Goal: Information Seeking & Learning: Find specific fact

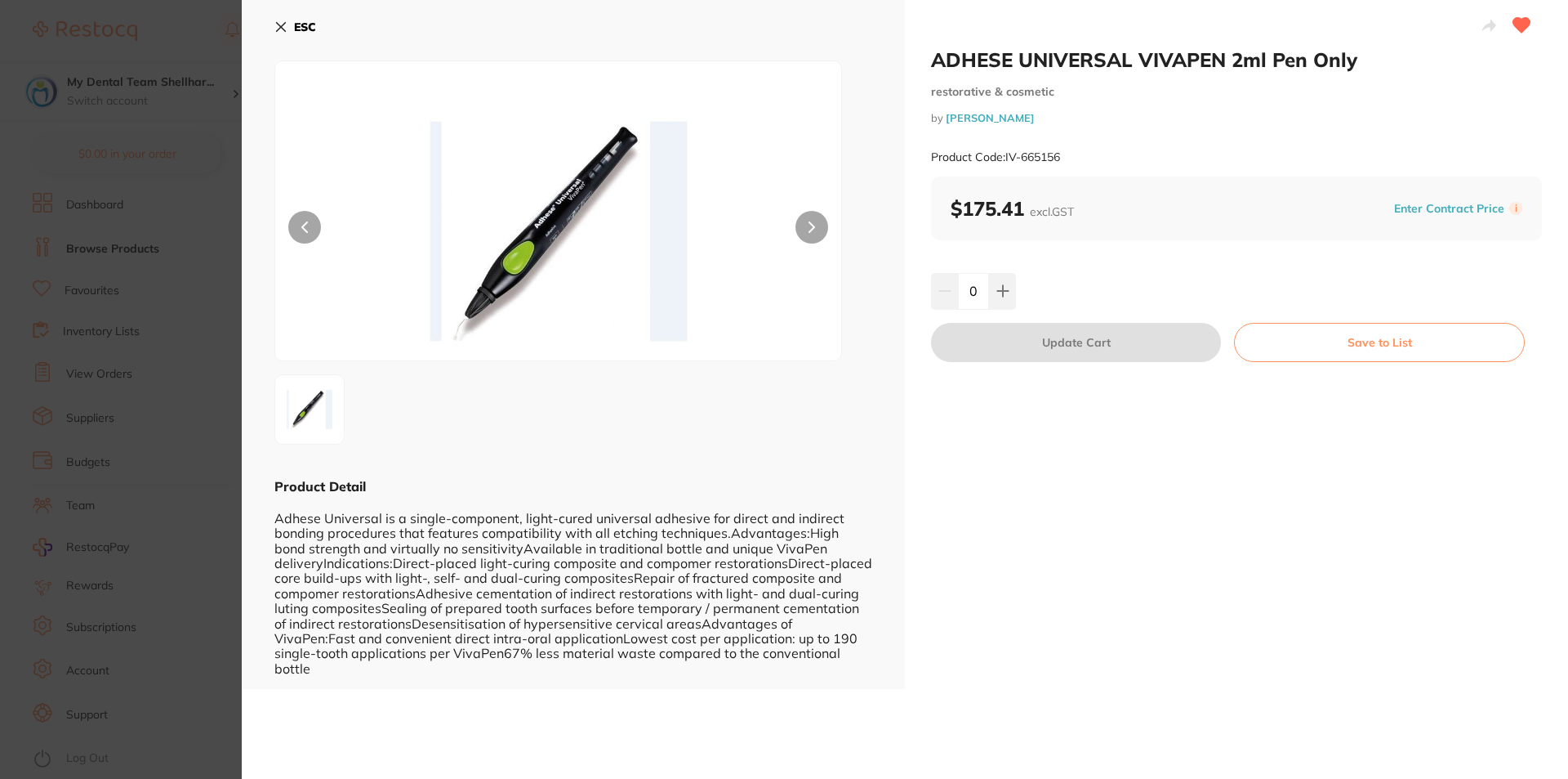
click at [276, 27] on icon at bounding box center [281, 27] width 13 height 13
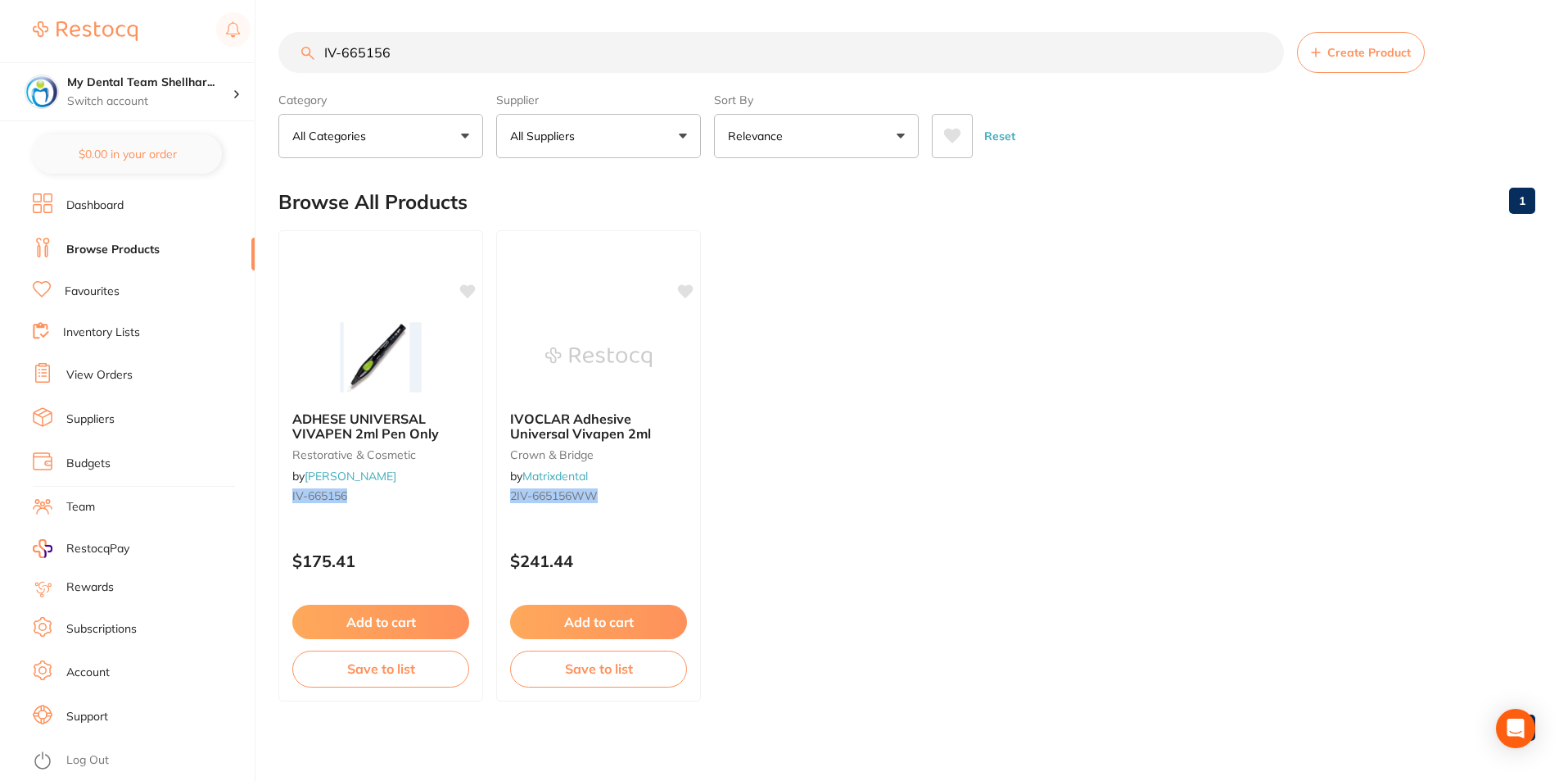
click at [342, 48] on input "IV-665156" at bounding box center [782, 52] width 1006 height 41
paste input "6122WW"
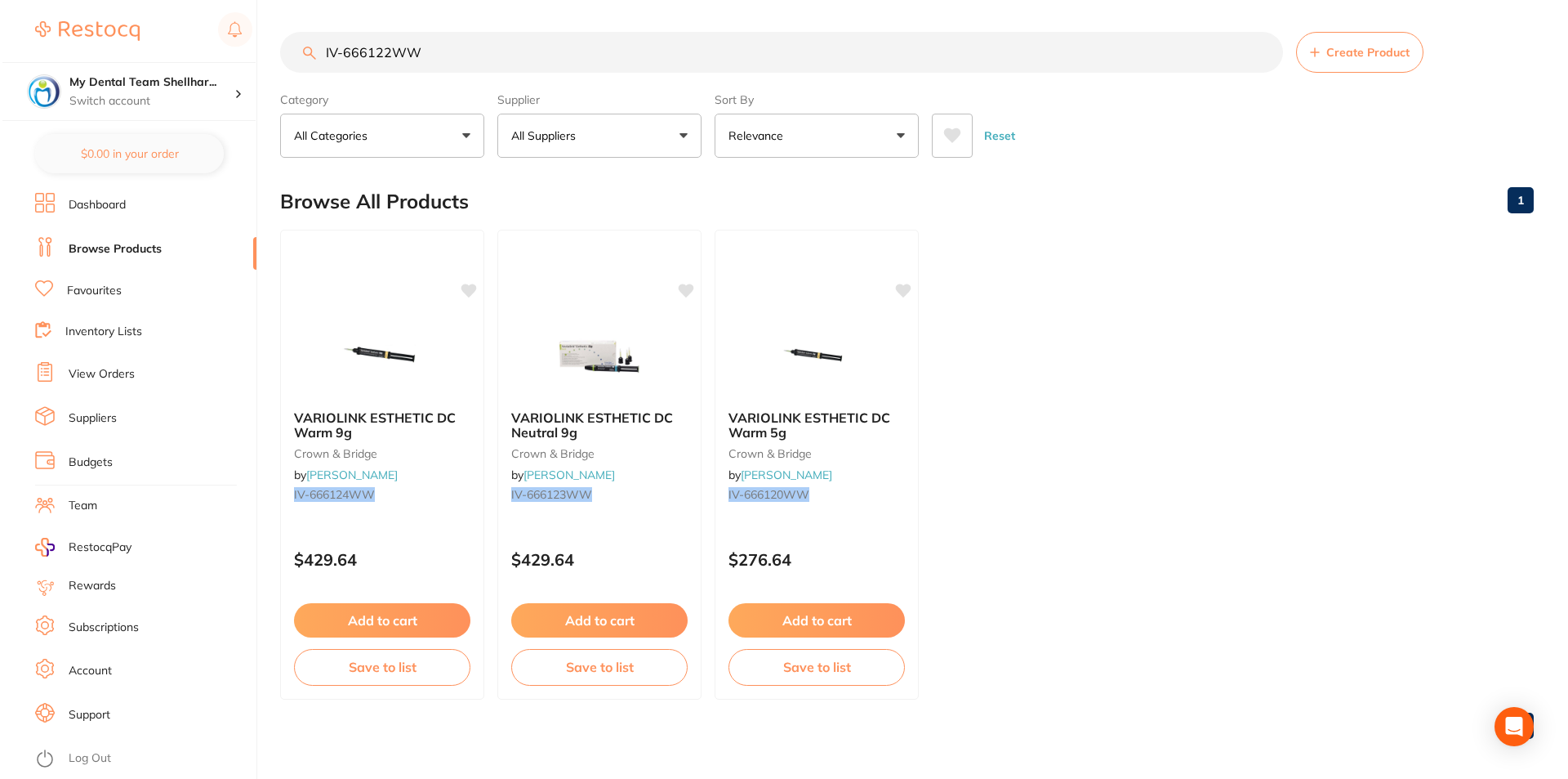
scroll to position [0, 0]
click at [400, 317] on img at bounding box center [379, 356] width 107 height 82
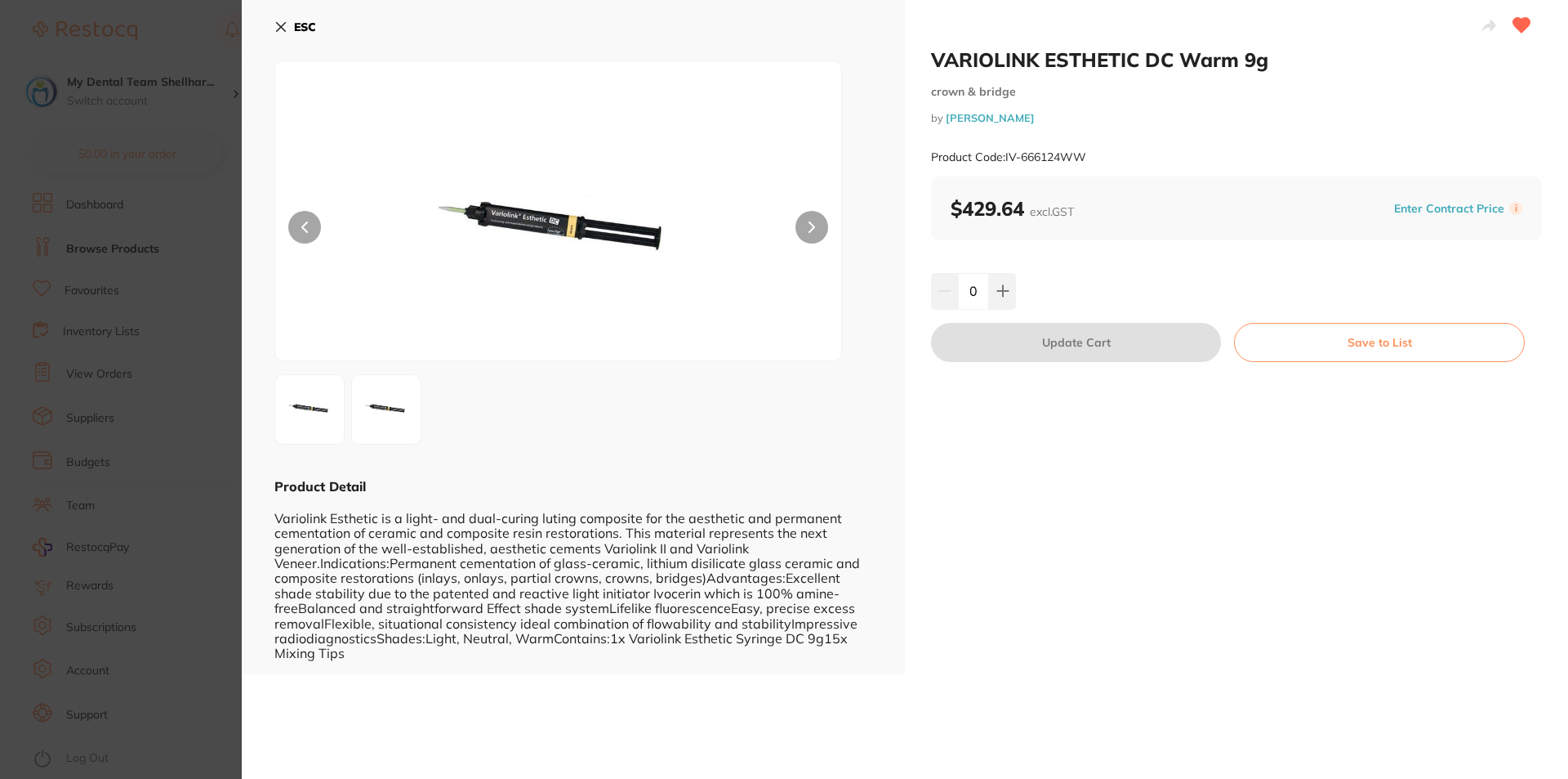
click at [281, 25] on icon at bounding box center [281, 27] width 13 height 13
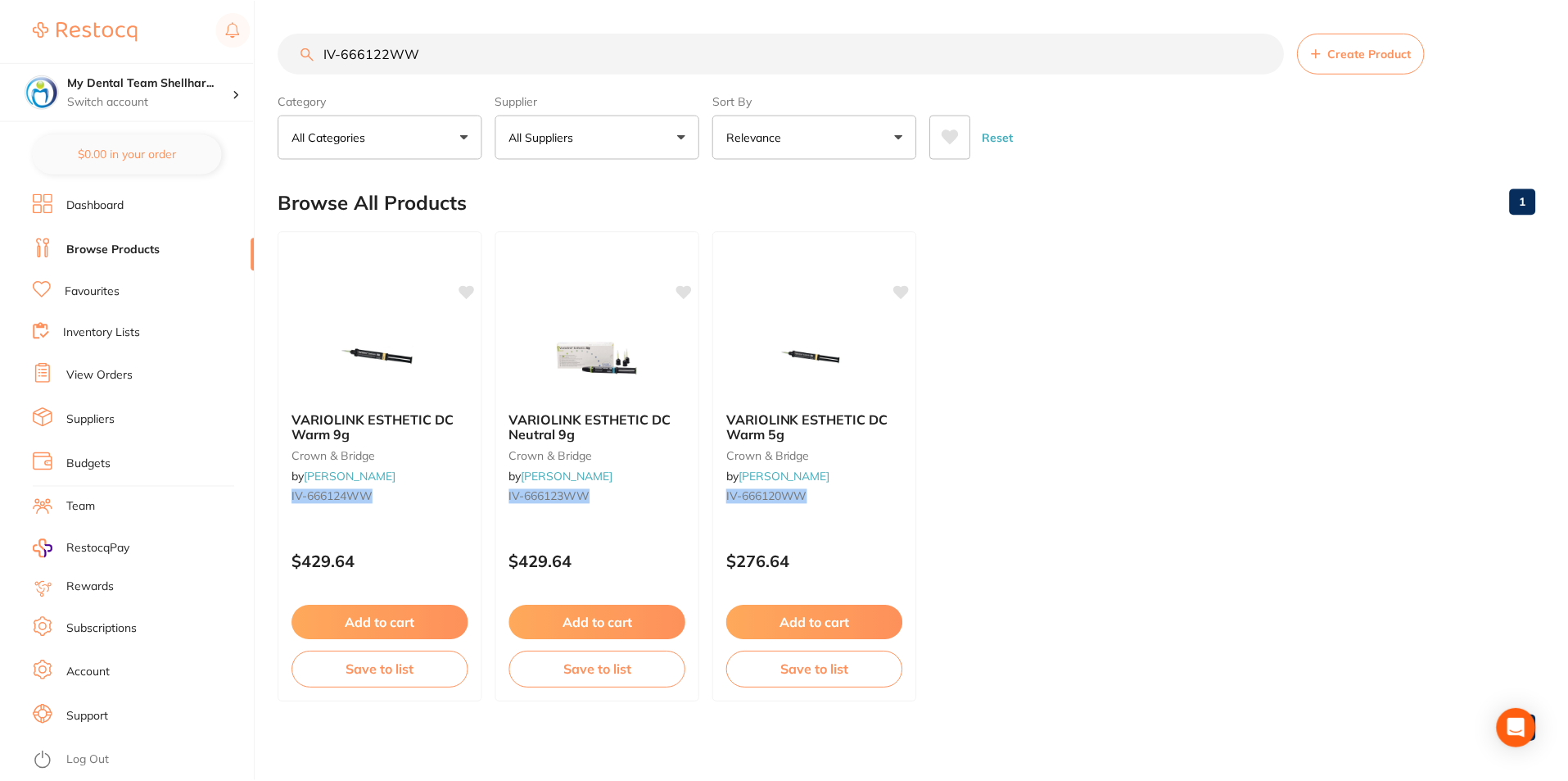
scroll to position [1, 0]
click at [497, 41] on input "IV-666122WW" at bounding box center [782, 52] width 1006 height 41
click at [556, 64] on input "IV-666122WW" at bounding box center [782, 52] width 1006 height 41
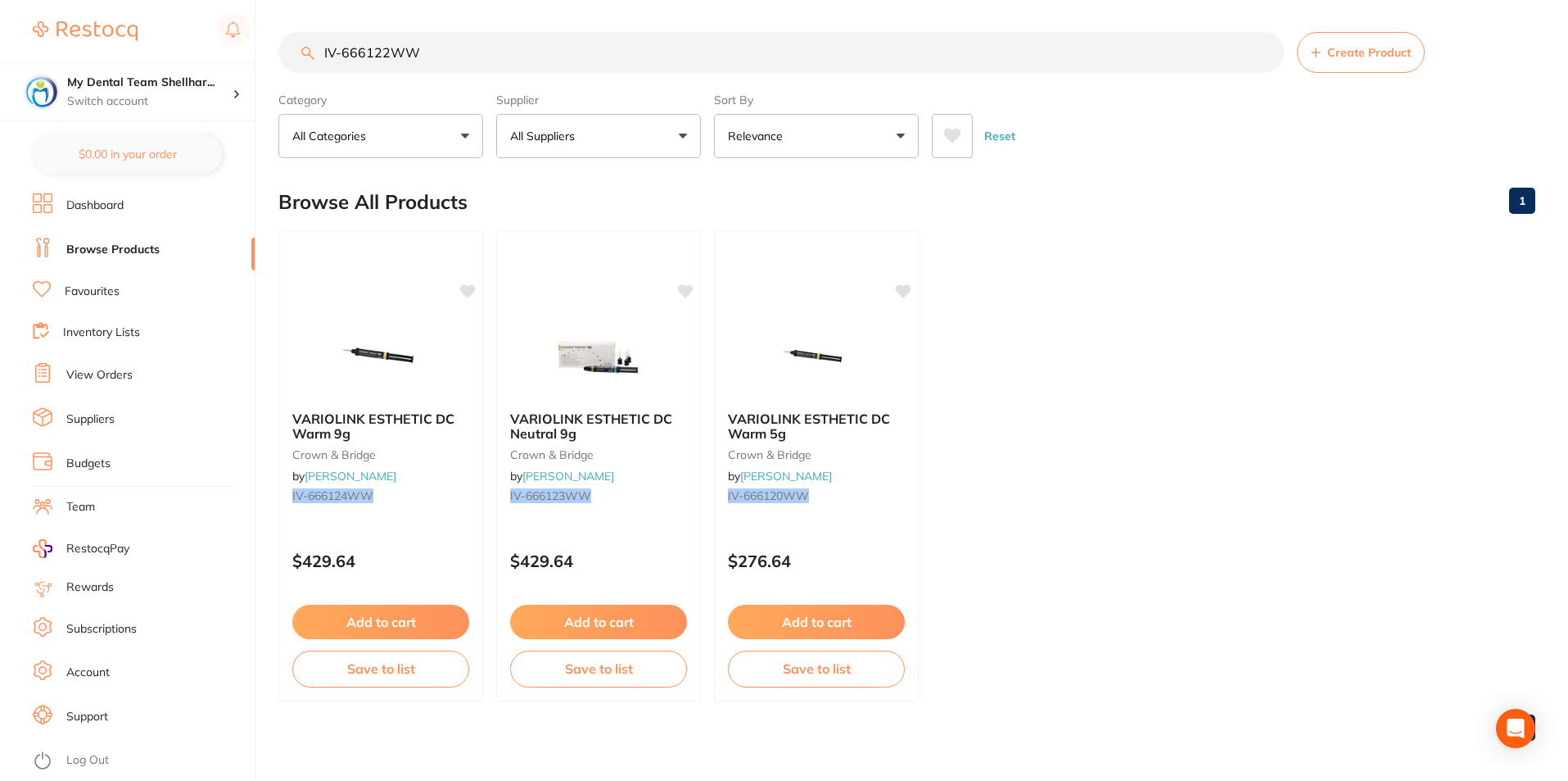
click at [556, 64] on input "IV-666122WW" at bounding box center [782, 52] width 1006 height 41
click at [470, 50] on input "IV-666122WW" at bounding box center [782, 52] width 1006 height 41
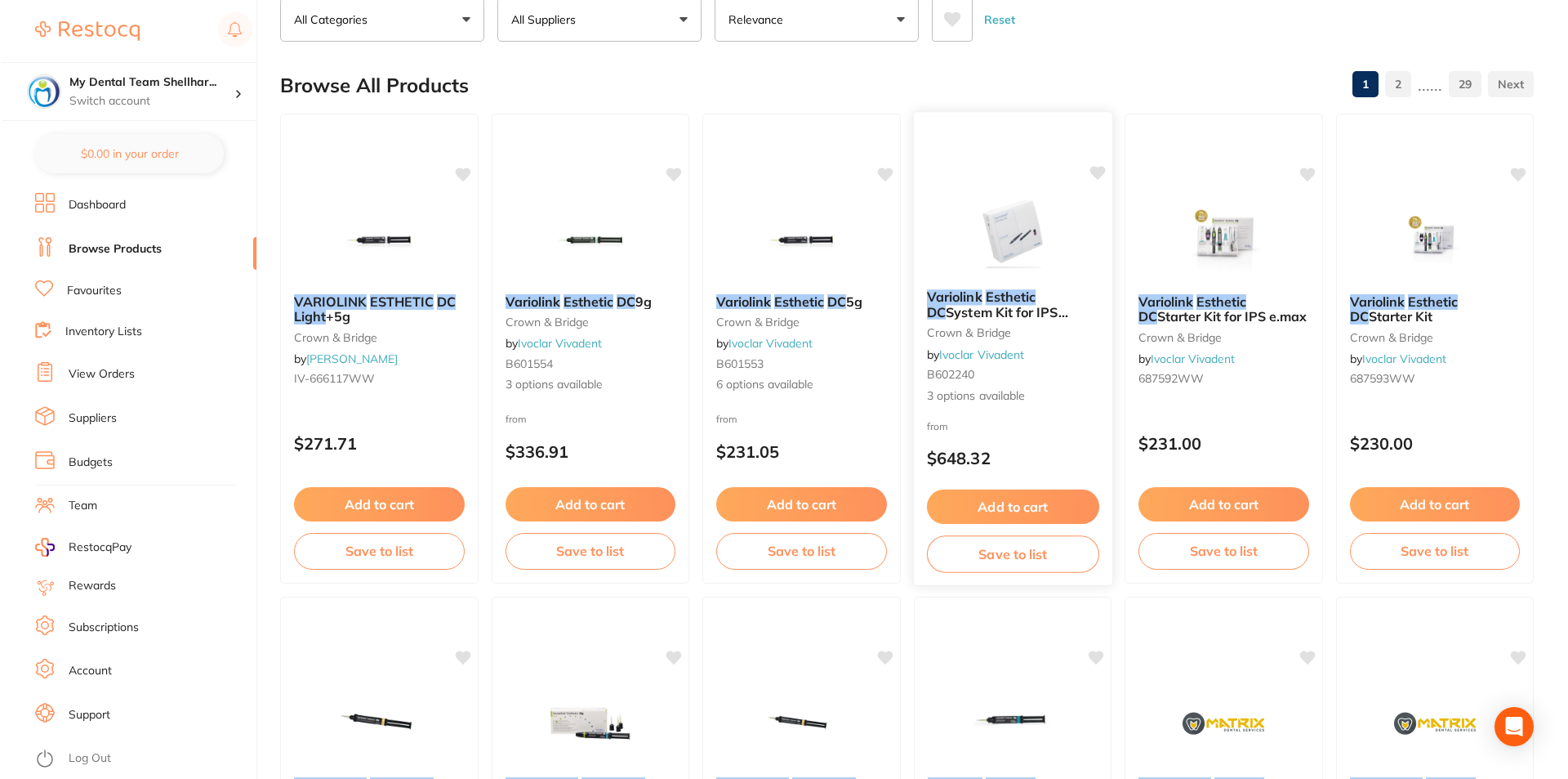
scroll to position [0, 0]
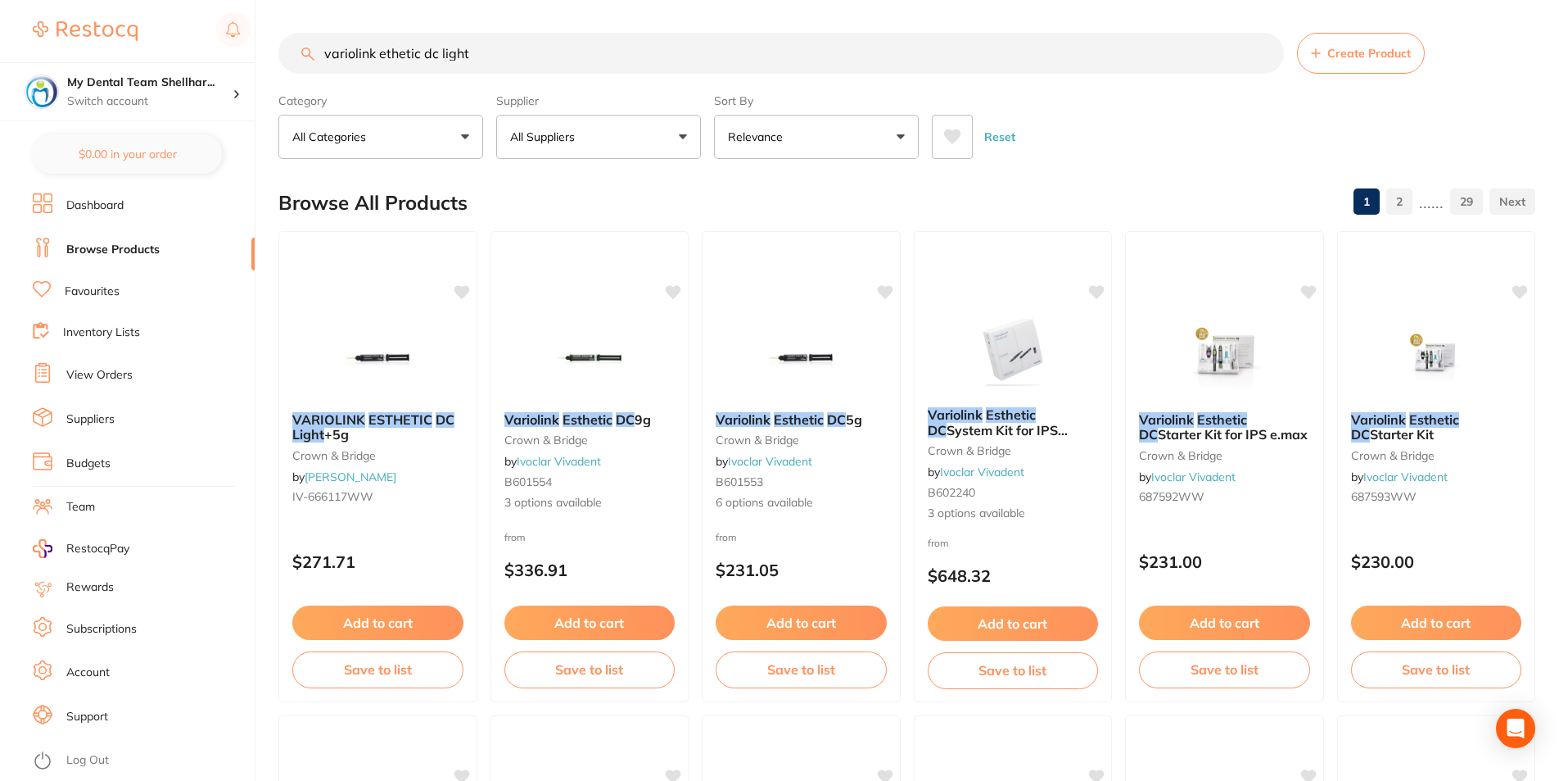
click at [703, 50] on input "variolink ethetic dc light" at bounding box center [782, 53] width 1006 height 41
paste input "IV-666123WW"
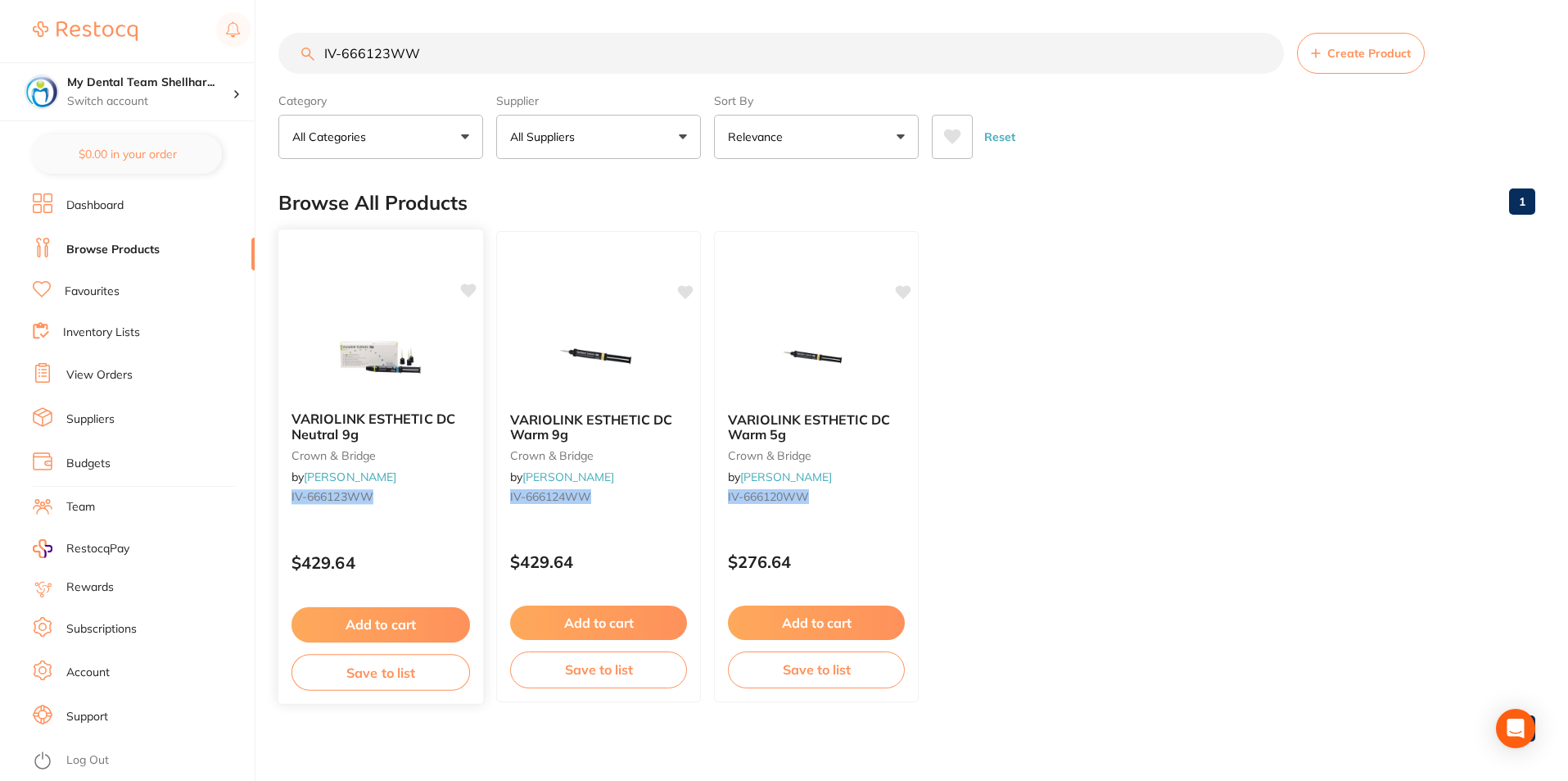
click at [330, 351] on img at bounding box center [380, 356] width 107 height 82
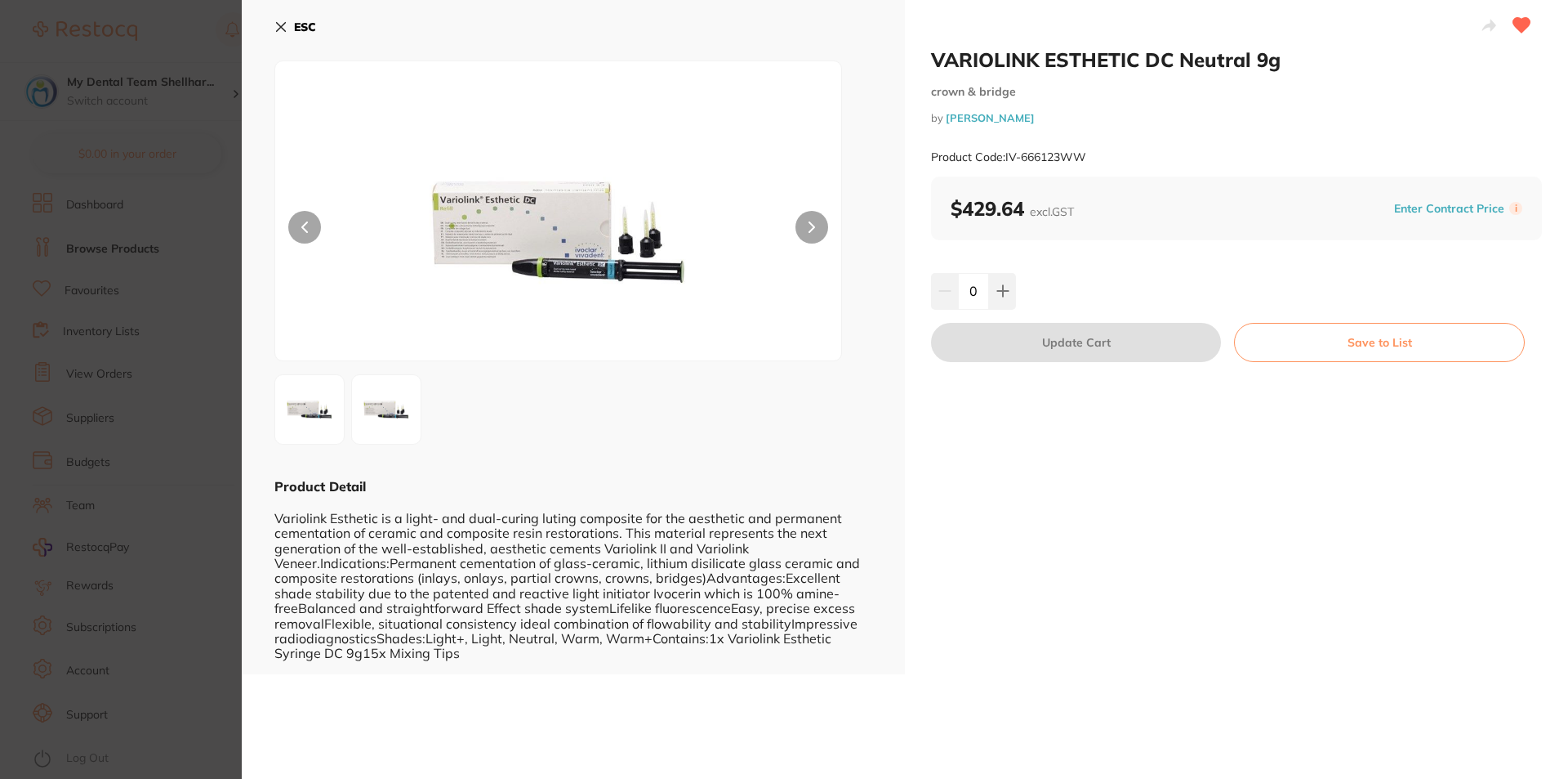
click at [277, 32] on icon at bounding box center [281, 27] width 9 height 9
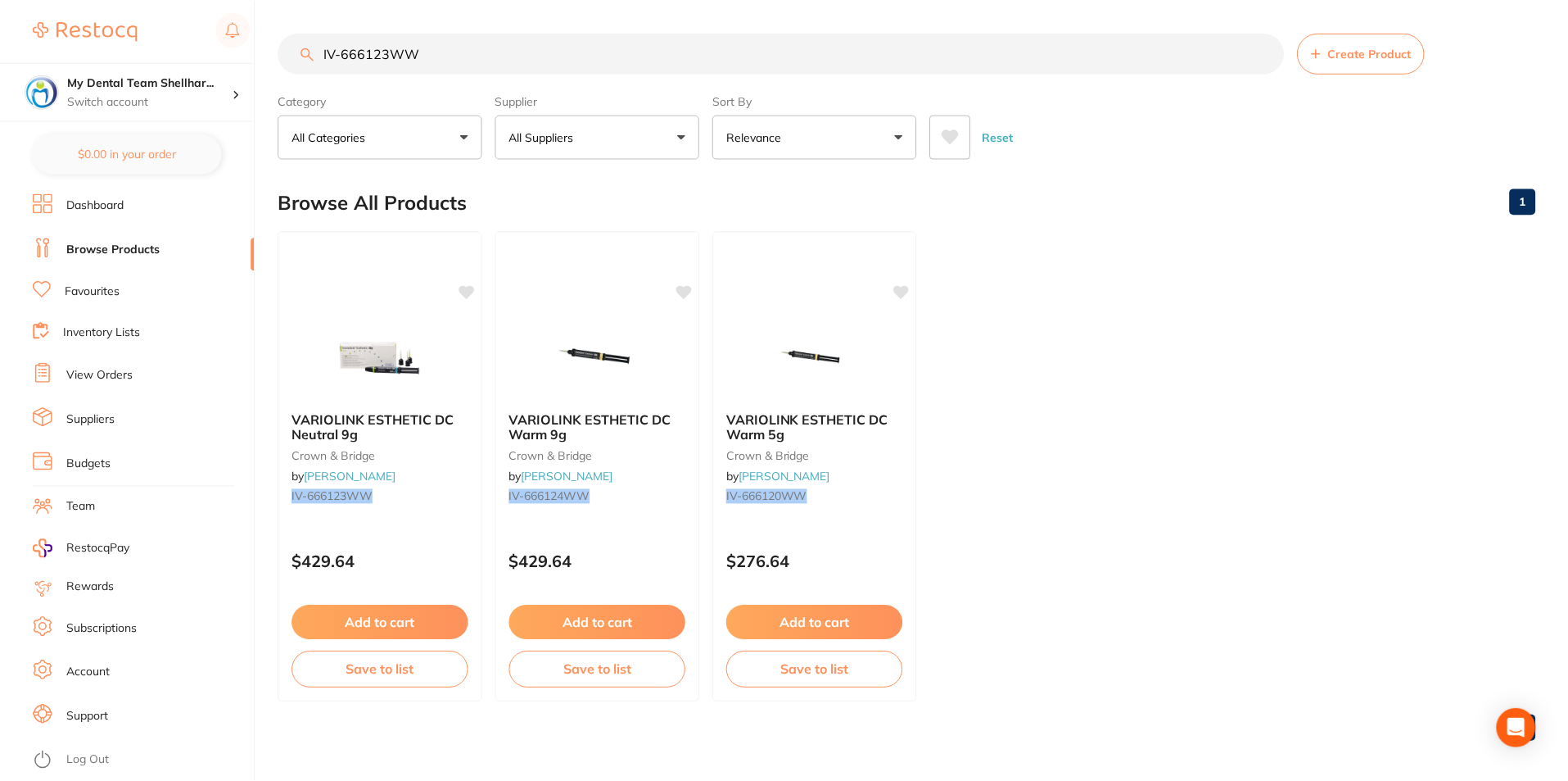
scroll to position [7, 0]
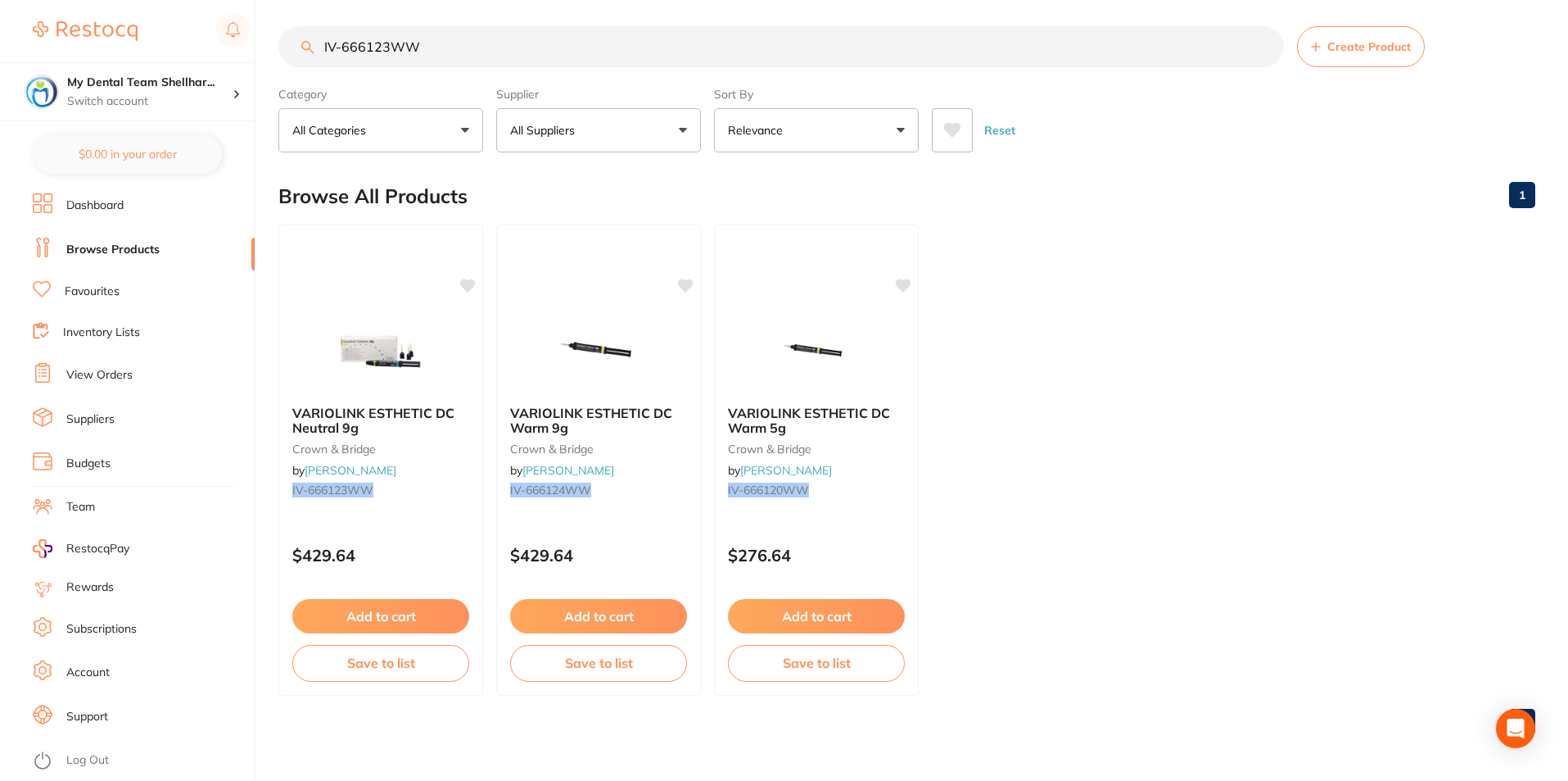
click at [525, 27] on input "IV-666123WW" at bounding box center [782, 46] width 1006 height 41
paste input "4"
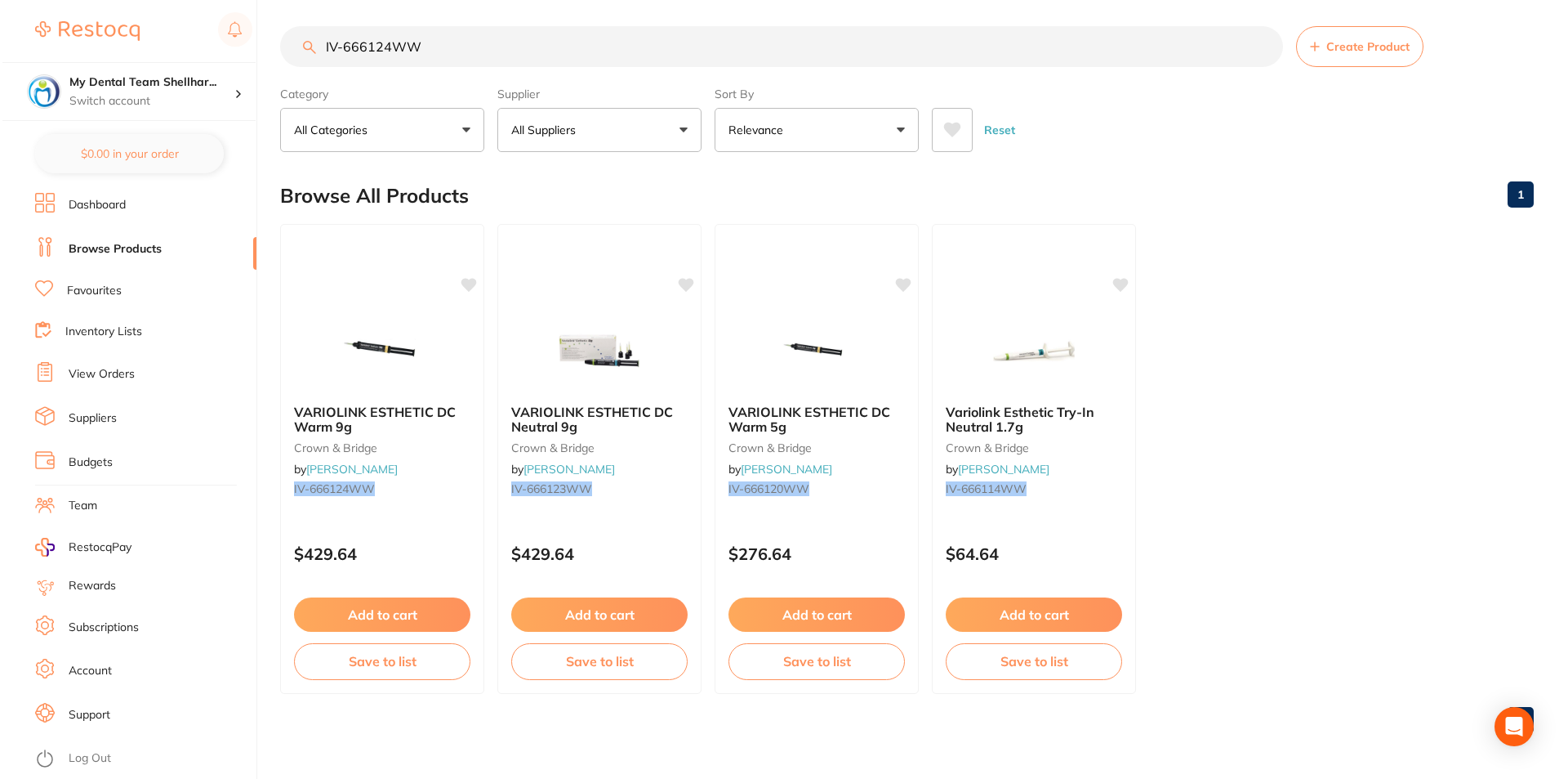
scroll to position [0, 0]
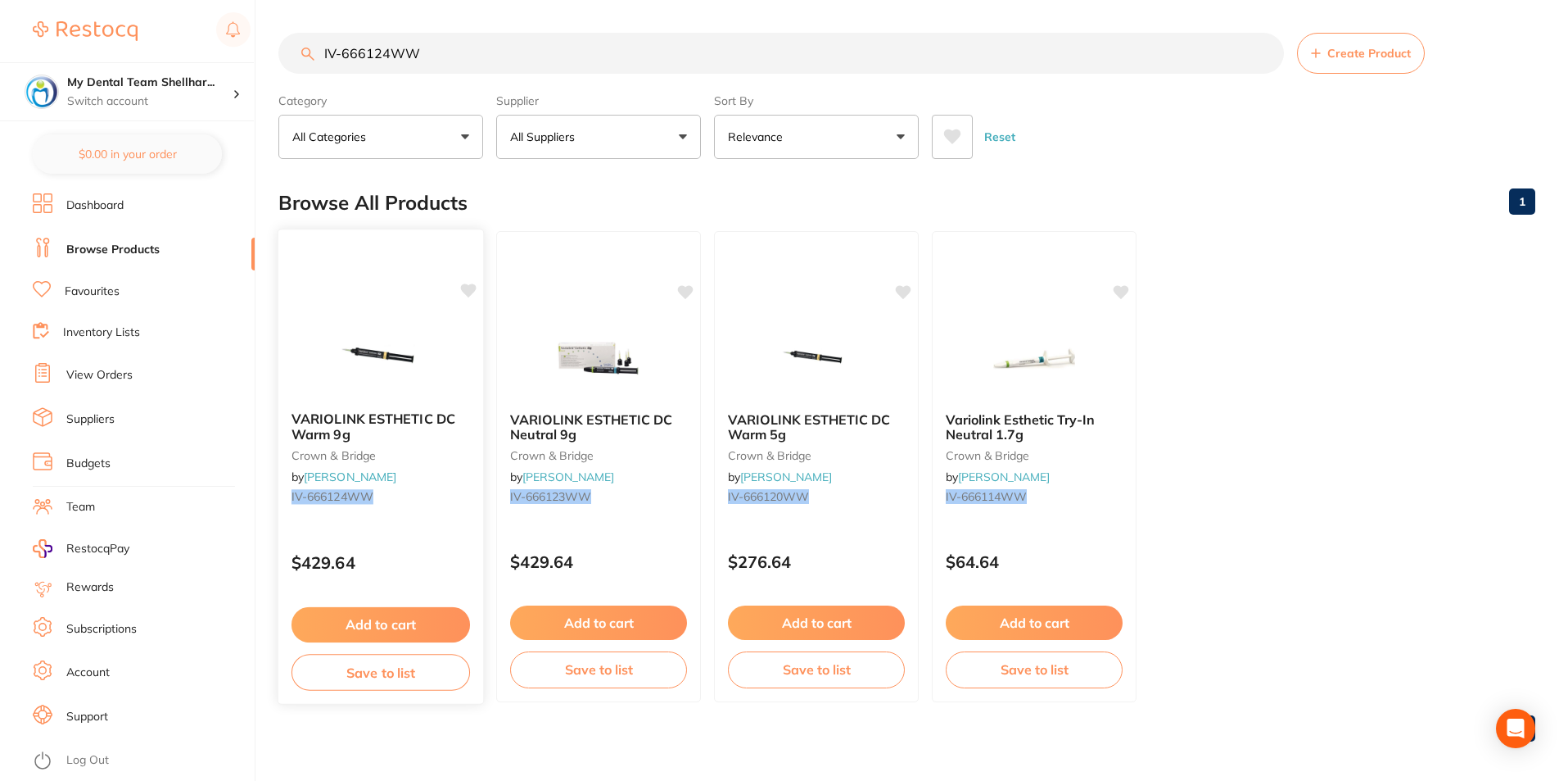
click at [404, 353] on img at bounding box center [380, 356] width 107 height 82
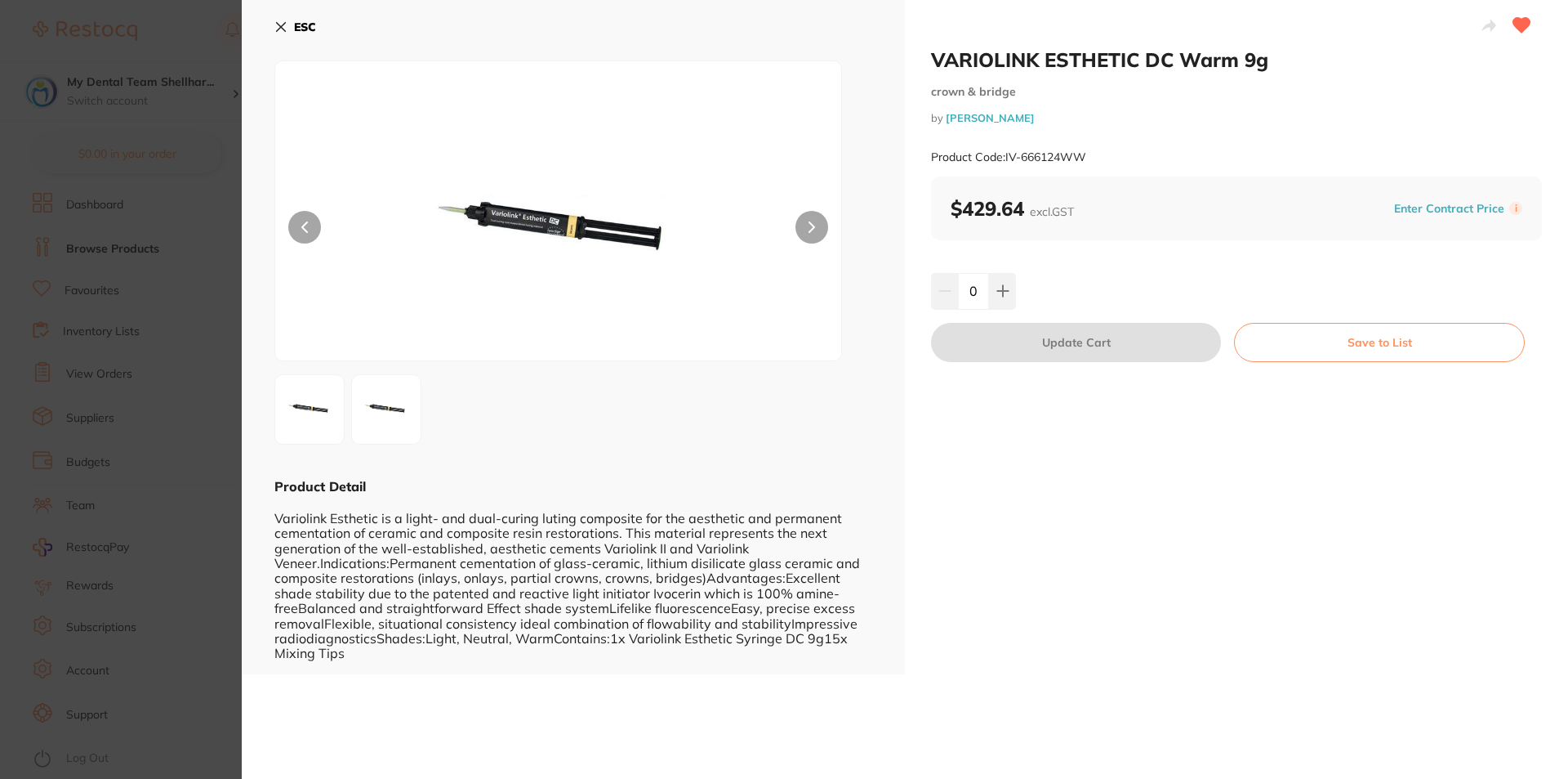
click at [284, 32] on icon at bounding box center [281, 27] width 13 height 13
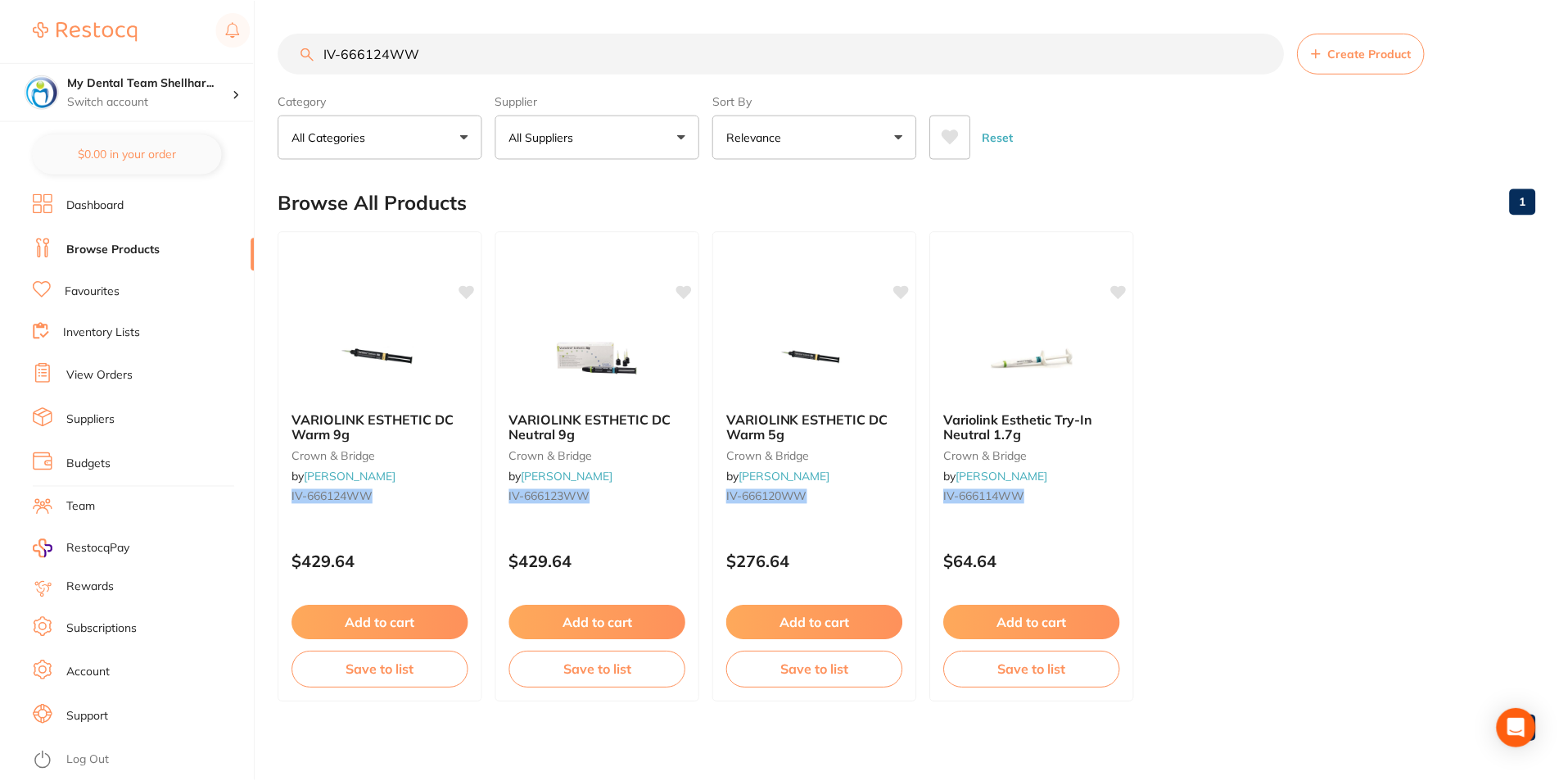
scroll to position [7, 0]
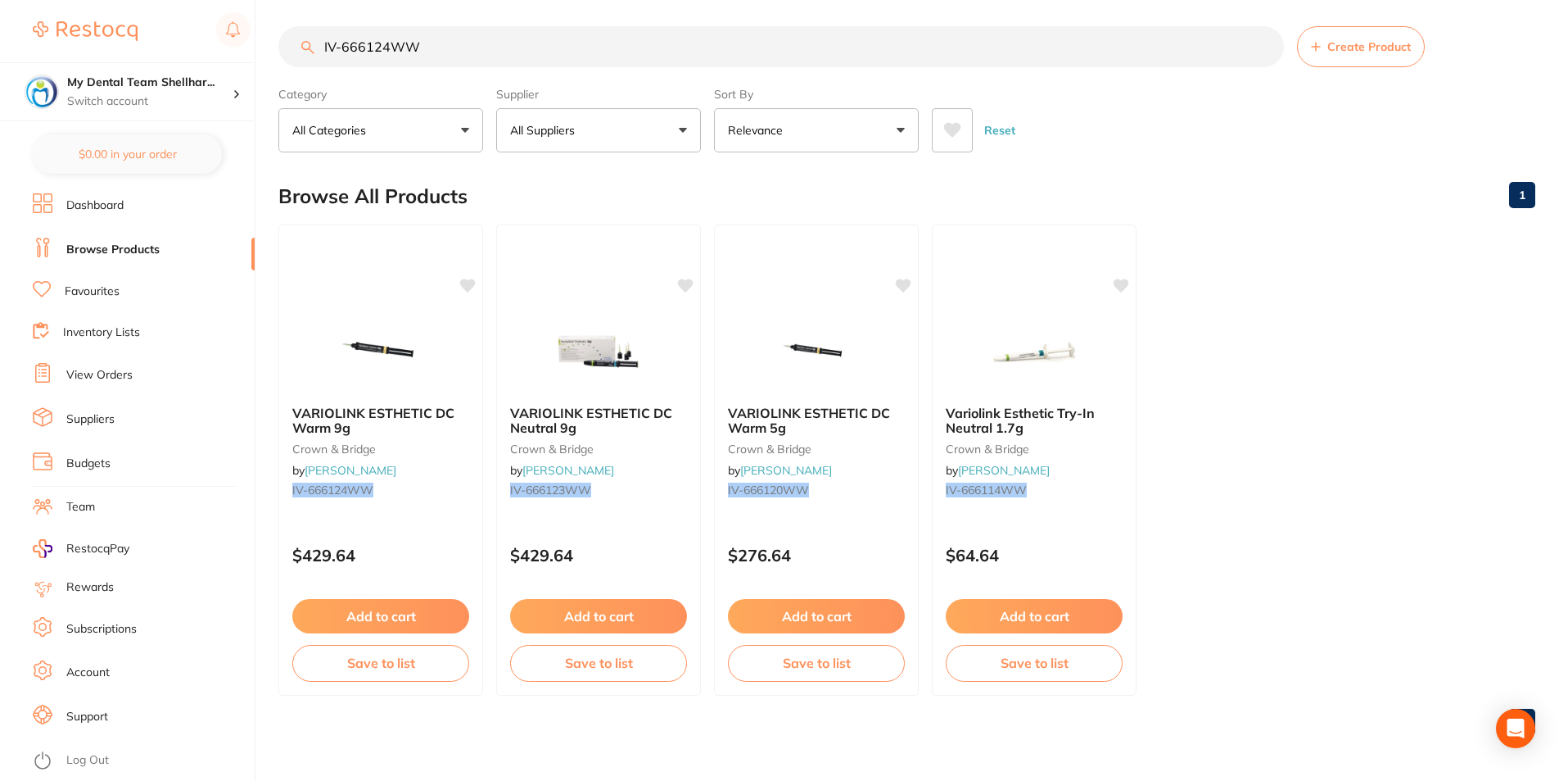
click at [485, 49] on input "IV-666124WW" at bounding box center [782, 46] width 1006 height 41
paste input "13"
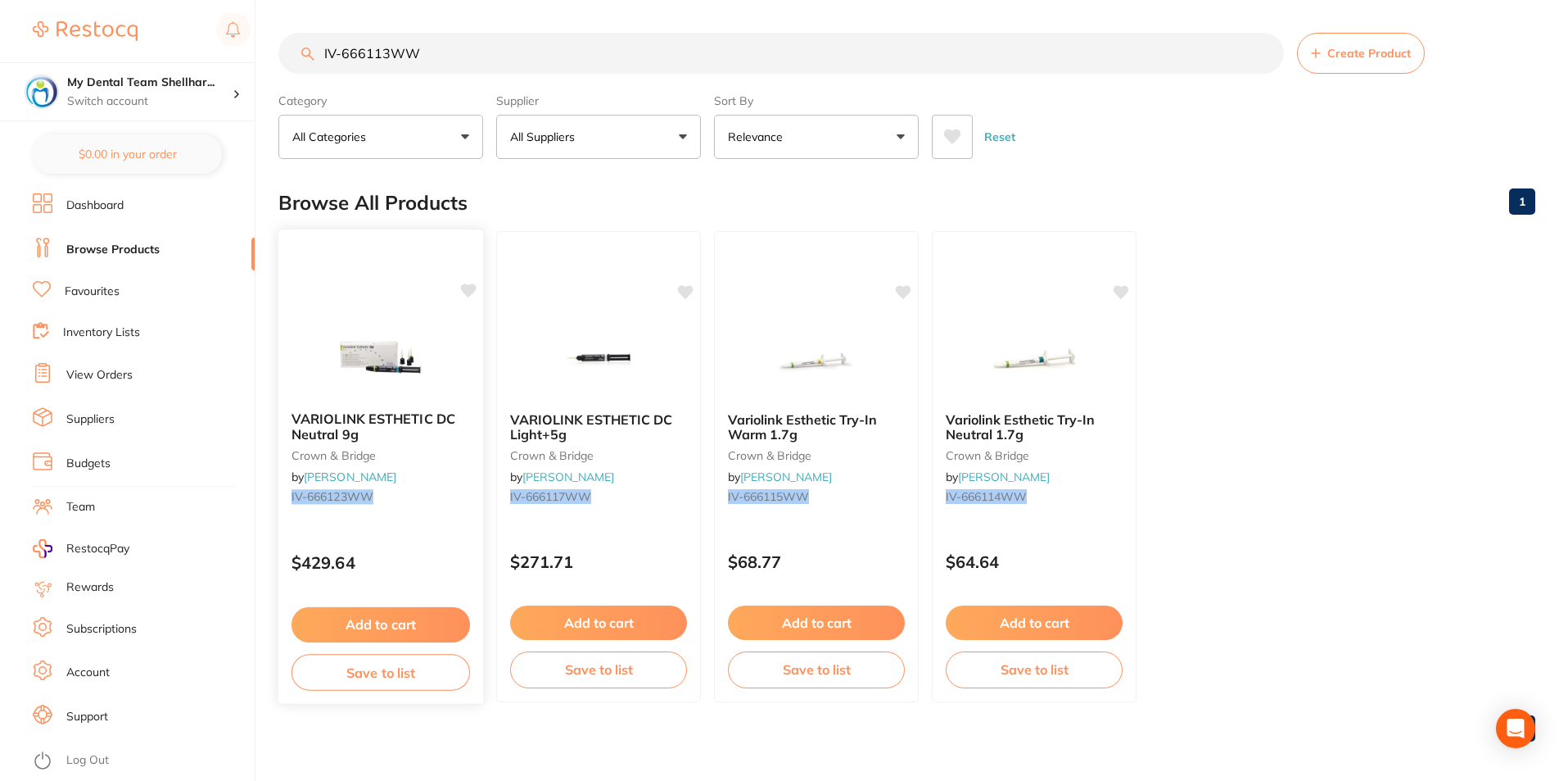
click at [393, 355] on img at bounding box center [380, 356] width 107 height 82
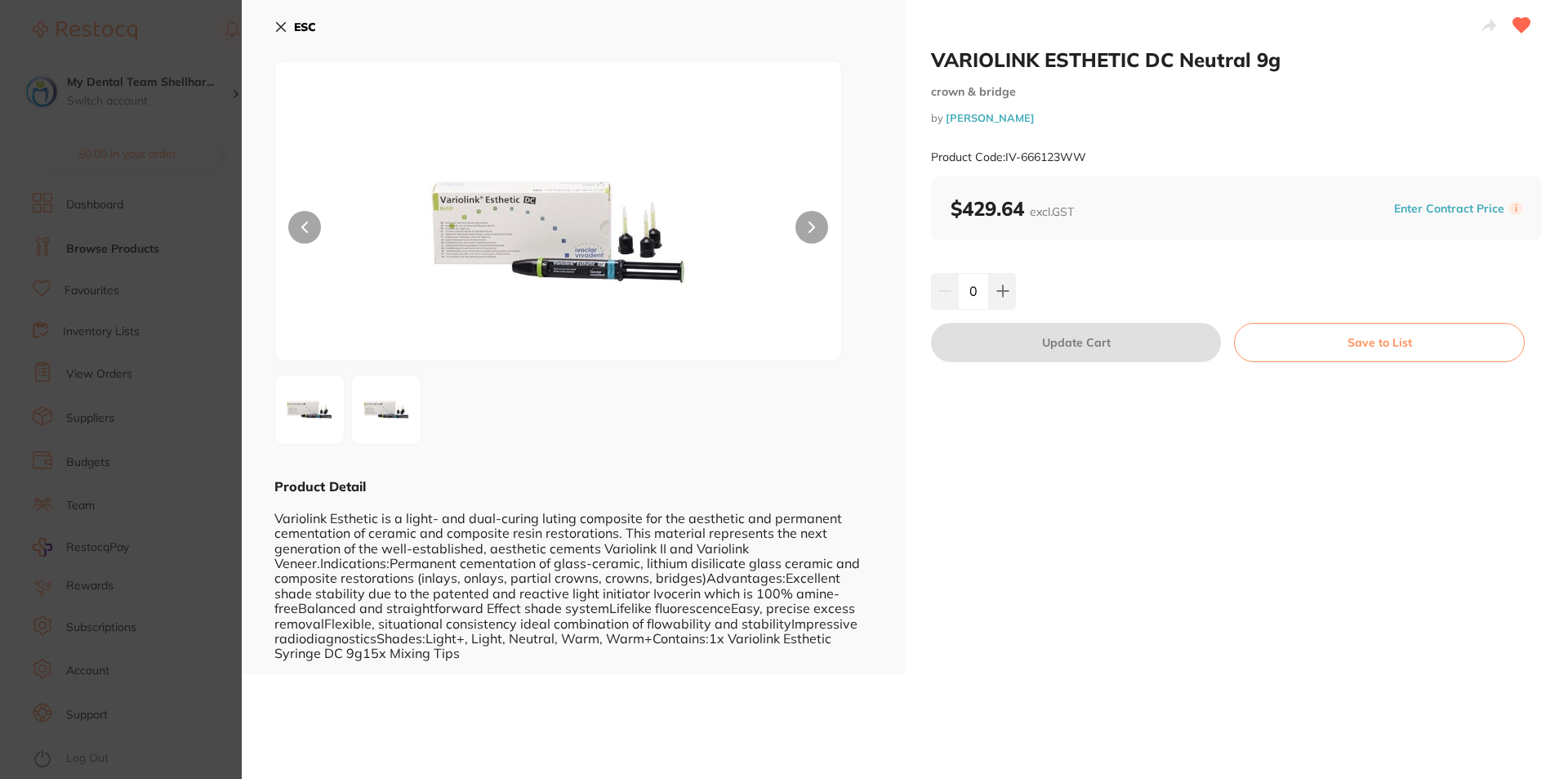
click at [280, 17] on button "ESC" at bounding box center [295, 27] width 42 height 28
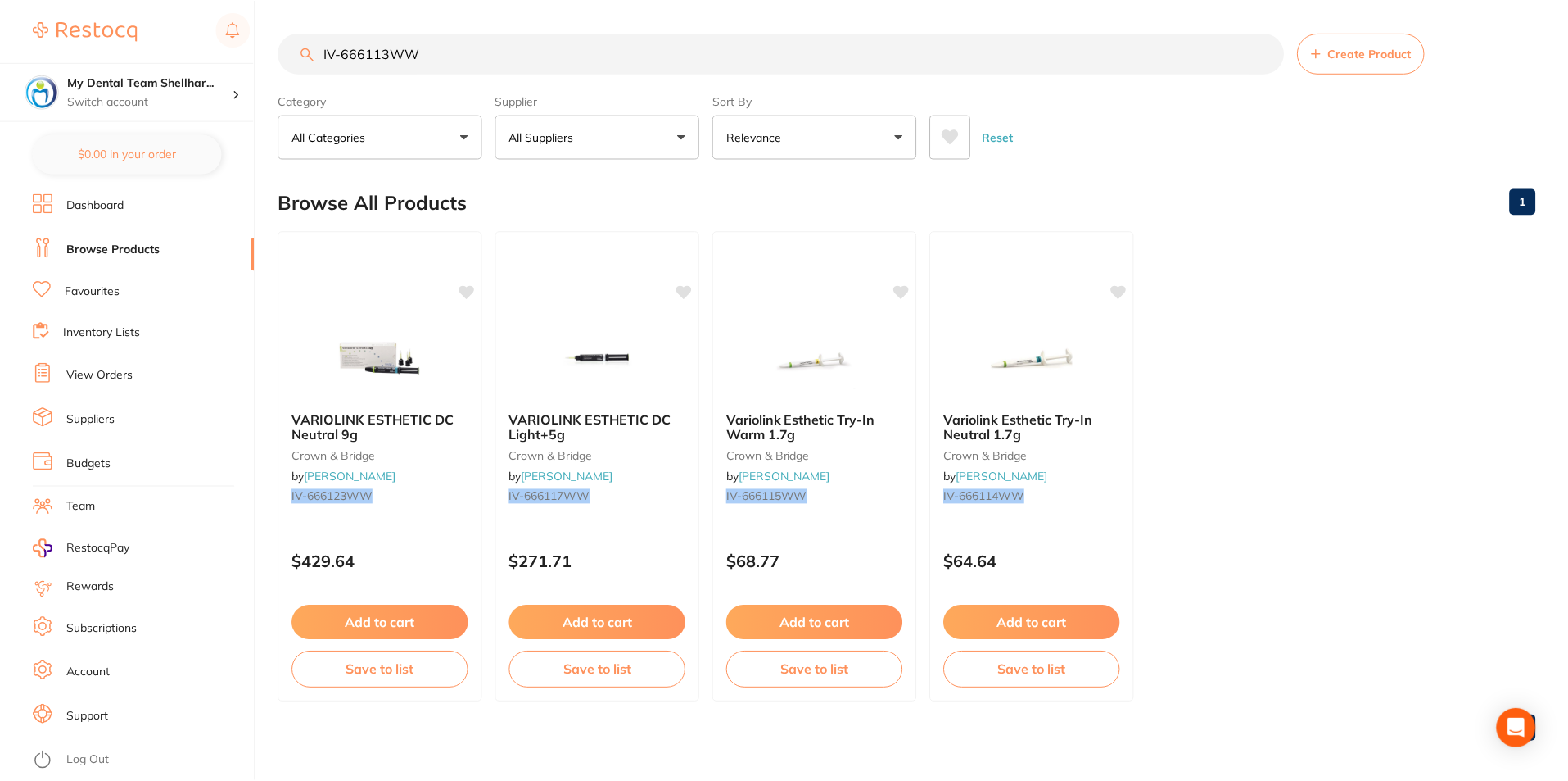
scroll to position [7, 0]
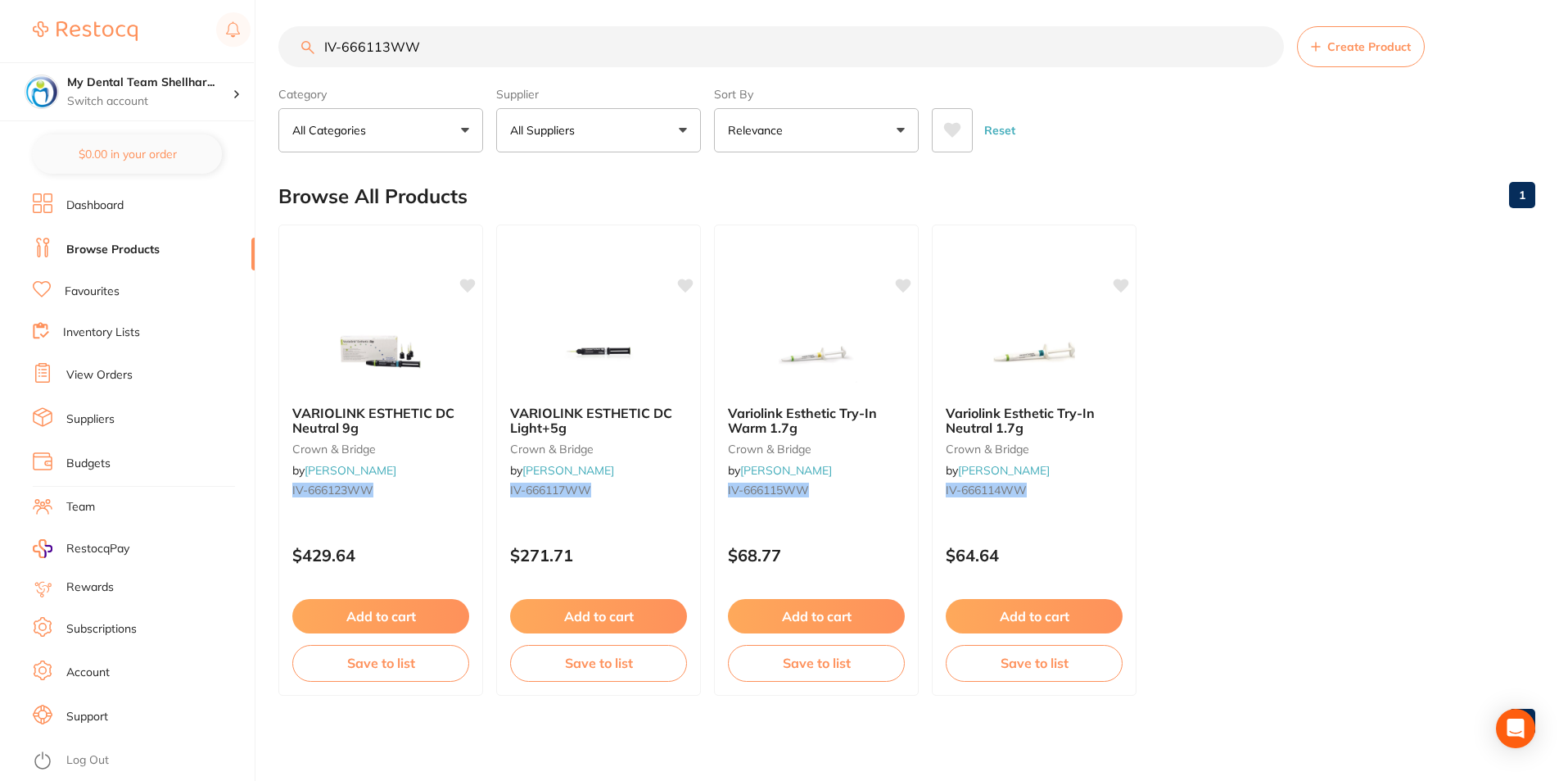
click at [678, 39] on input "IV-666113WW" at bounding box center [782, 46] width 1006 height 41
click at [826, 46] on input "IV-666113WW" at bounding box center [782, 46] width 1006 height 41
click at [825, 46] on input "IV-666113WW" at bounding box center [782, 46] width 1006 height 41
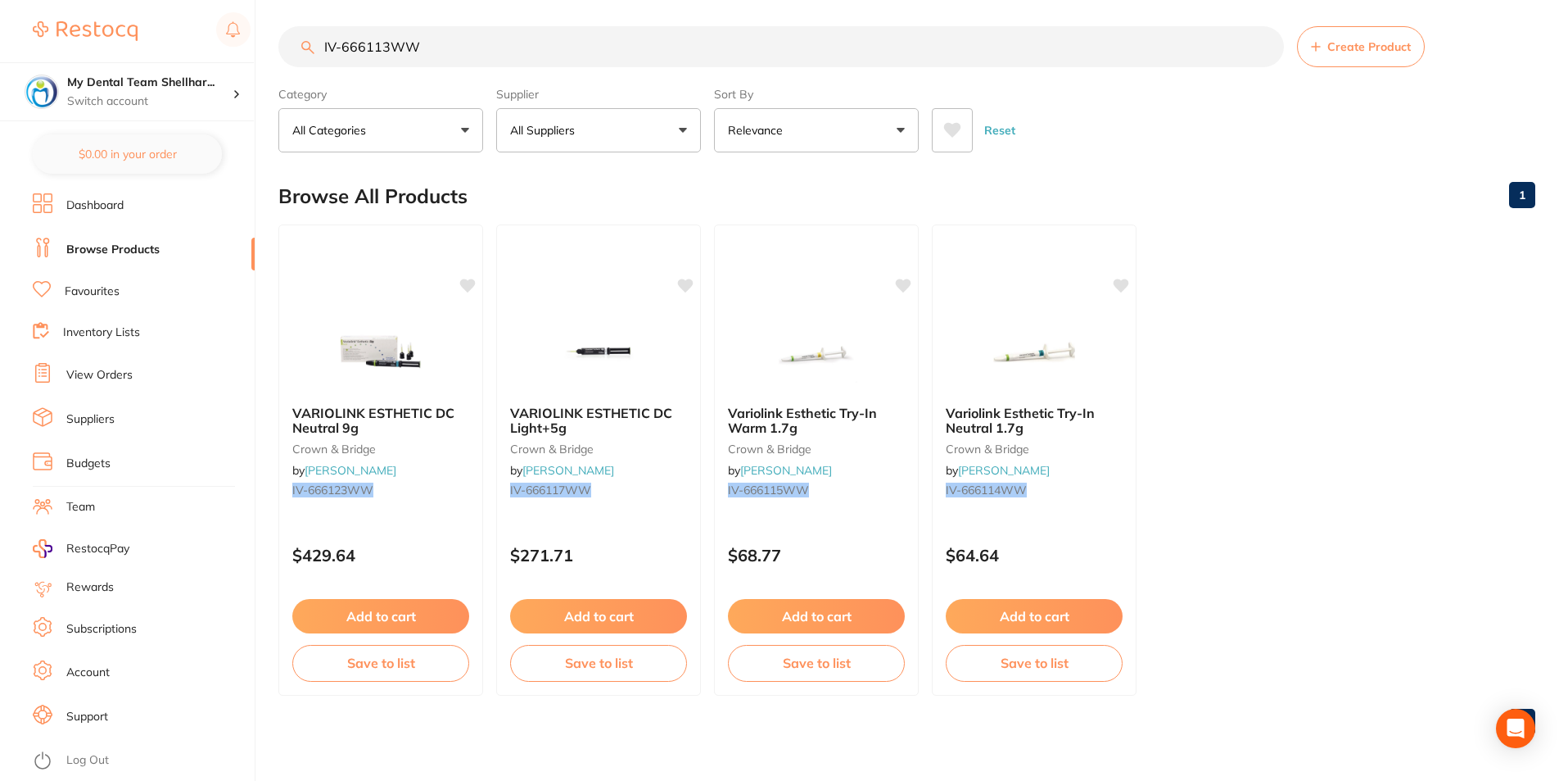
click at [825, 46] on input "IV-666113WW" at bounding box center [782, 46] width 1006 height 41
paste input "4"
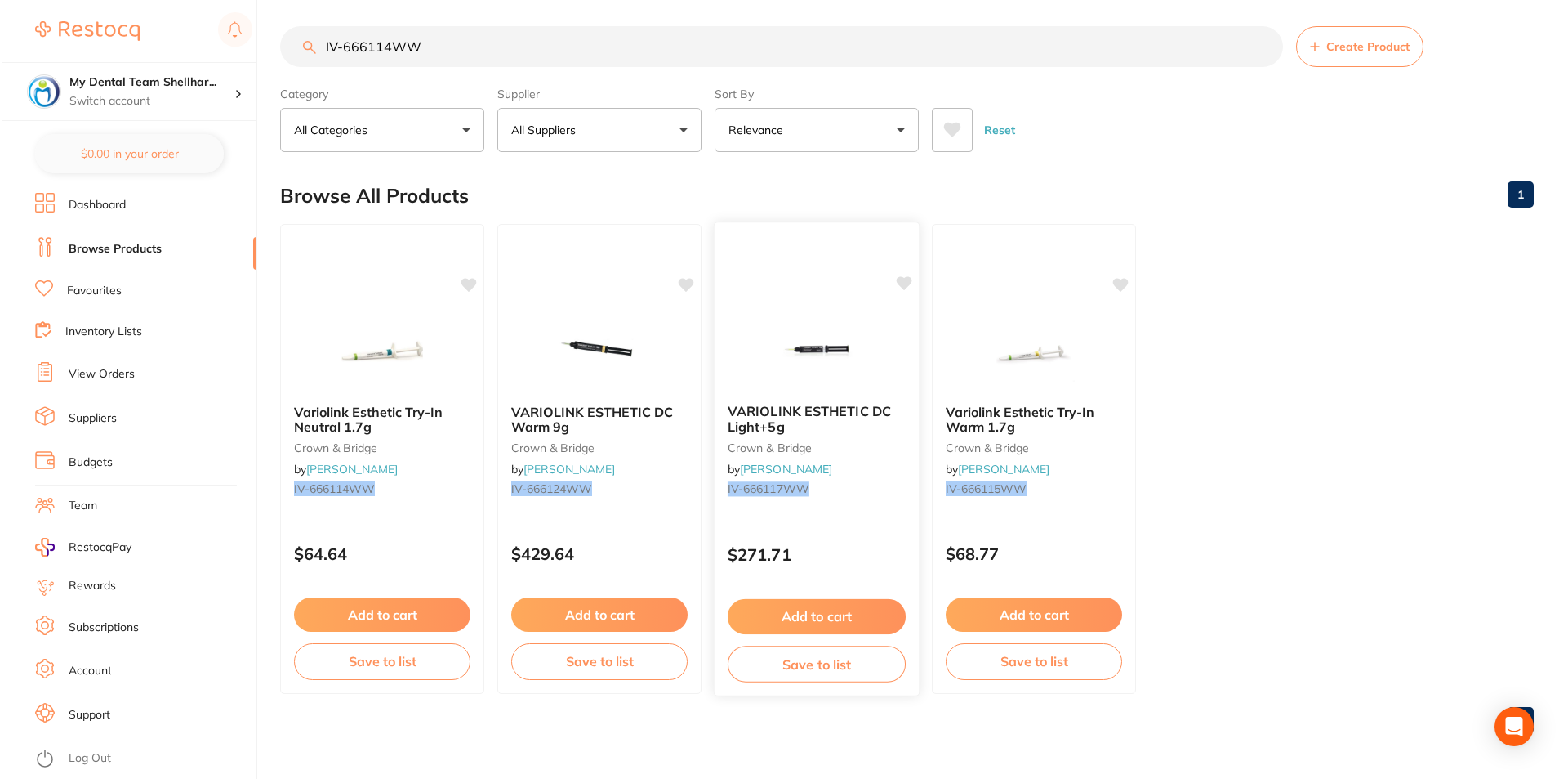
scroll to position [0, 0]
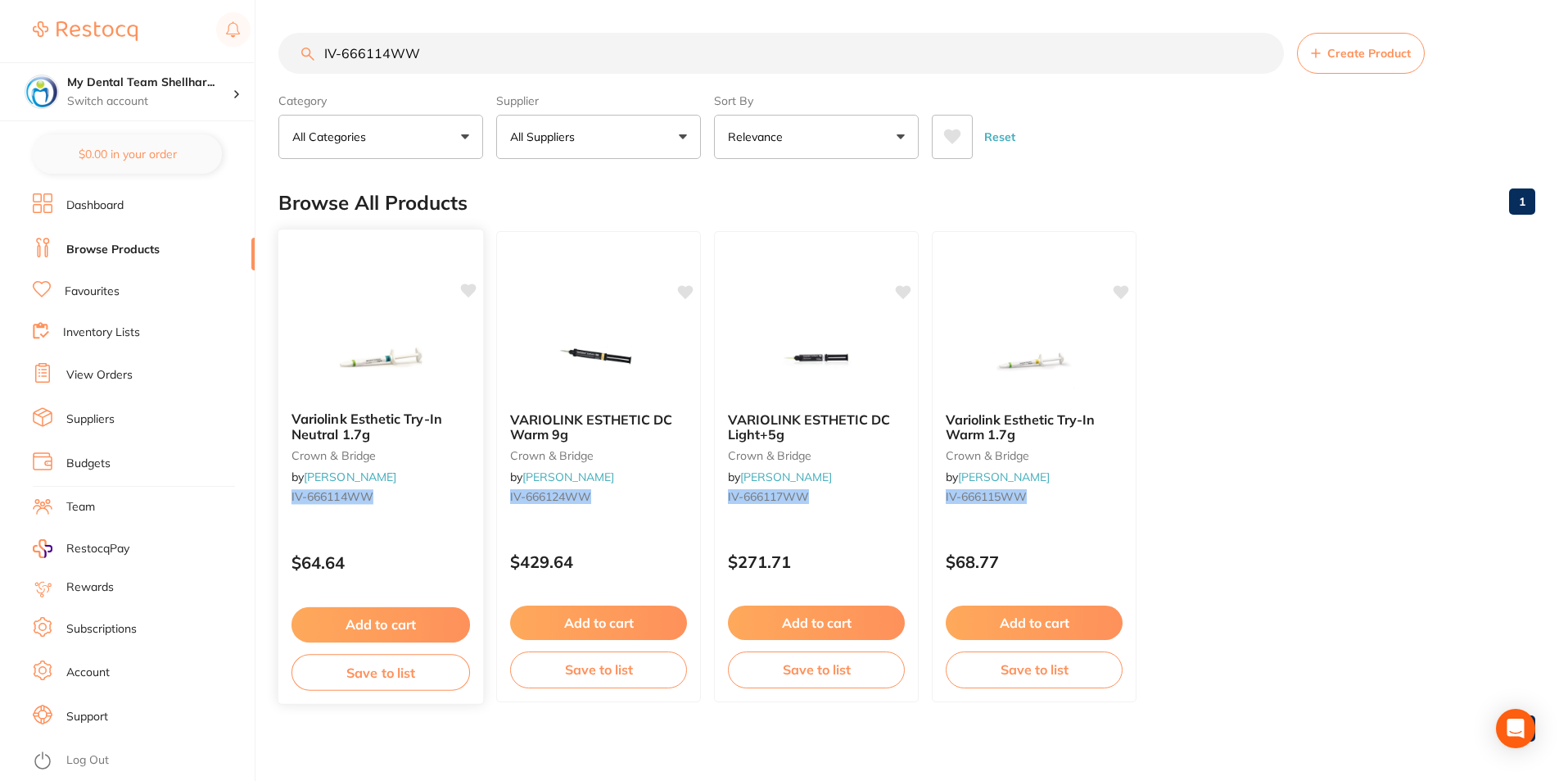
click at [332, 338] on img at bounding box center [380, 356] width 107 height 82
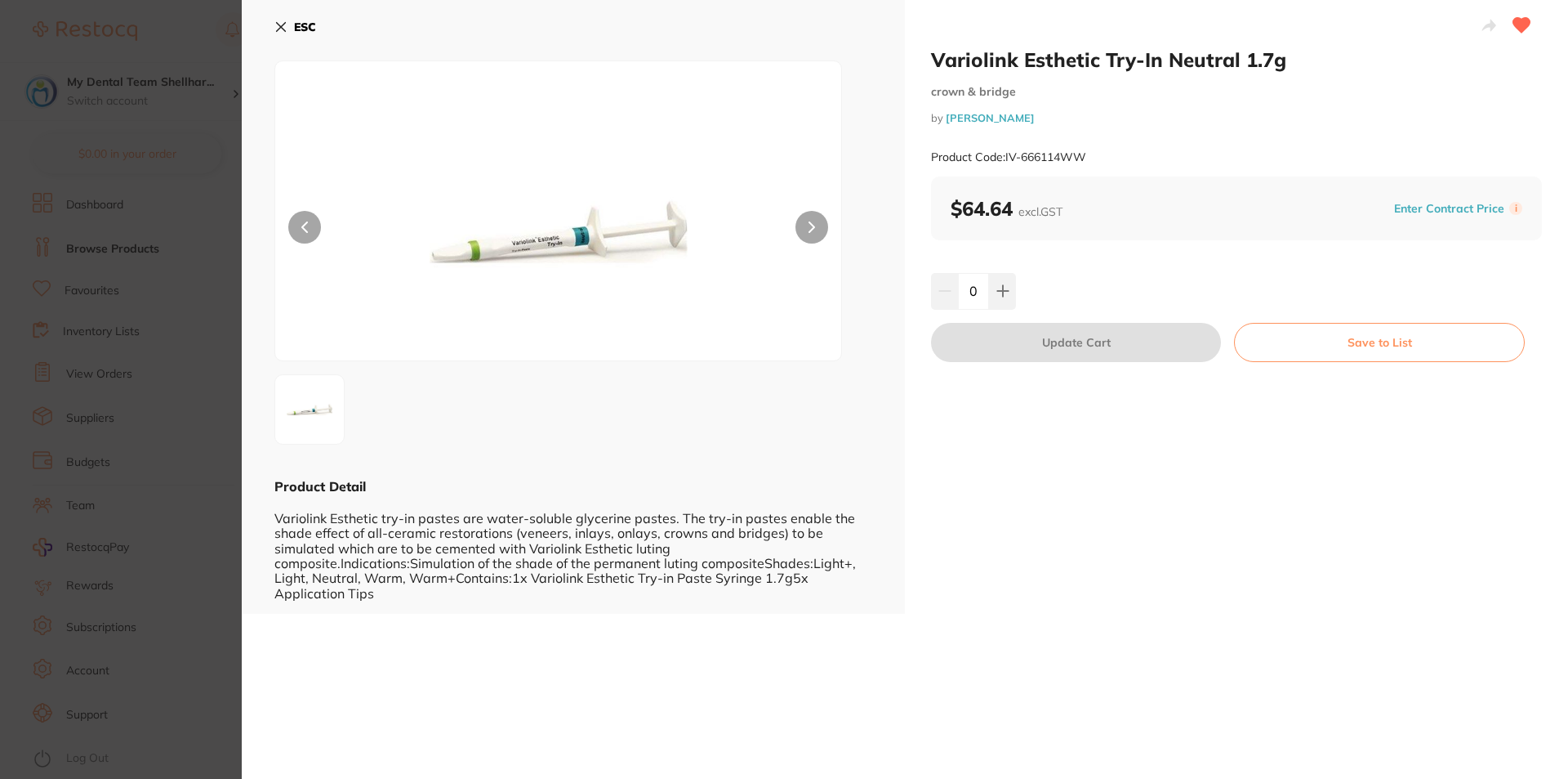
click at [281, 20] on button "ESC" at bounding box center [295, 27] width 42 height 28
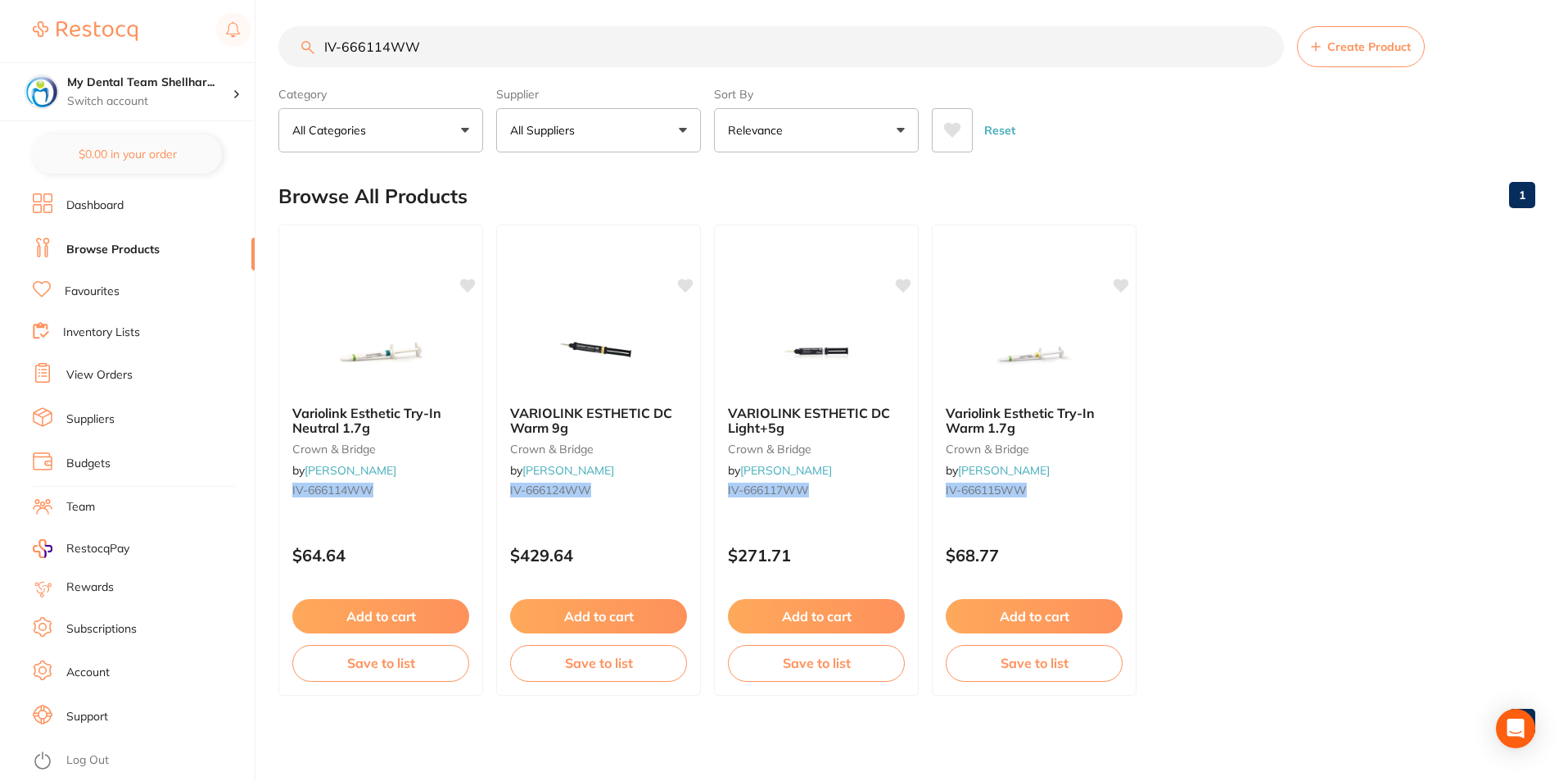
click at [478, 34] on input "IV-666114WW" at bounding box center [782, 46] width 1006 height 41
paste input "5"
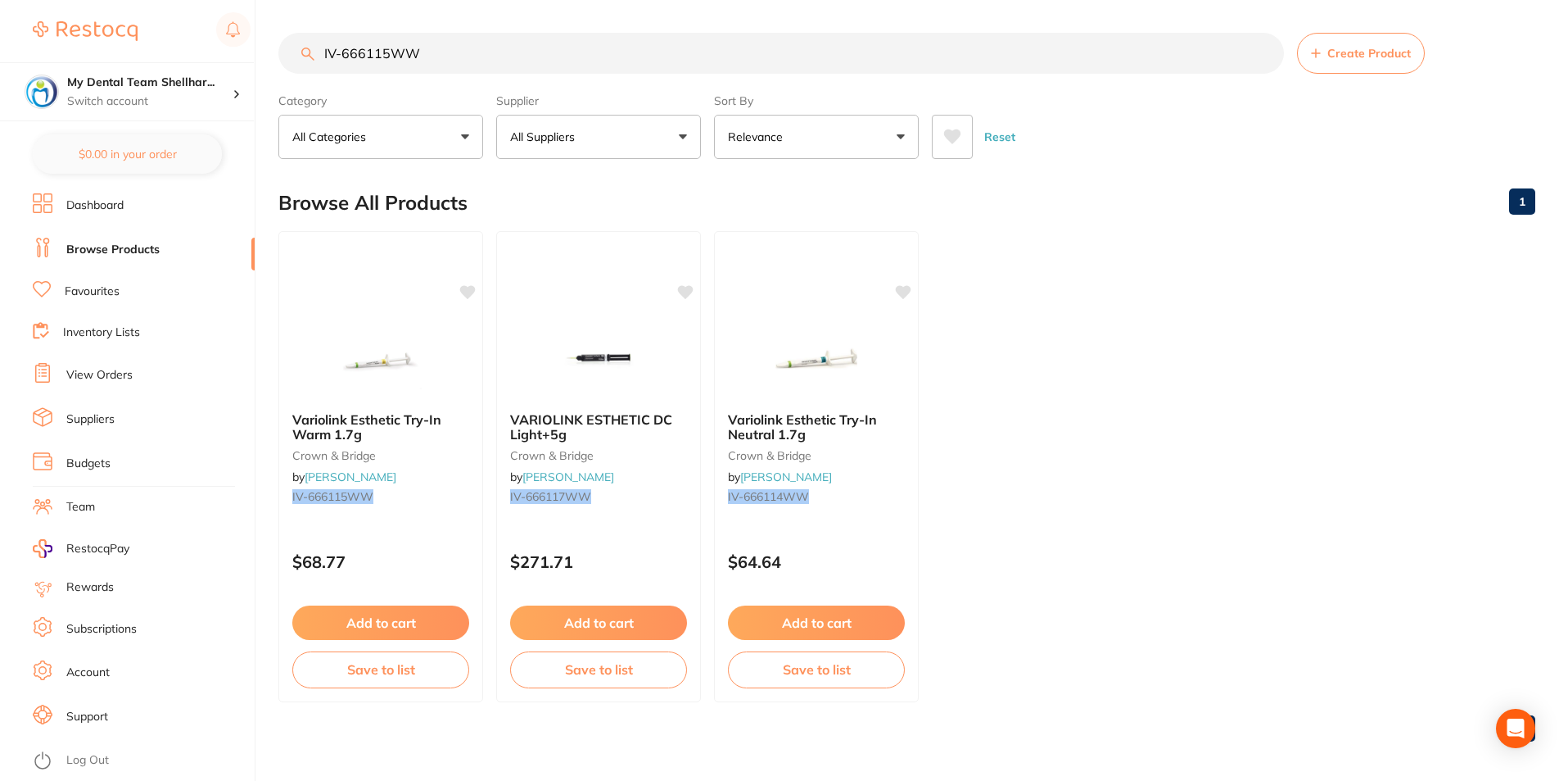
click at [704, 57] on input "IV-666115WW" at bounding box center [782, 53] width 1006 height 41
paste input "532505"
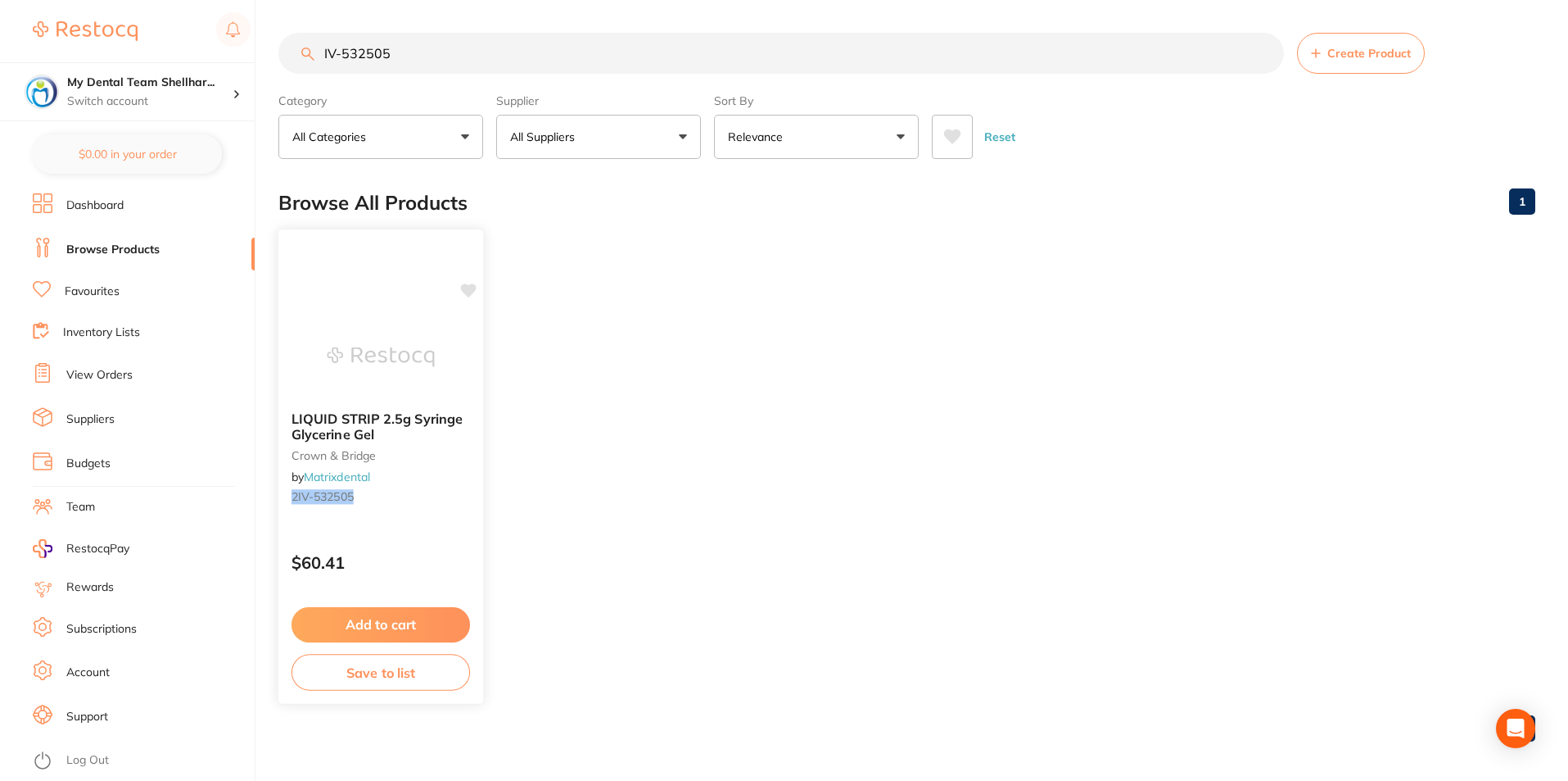
click at [378, 371] on img at bounding box center [380, 356] width 107 height 82
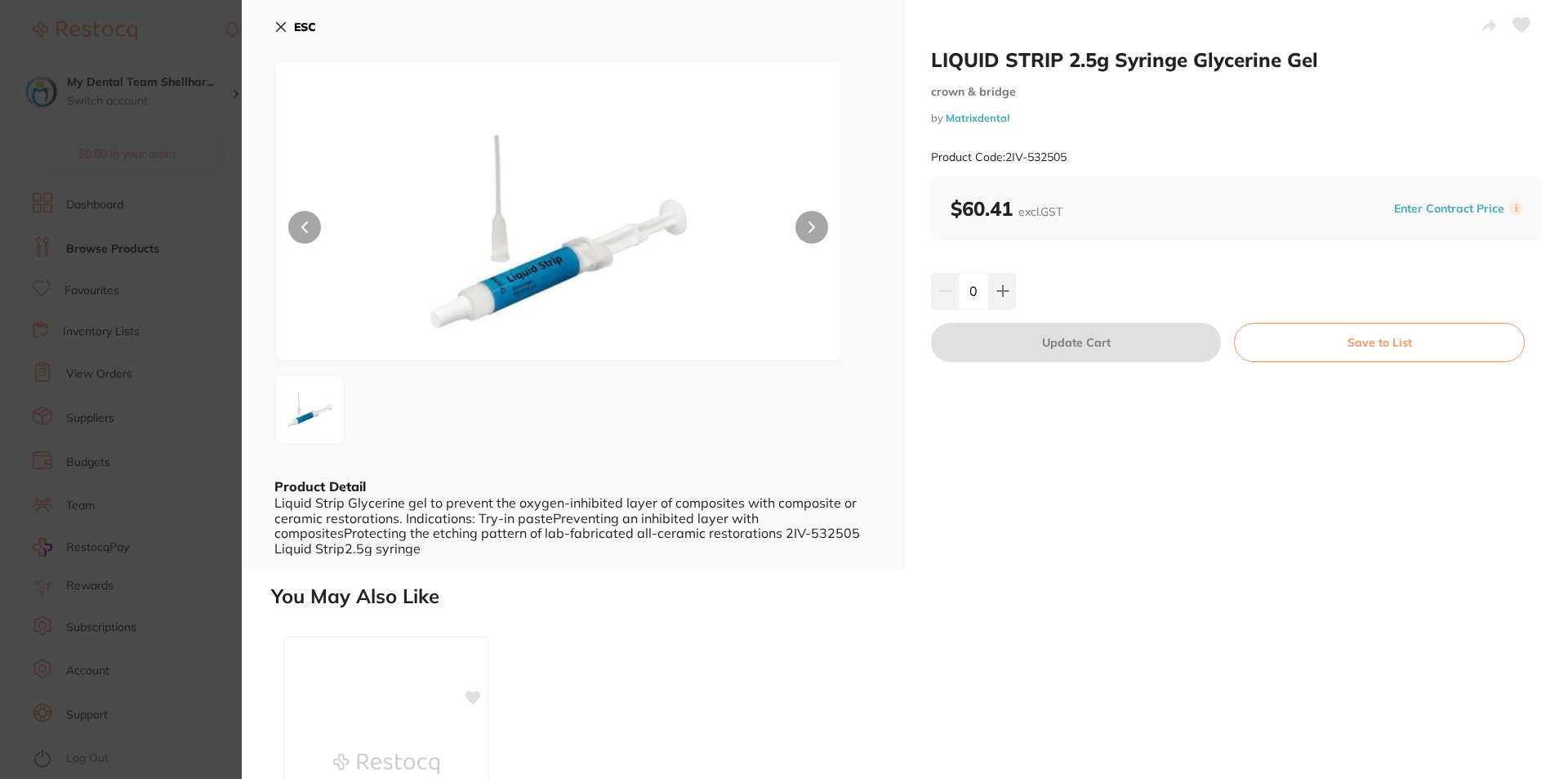
click at [1516, 14] on button at bounding box center [1521, 27] width 41 height 41
click at [280, 29] on icon at bounding box center [281, 27] width 9 height 9
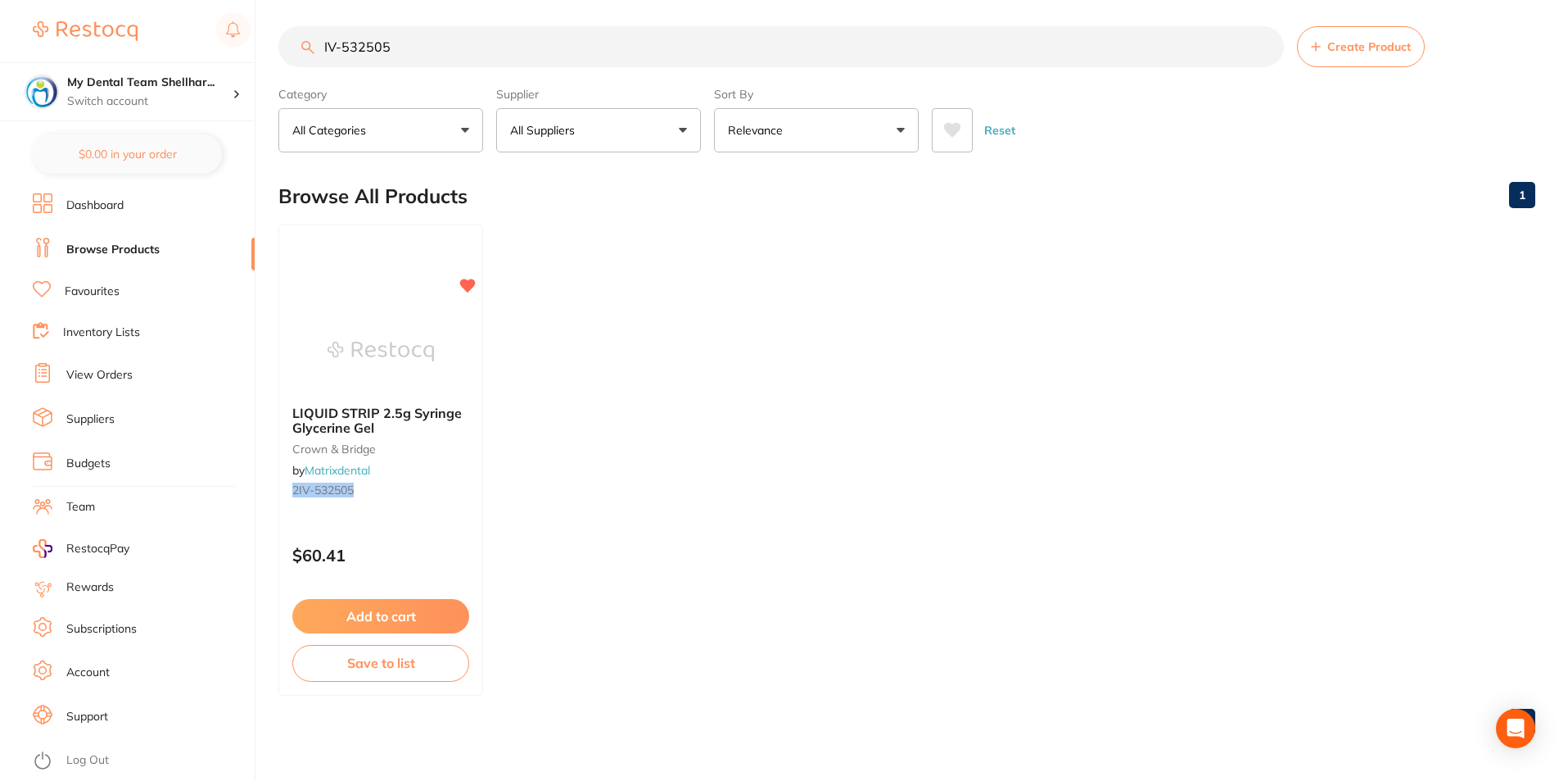
click at [443, 41] on input "IV-532505" at bounding box center [782, 46] width 1006 height 41
click at [443, 42] on input "IV-532505" at bounding box center [782, 46] width 1006 height 41
paste input "627492"
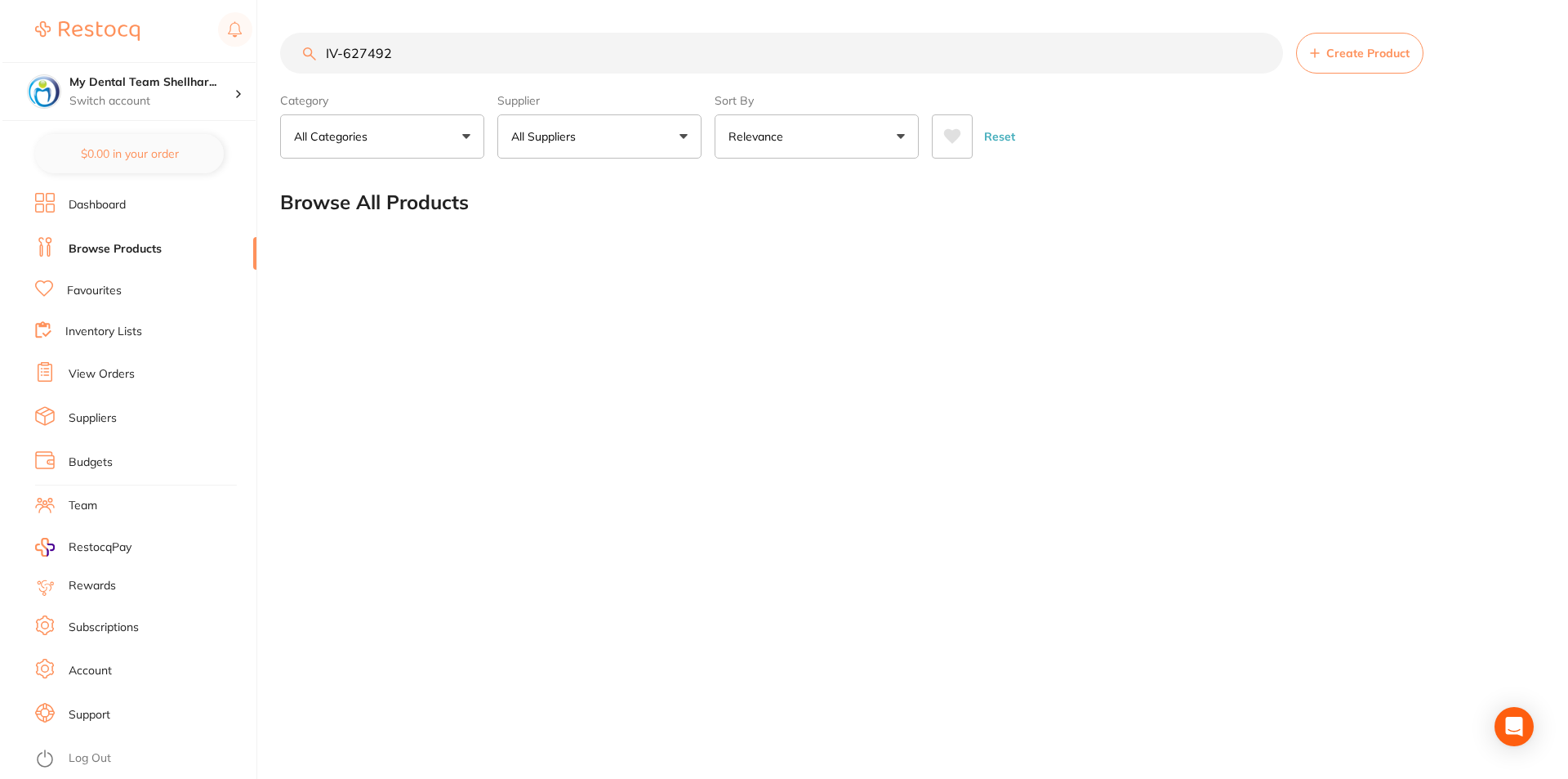
scroll to position [0, 0]
click at [711, 49] on input "IV-627492" at bounding box center [781, 53] width 1006 height 41
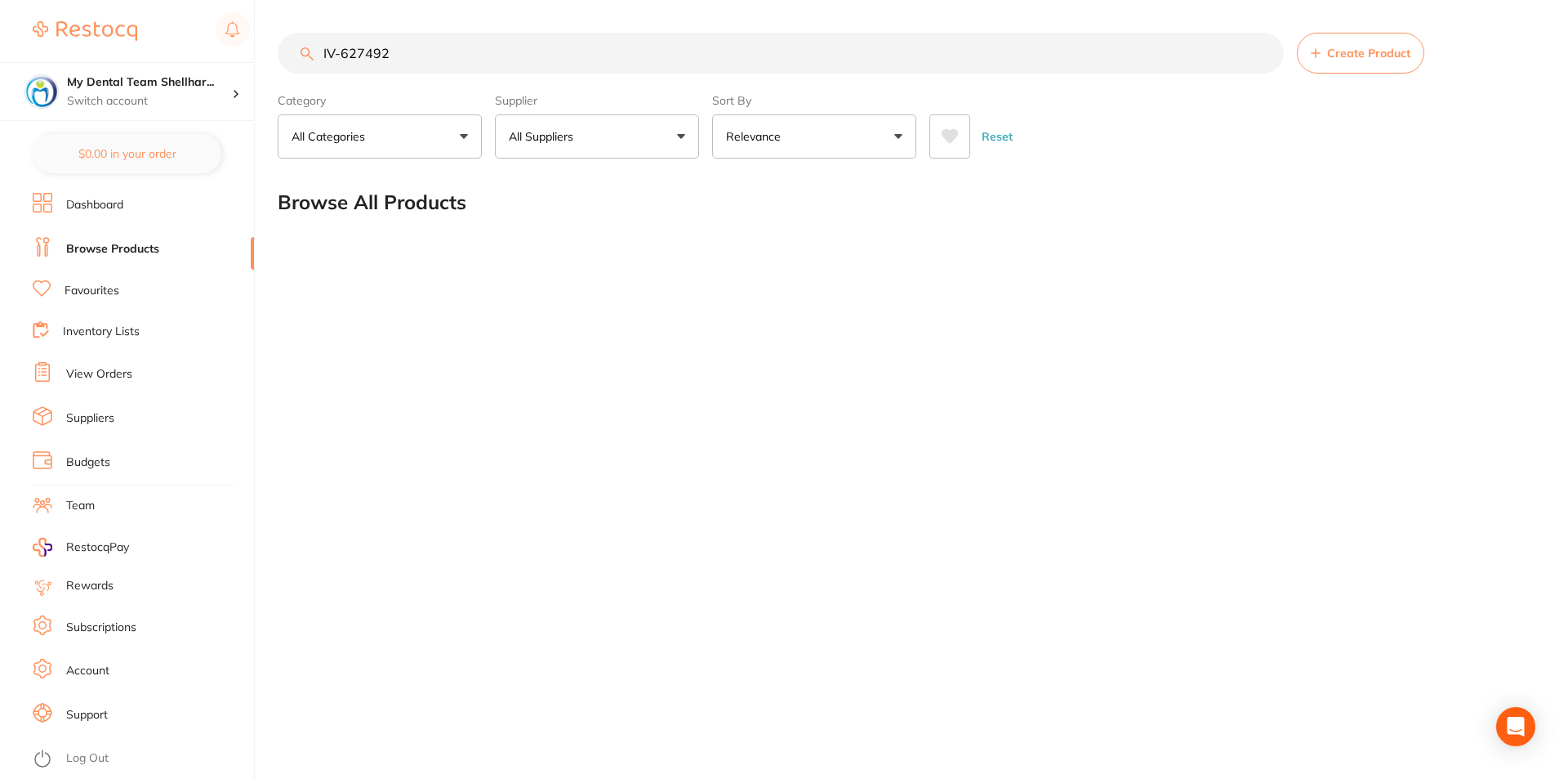
paste input "178"
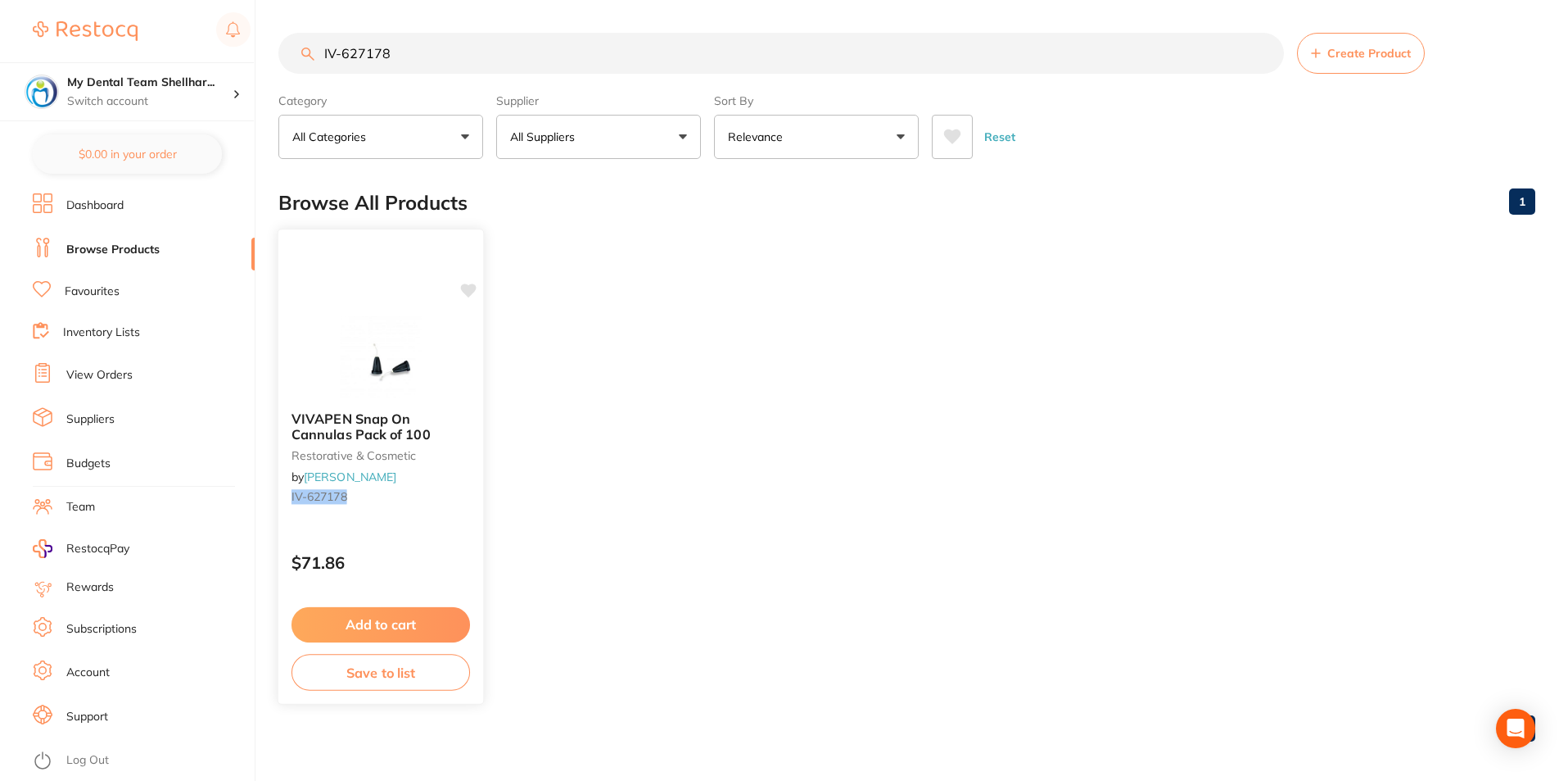
click at [362, 357] on img at bounding box center [380, 356] width 107 height 82
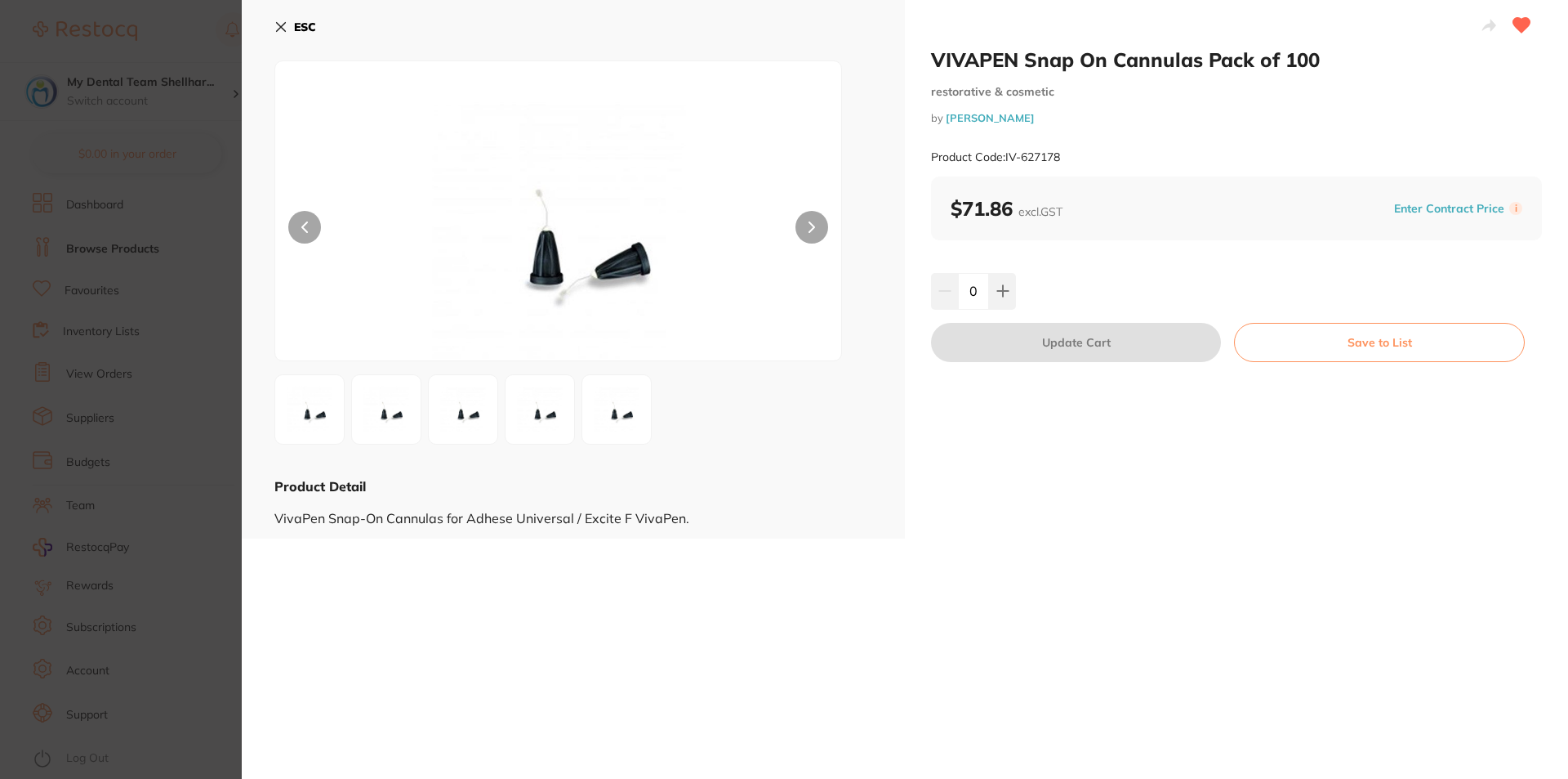
click at [273, 28] on div "ESC Product Detail VivaPen Snap-On Cannulas for Adhese Universal / Excite F Viv…" at bounding box center [573, 269] width 663 height 538
click at [301, 31] on b "ESC" at bounding box center [305, 27] width 22 height 14
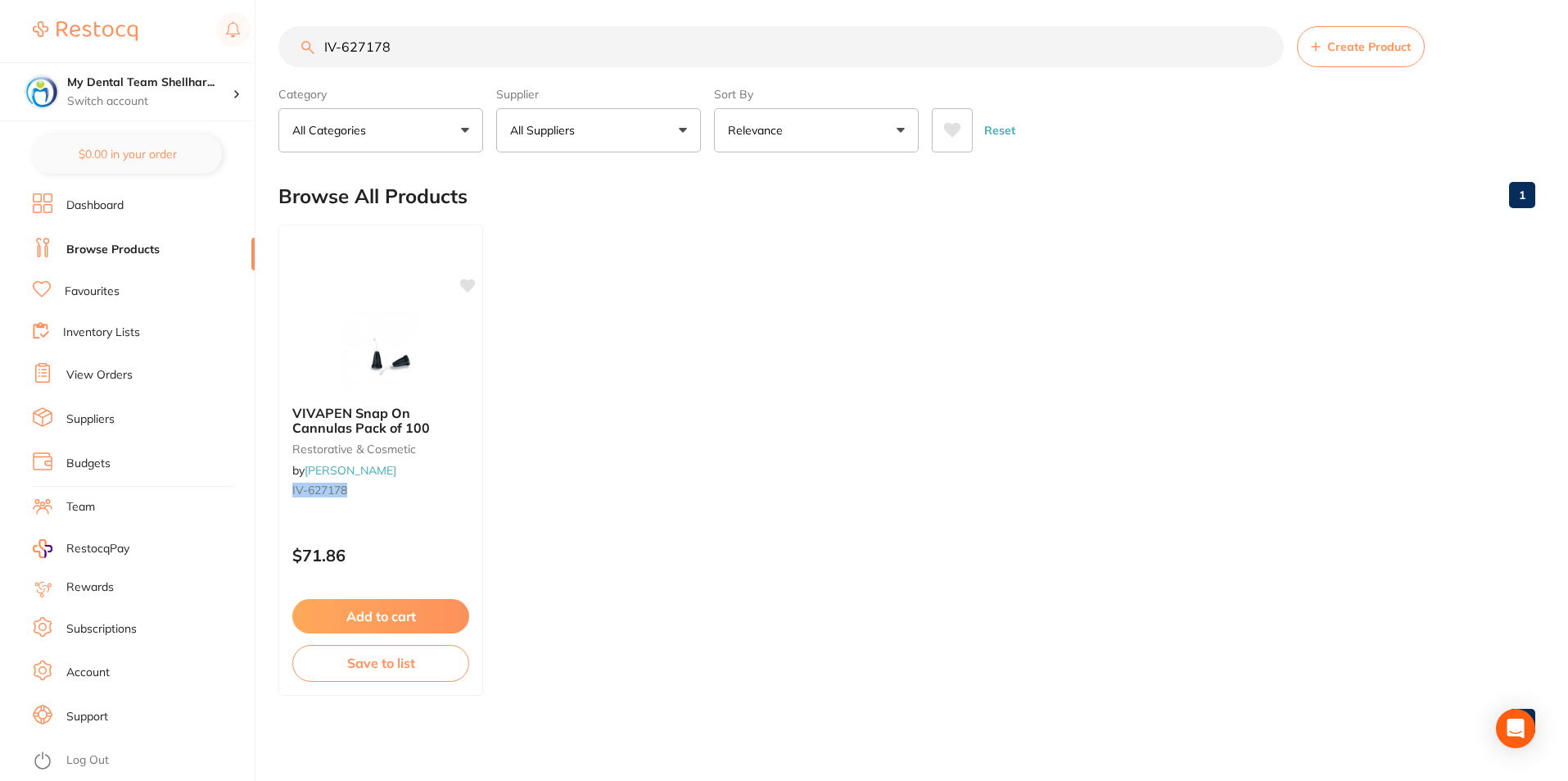
click at [485, 36] on input "IV-627178" at bounding box center [782, 46] width 1006 height 41
paste input "45951"
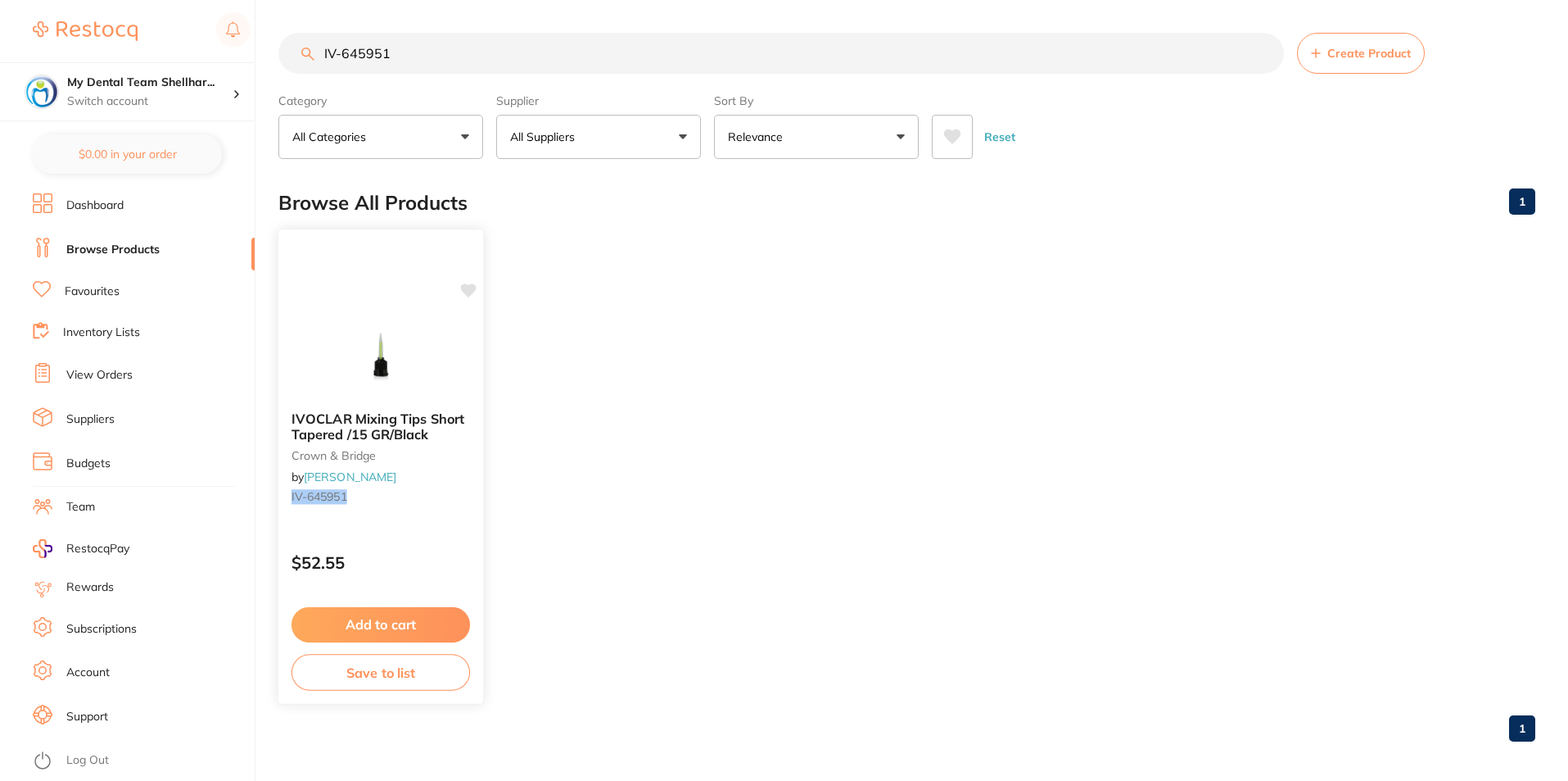
click at [398, 330] on img at bounding box center [380, 356] width 107 height 82
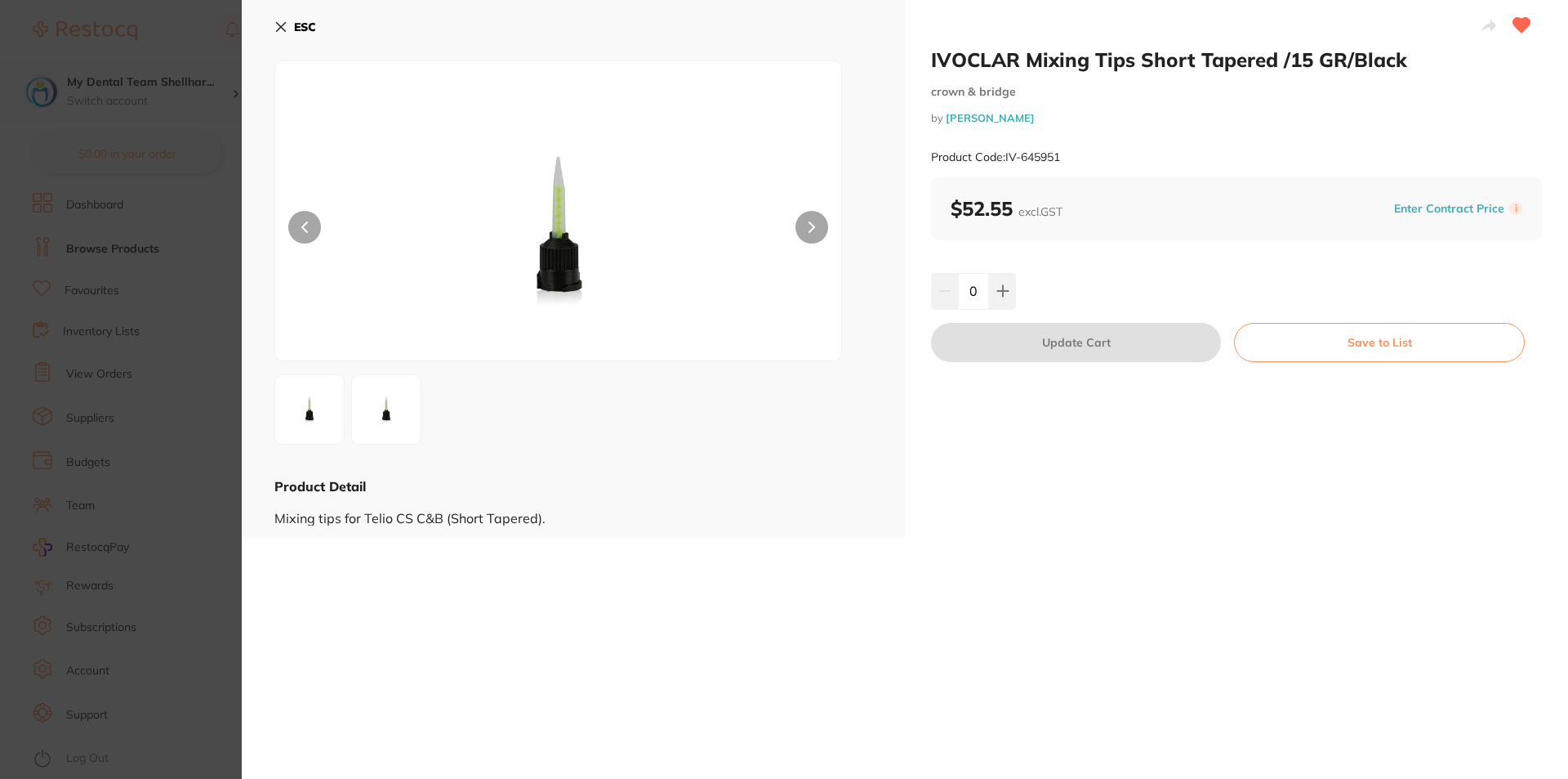
click at [286, 30] on button "ESC" at bounding box center [295, 27] width 42 height 28
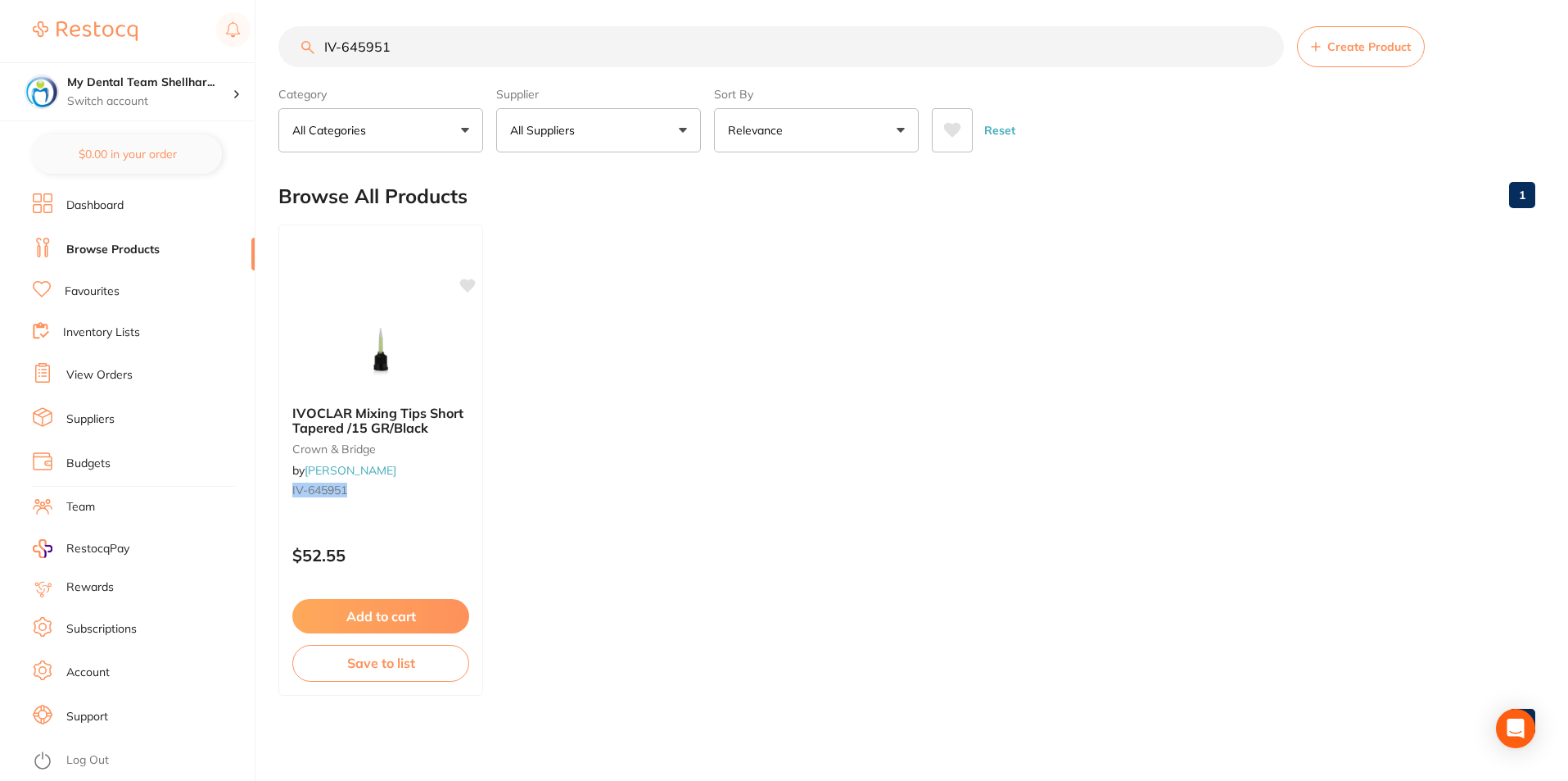
click at [444, 43] on input "IV-645951" at bounding box center [782, 46] width 1006 height 41
click at [445, 43] on input "IV-645951" at bounding box center [782, 46] width 1006 height 41
click at [738, 42] on input "IV-645951" at bounding box center [782, 46] width 1006 height 41
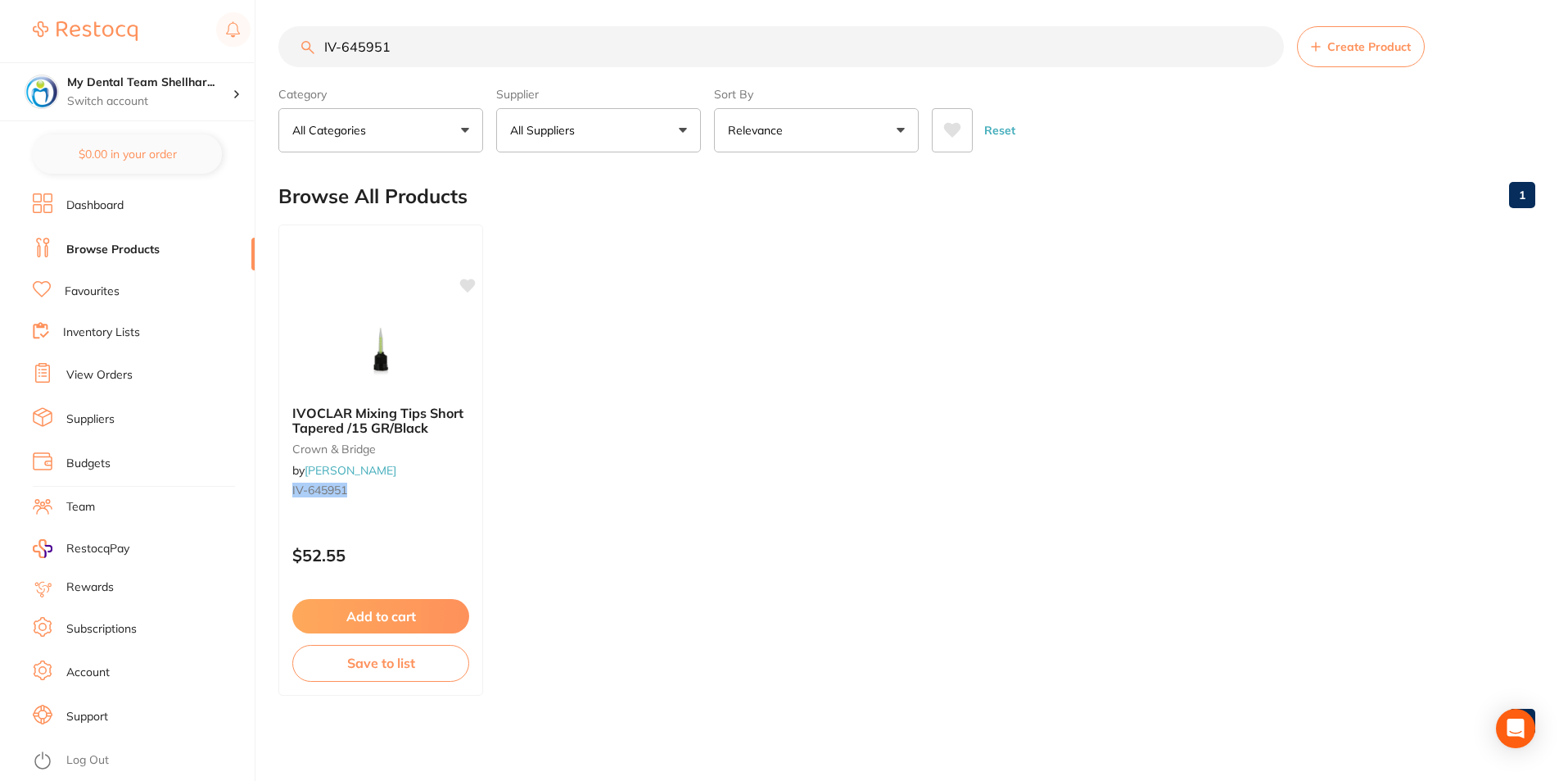
click at [738, 42] on input "IV-645951" at bounding box center [782, 46] width 1006 height 41
paste input "559224"
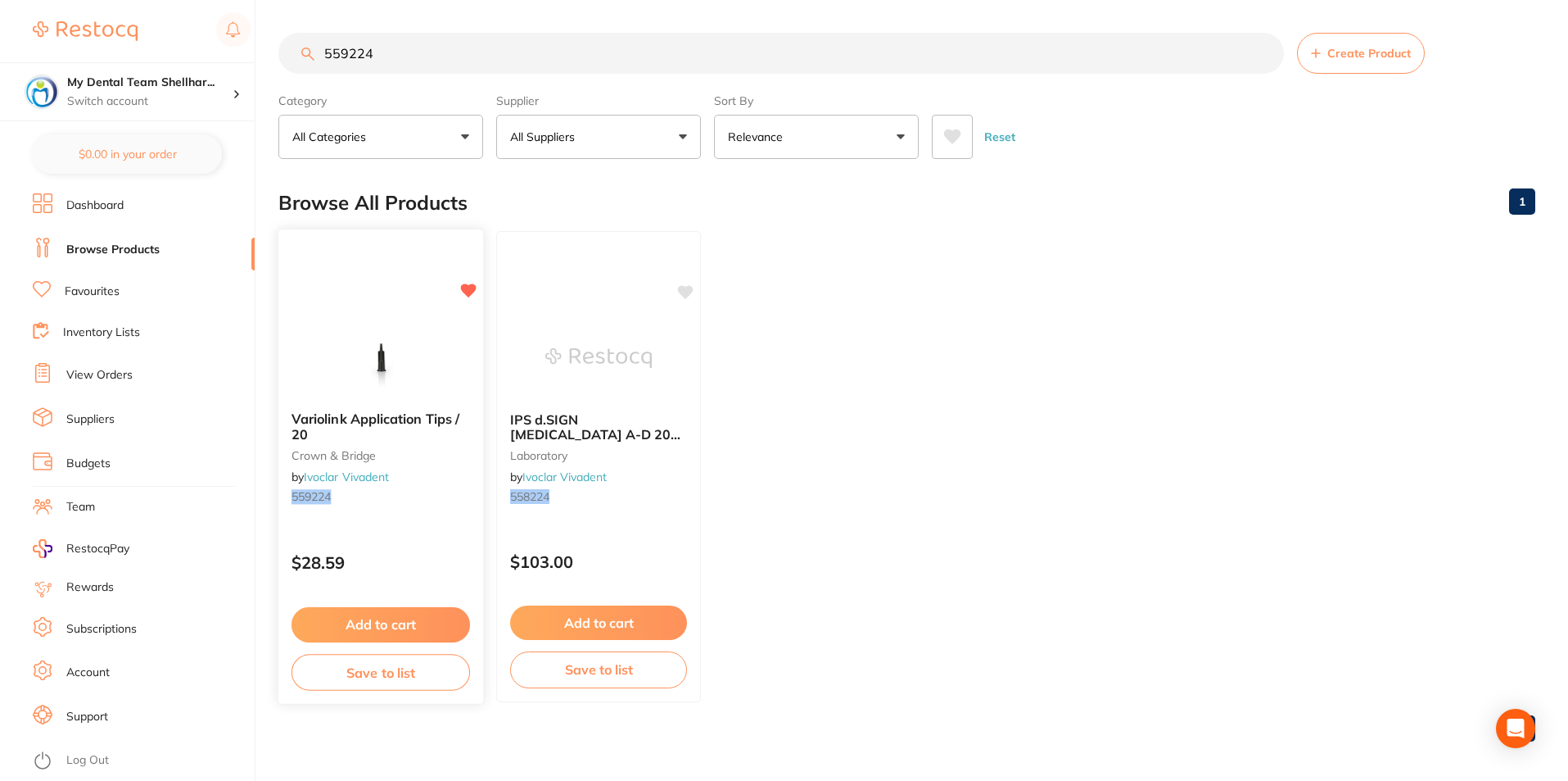
click at [341, 310] on div "Variolink Application Tips / 20 crown & bridge by Ivoclar Vivadent 559224 $28.5…" at bounding box center [381, 466] width 207 height 476
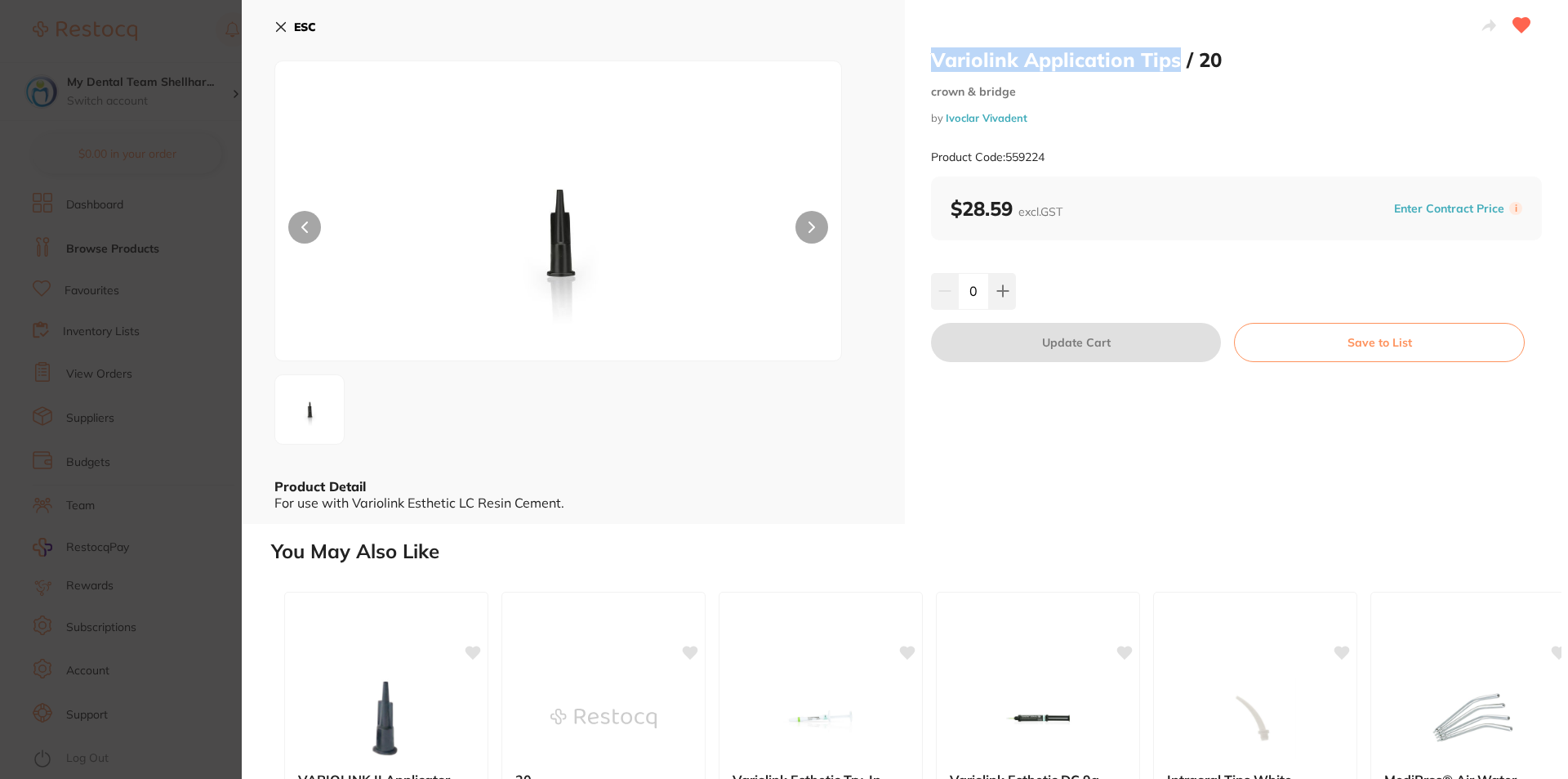
drag, startPoint x: 926, startPoint y: 54, endPoint x: 1173, endPoint y: 68, distance: 247.4
click at [1173, 68] on div "Variolink Application Tips / 20 crown & bridge by Ivoclar Vivadent Product Code…" at bounding box center [1236, 262] width 663 height 524
copy h2 "Variolink Application Tips"
click at [283, 26] on icon at bounding box center [281, 27] width 9 height 9
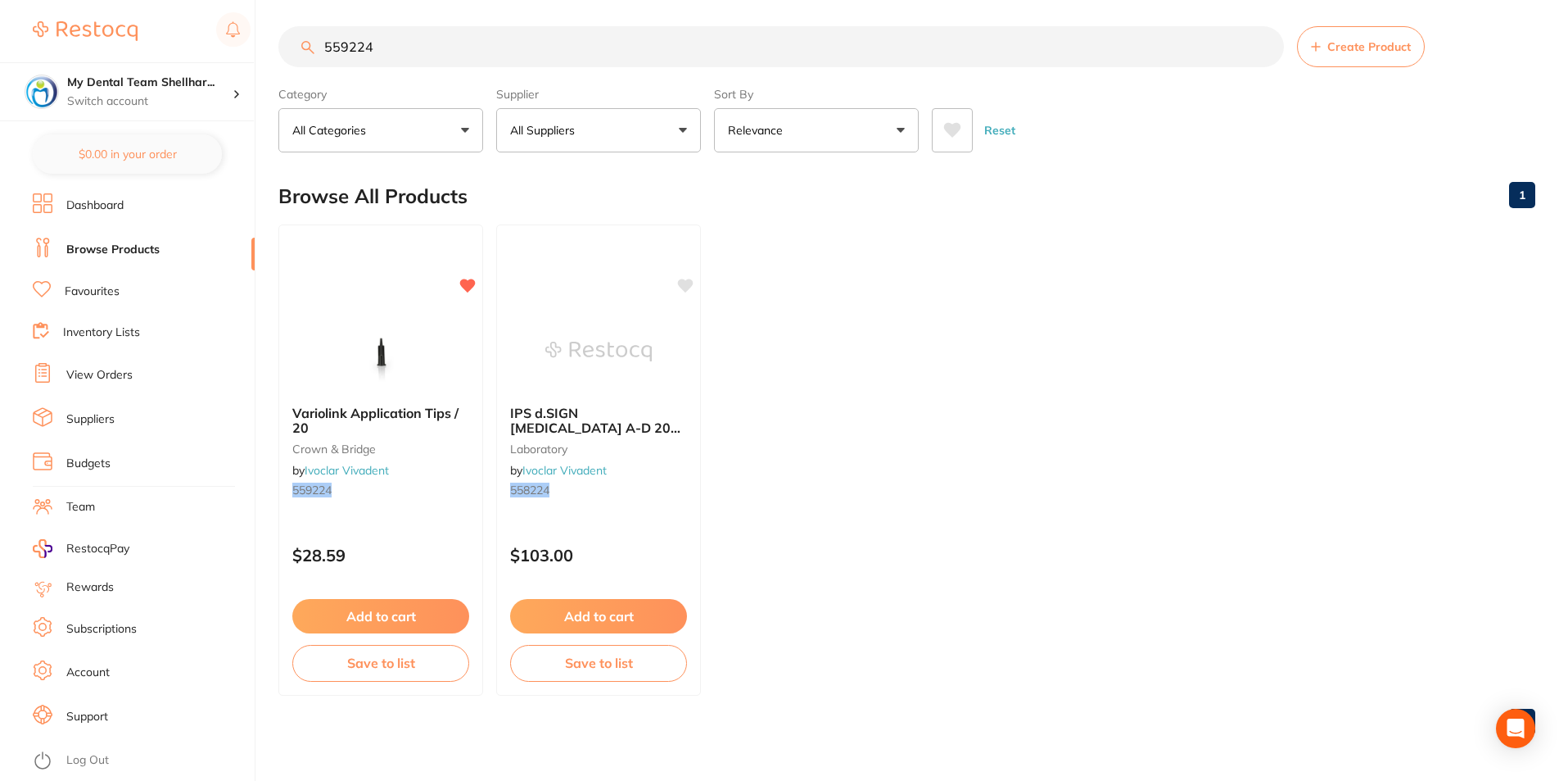
click at [352, 42] on input "559224" at bounding box center [782, 46] width 1006 height 41
paste input "MZ7120900"
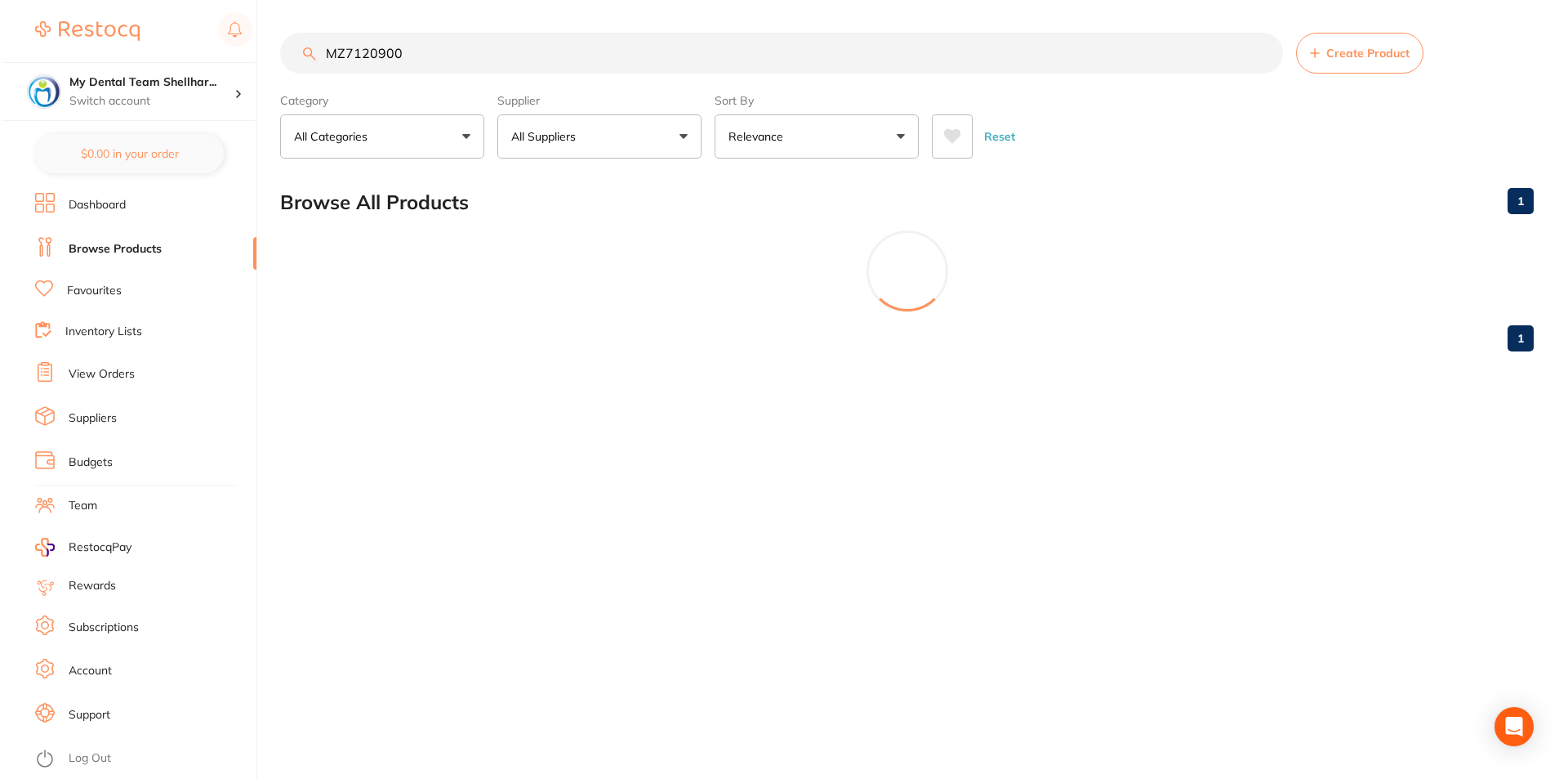
scroll to position [0, 0]
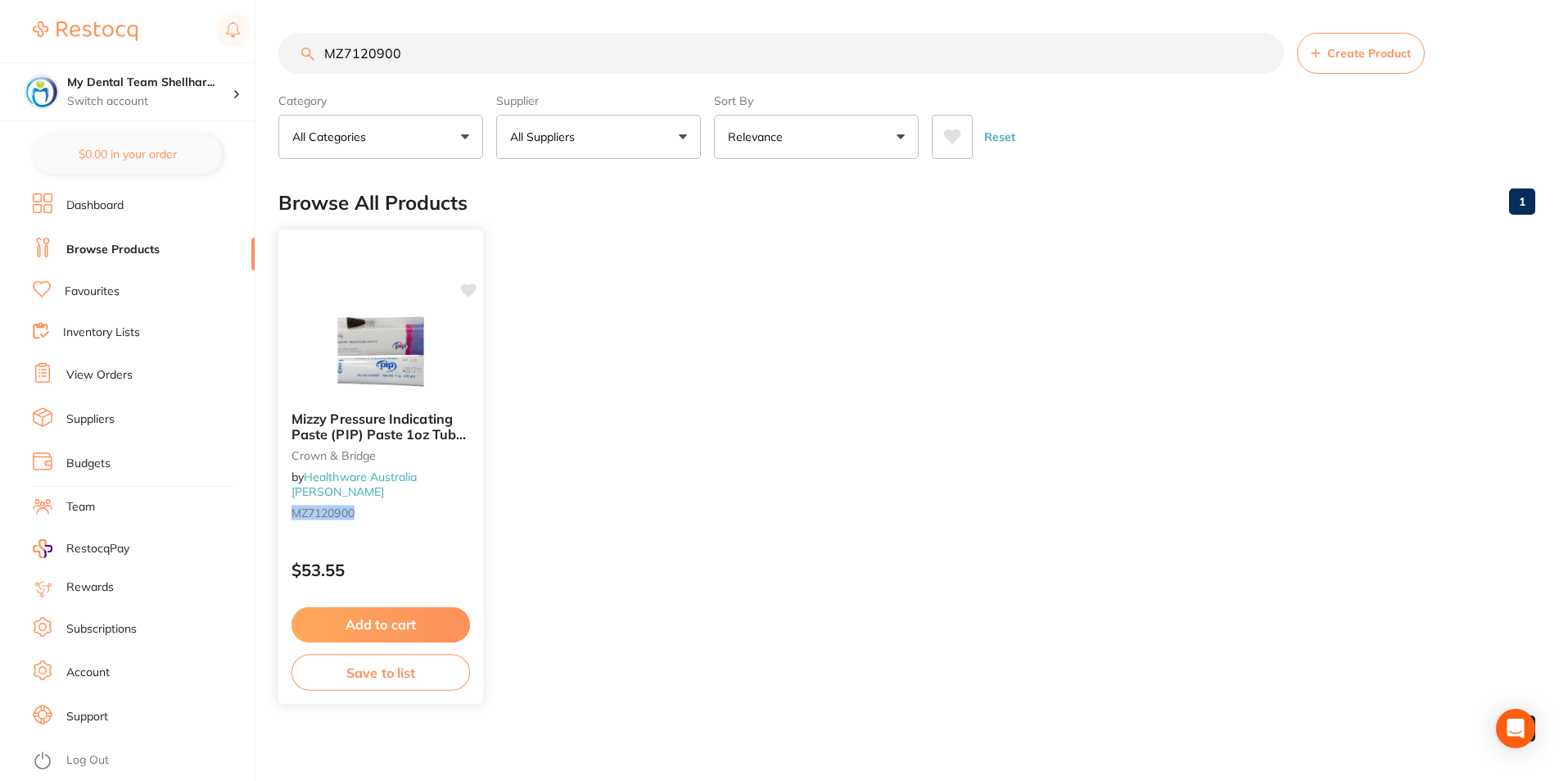
click at [396, 357] on img at bounding box center [380, 356] width 107 height 82
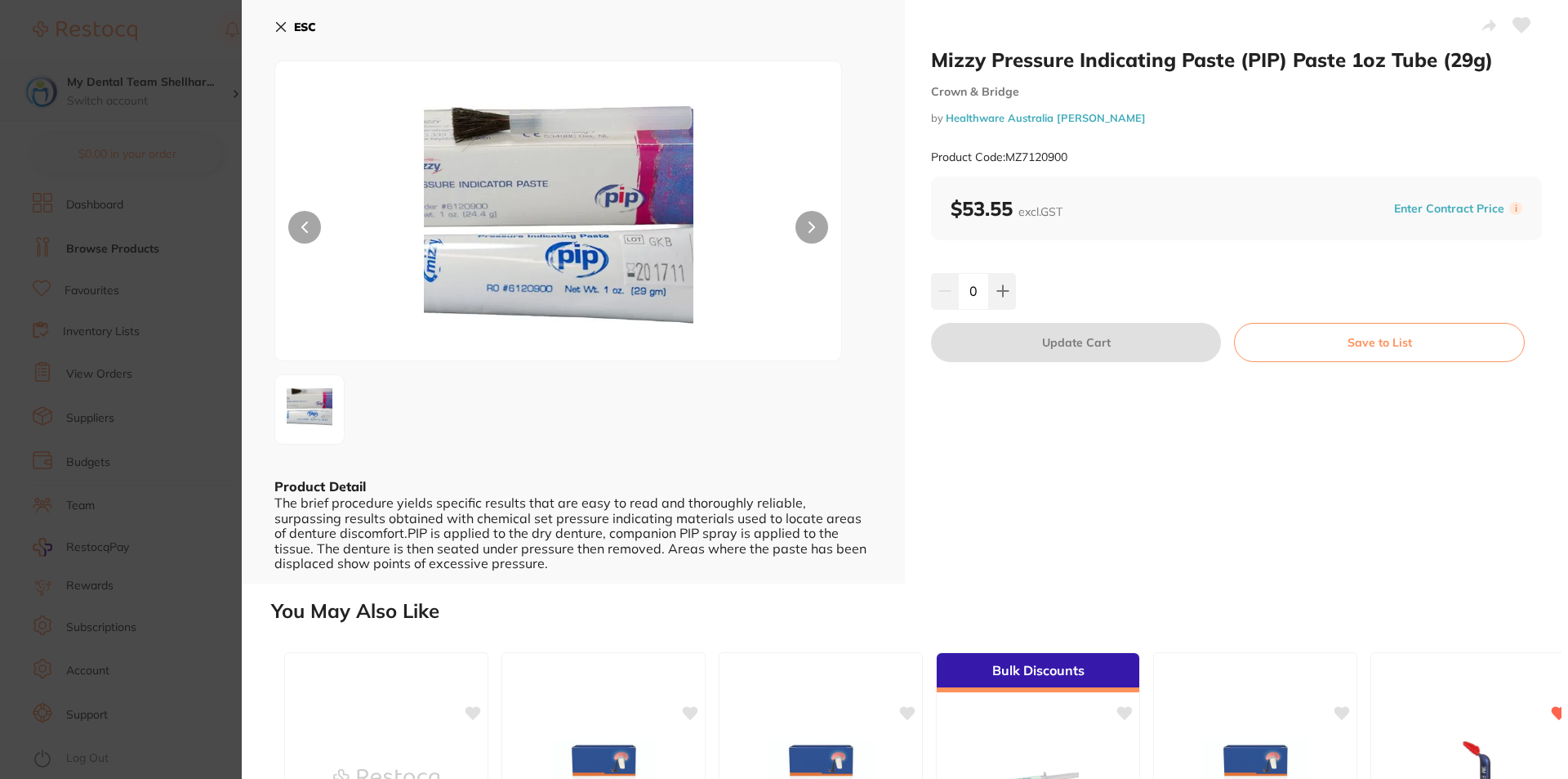
click at [141, 108] on section "Mizzy Pressure Indicating Paste (PIP) Paste 1oz Tube (29g) Crown & Bridge by He…" at bounding box center [784, 389] width 1568 height 779
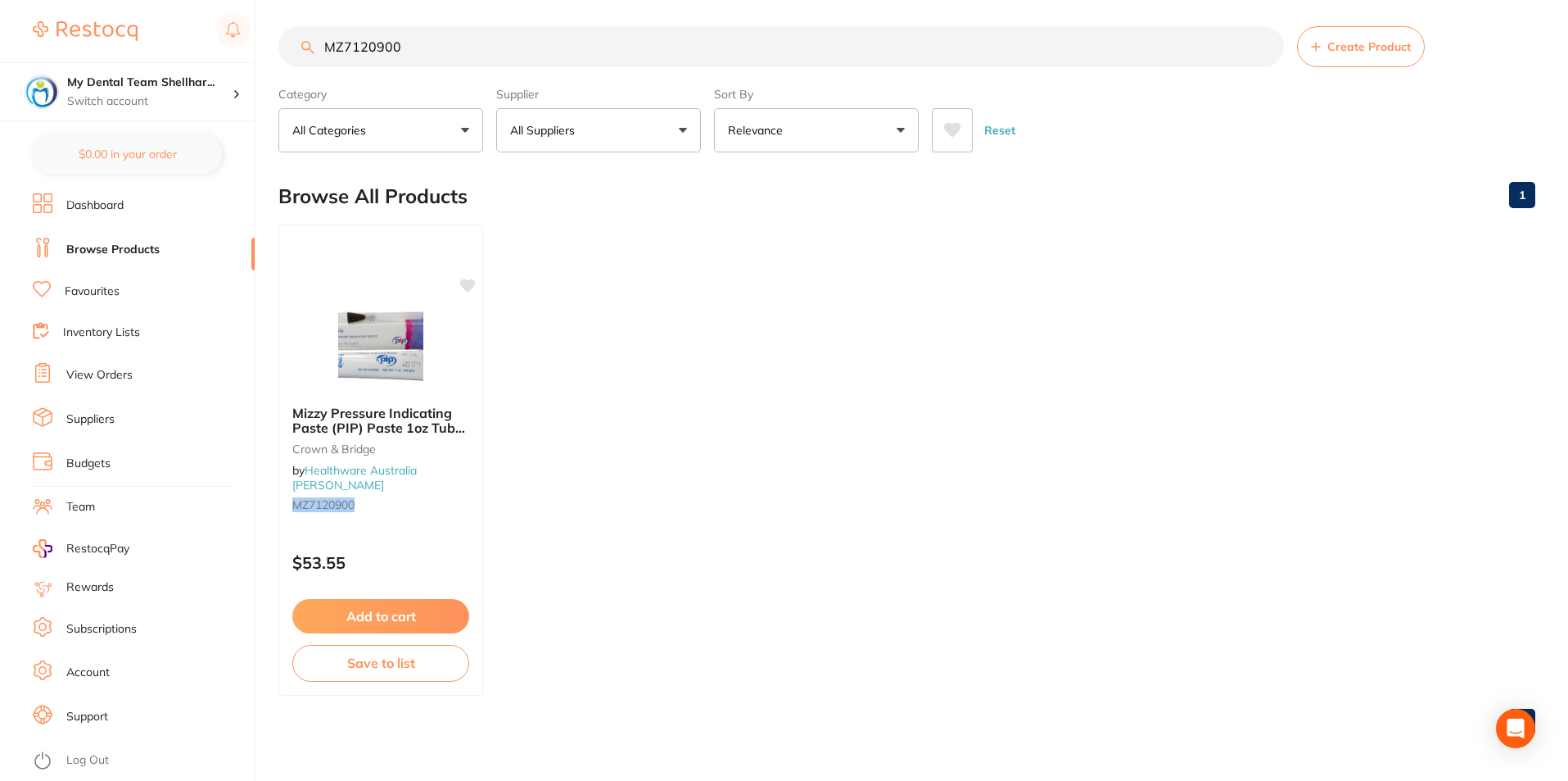
click at [383, 53] on input "MZ7120900" at bounding box center [782, 46] width 1006 height 41
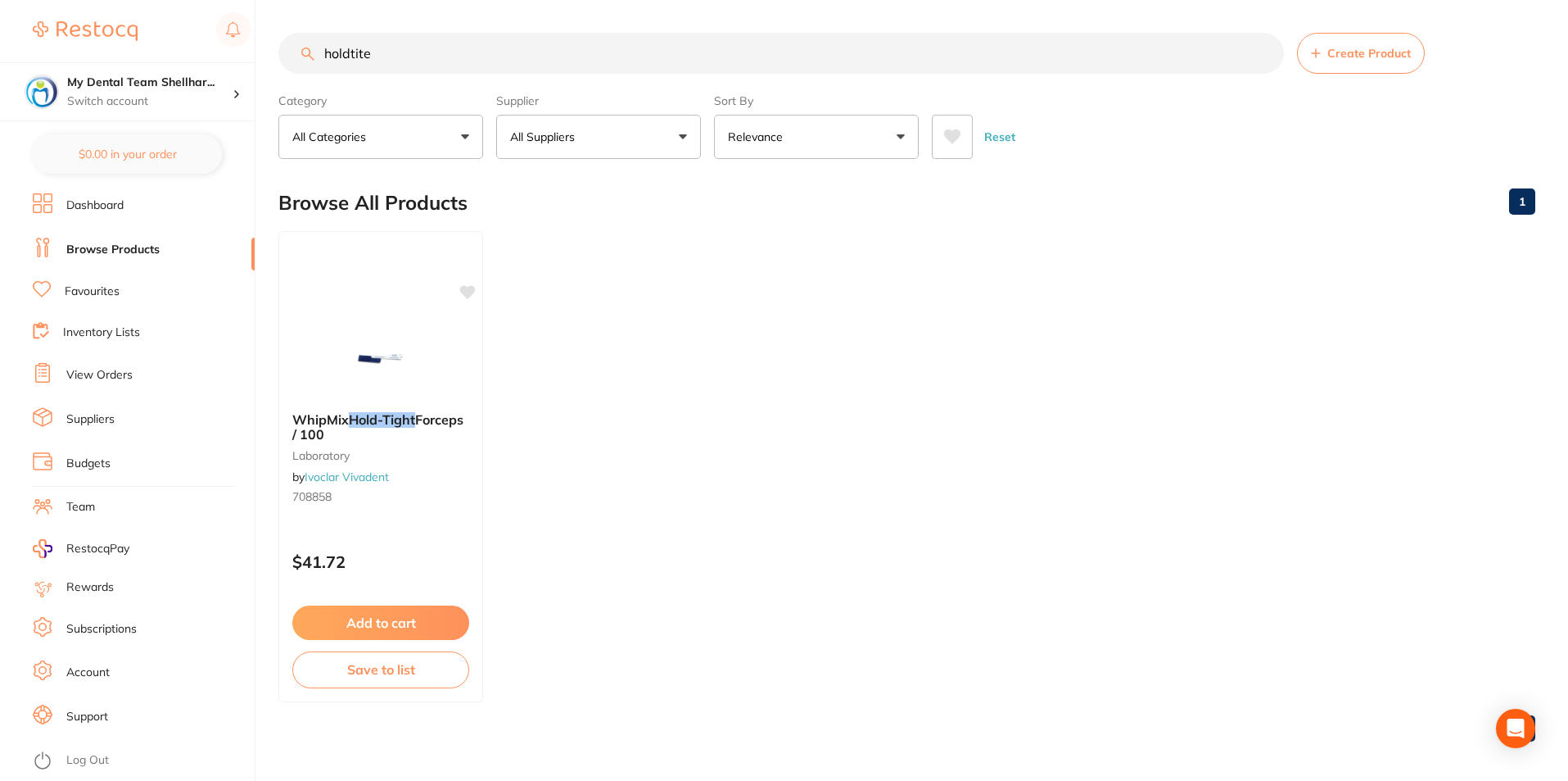
click at [666, 64] on input "holdtite" at bounding box center [782, 53] width 1006 height 41
paste input "GC-900822"
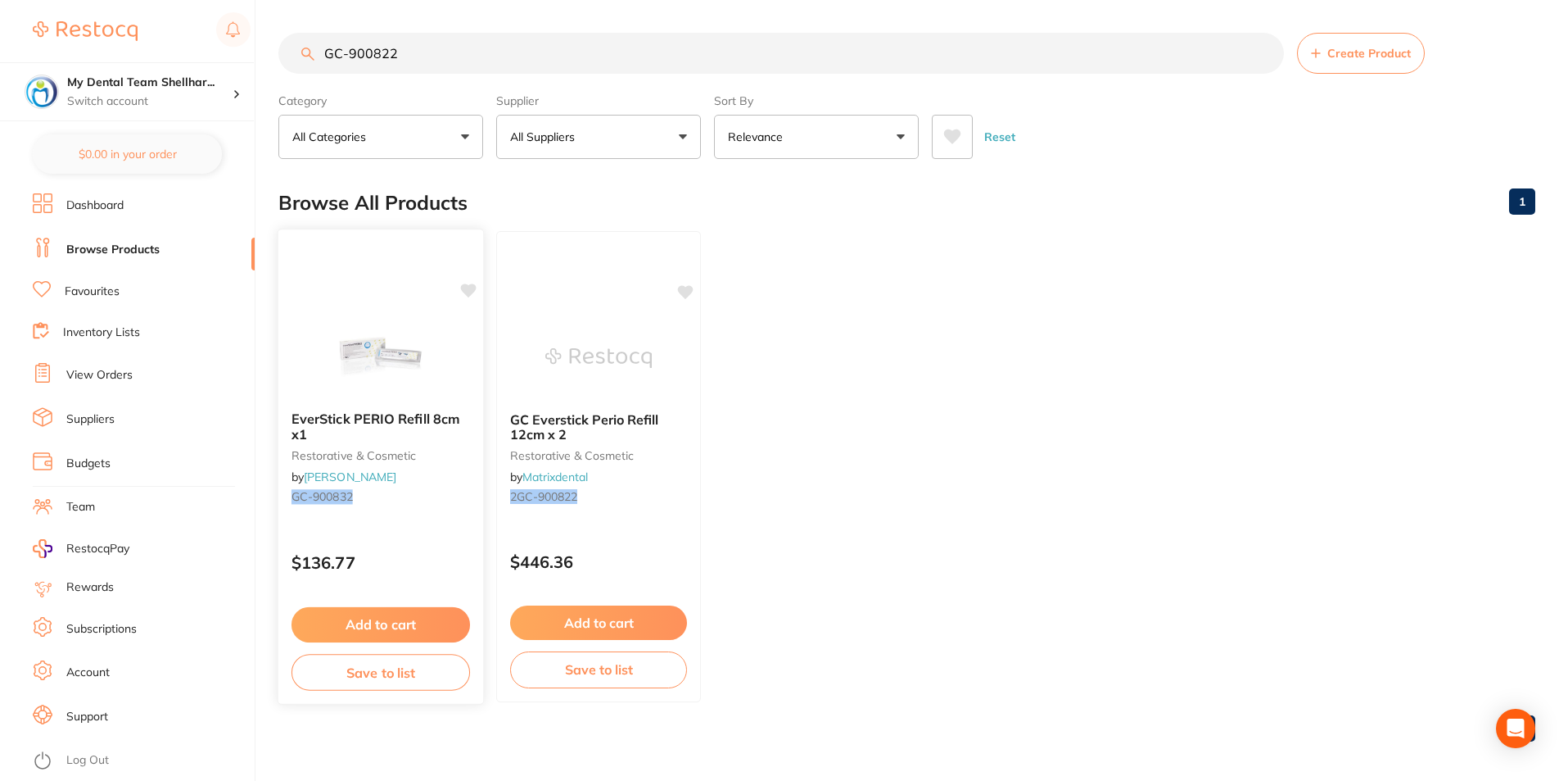
click at [362, 353] on img at bounding box center [380, 356] width 107 height 82
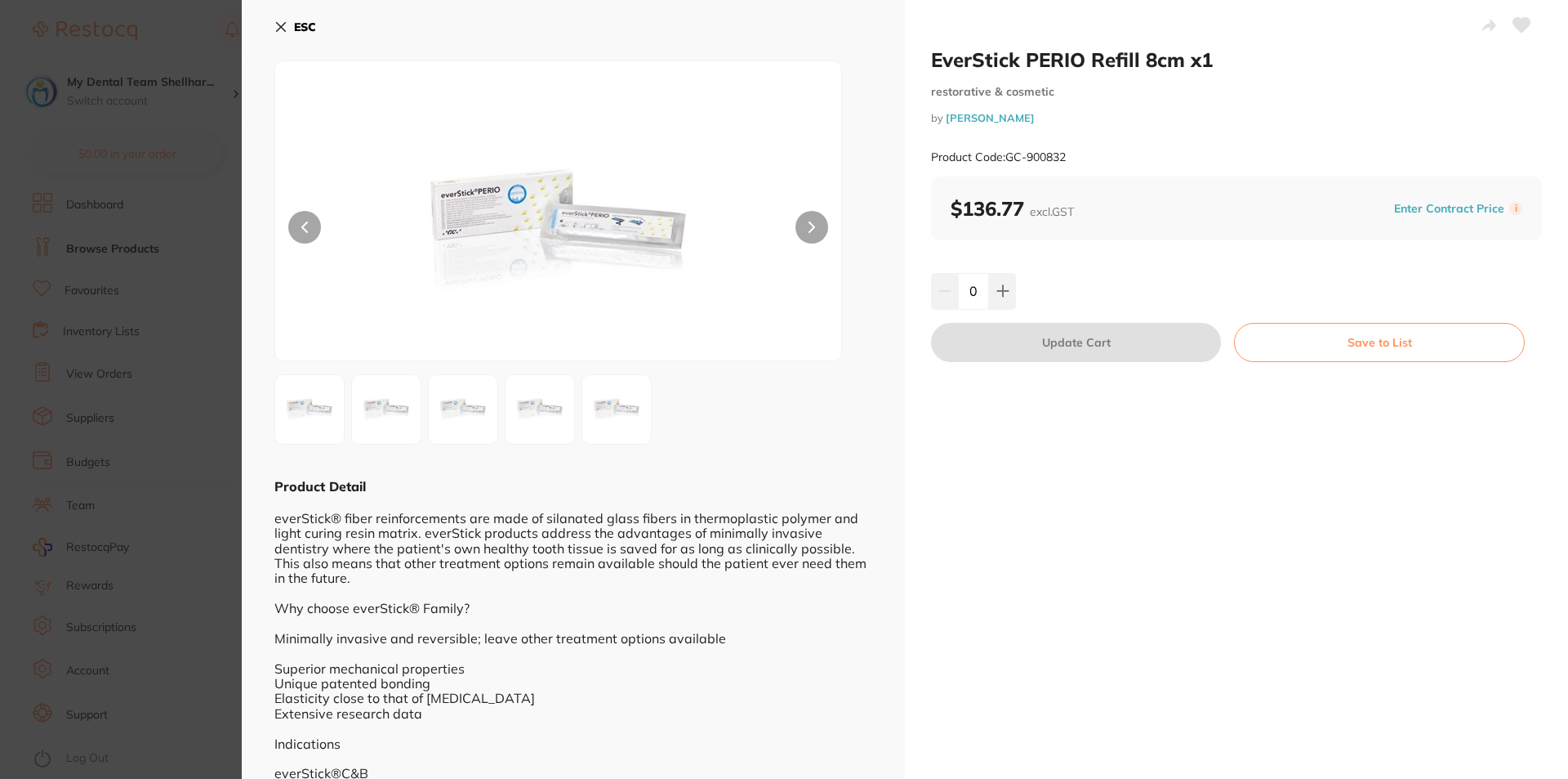
click at [1515, 30] on icon at bounding box center [1522, 25] width 17 height 14
click at [284, 26] on icon at bounding box center [281, 27] width 13 height 13
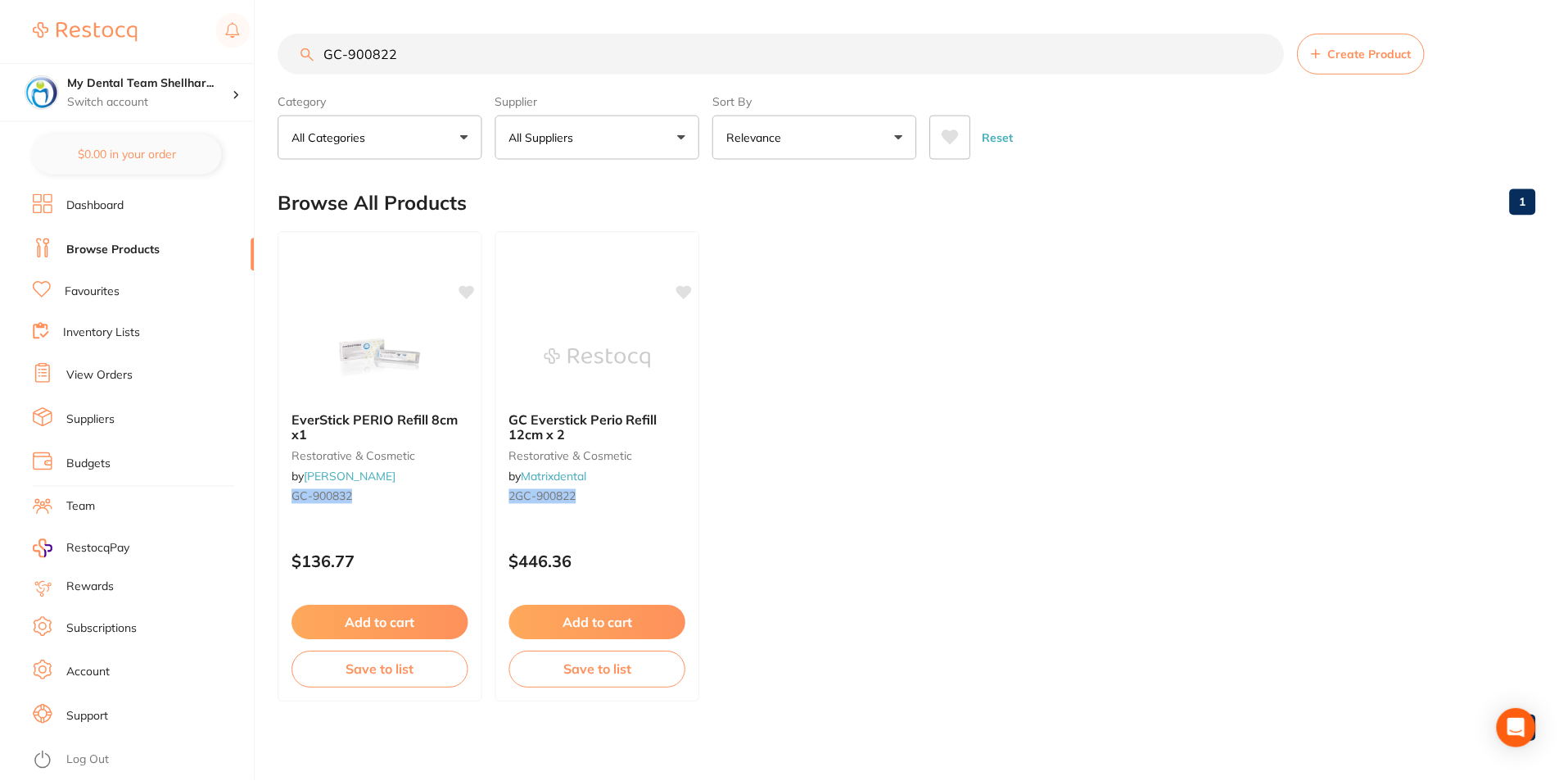
scroll to position [7, 0]
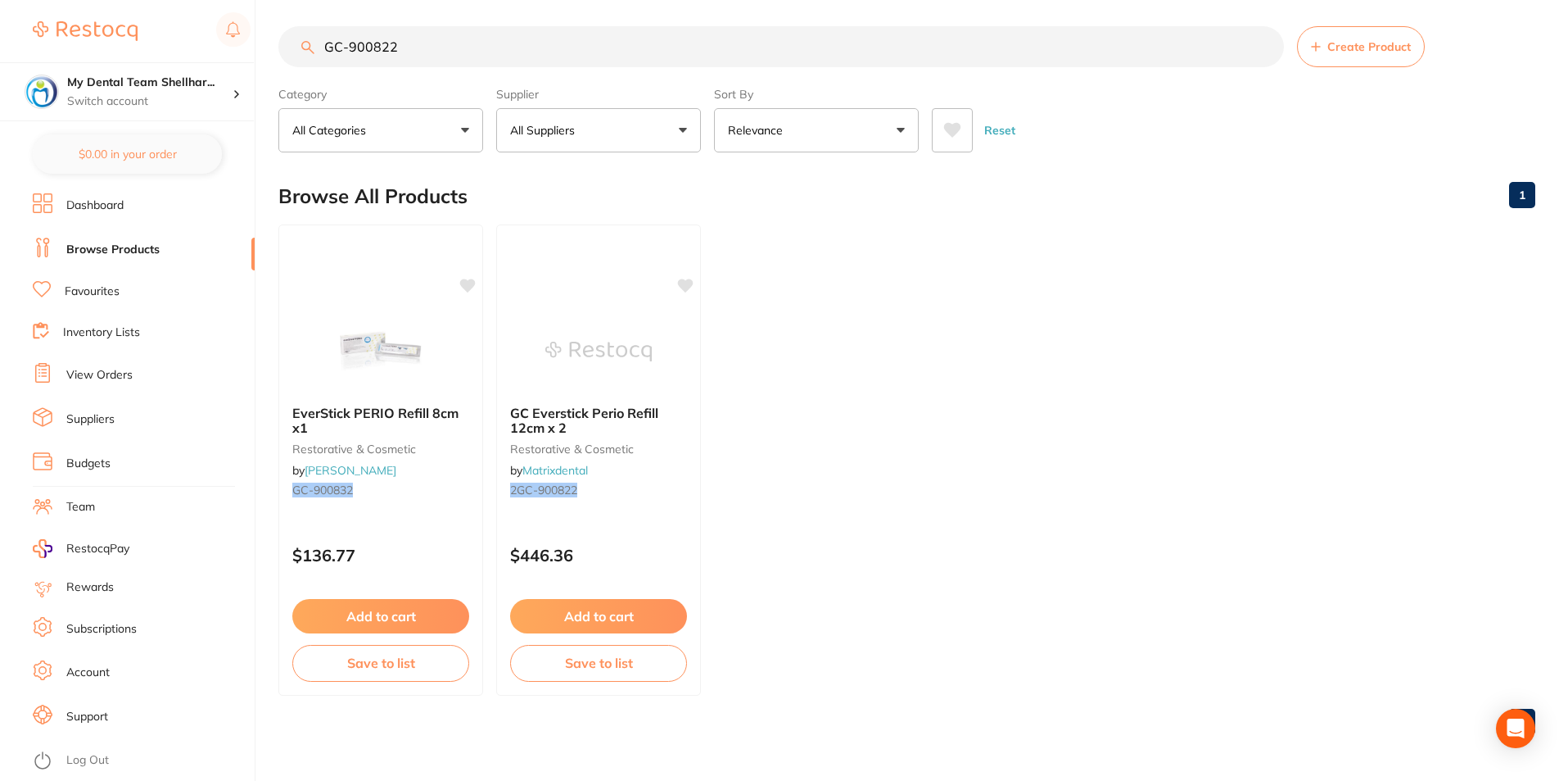
click at [520, 57] on input "GC-900822" at bounding box center [782, 46] width 1006 height 41
paste input "TLFMELAG"
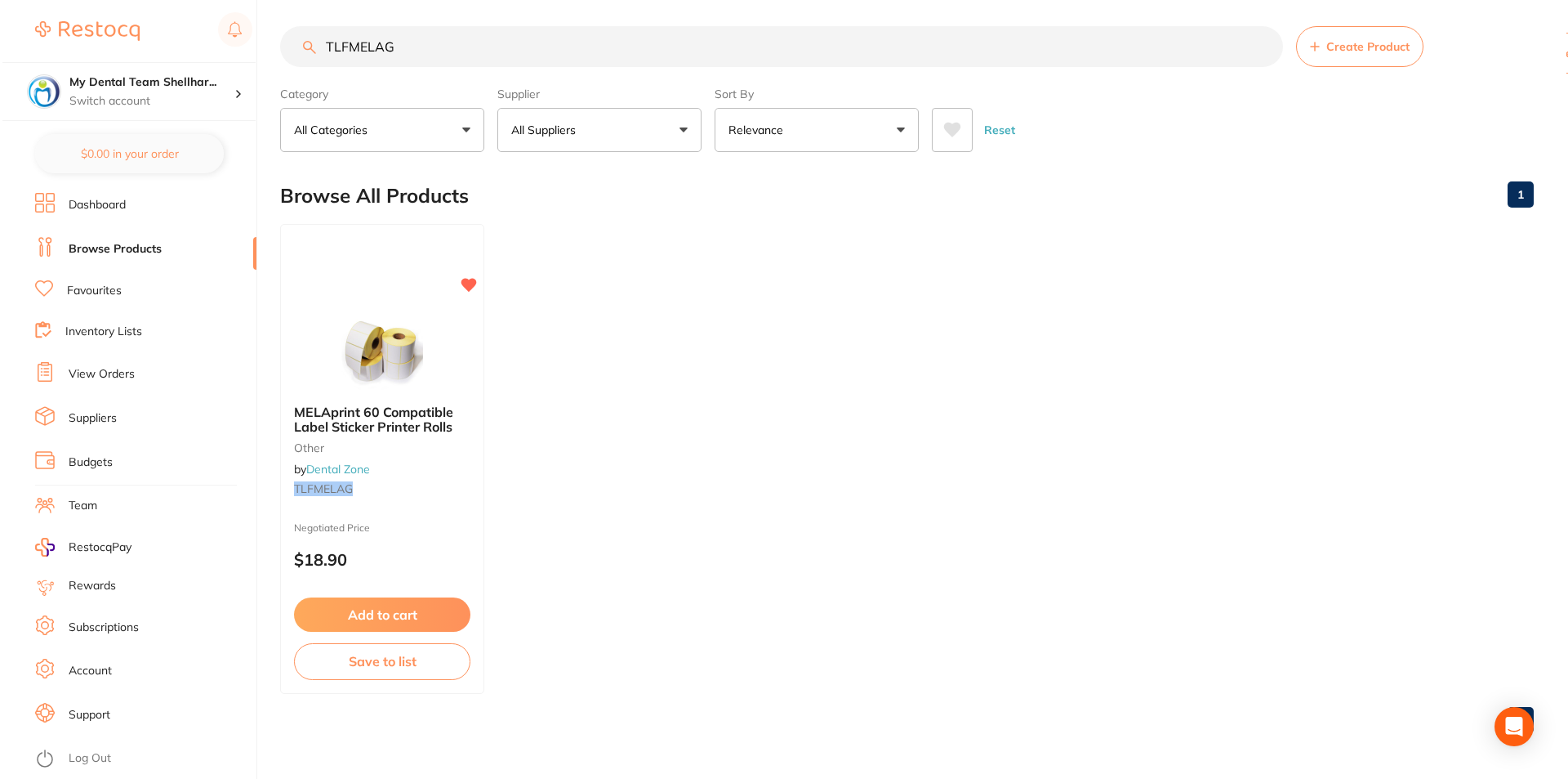
scroll to position [0, 0]
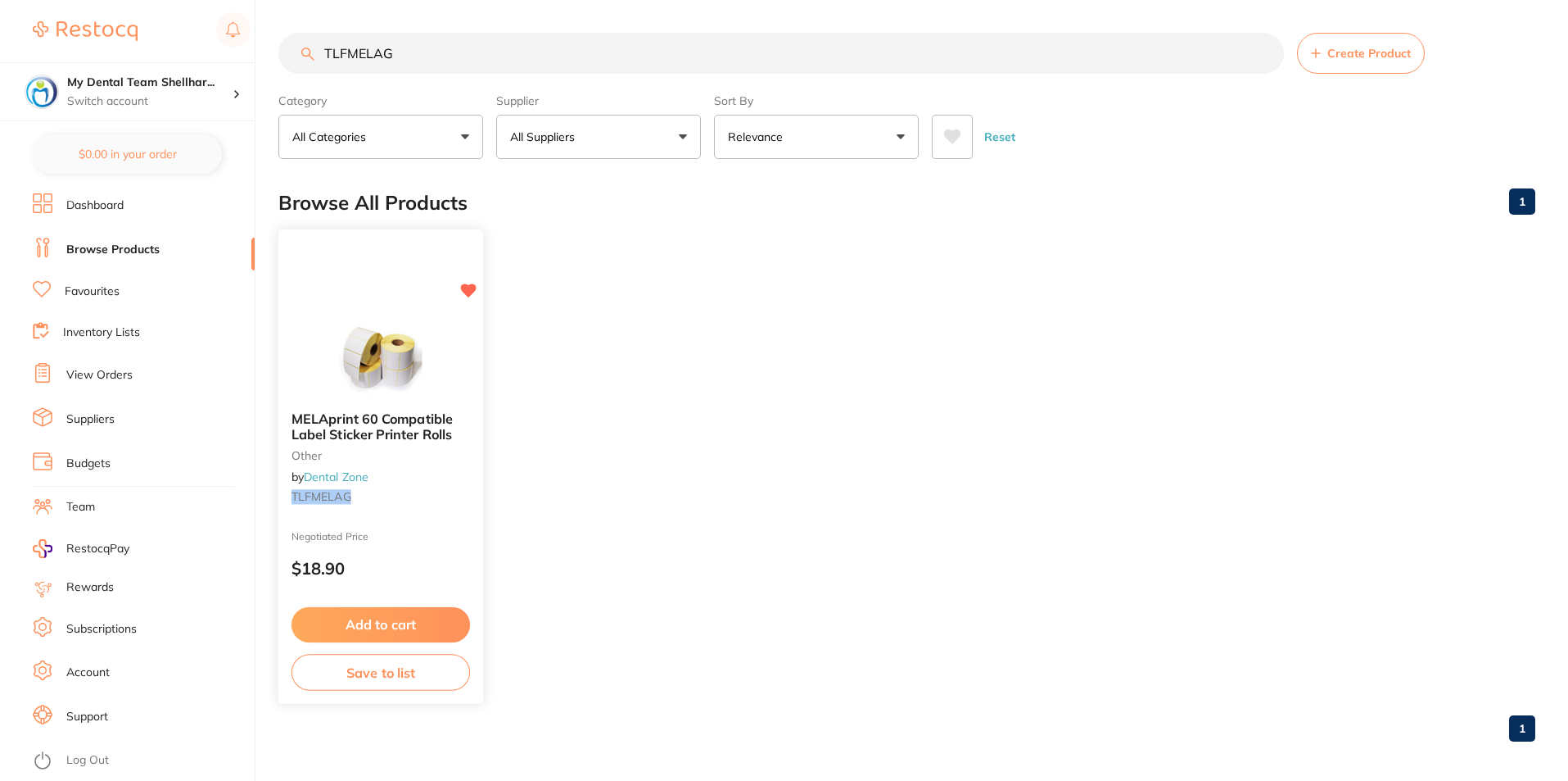
click at [410, 361] on img at bounding box center [380, 356] width 107 height 82
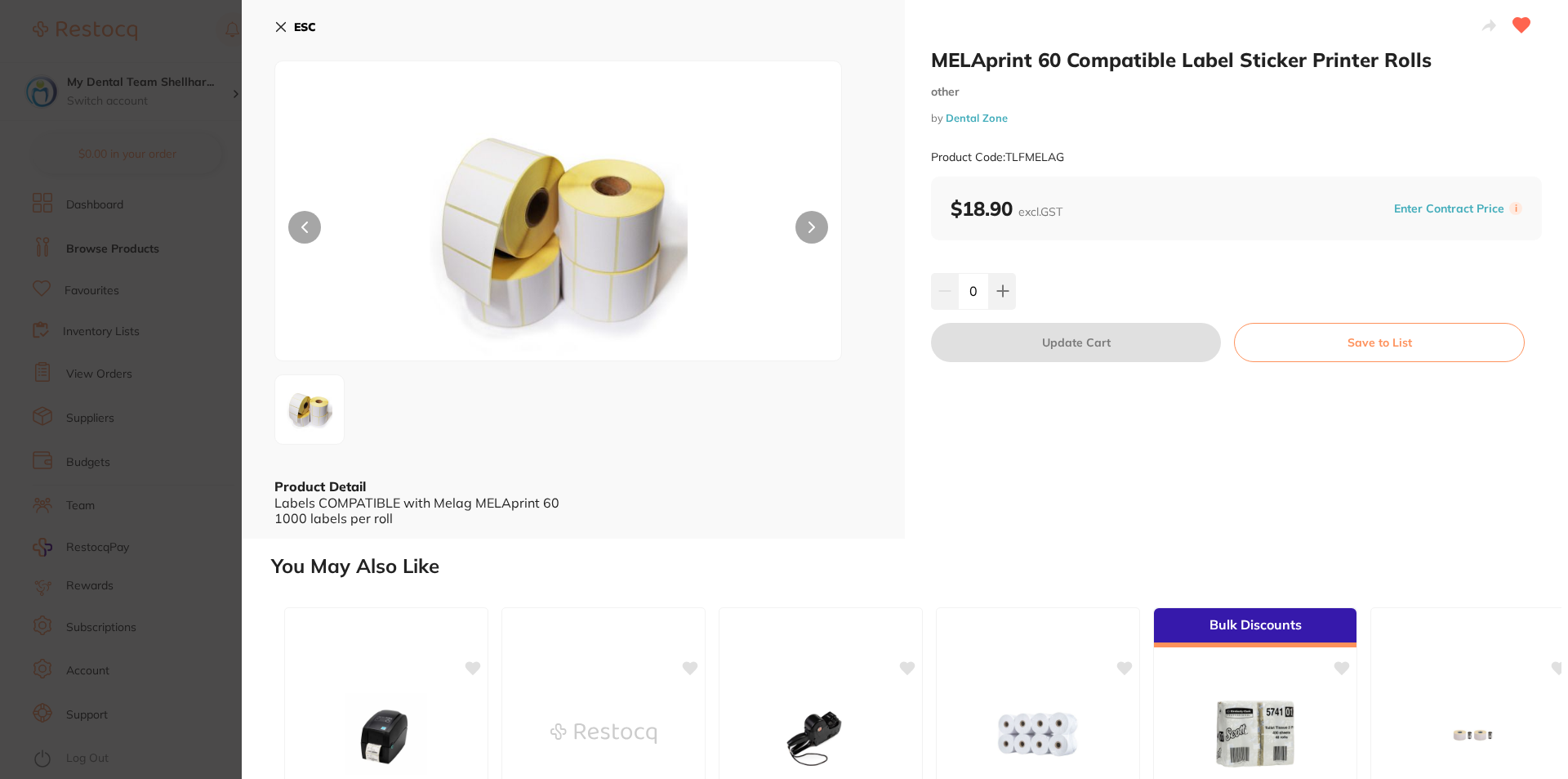
click at [275, 27] on icon at bounding box center [281, 27] width 13 height 13
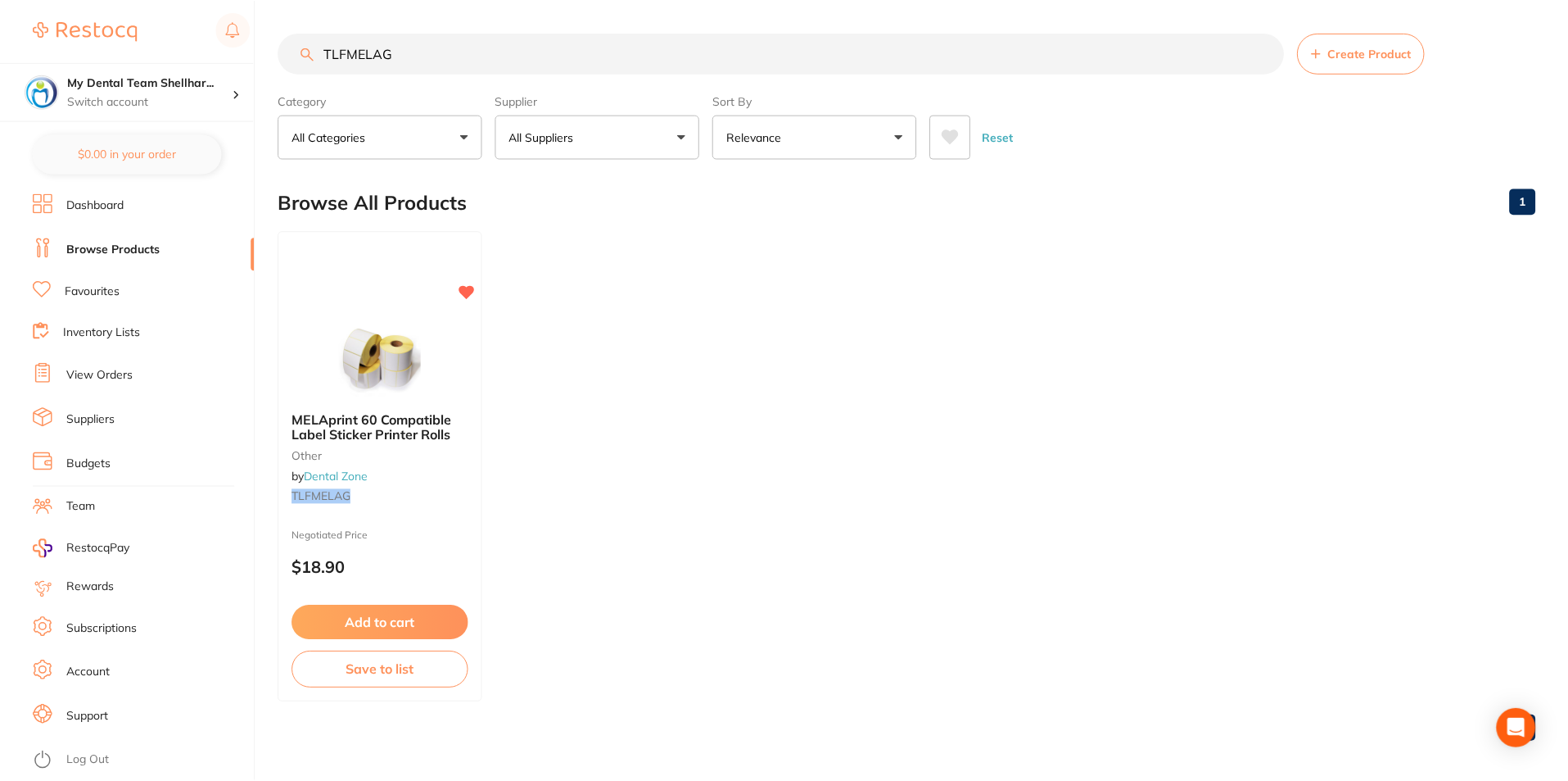
scroll to position [7, 0]
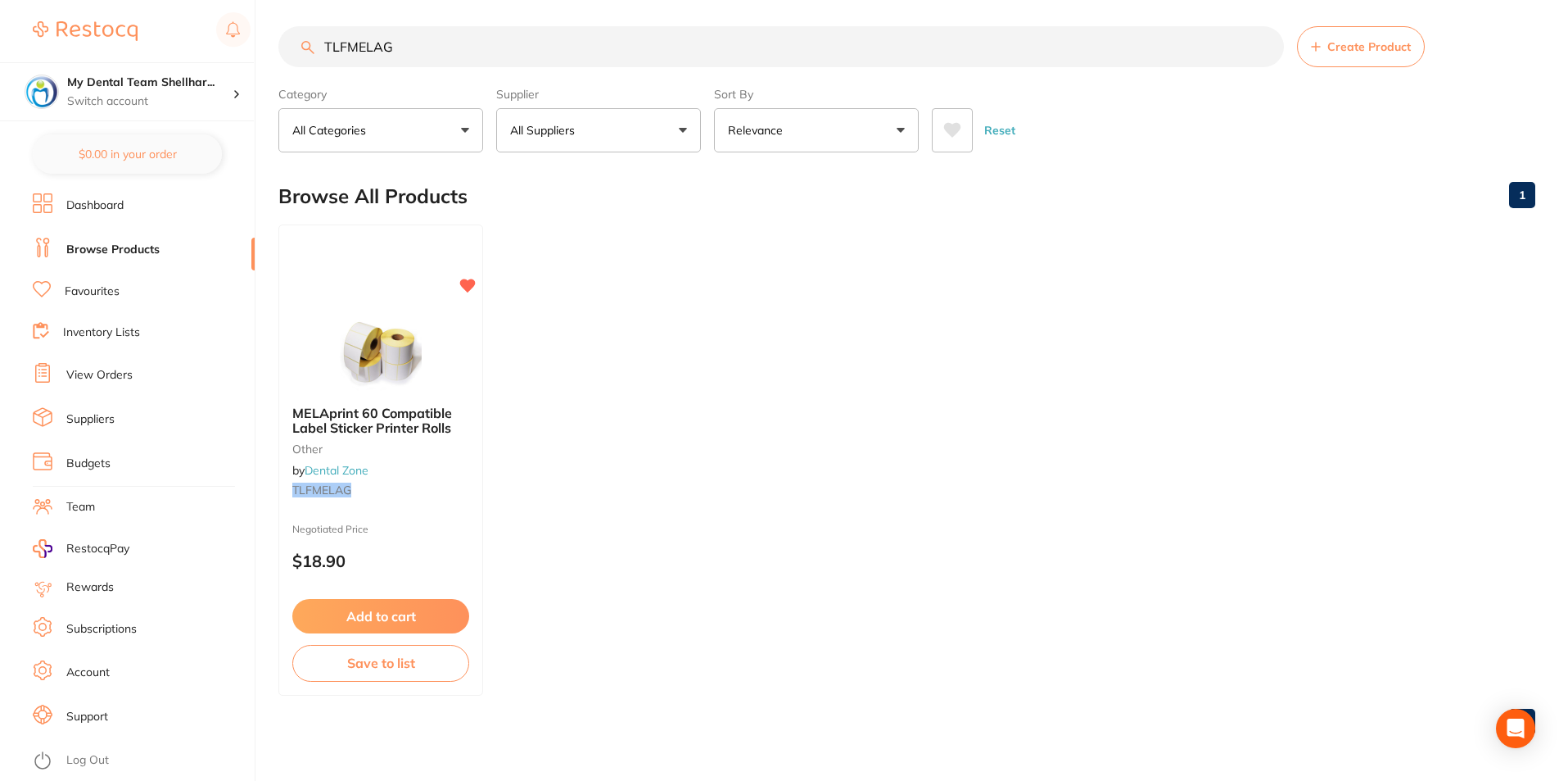
click at [485, 54] on input "TLFMELAG" at bounding box center [782, 46] width 1006 height 41
paste input "DMB3B"
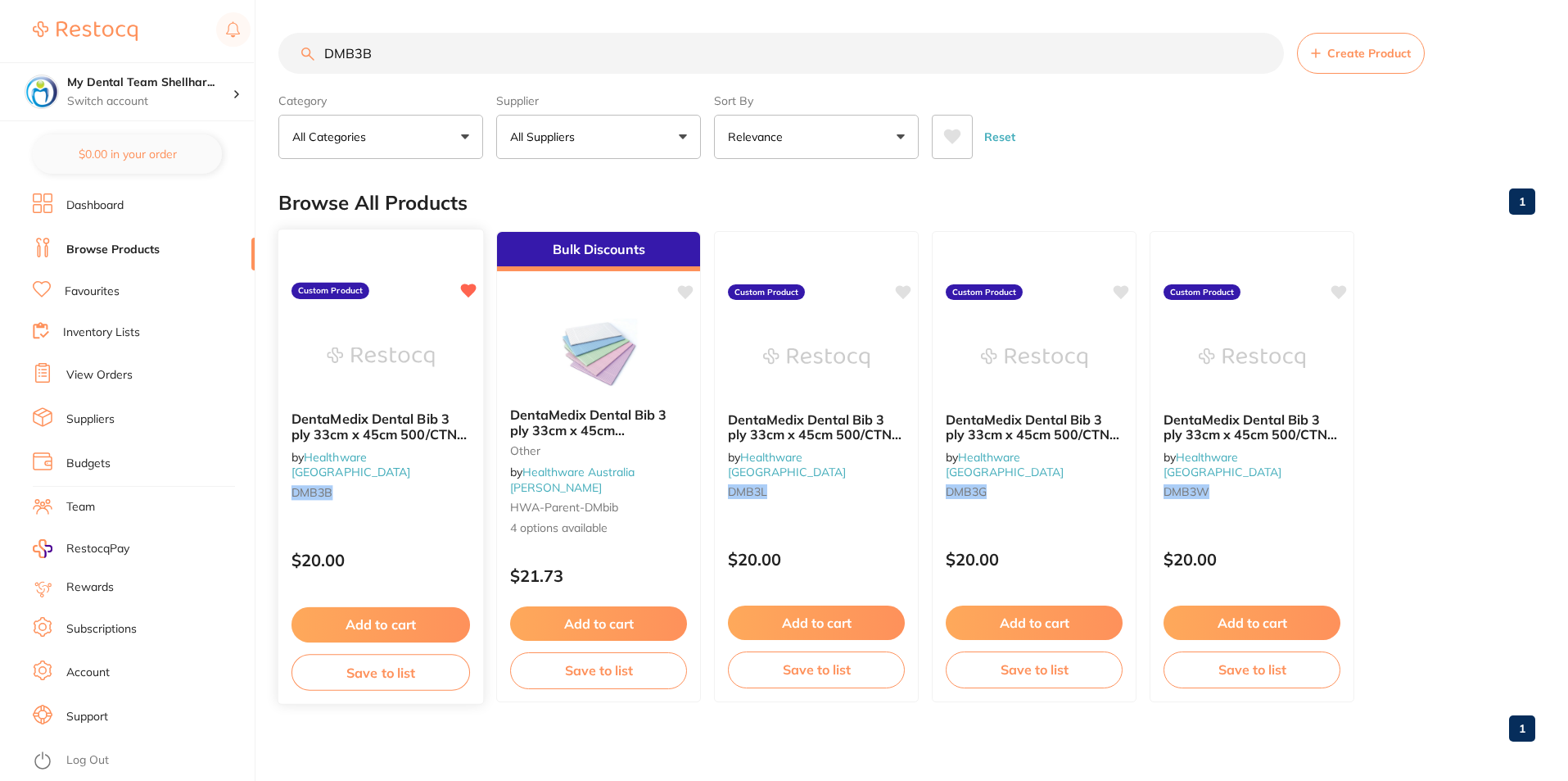
click at [432, 357] on img at bounding box center [380, 356] width 107 height 82
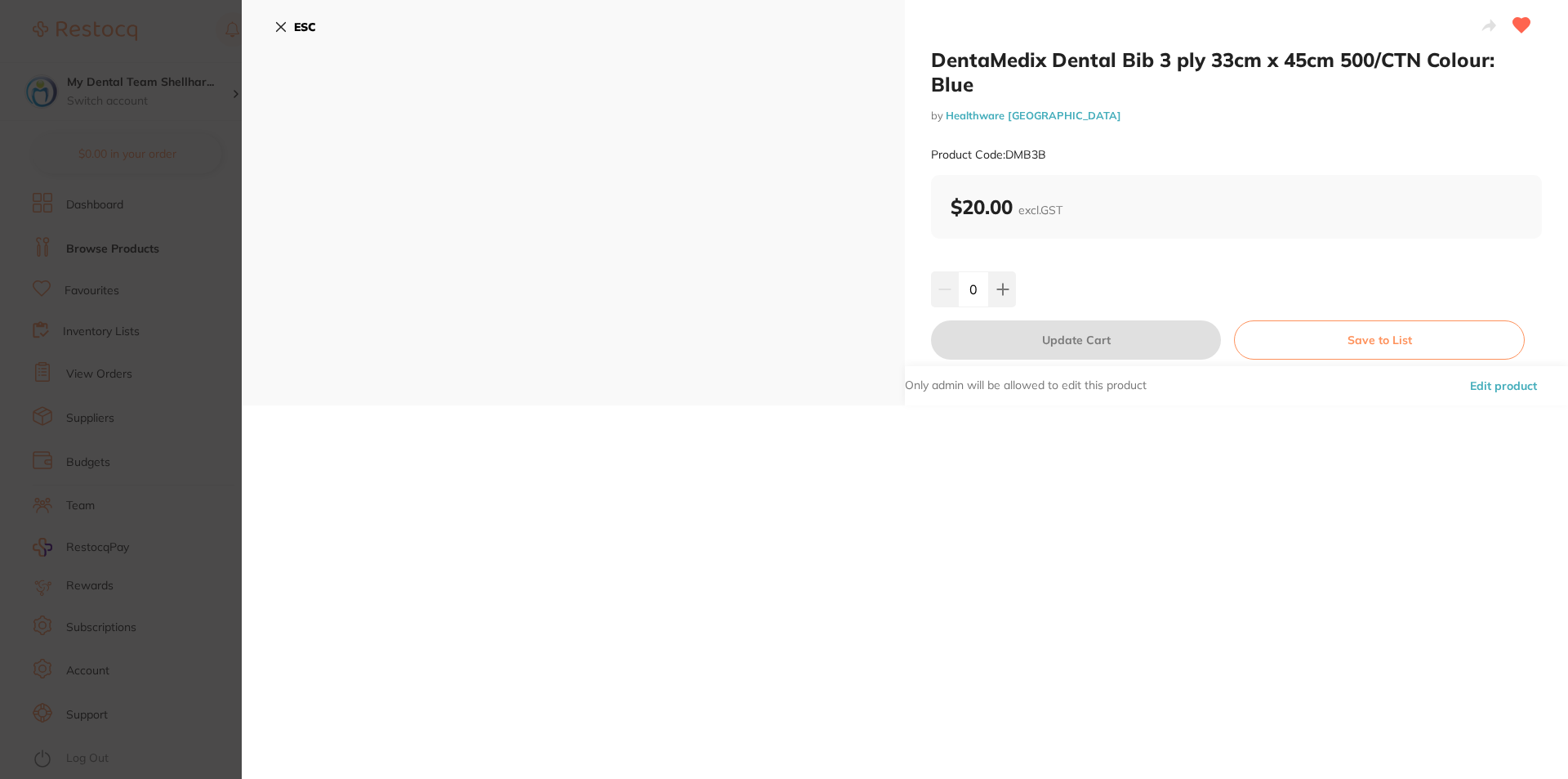
click at [186, 166] on section "DentaMedix Dental Bib 3 ply 33cm x 45cm 500/CTN Colour: Blue by Healthware Aust…" at bounding box center [784, 389] width 1568 height 779
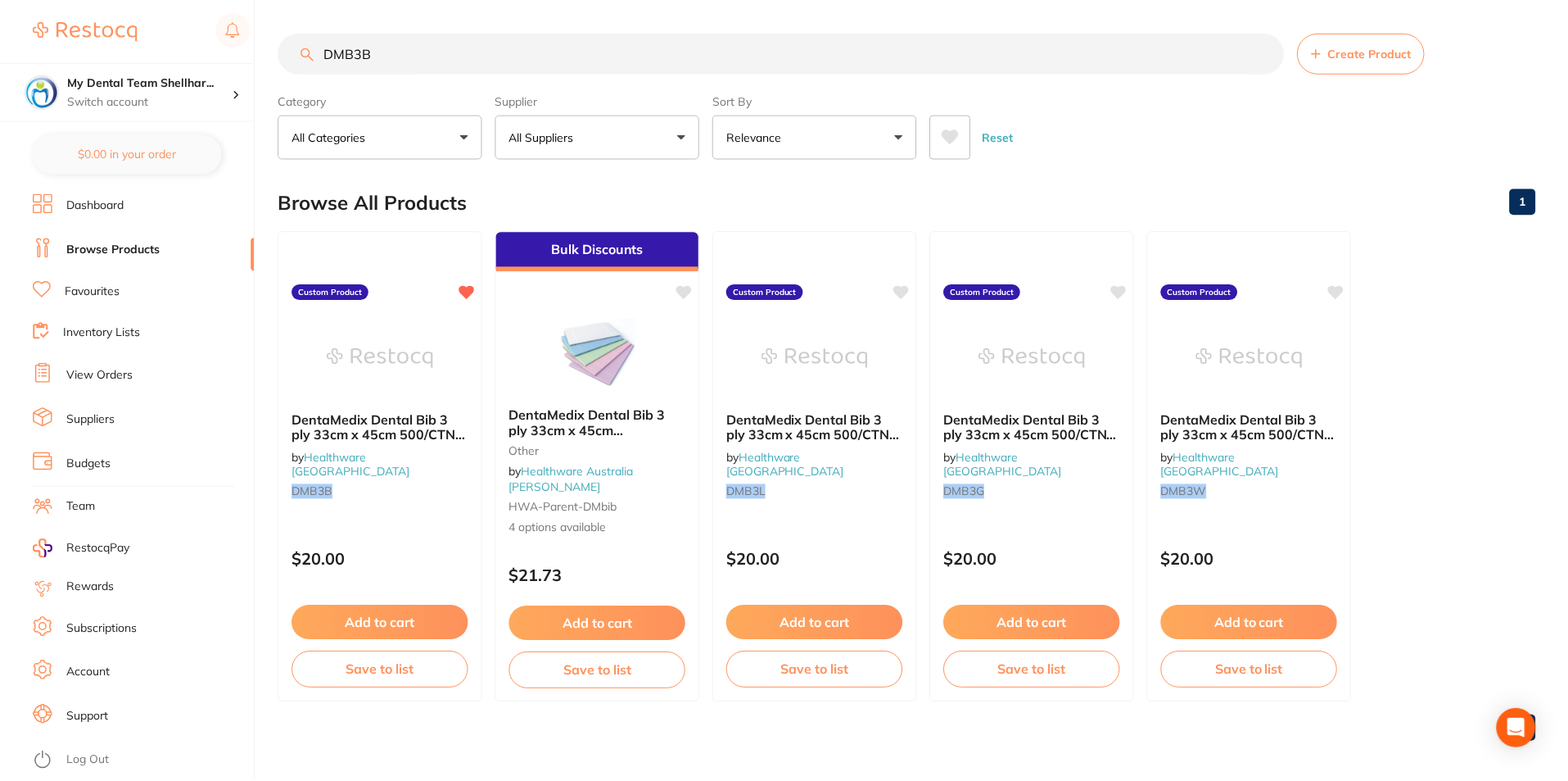
scroll to position [7, 0]
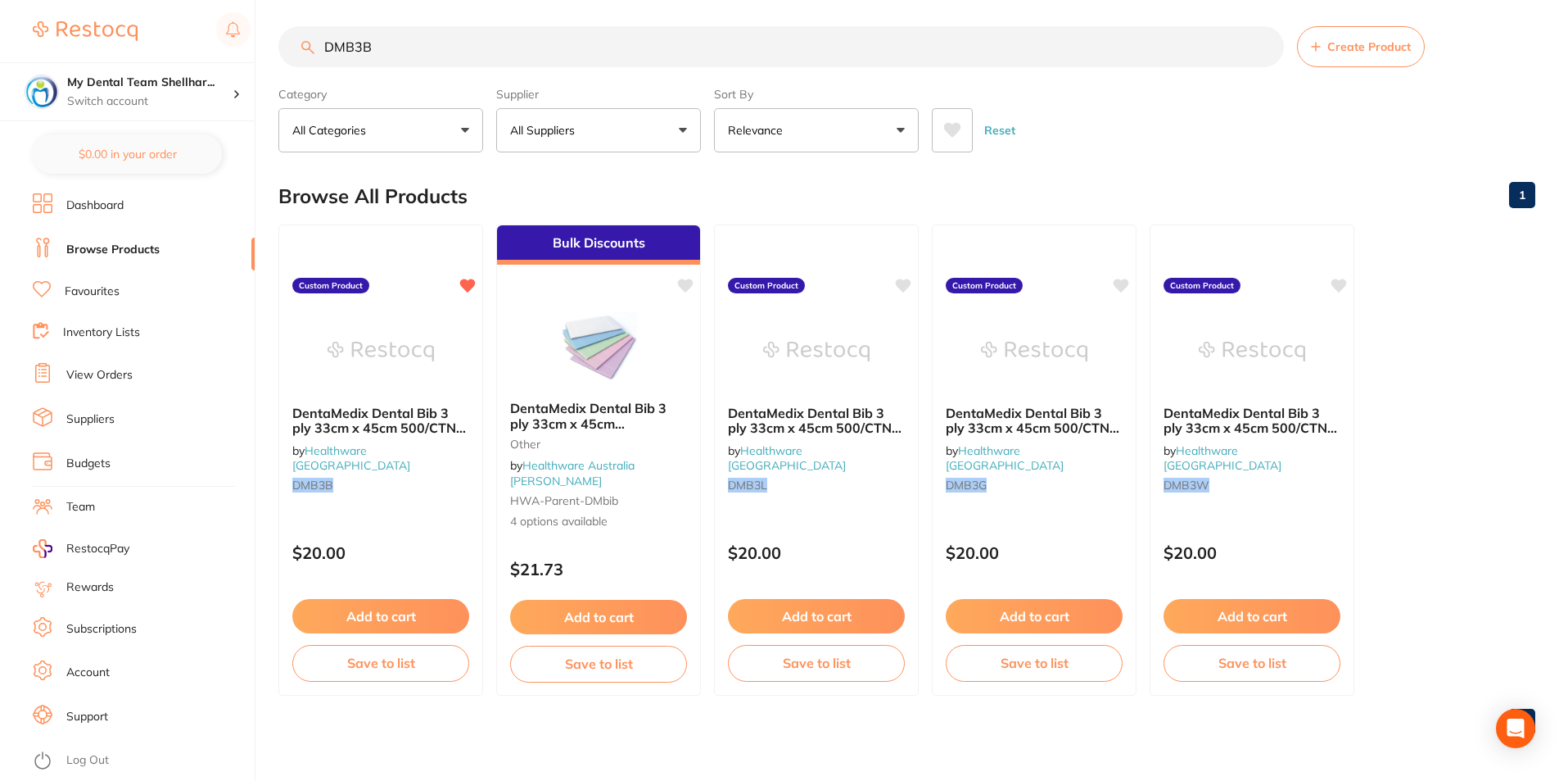
click at [341, 53] on input "DMB3B" at bounding box center [782, 46] width 1006 height 41
paste input "AXP10101562"
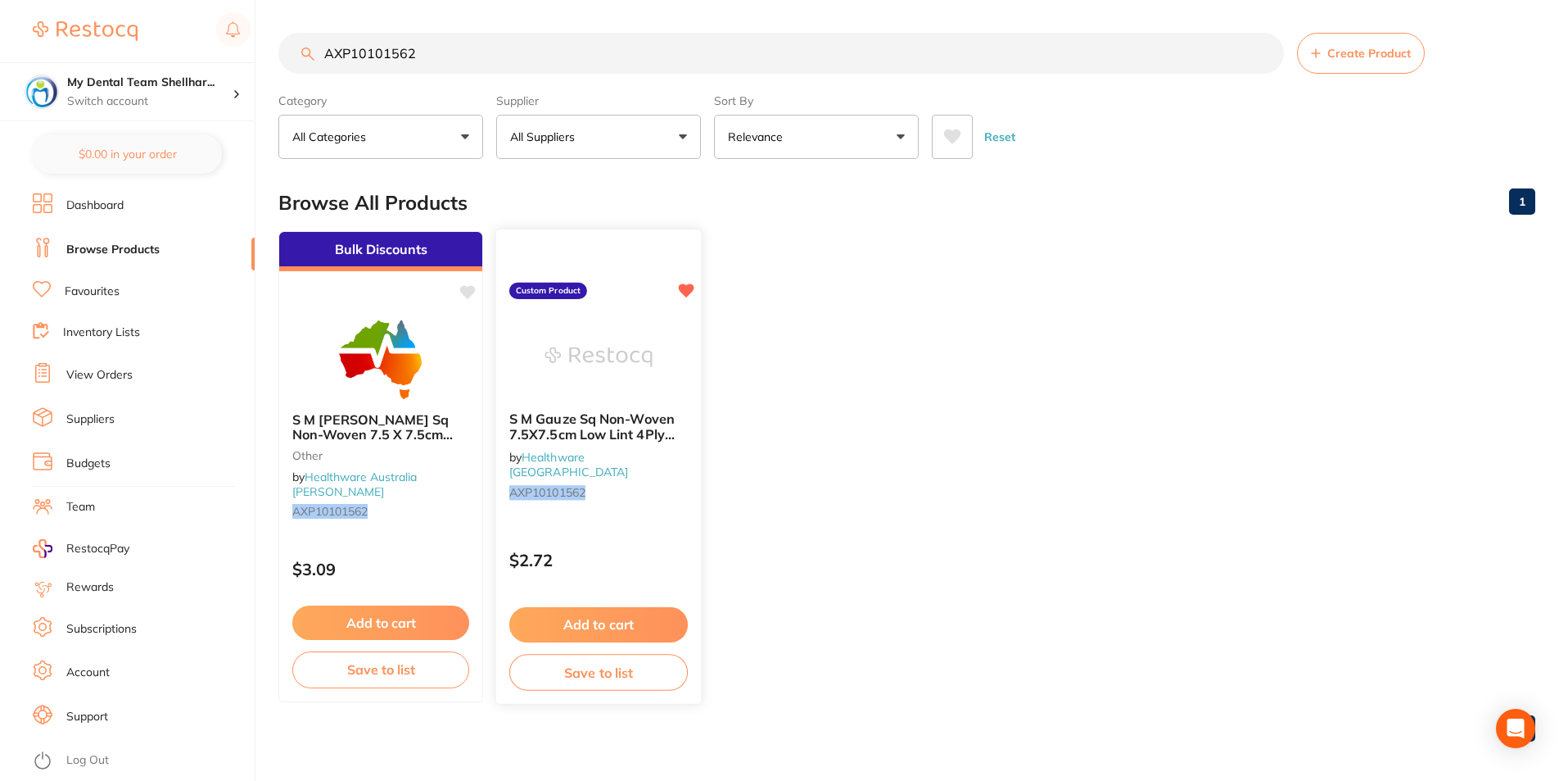
click at [627, 375] on img at bounding box center [598, 356] width 107 height 82
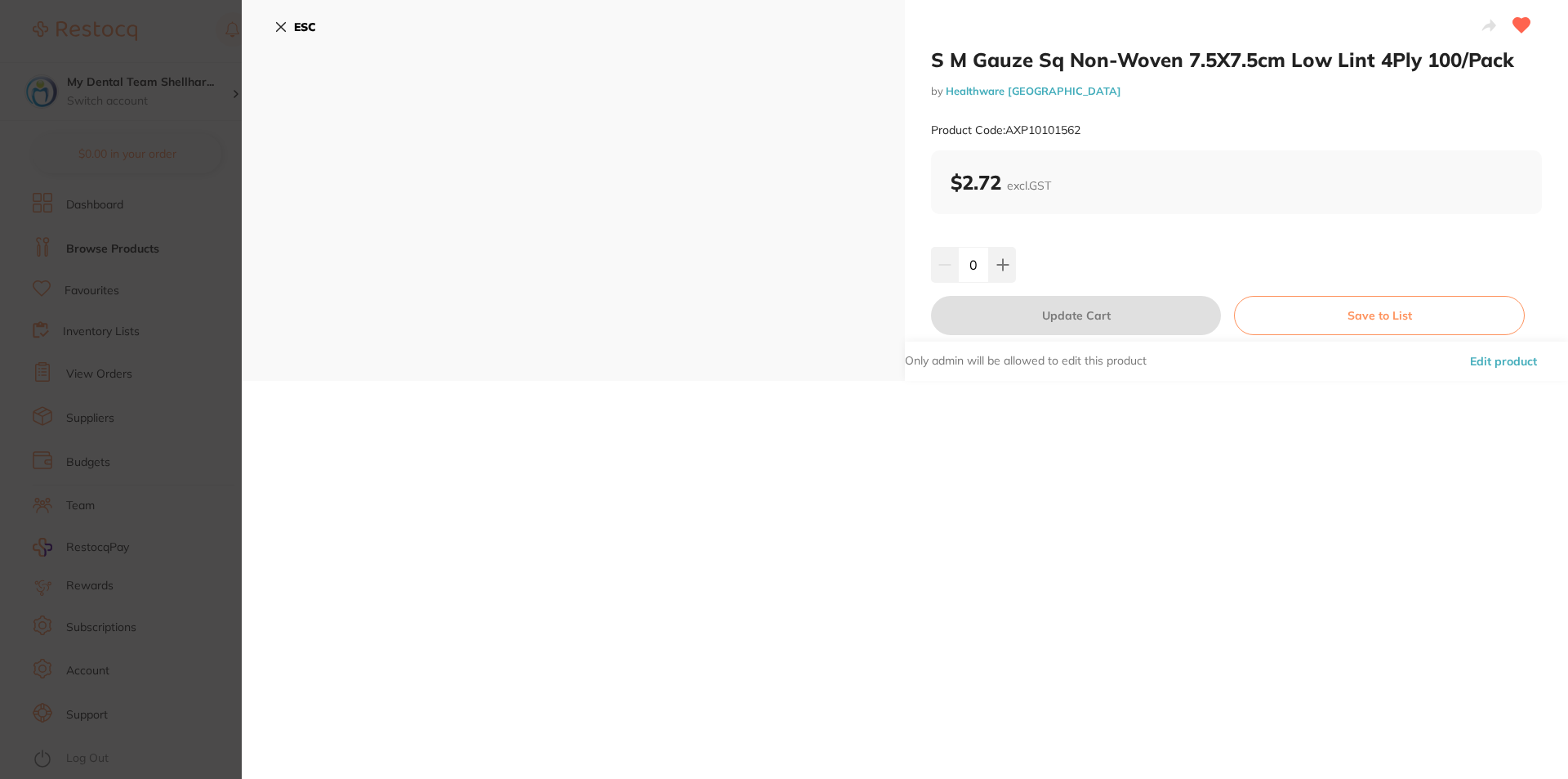
drag, startPoint x: 268, startPoint y: 22, endPoint x: 294, endPoint y: 29, distance: 26.9
click at [268, 22] on div "ESC" at bounding box center [573, 190] width 663 height 380
click at [313, 33] on b "ESC" at bounding box center [305, 27] width 22 height 14
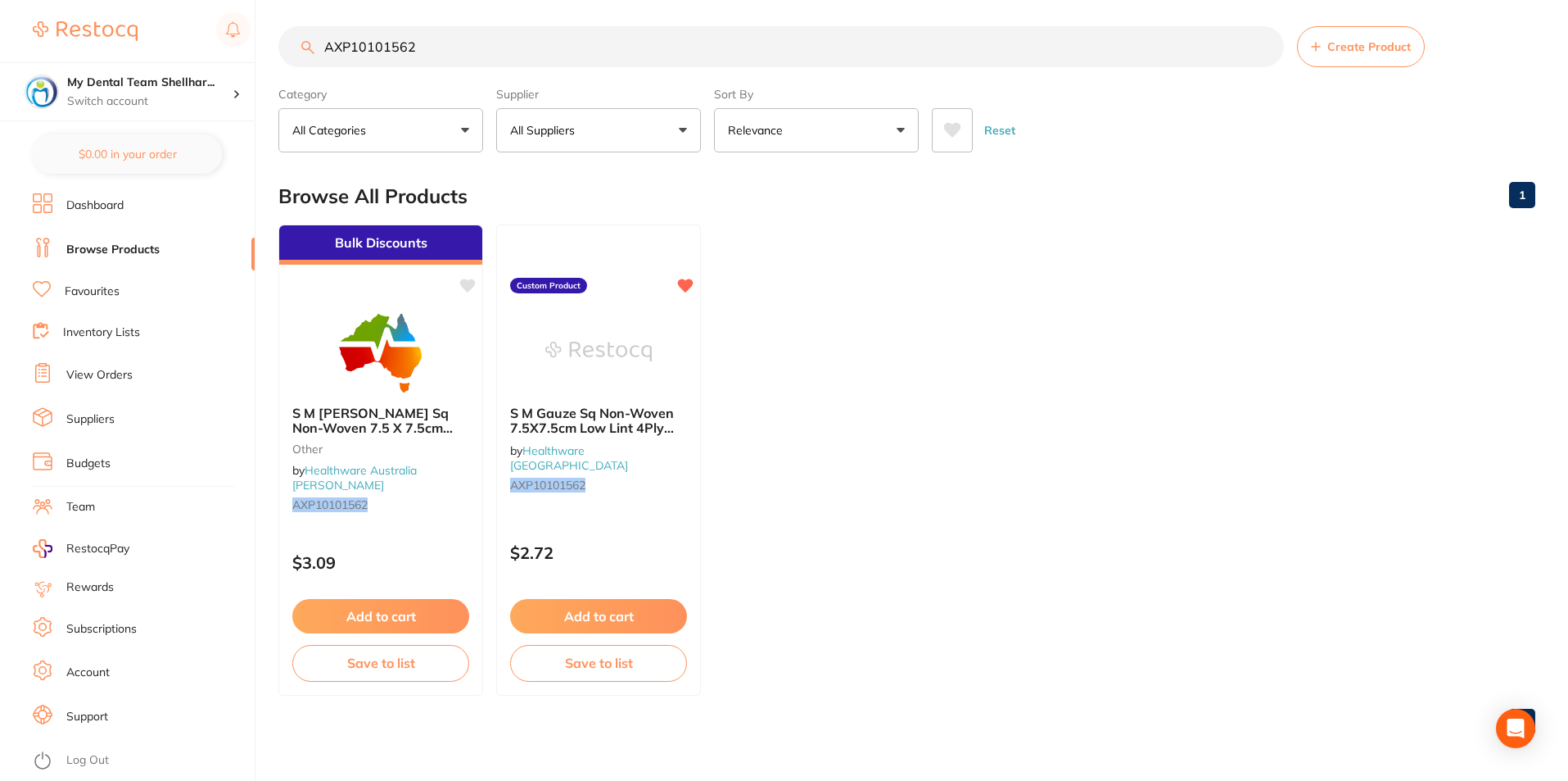
click at [465, 40] on input "AXP10101562" at bounding box center [782, 46] width 1006 height 41
paste input "DMTS"
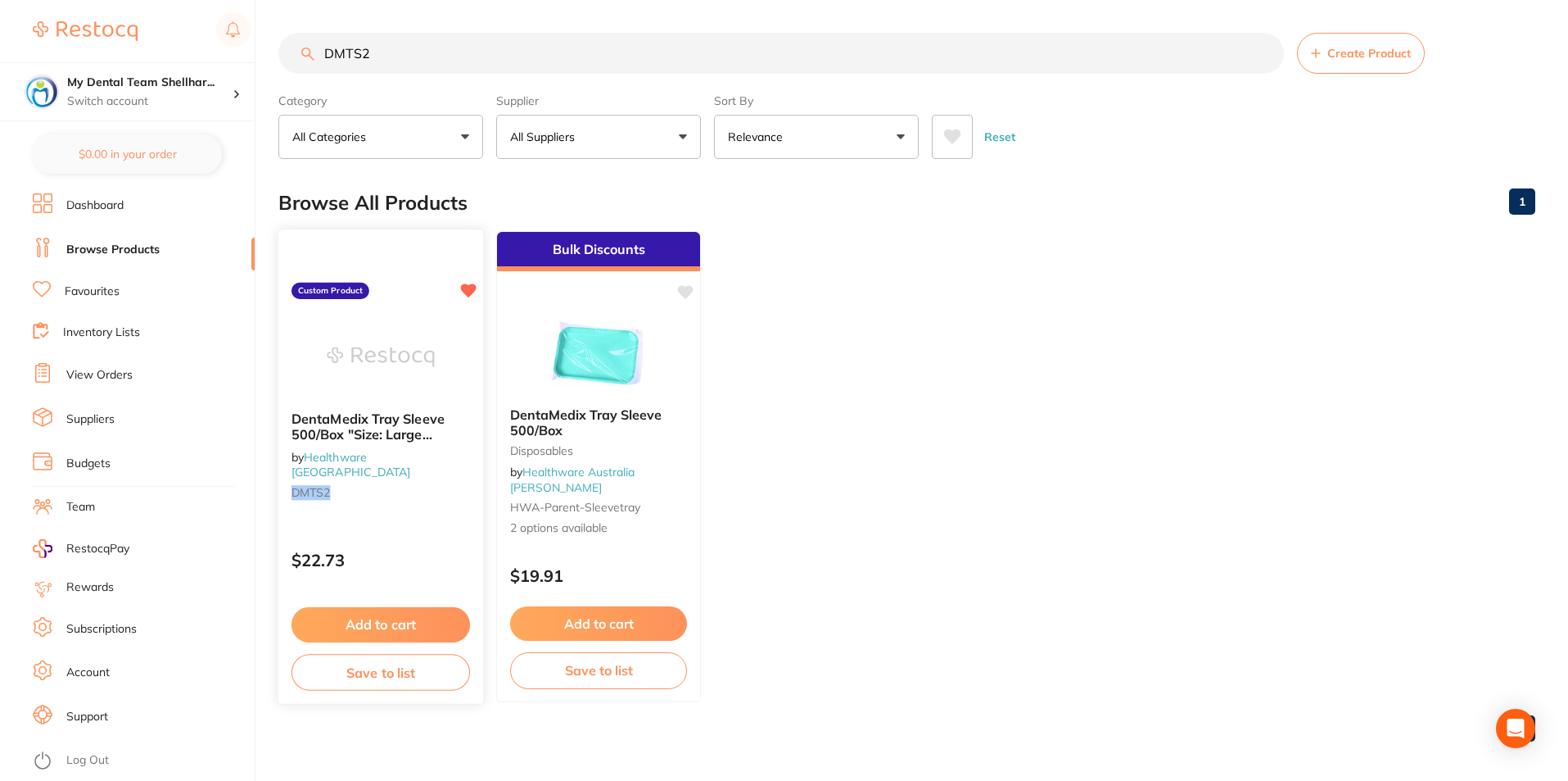
click at [401, 380] on img at bounding box center [380, 356] width 107 height 82
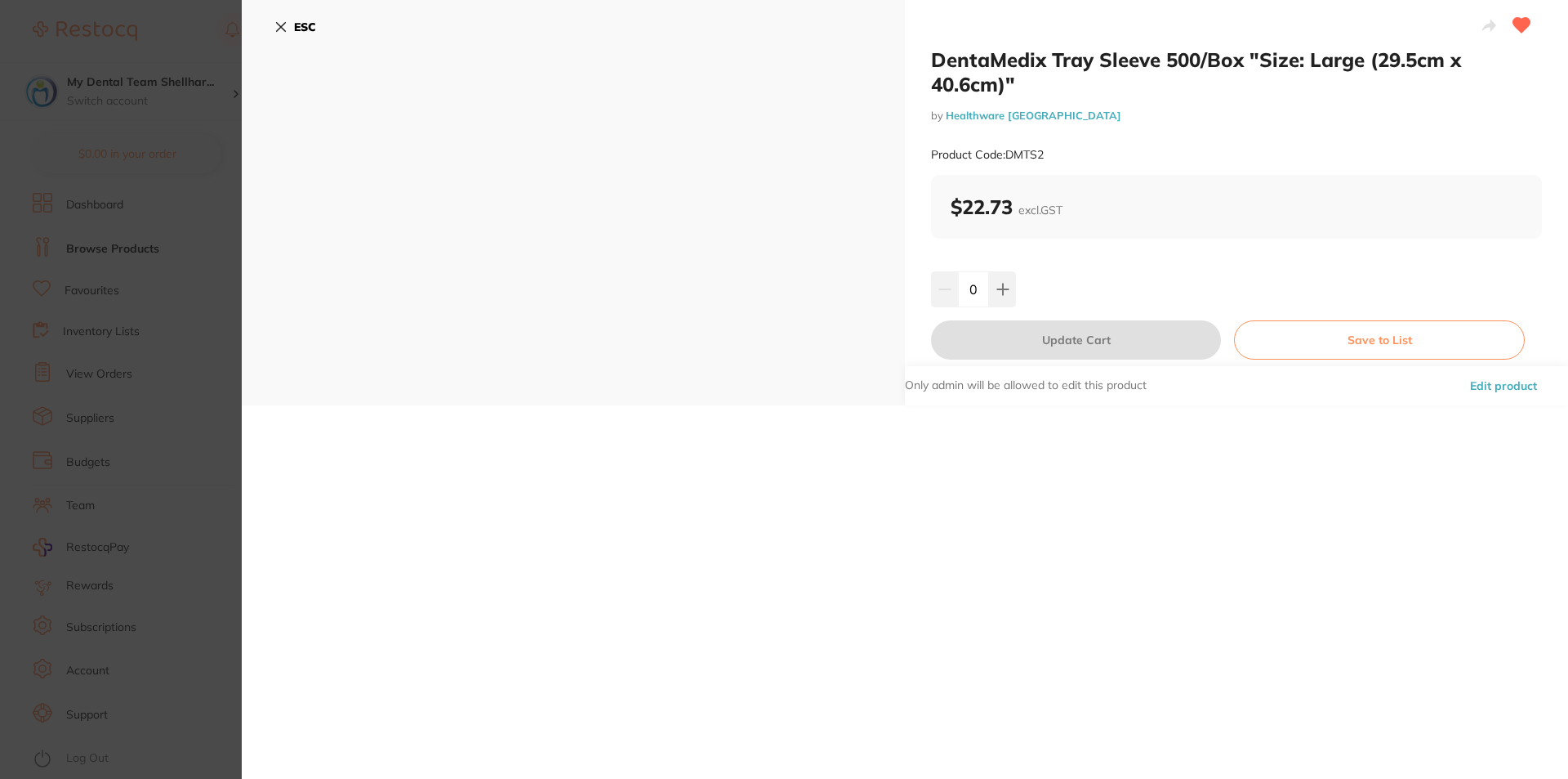
click at [313, 32] on b "ESC" at bounding box center [305, 27] width 22 height 14
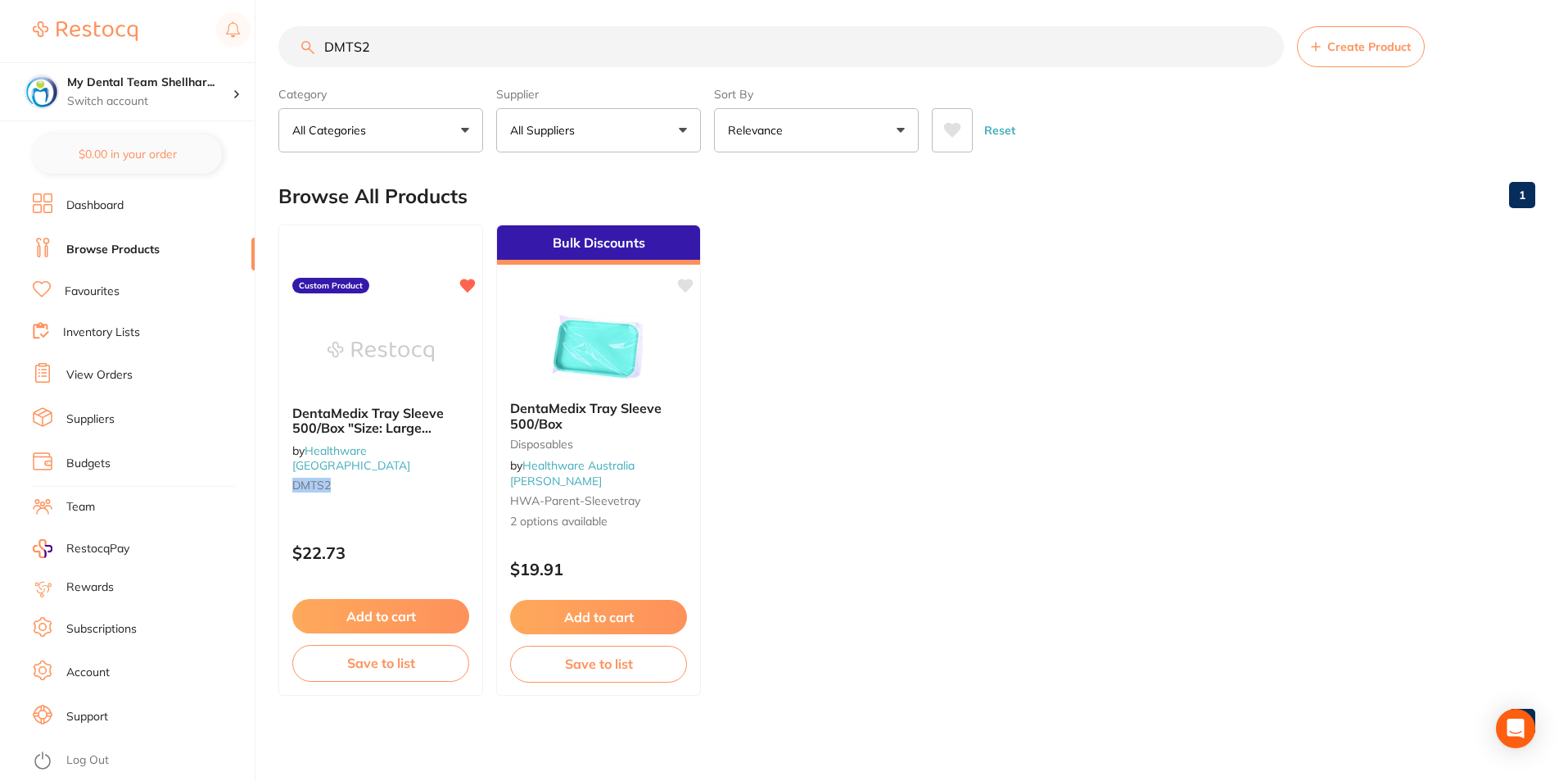
click at [388, 54] on input "DMTS2" at bounding box center [782, 46] width 1006 height 41
paste input "6779248"
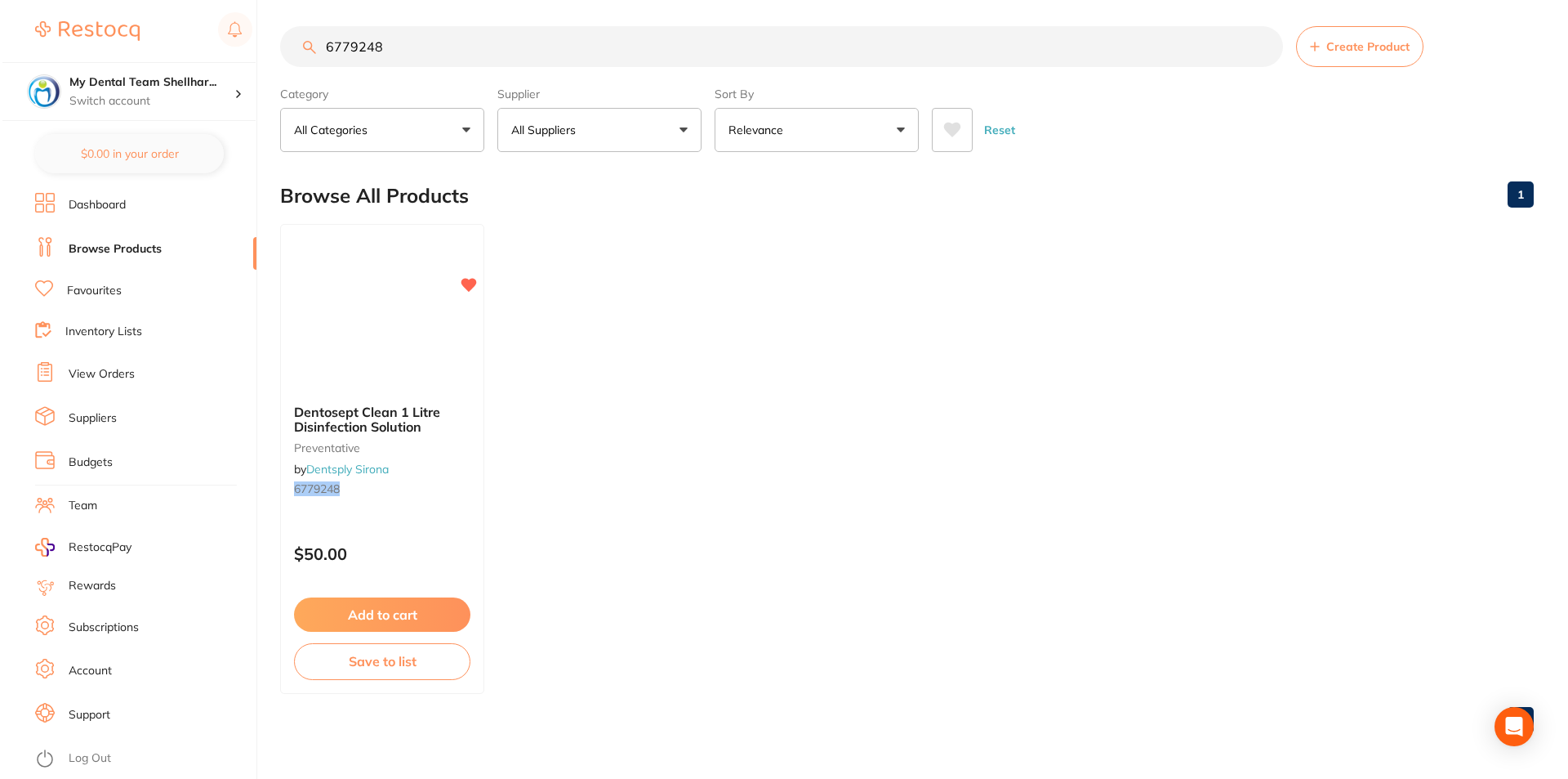
scroll to position [0, 0]
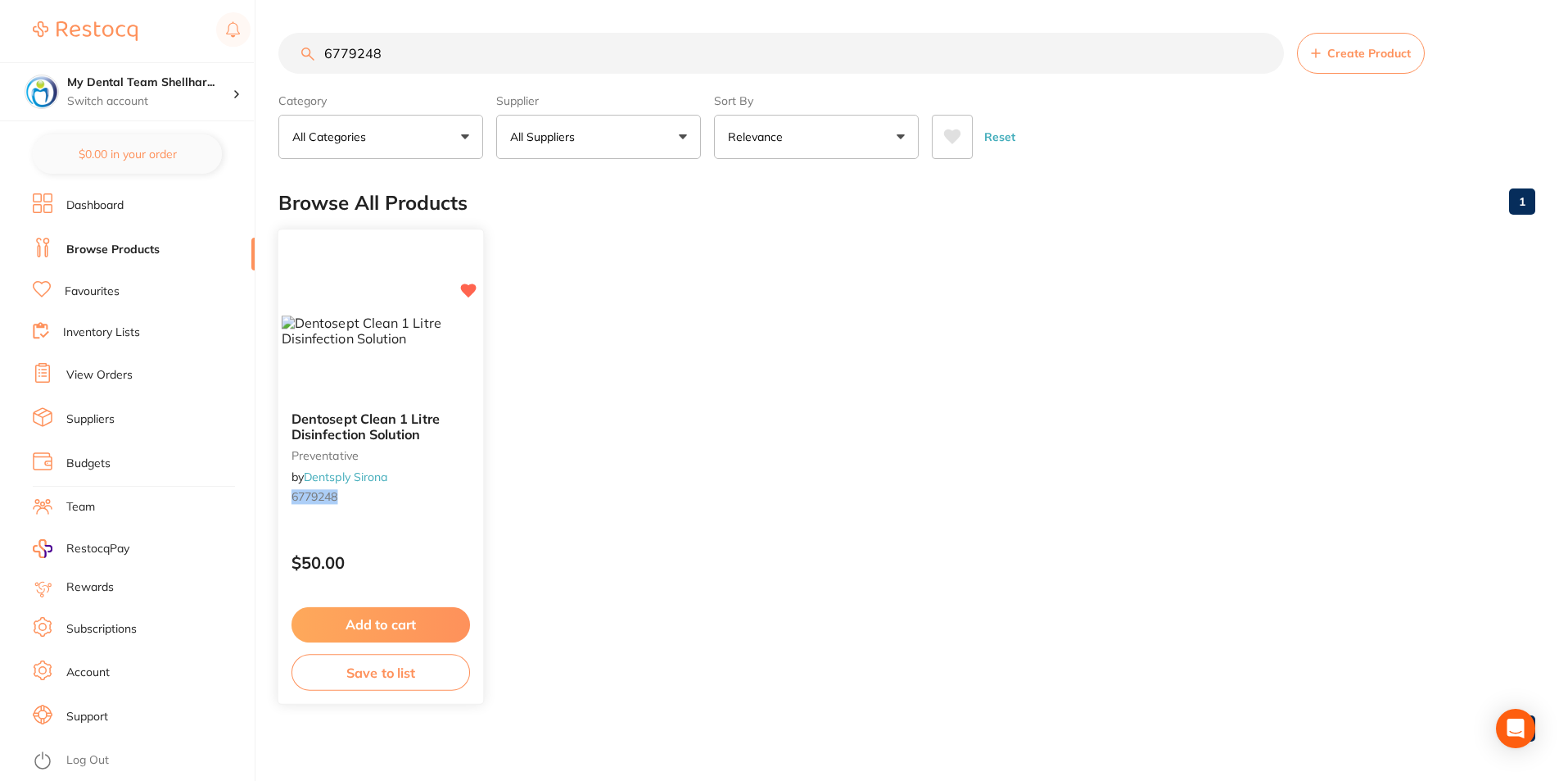
click at [362, 346] on img at bounding box center [380, 331] width 198 height 31
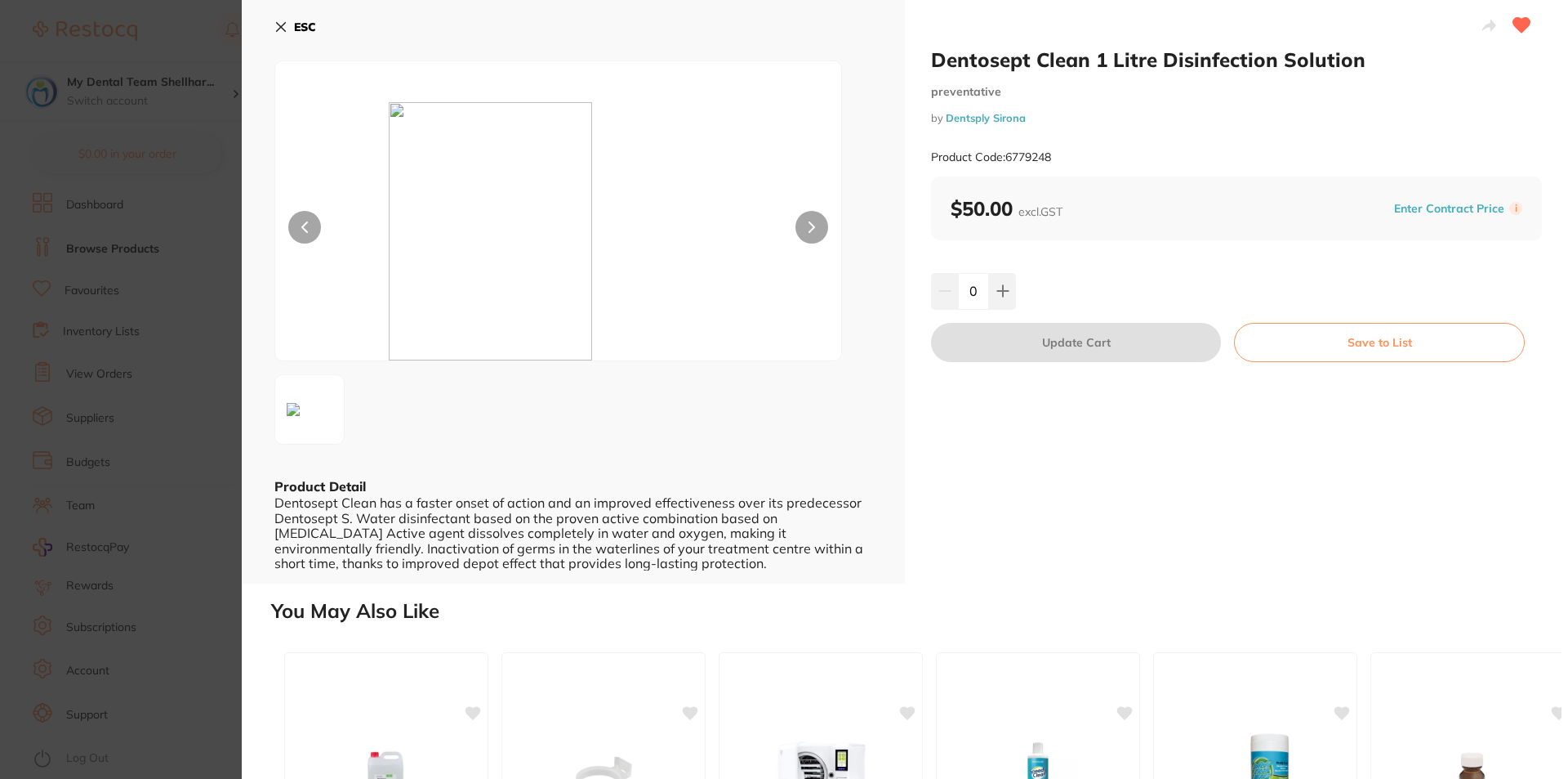
drag, startPoint x: 151, startPoint y: 317, endPoint x: 215, endPoint y: 219, distance: 117.0
click at [151, 317] on section "Dentosept Clean 1 Litre Disinfection Solution preventative by Dentsply Sirona P…" at bounding box center [784, 389] width 1568 height 779
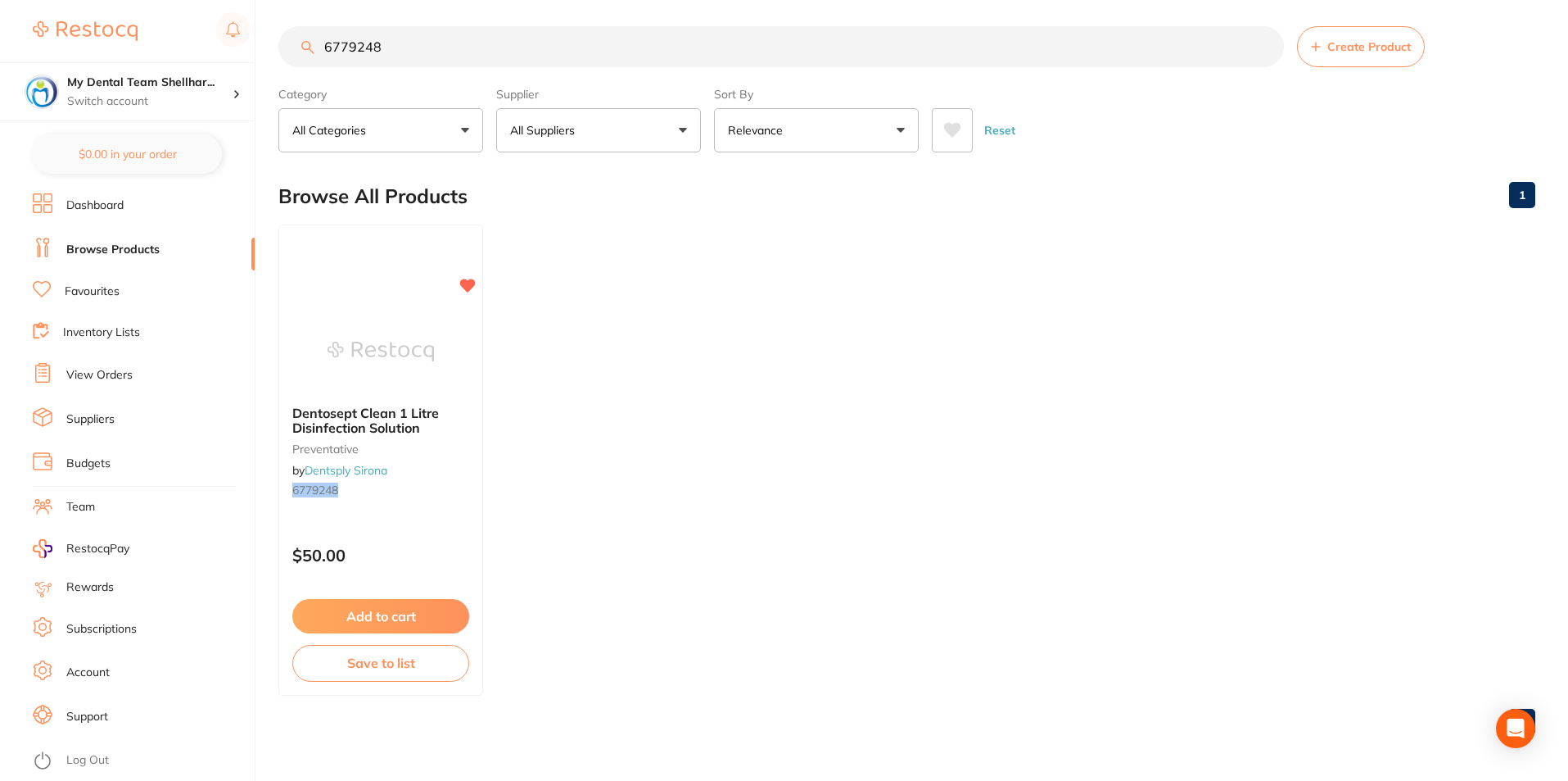
click at [375, 57] on input "6779248" at bounding box center [782, 46] width 1006 height 41
paste input "501261"
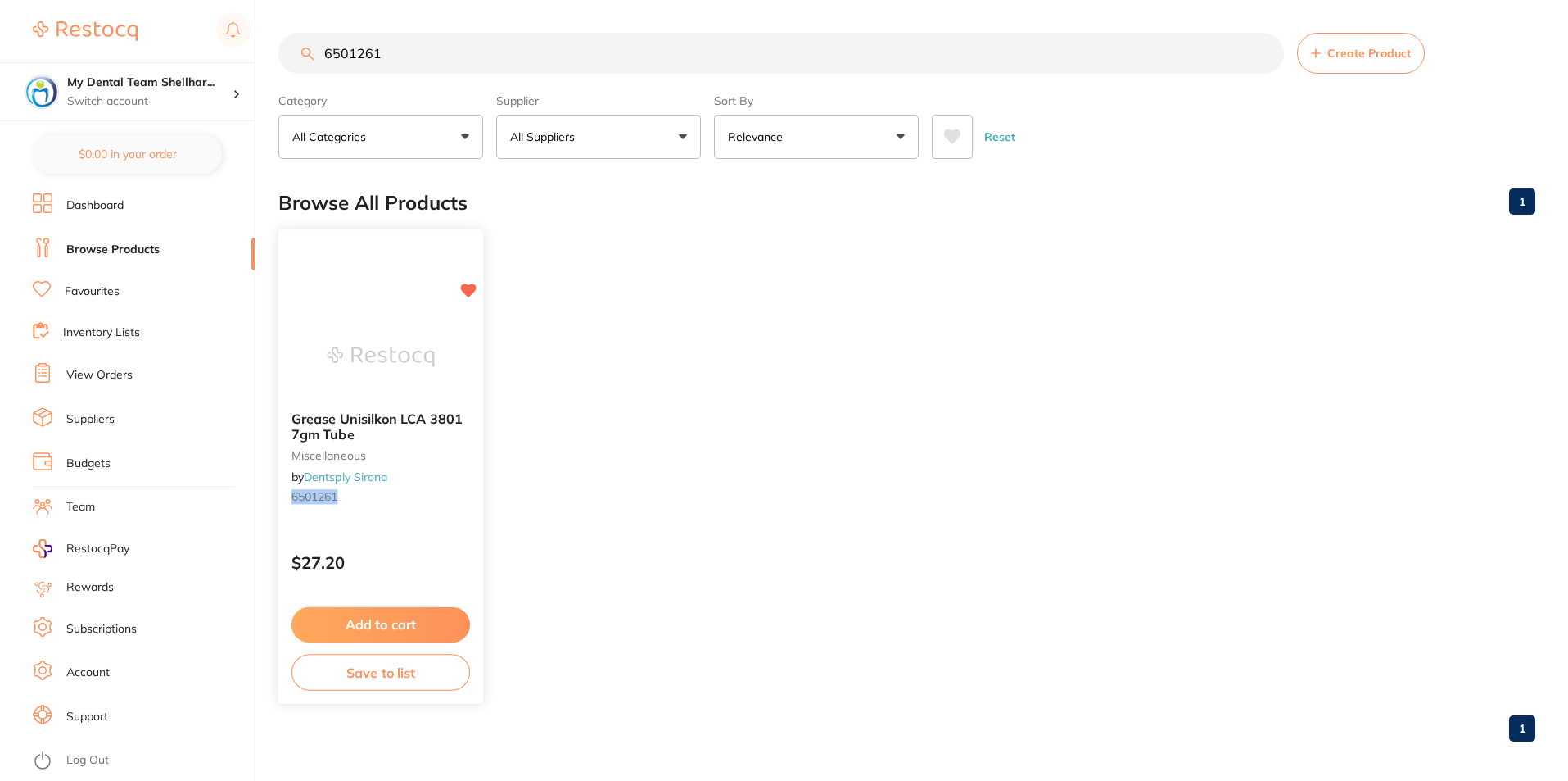
click at [430, 332] on img at bounding box center [380, 356] width 107 height 82
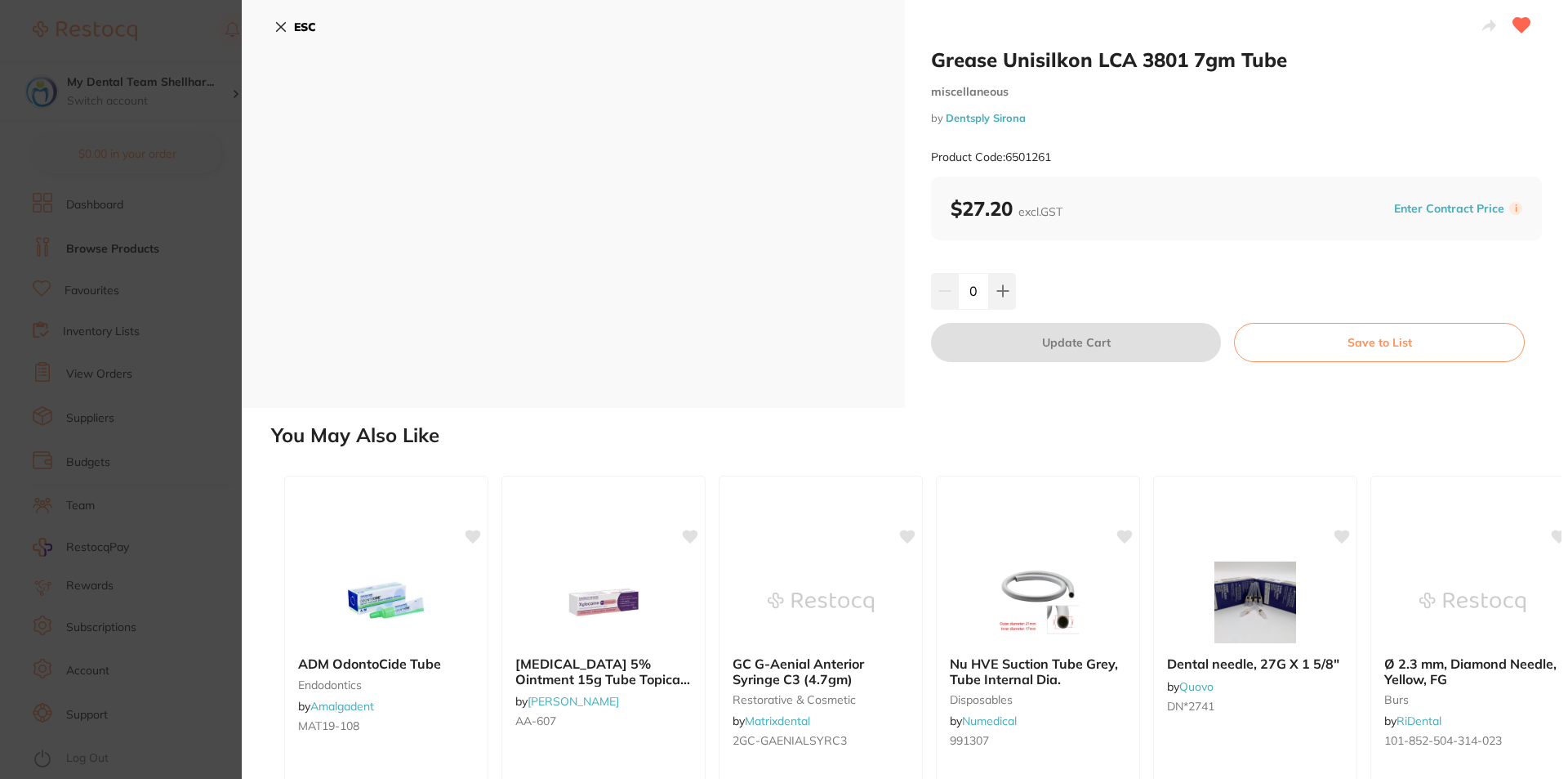
click at [278, 27] on icon at bounding box center [281, 27] width 13 height 13
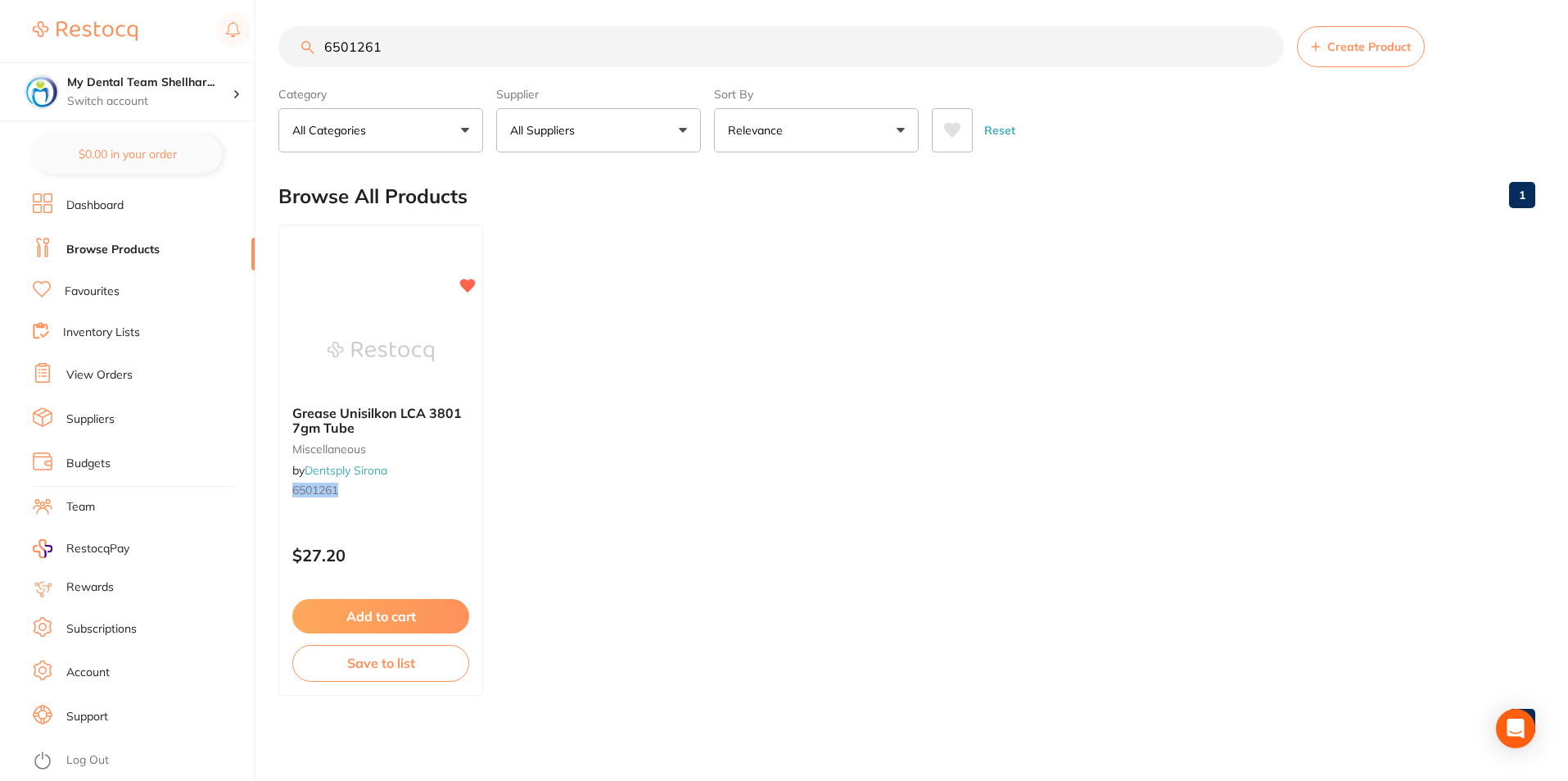
click at [405, 54] on input "6501261" at bounding box center [782, 46] width 1006 height 41
paste input "DURROROTOLPLUS"
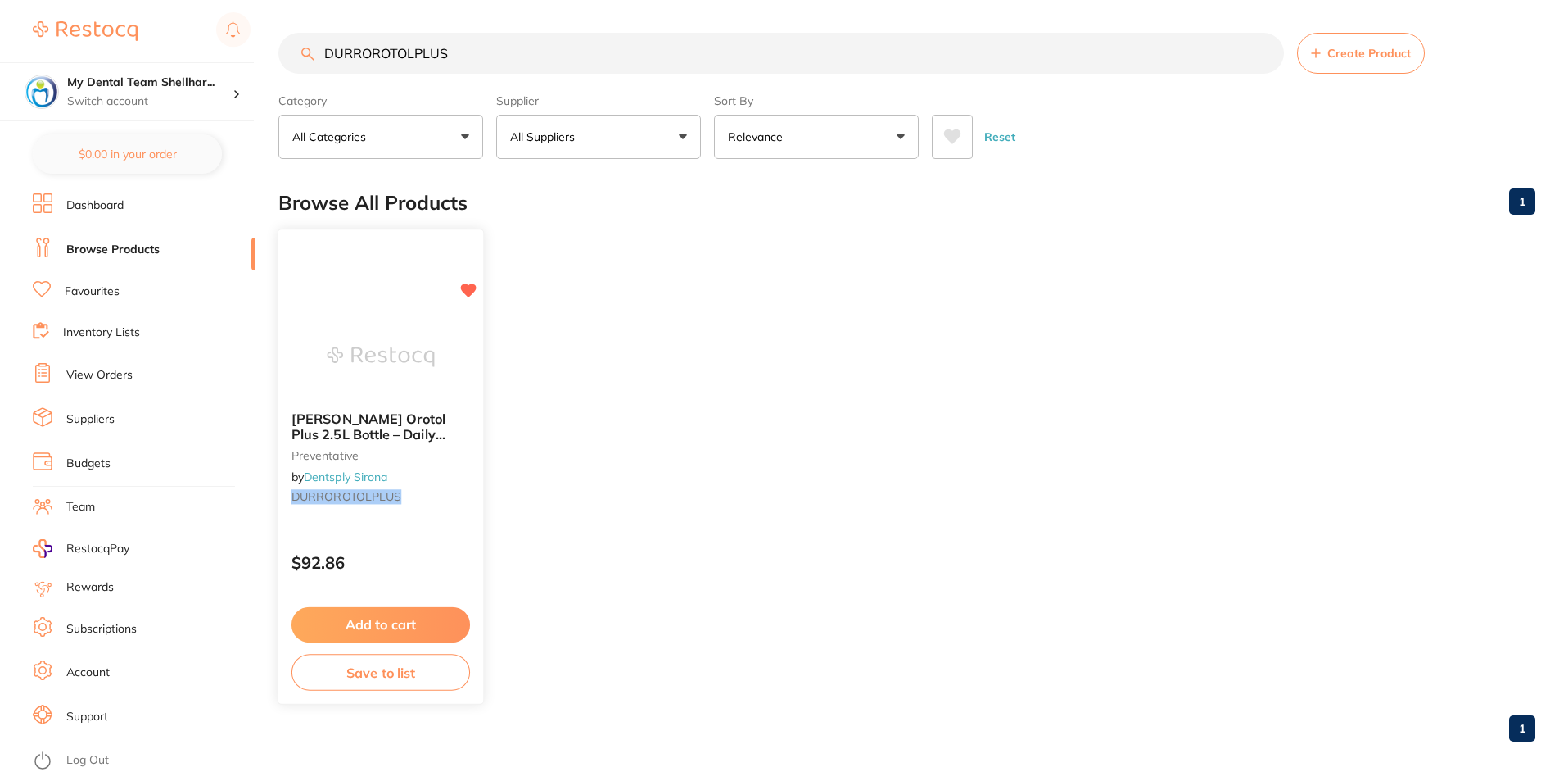
click at [420, 369] on img at bounding box center [380, 356] width 107 height 82
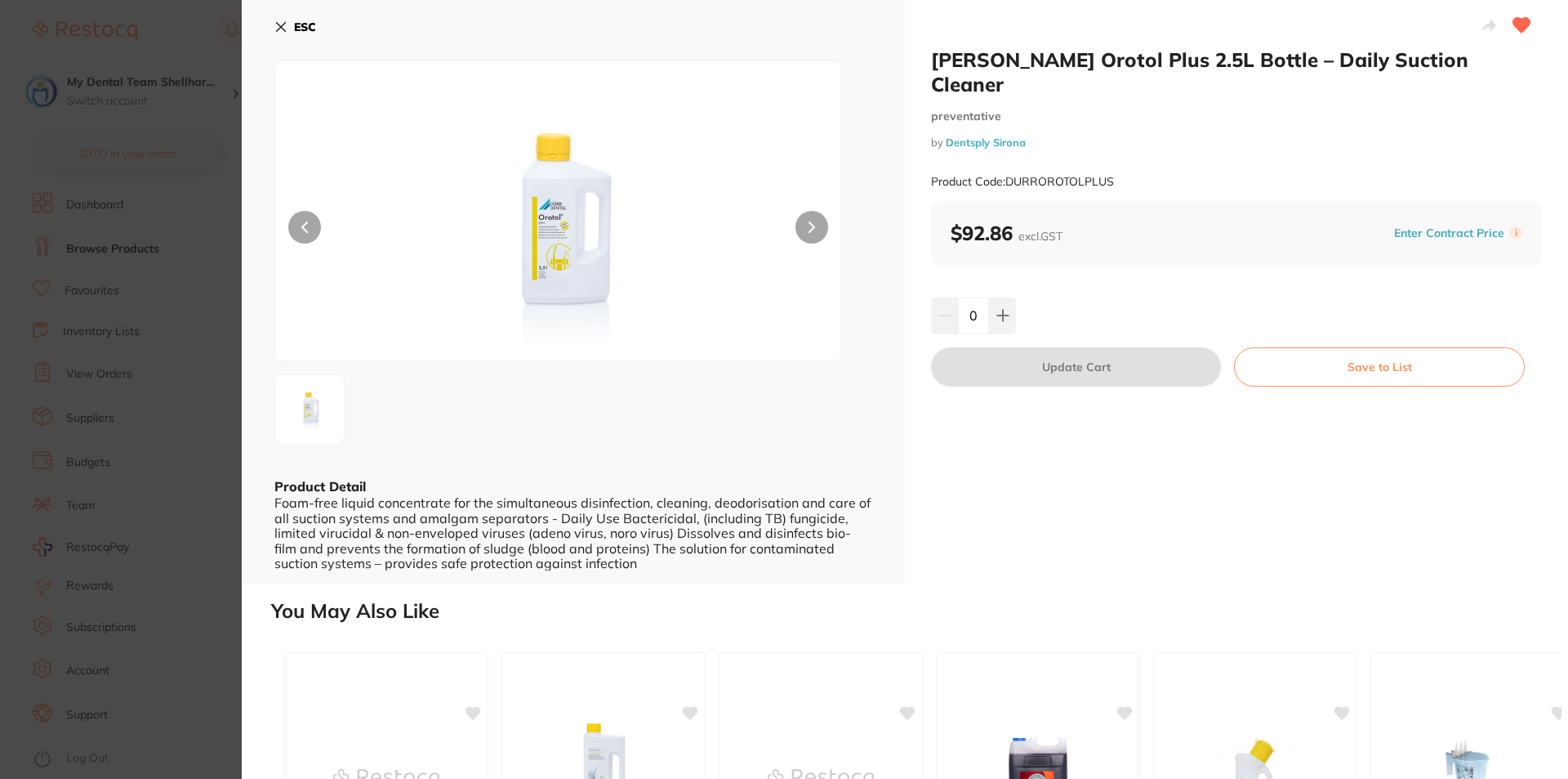
click at [281, 25] on icon at bounding box center [281, 27] width 13 height 13
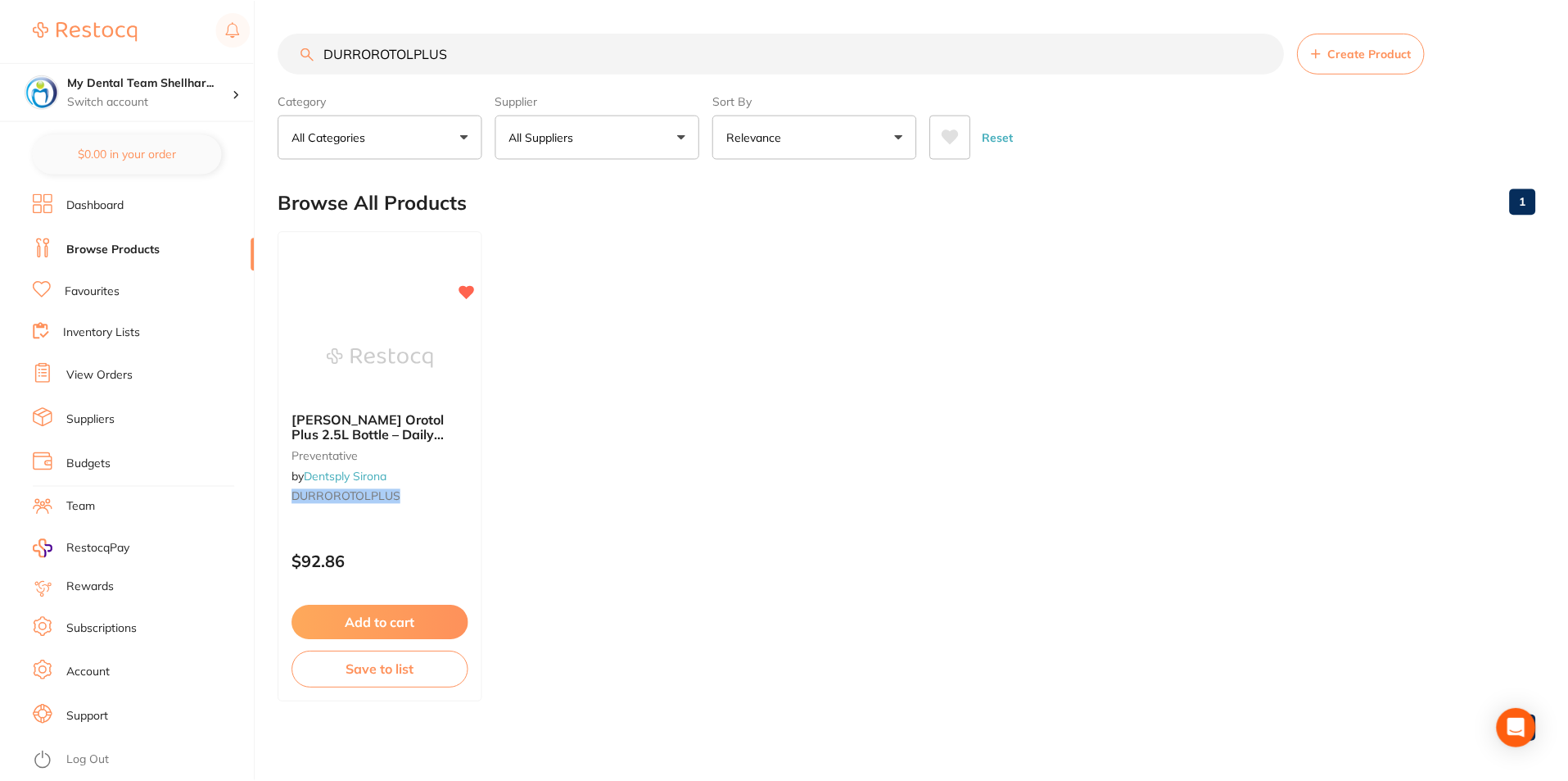
scroll to position [7, 0]
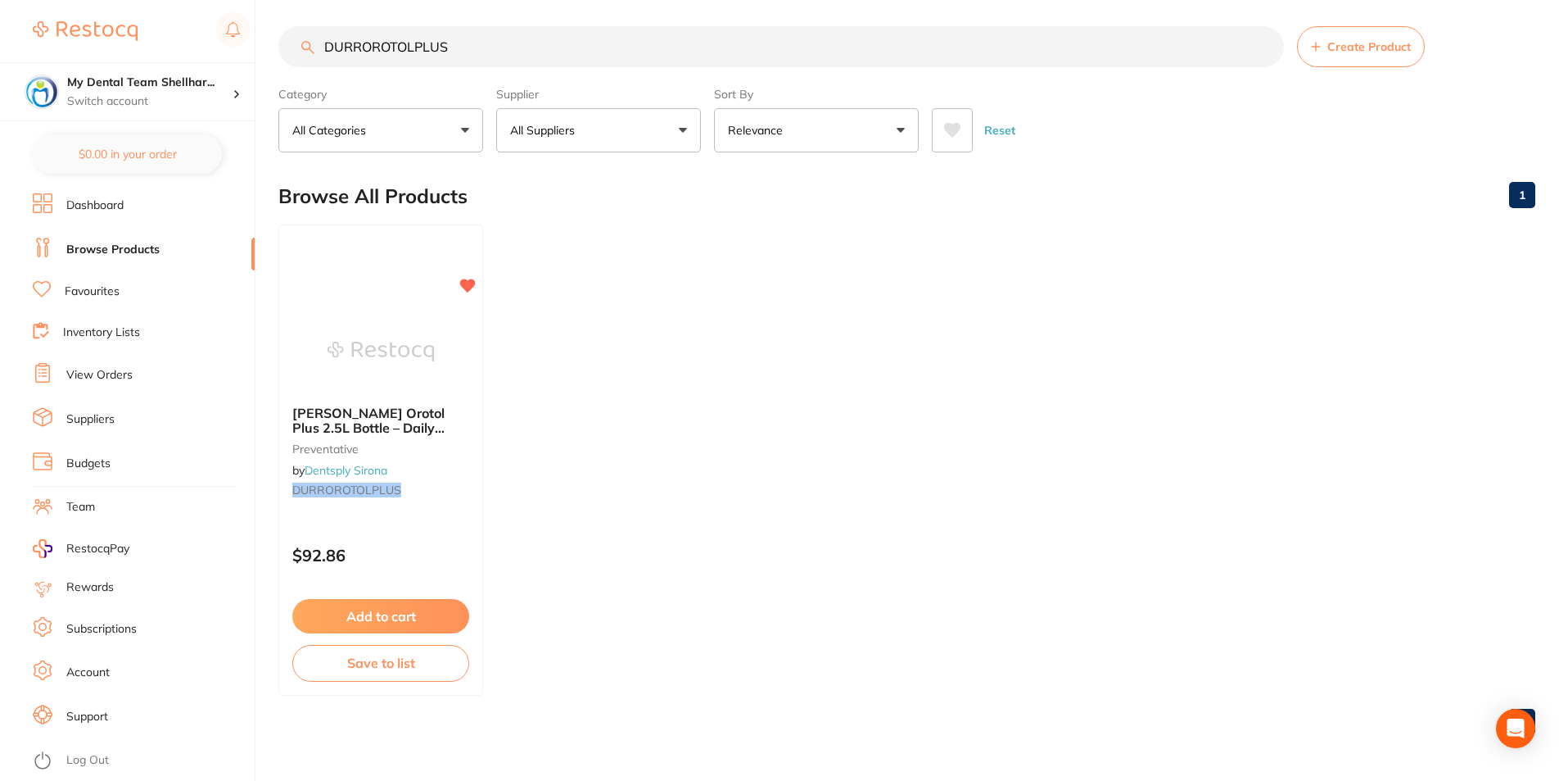
click at [442, 32] on input "DURROROTOLPLUS" at bounding box center [782, 46] width 1006 height 41
paste input "RD-3105"
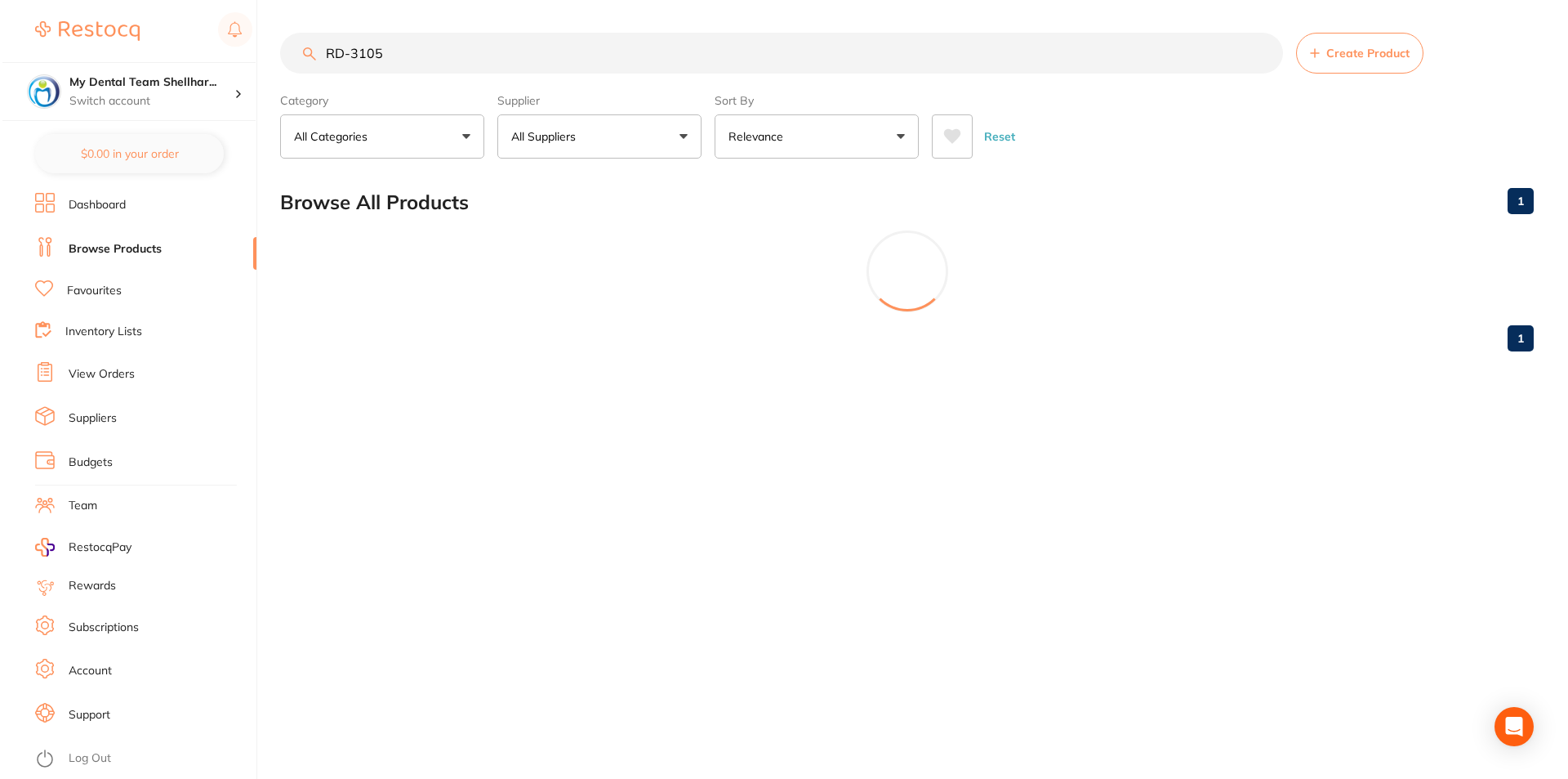
scroll to position [0, 0]
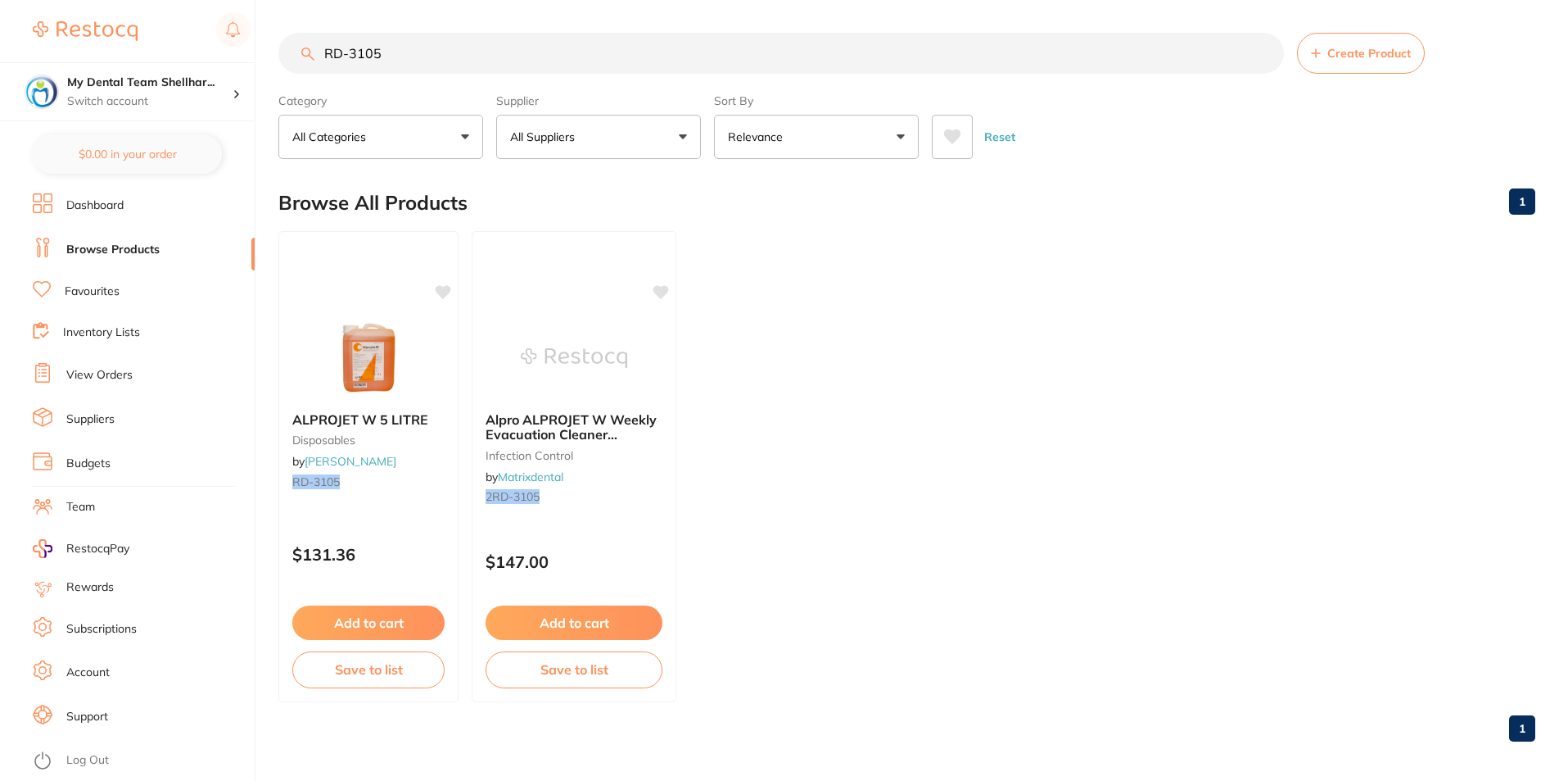
drag, startPoint x: 388, startPoint y: 324, endPoint x: 464, endPoint y: 311, distance: 77.1
click at [387, 325] on img at bounding box center [368, 357] width 106 height 81
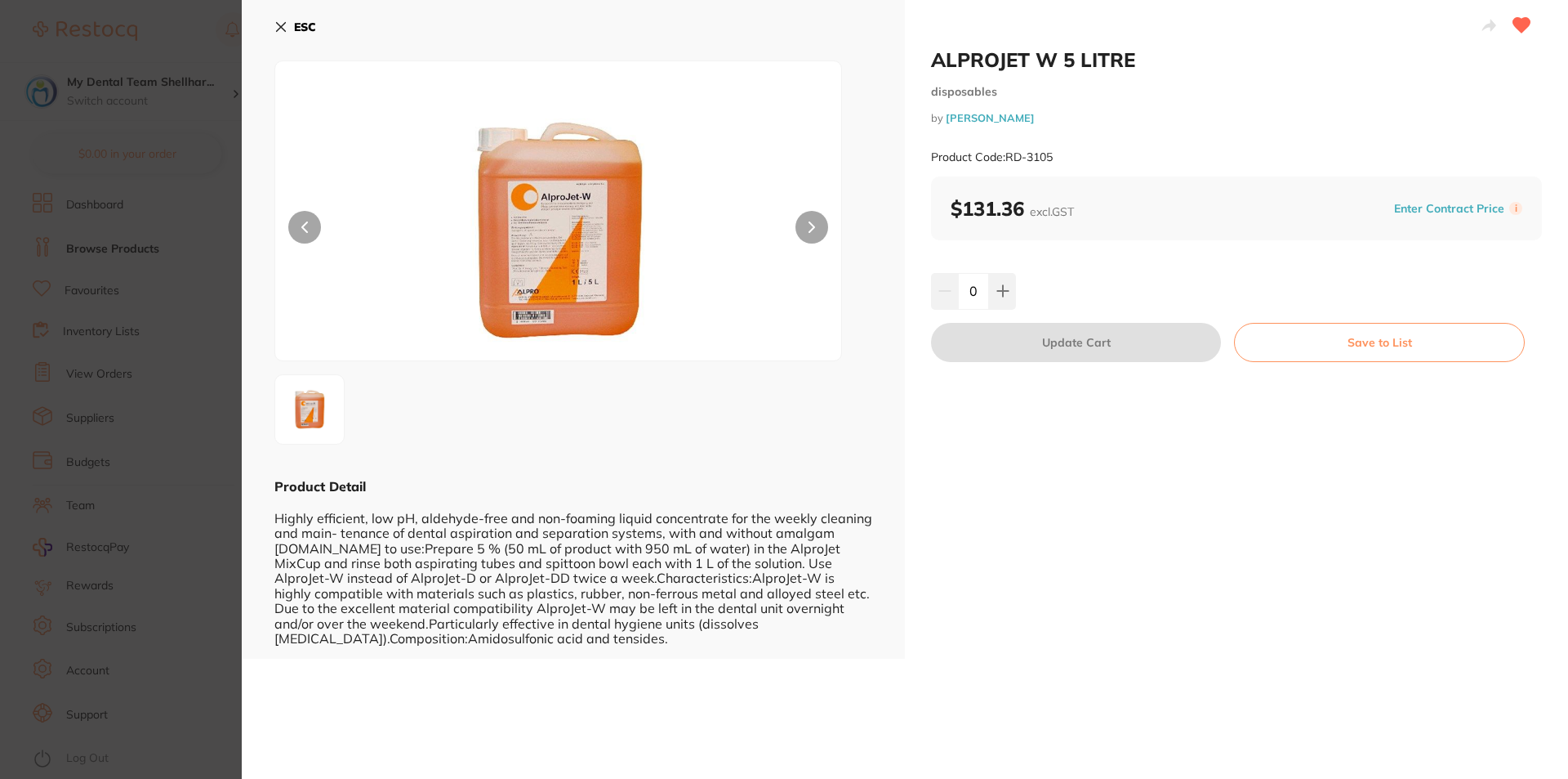
click at [282, 25] on icon at bounding box center [281, 27] width 13 height 13
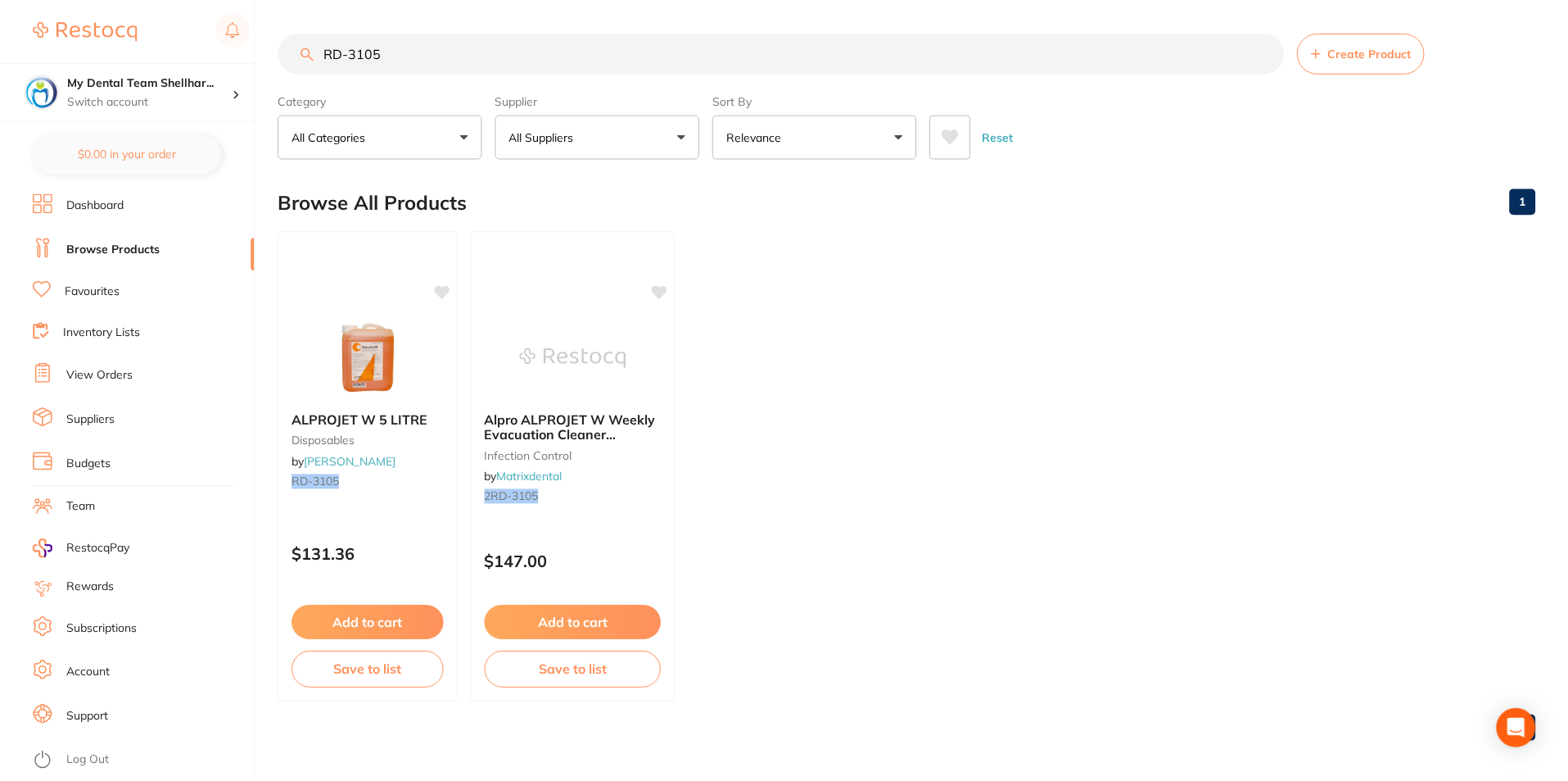
scroll to position [7, 0]
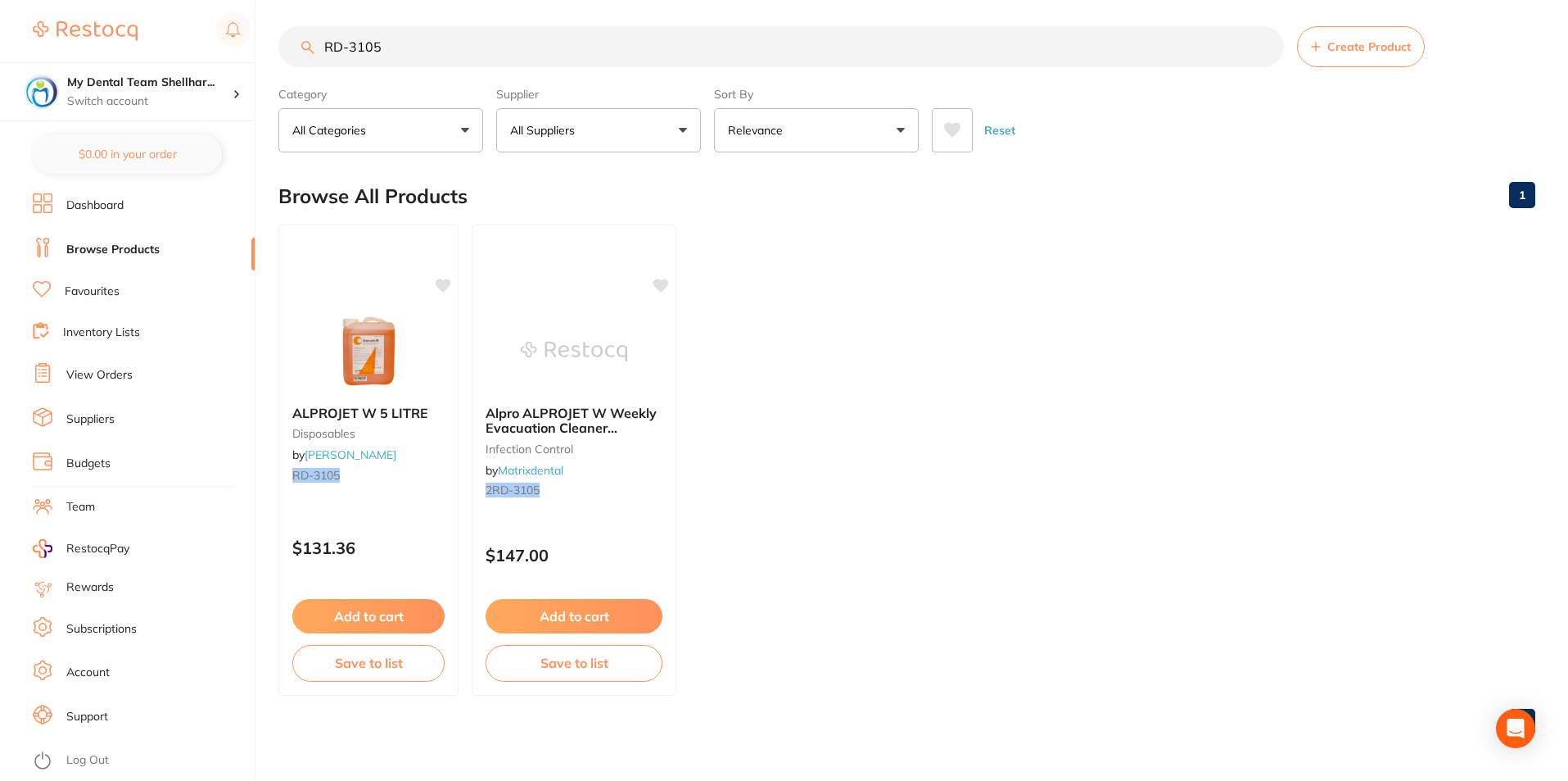
click at [465, 47] on input "RD-3105" at bounding box center [782, 46] width 1006 height 41
paste input "DU-CCF360C3"
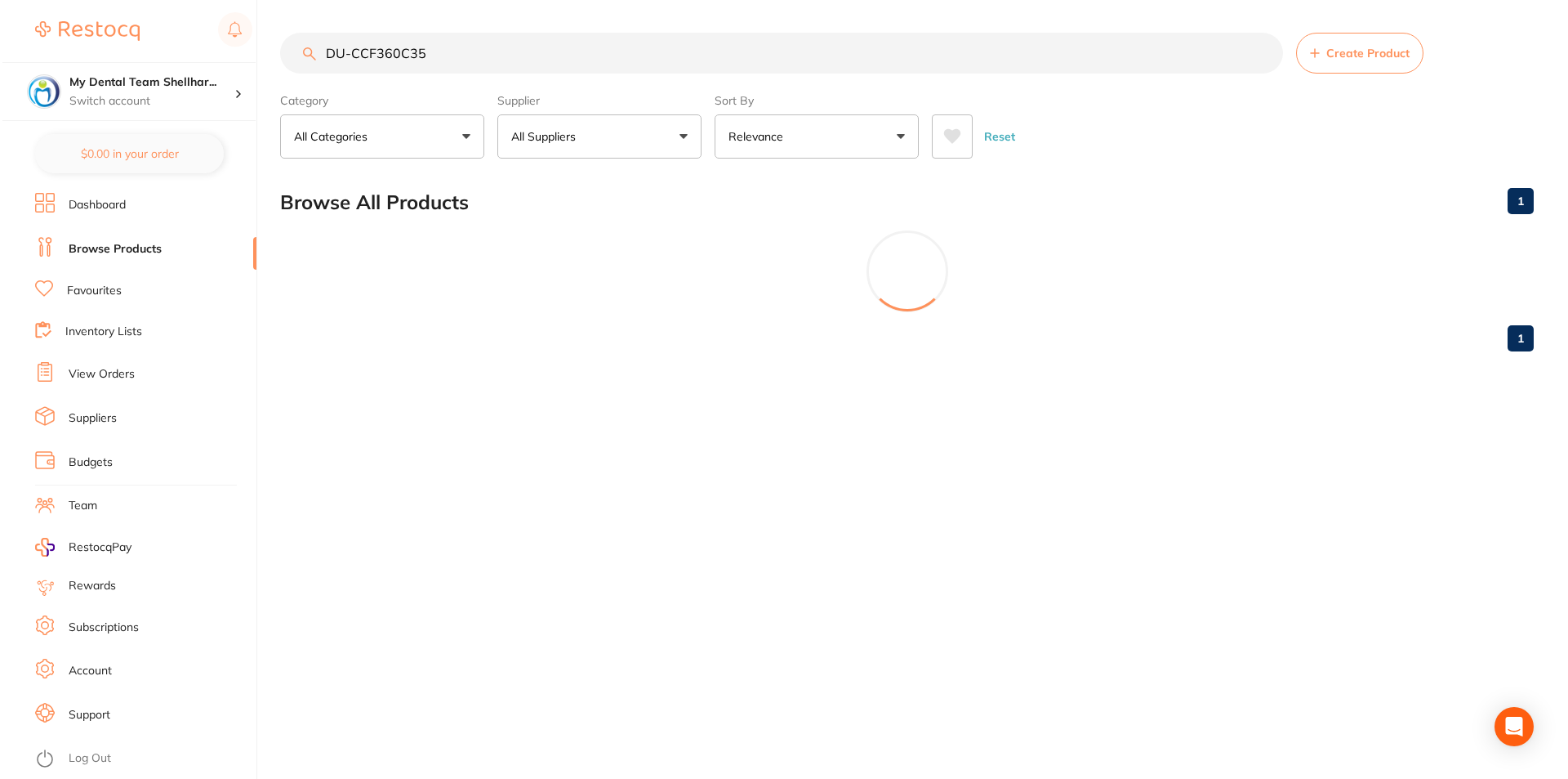
scroll to position [0, 0]
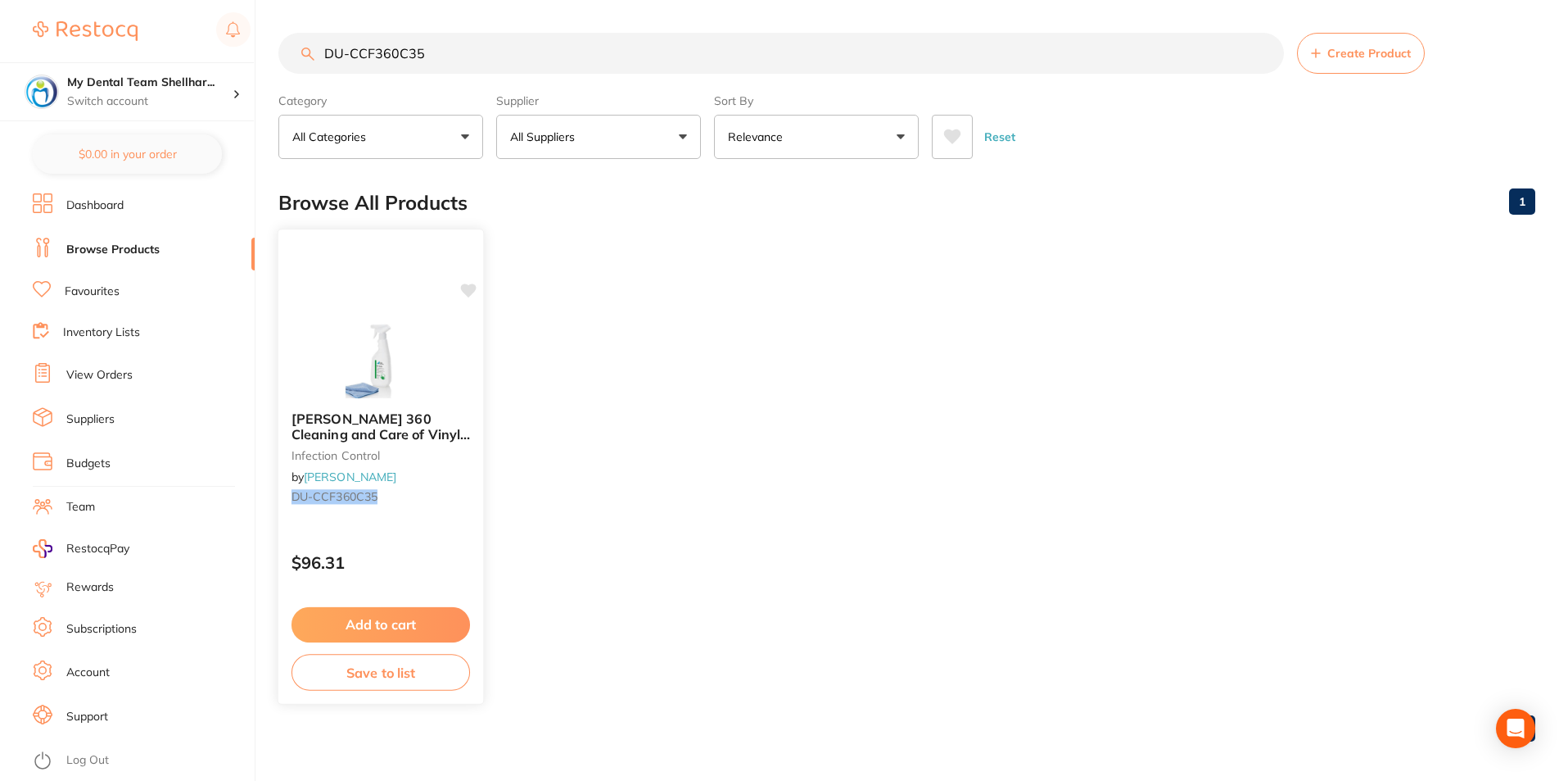
click at [408, 324] on img at bounding box center [380, 356] width 107 height 82
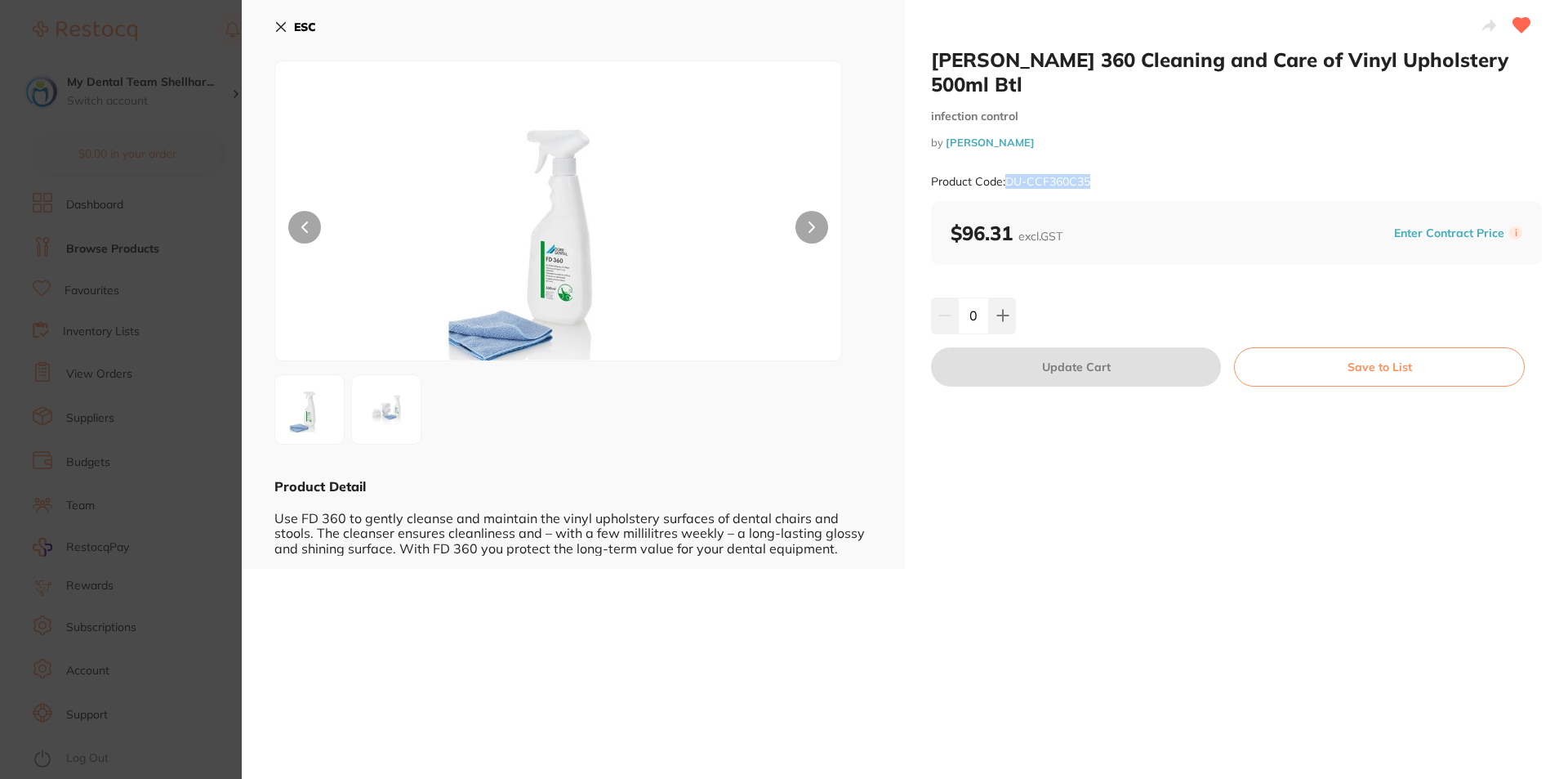
drag, startPoint x: 1116, startPoint y: 161, endPoint x: 1009, endPoint y: 153, distance: 107.3
click at [1009, 162] on div "Product Code: DU-CCF360C35" at bounding box center [1235, 182] width 611 height 40
copy small "DU-CCF360C35"
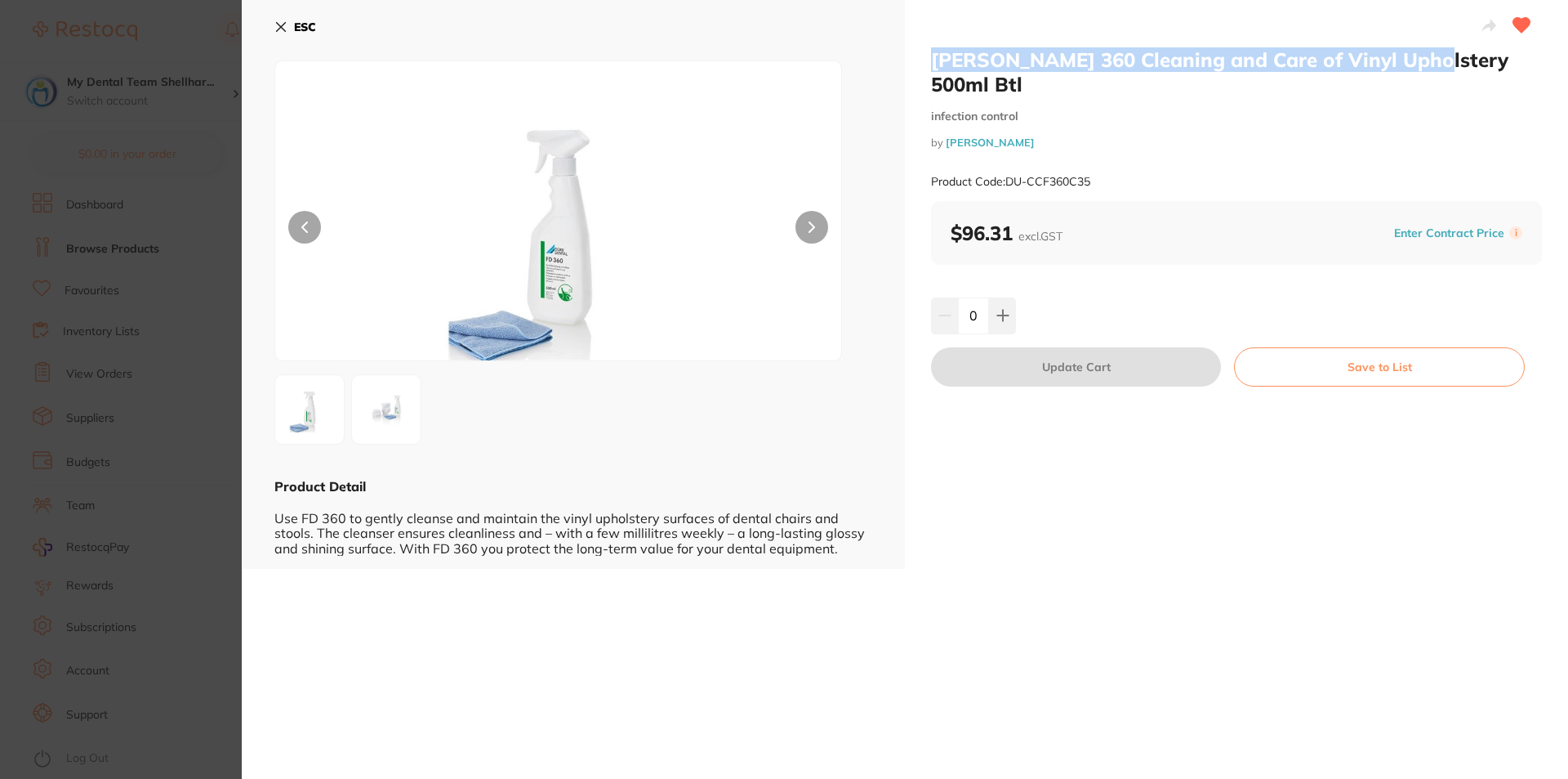
drag, startPoint x: 934, startPoint y: 59, endPoint x: 1415, endPoint y: 58, distance: 481.0
click at [1415, 58] on div "[PERSON_NAME] 360 Cleaning and Care of Vinyl Upholstery 500ml Btl infection con…" at bounding box center [1236, 284] width 663 height 569
copy h2 "[PERSON_NAME] 360 Cleaning and Care of Vinyl Upholstery"
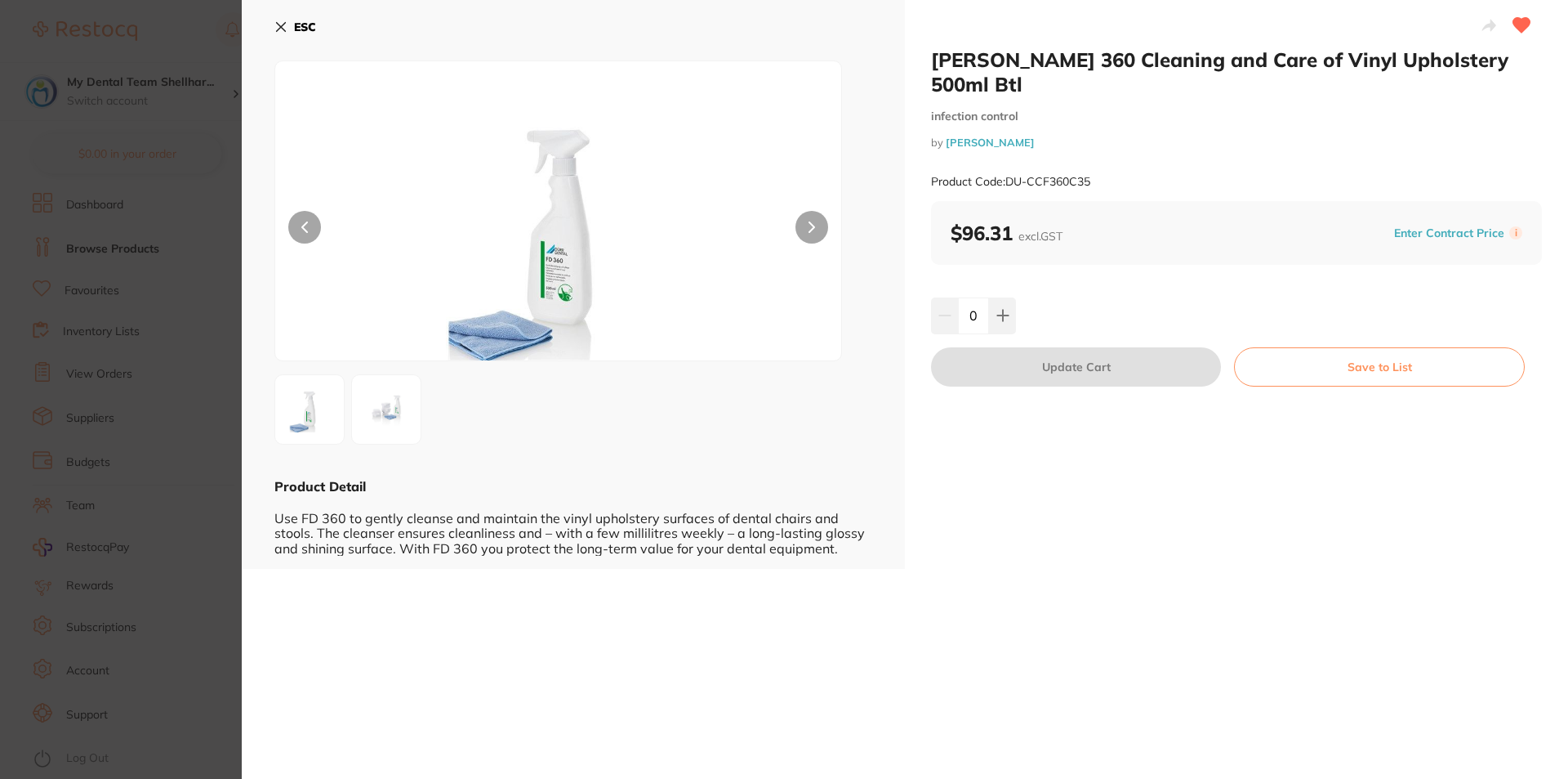
drag, startPoint x: 150, startPoint y: 272, endPoint x: 163, endPoint y: 272, distance: 13.0
click at [153, 272] on section "[PERSON_NAME] 360 Cleaning and Care of Vinyl Upholstery 500ml Btl infection con…" at bounding box center [784, 389] width 1568 height 779
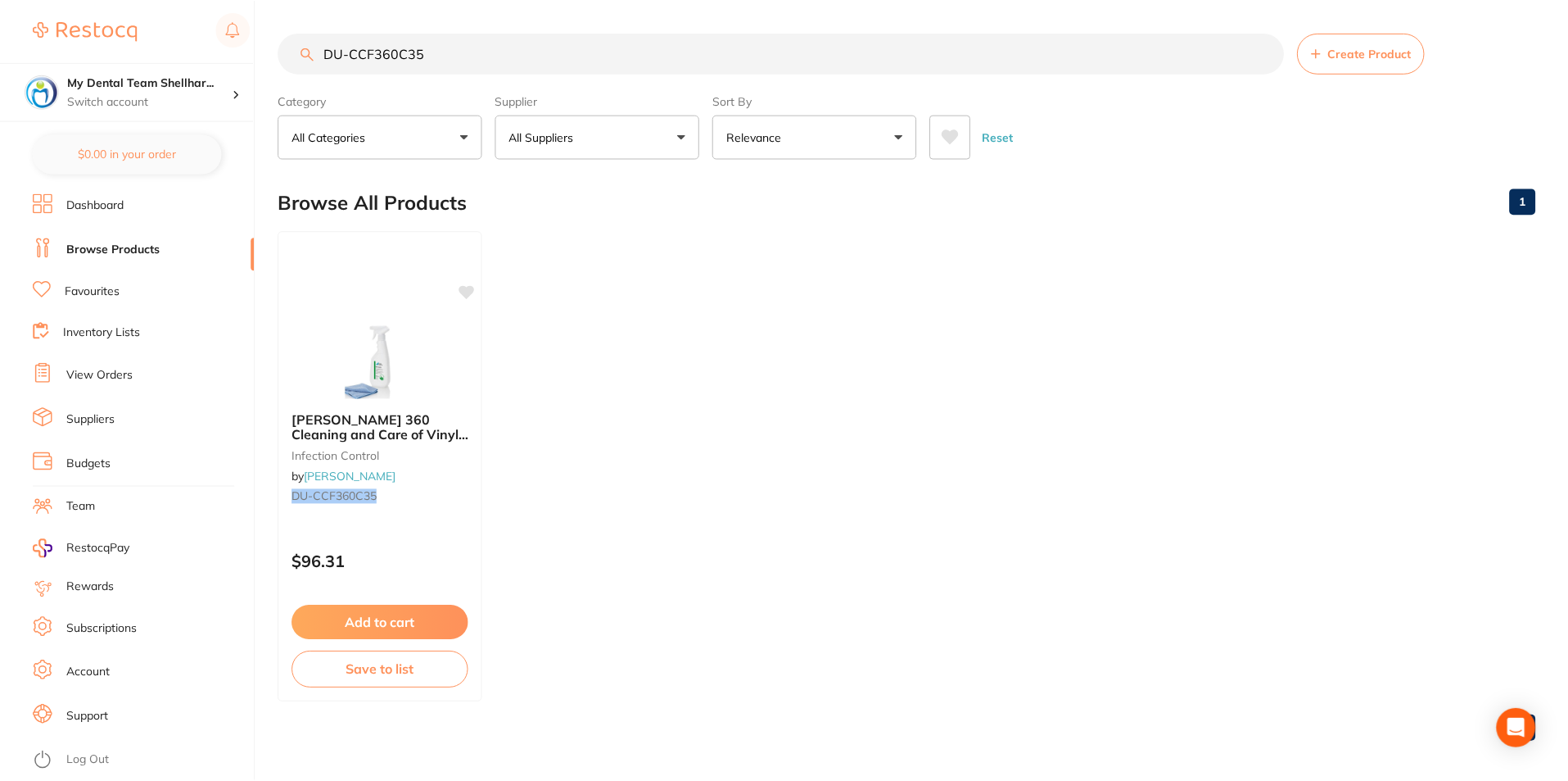
scroll to position [7, 0]
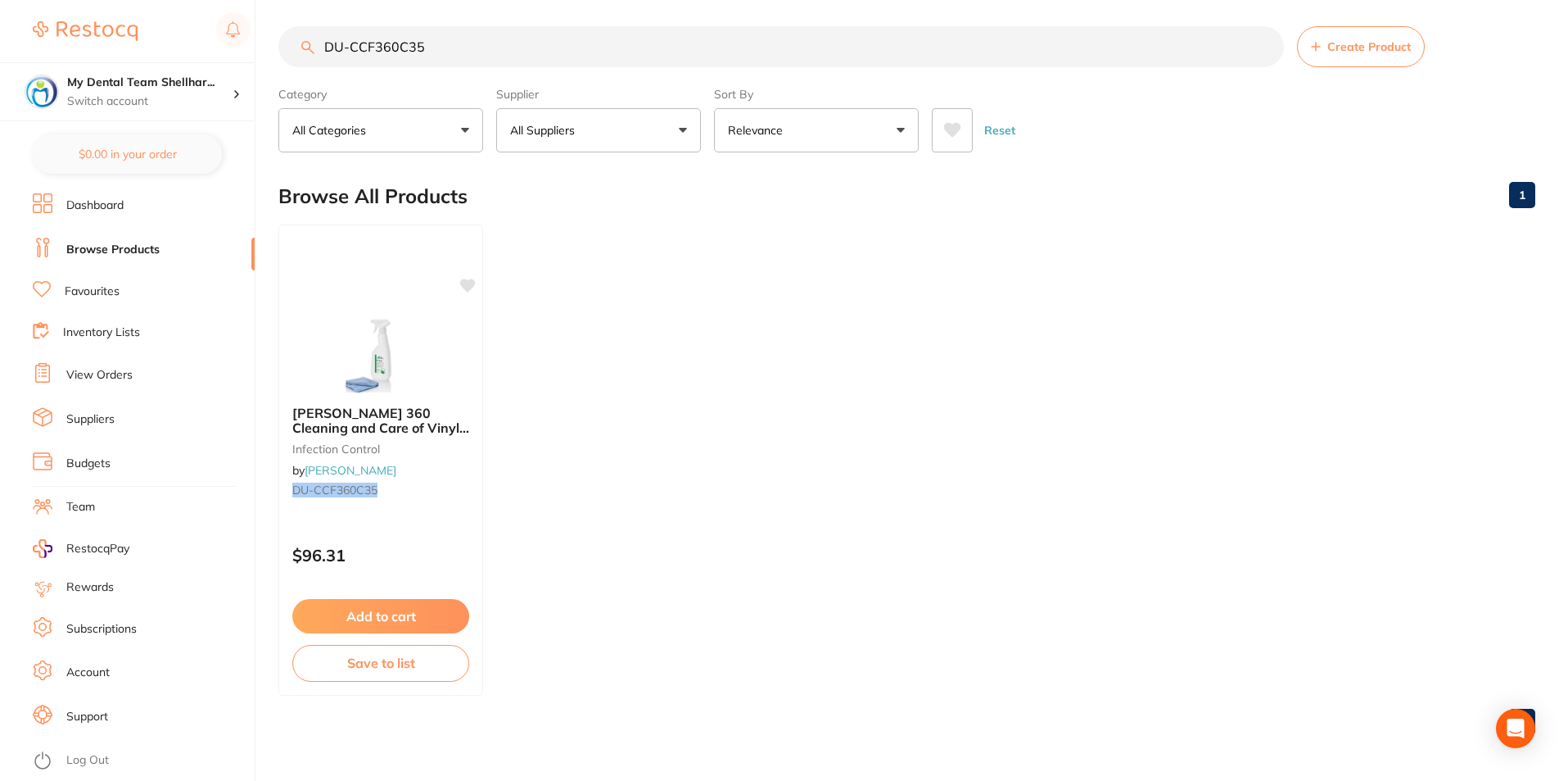
click at [352, 19] on main "DU-CCF360C35 Create Product Category All Categories All Categories infection co…" at bounding box center [923, 386] width 1289 height 787
click at [361, 65] on input "DU-CCF360C35" at bounding box center [782, 46] width 1006 height 41
click at [358, 49] on input "DU-CCF360C35" at bounding box center [782, 46] width 1006 height 41
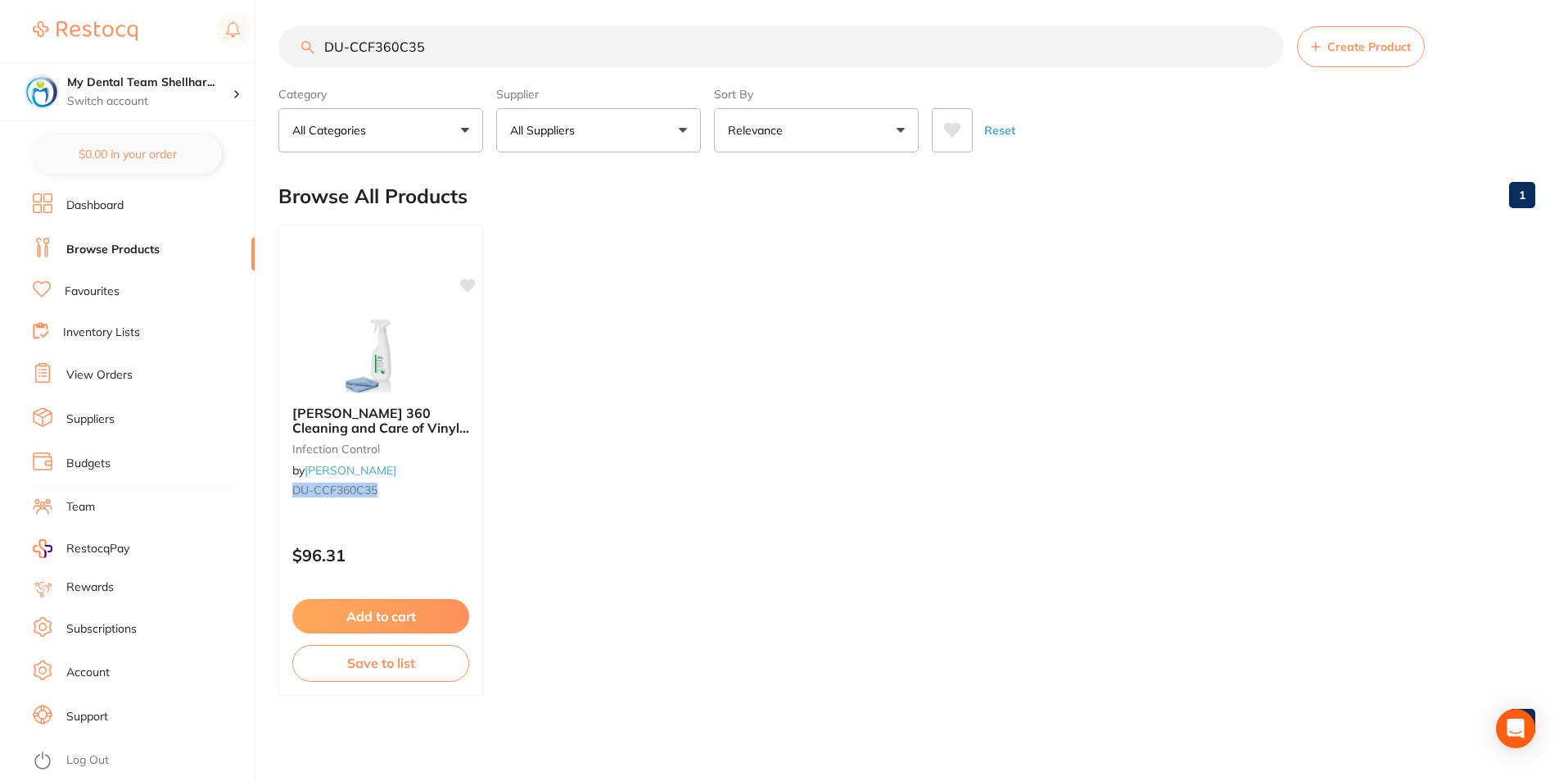
paste input "590166"
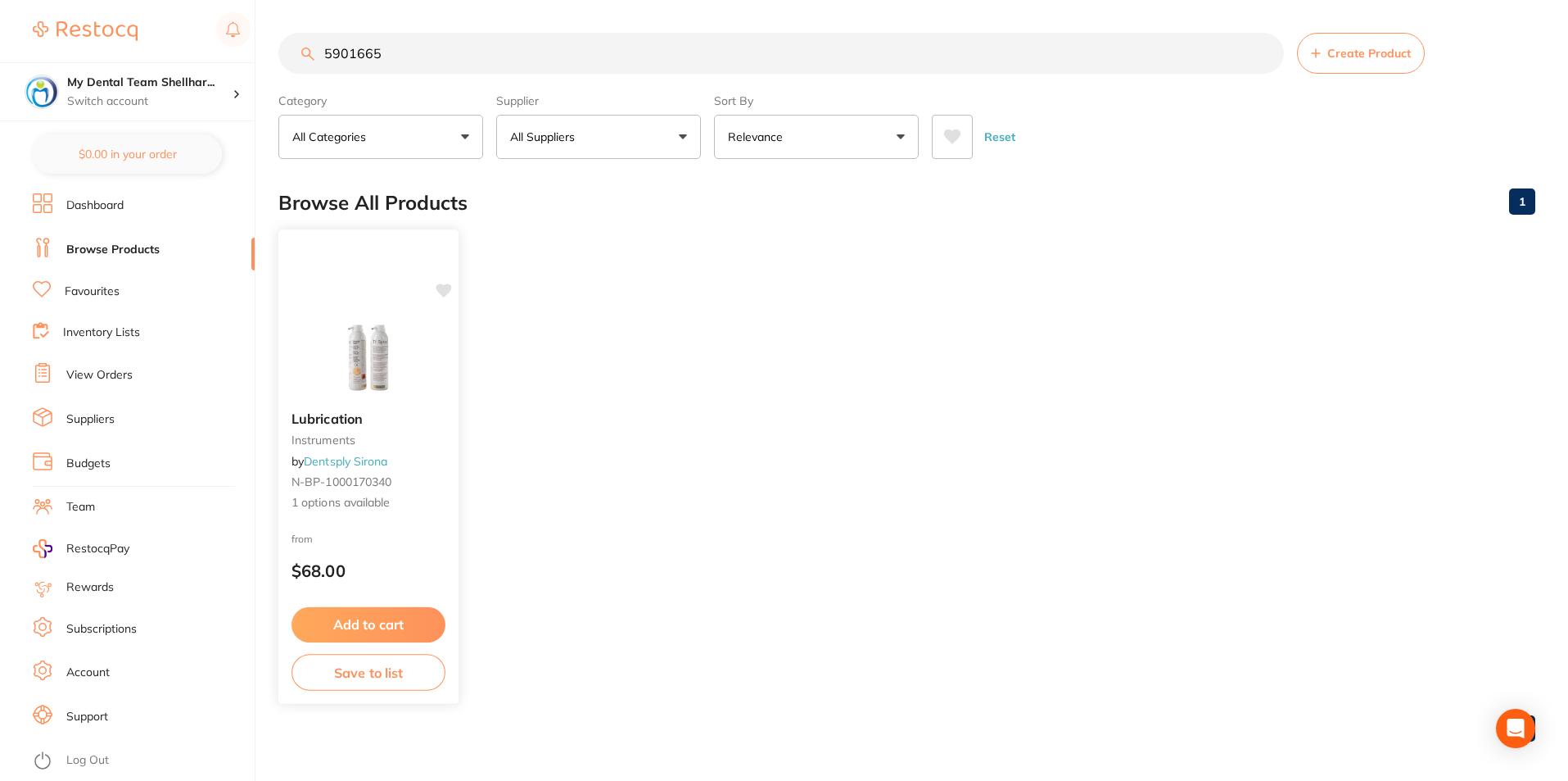
click at [415, 335] on img at bounding box center [368, 356] width 107 height 82
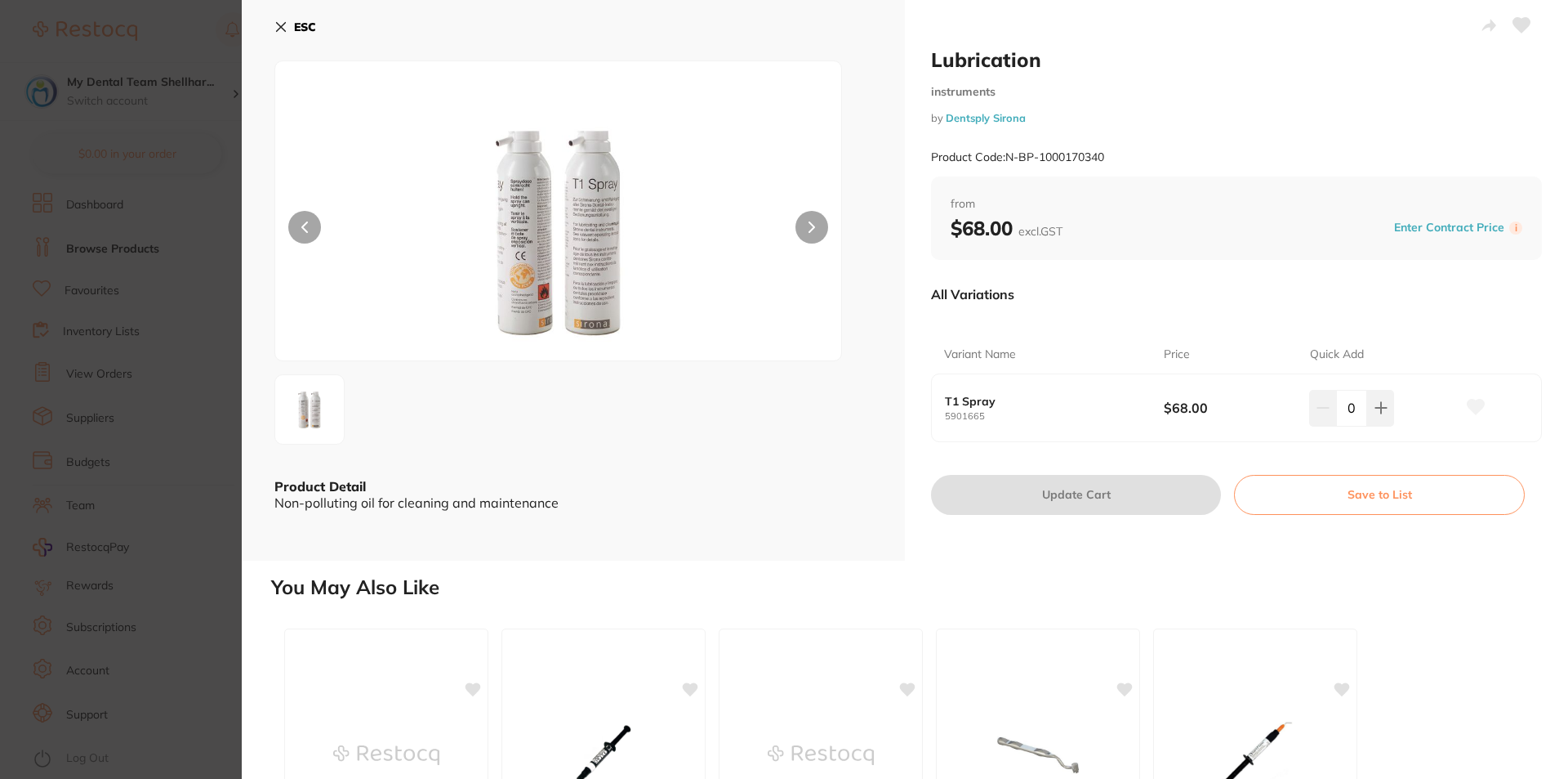
click at [1521, 18] on icon at bounding box center [1522, 25] width 17 height 14
click at [1472, 405] on icon at bounding box center [1476, 406] width 17 height 14
click at [286, 20] on button "ESC" at bounding box center [295, 27] width 42 height 28
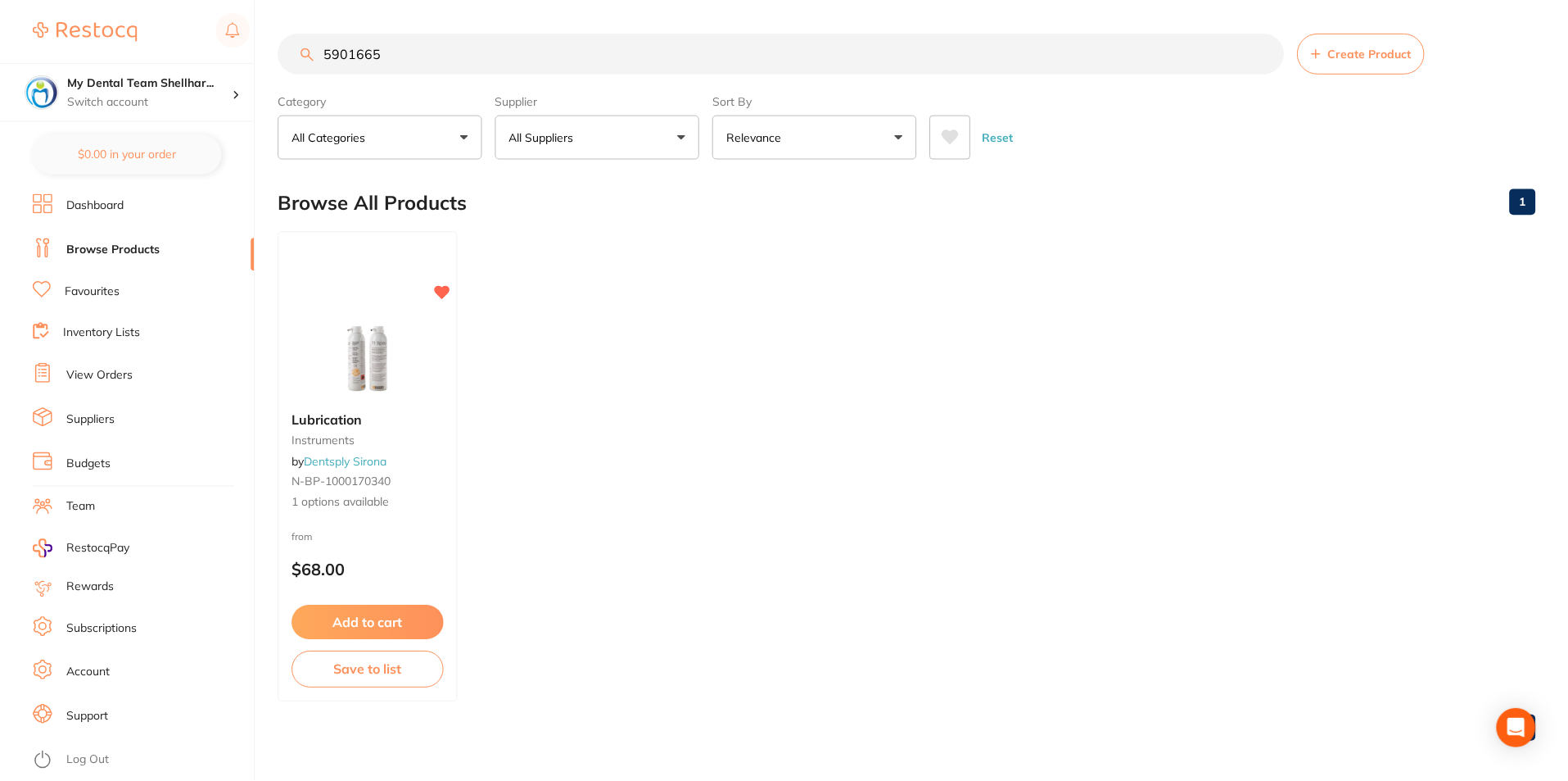
scroll to position [7, 0]
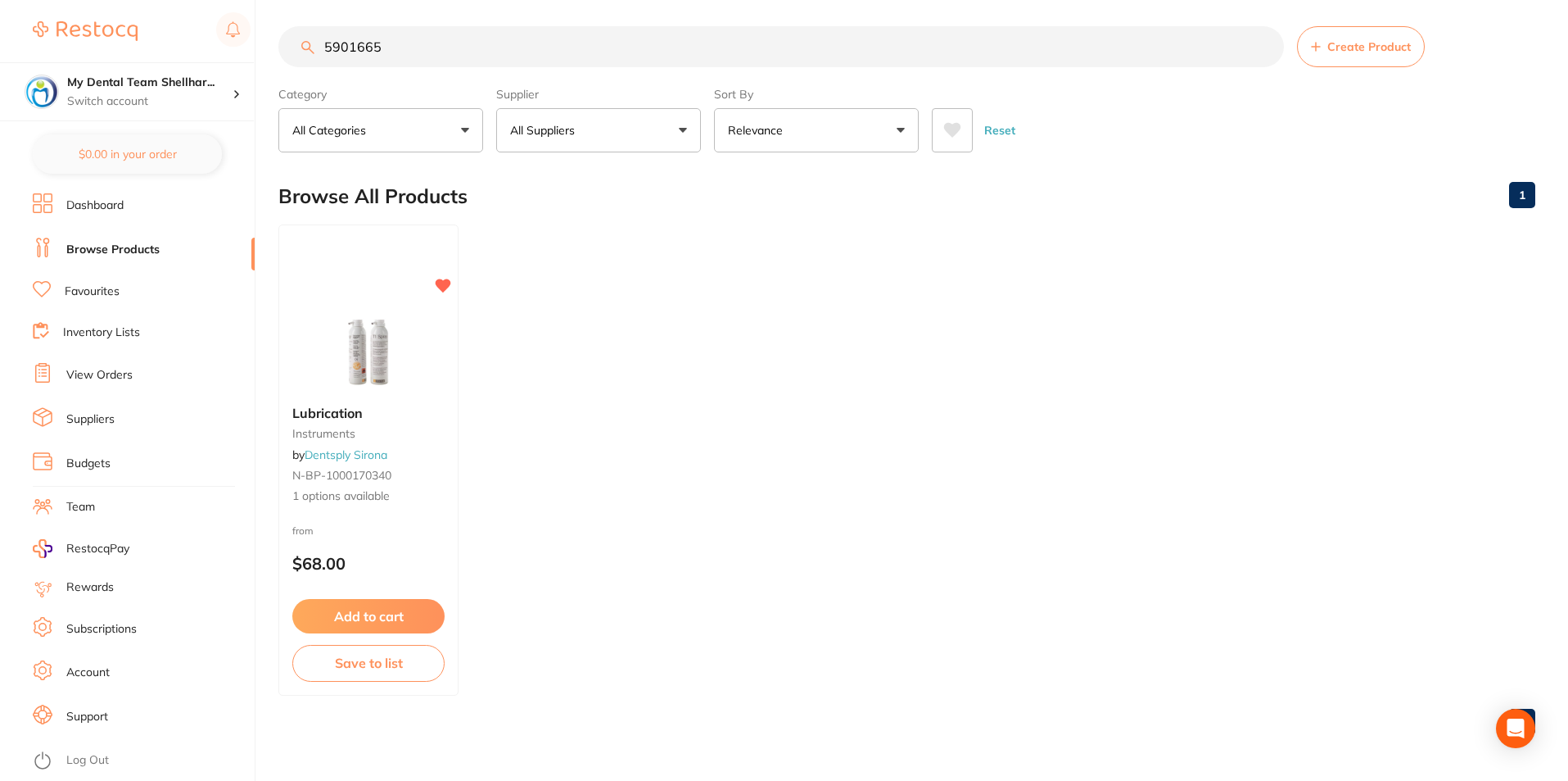
click at [462, 42] on input "5901665" at bounding box center [782, 46] width 1006 height 41
paste input "MJCL"
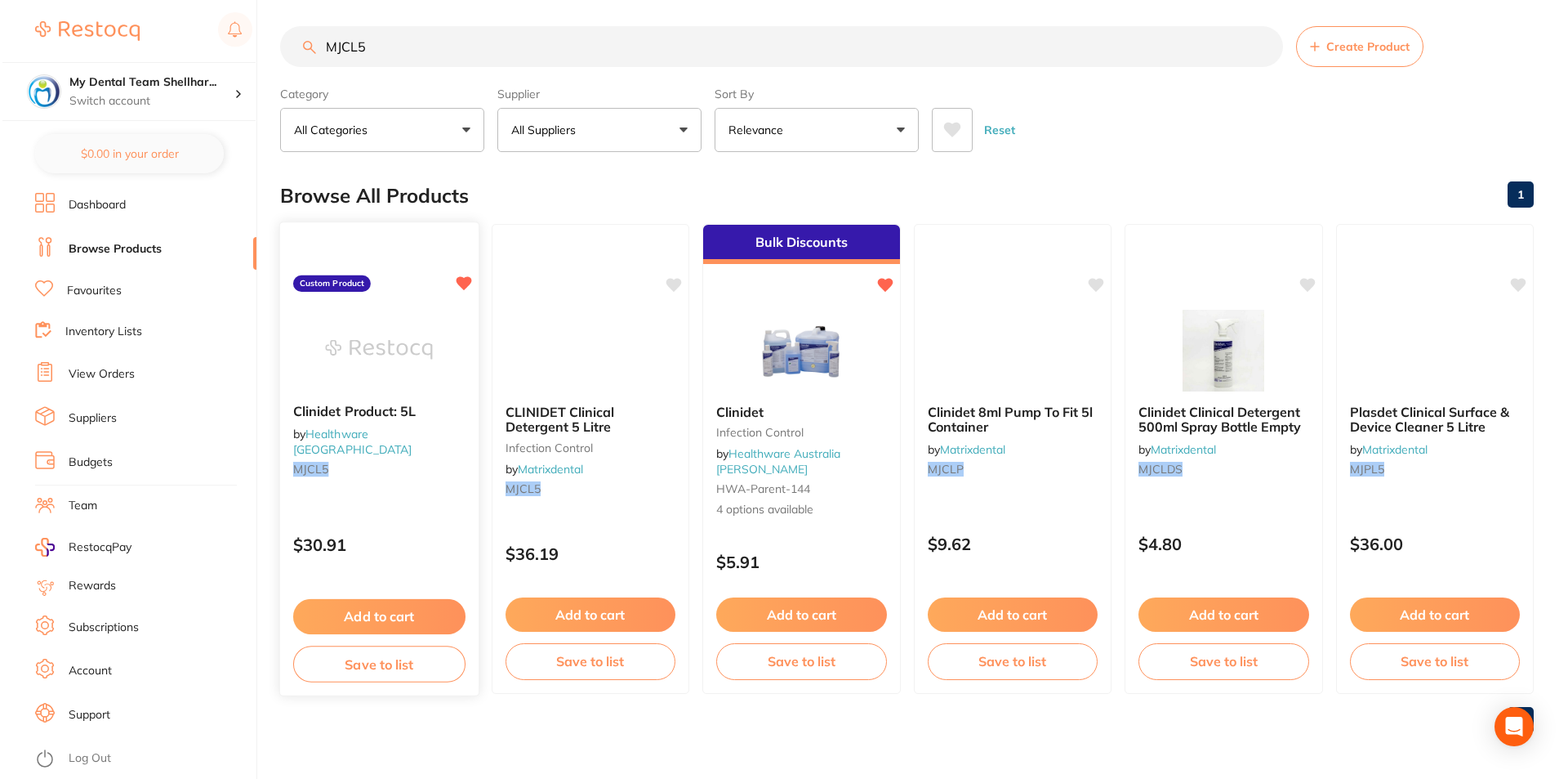
scroll to position [0, 0]
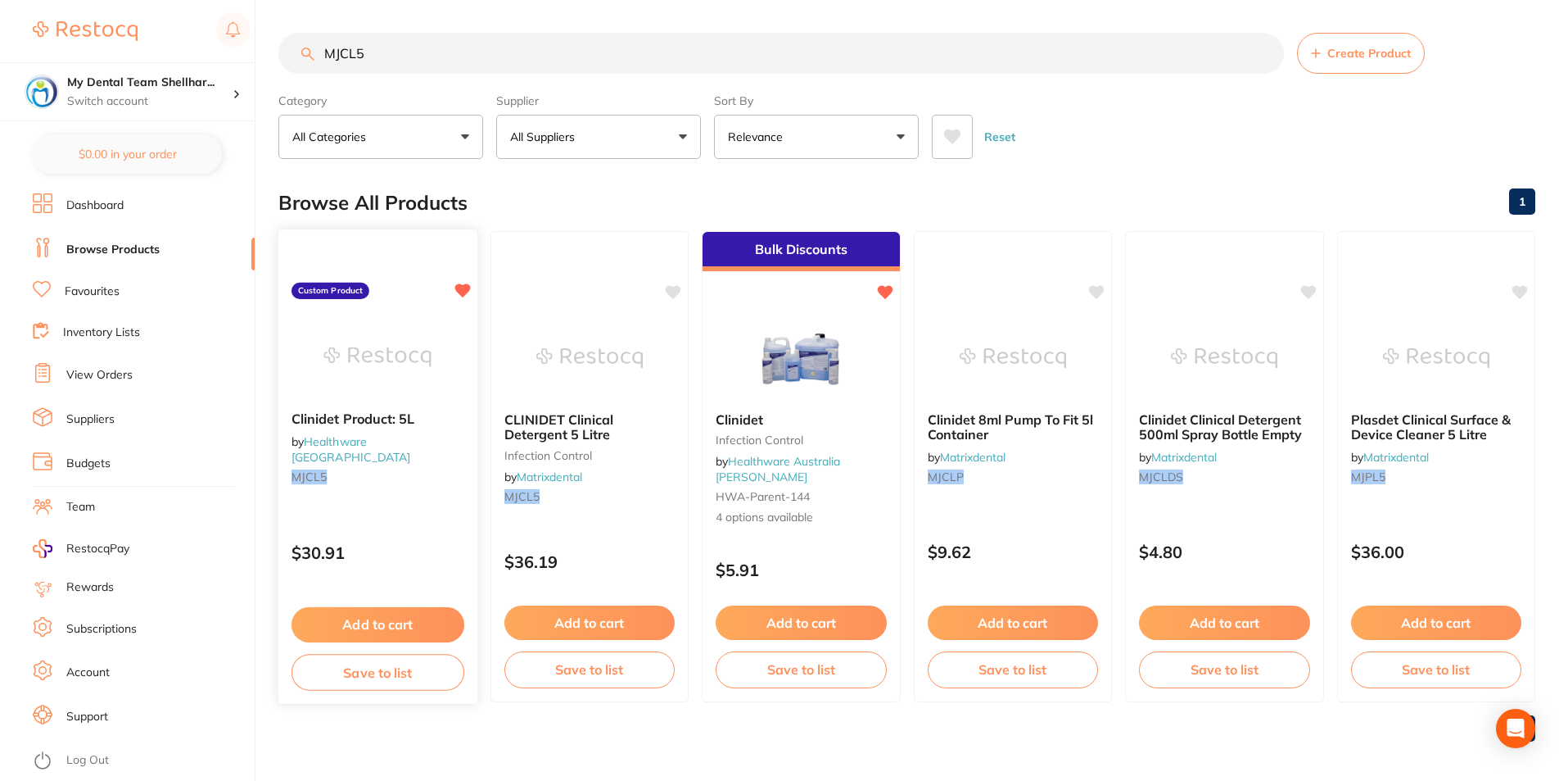
click at [400, 366] on img at bounding box center [377, 356] width 107 height 82
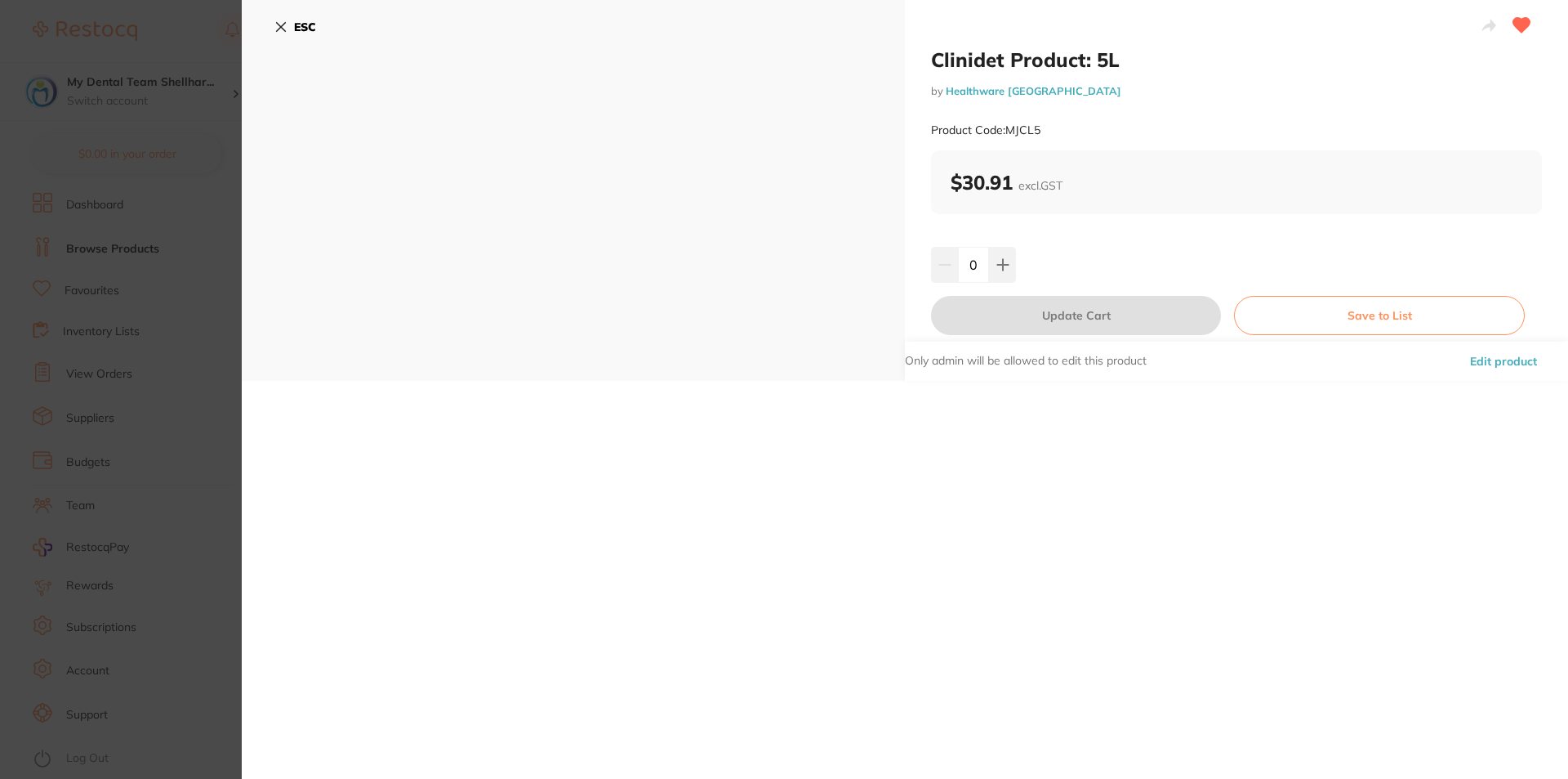
click at [281, 32] on icon at bounding box center [281, 27] width 13 height 13
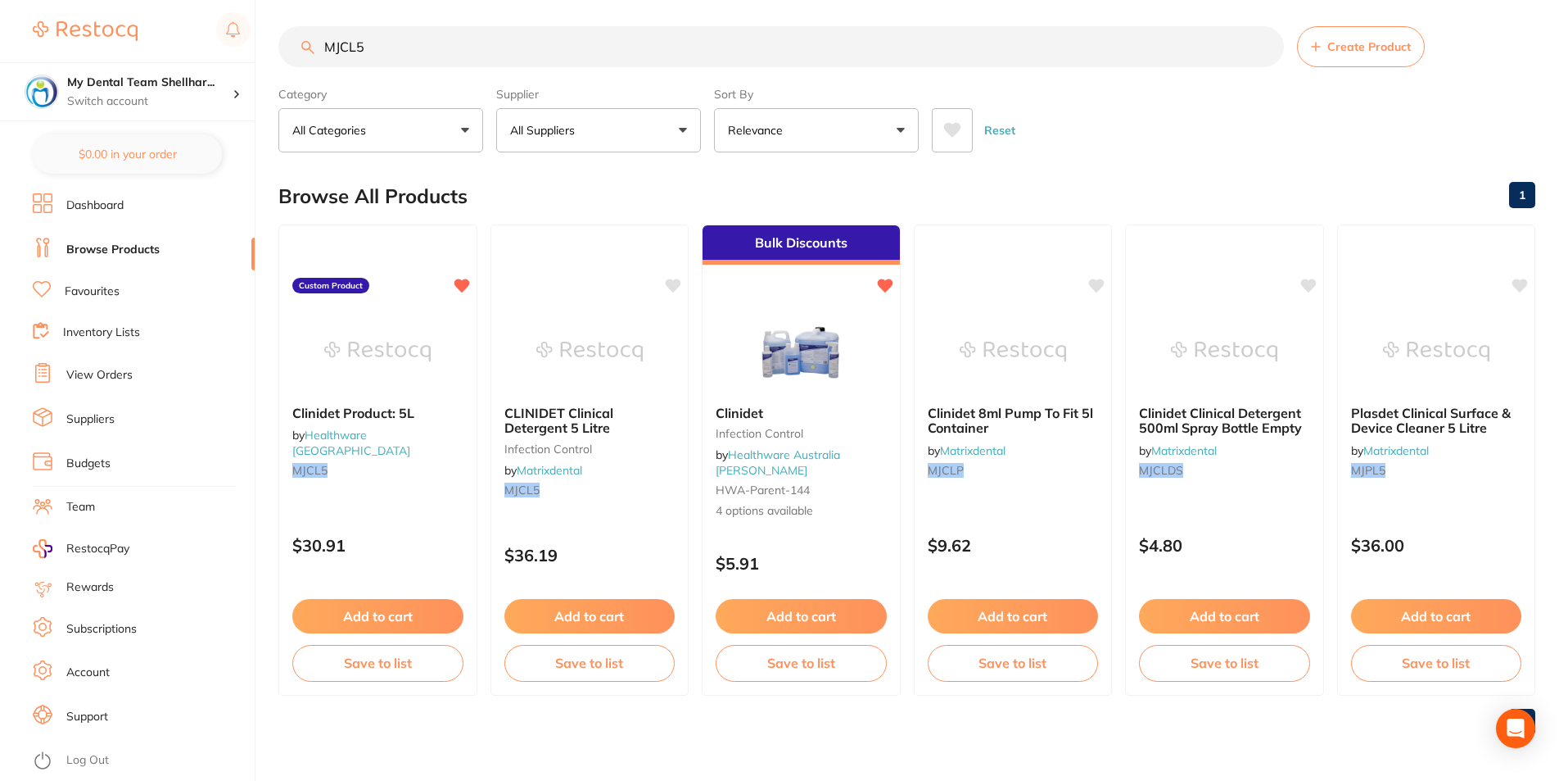
click at [419, 61] on input "MJCL5" at bounding box center [782, 46] width 1006 height 41
paste input "-737346"
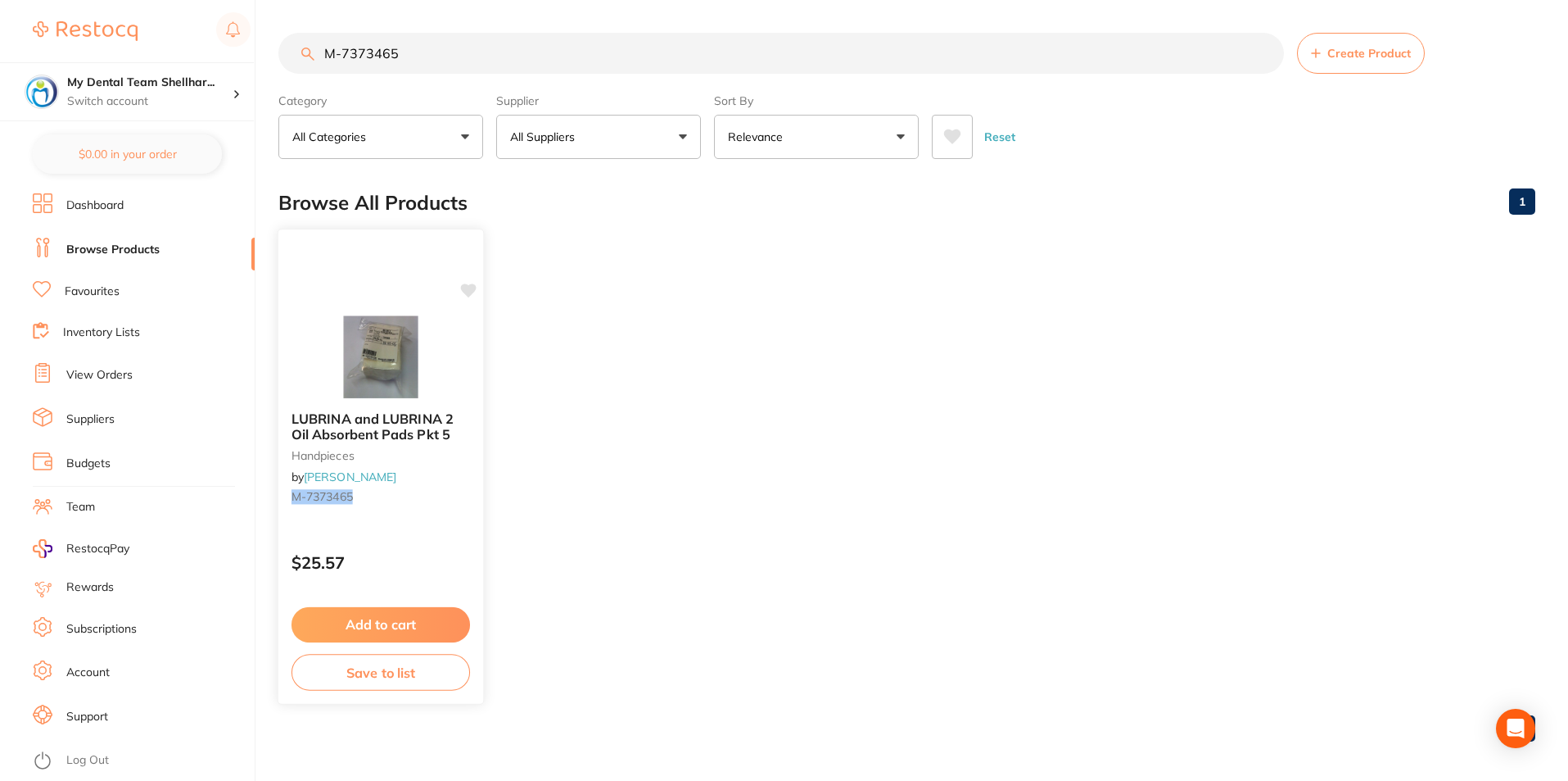
click at [412, 318] on img at bounding box center [380, 356] width 107 height 82
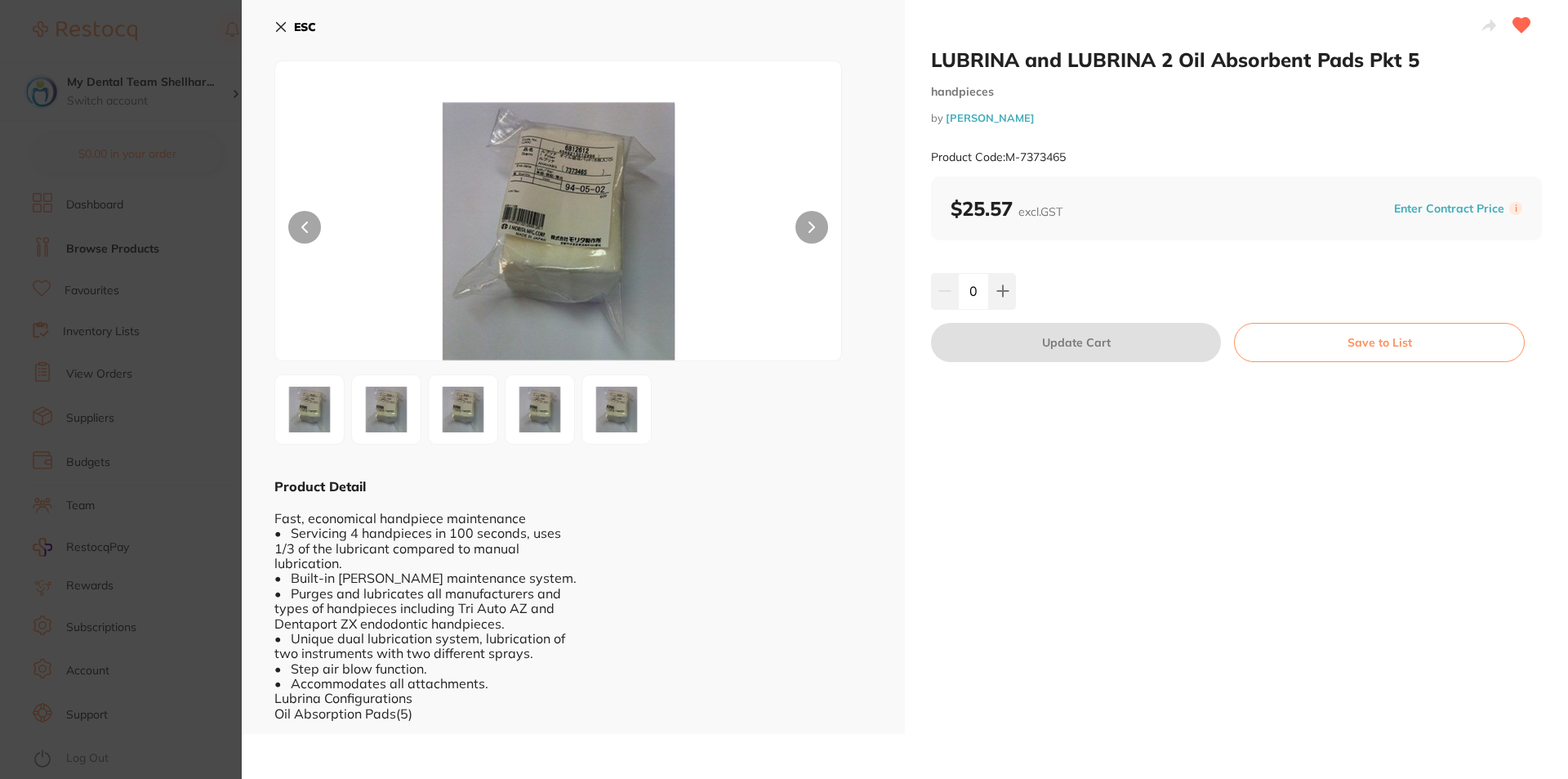
click at [305, 25] on b "ESC" at bounding box center [305, 27] width 22 height 14
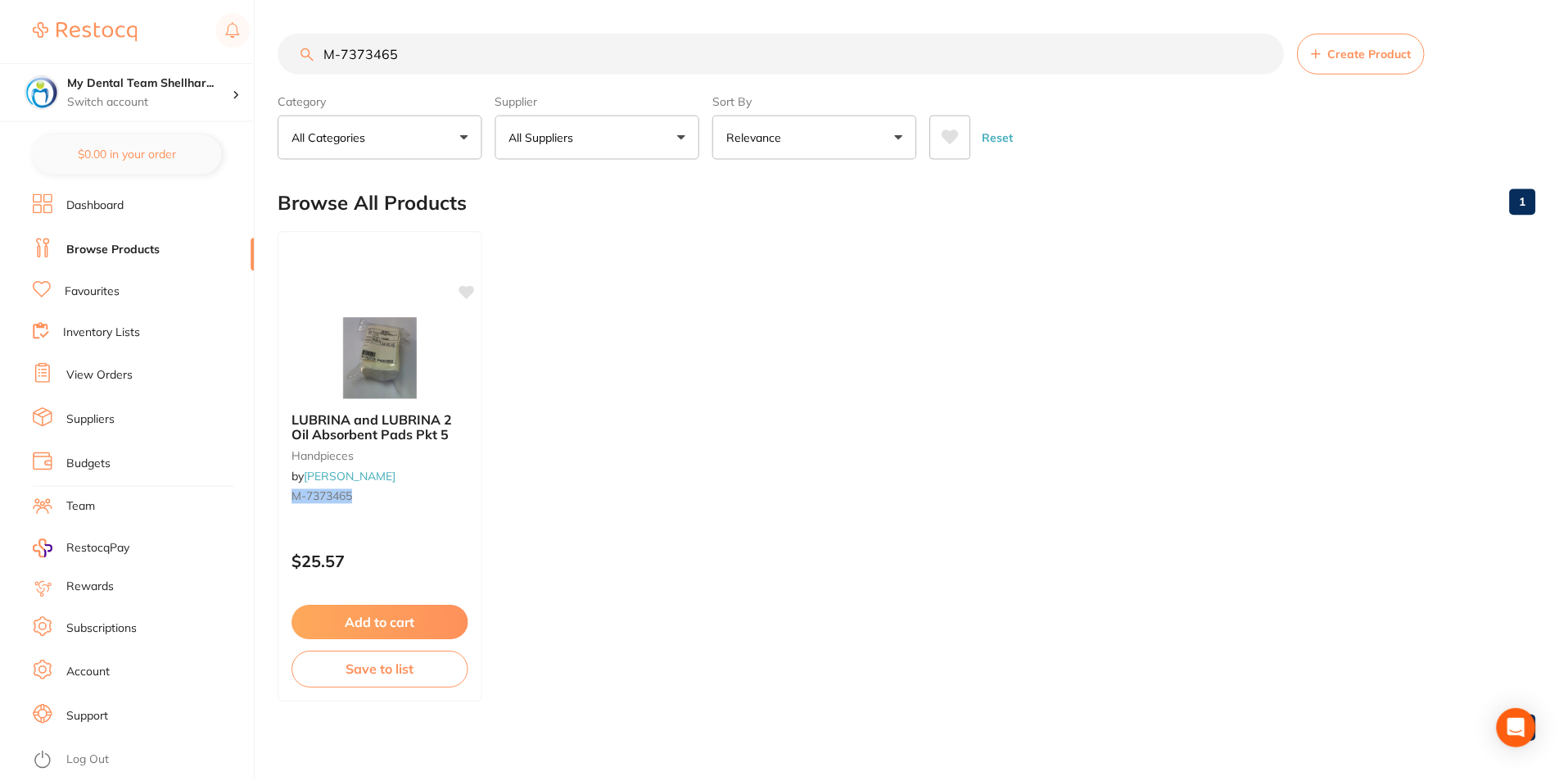
scroll to position [7, 0]
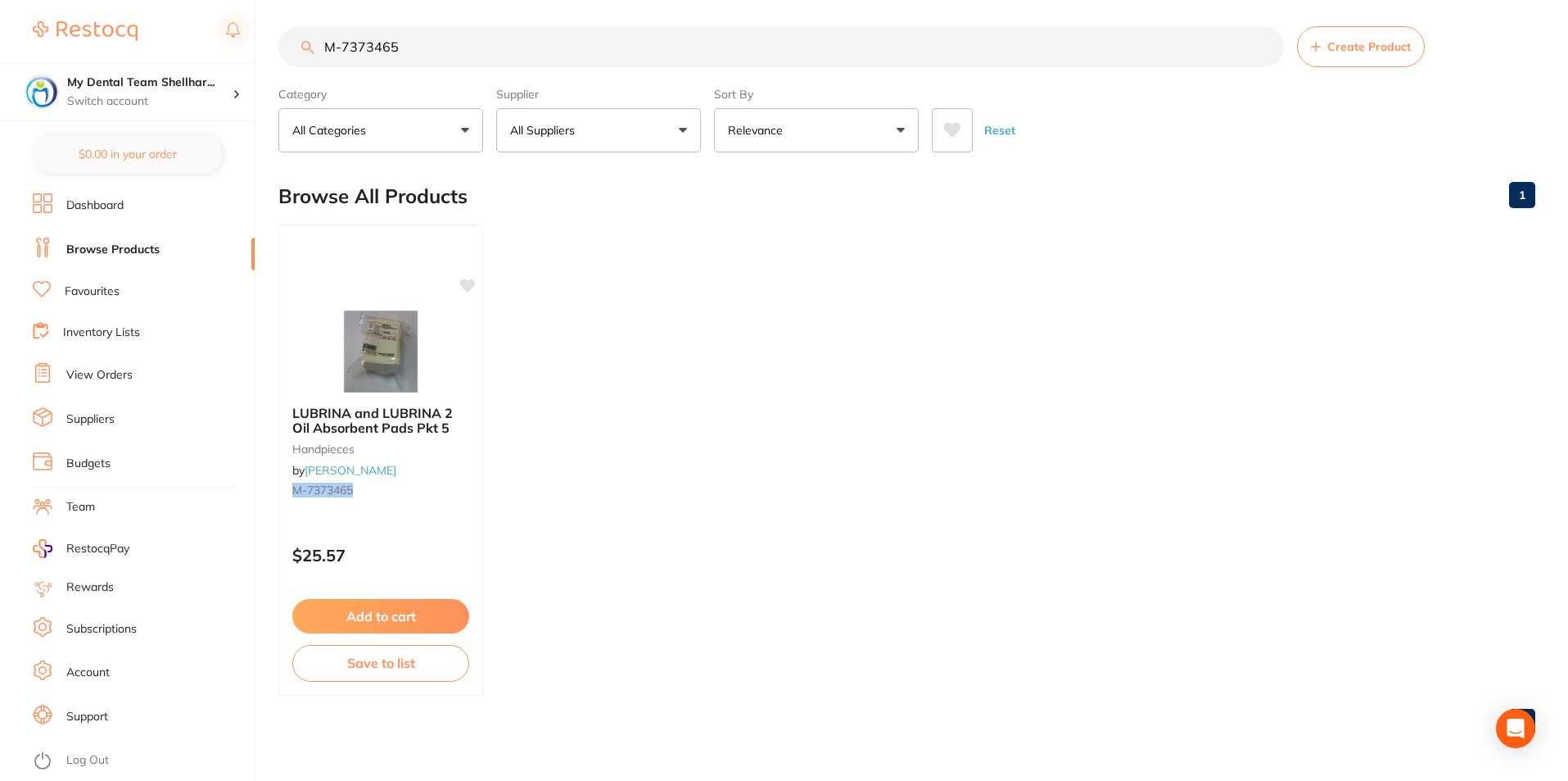
click at [530, 31] on input "M-7373465" at bounding box center [782, 46] width 1006 height 41
click at [531, 31] on input "M-7373465" at bounding box center [782, 46] width 1006 height 41
paste input "NCA3605L"
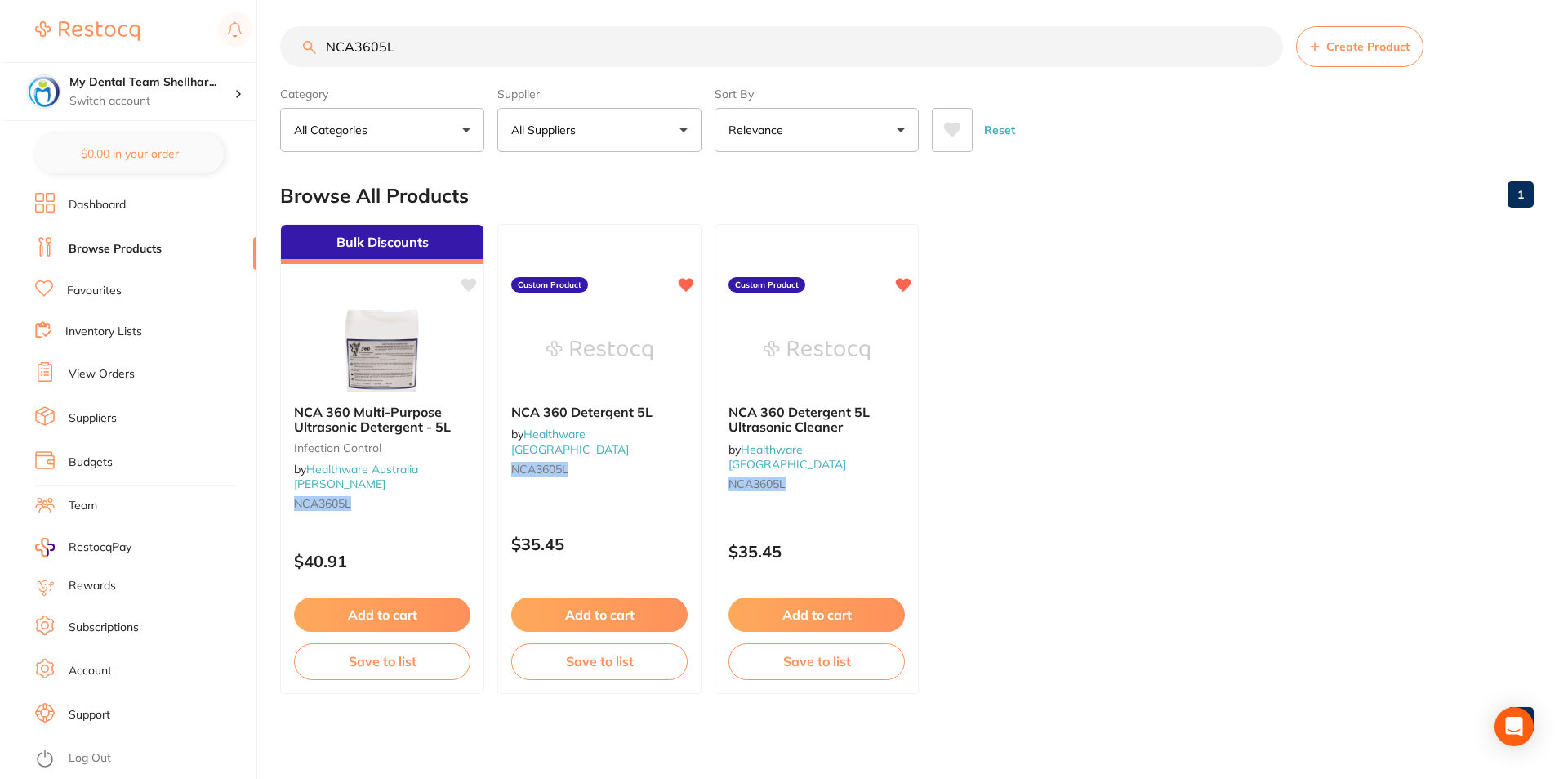
scroll to position [0, 0]
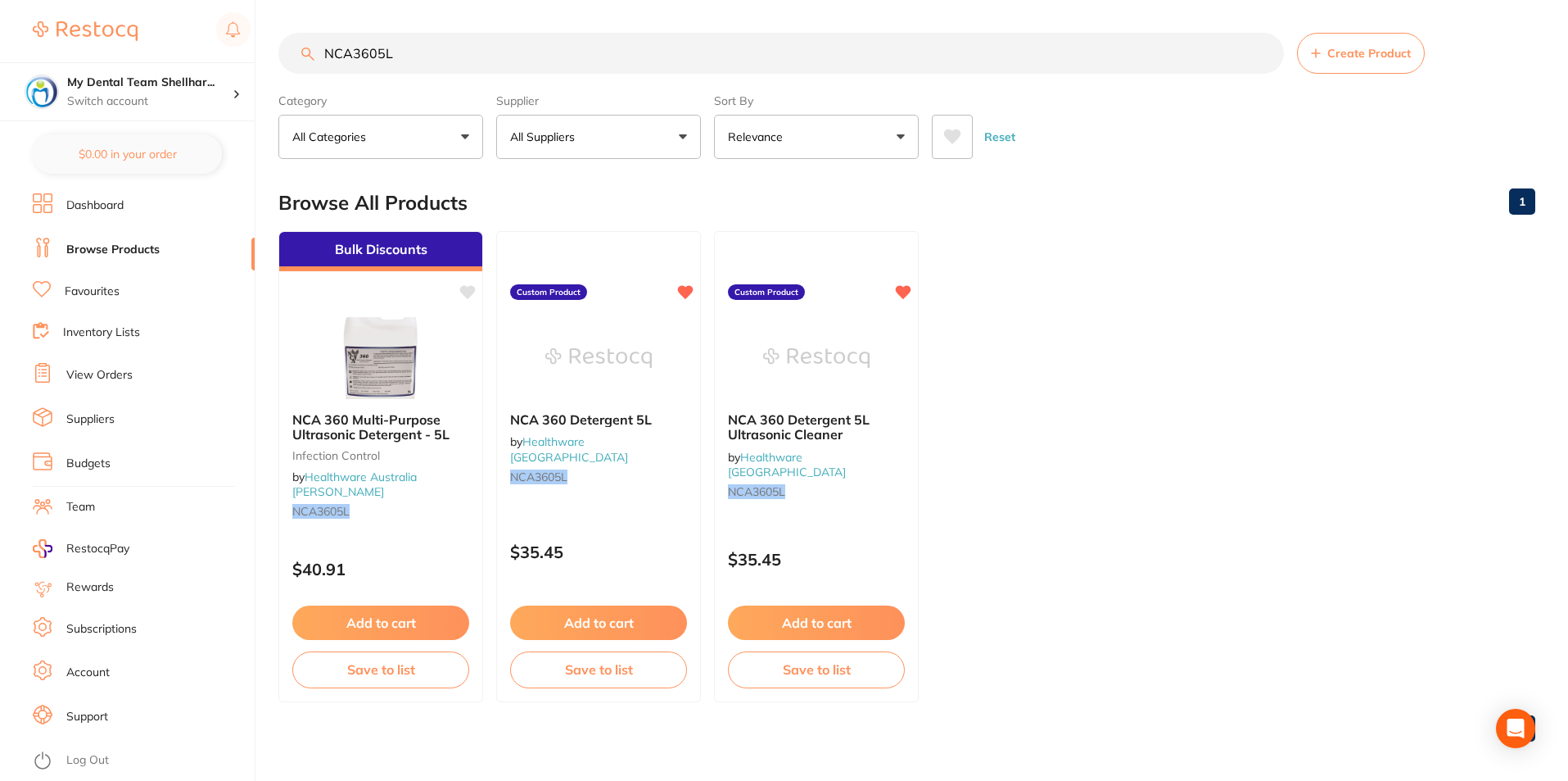
click at [543, 52] on input "NCA3605L" at bounding box center [782, 53] width 1006 height 41
paste input "W-UC31"
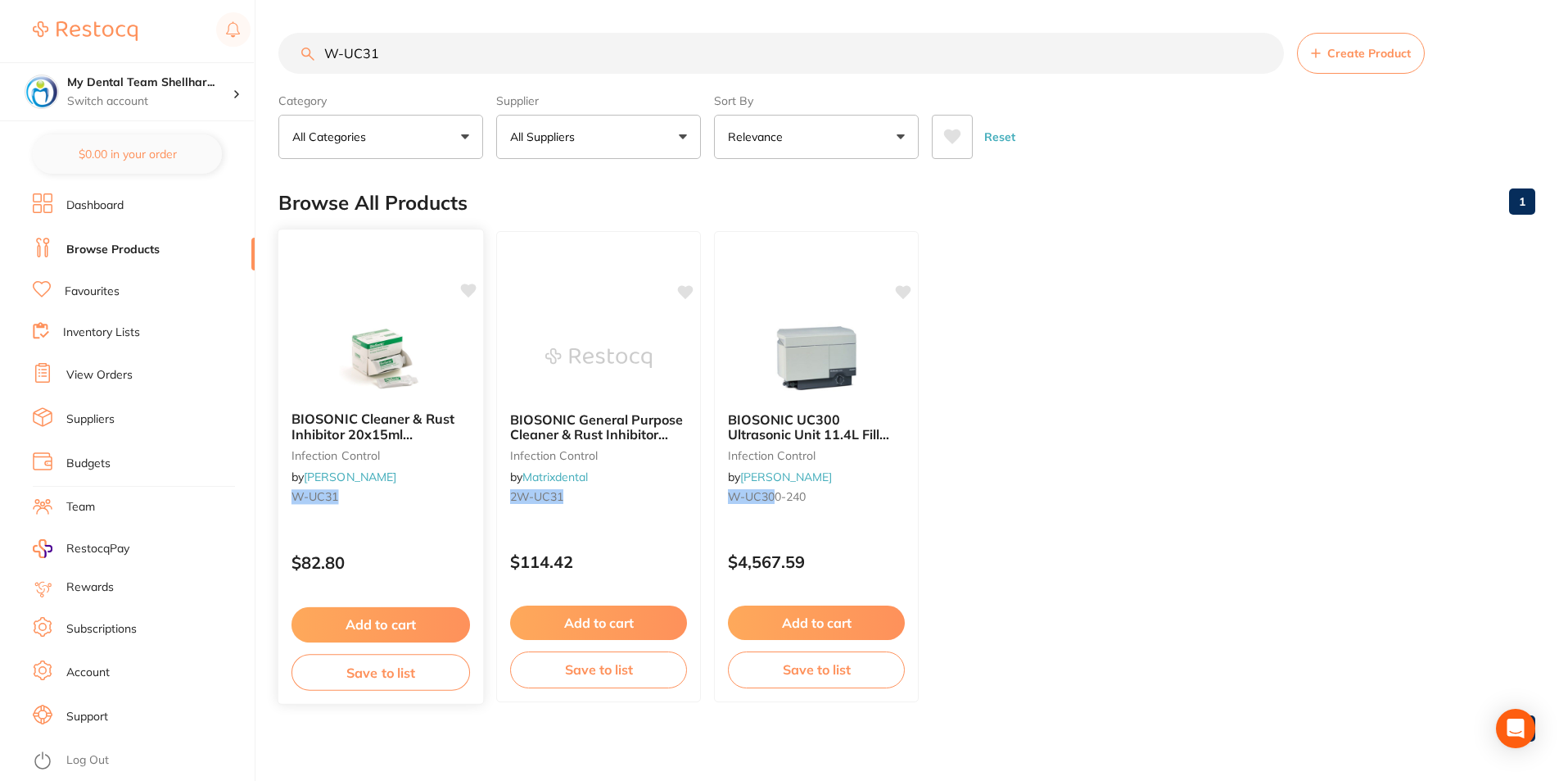
click at [441, 335] on div at bounding box center [381, 356] width 205 height 82
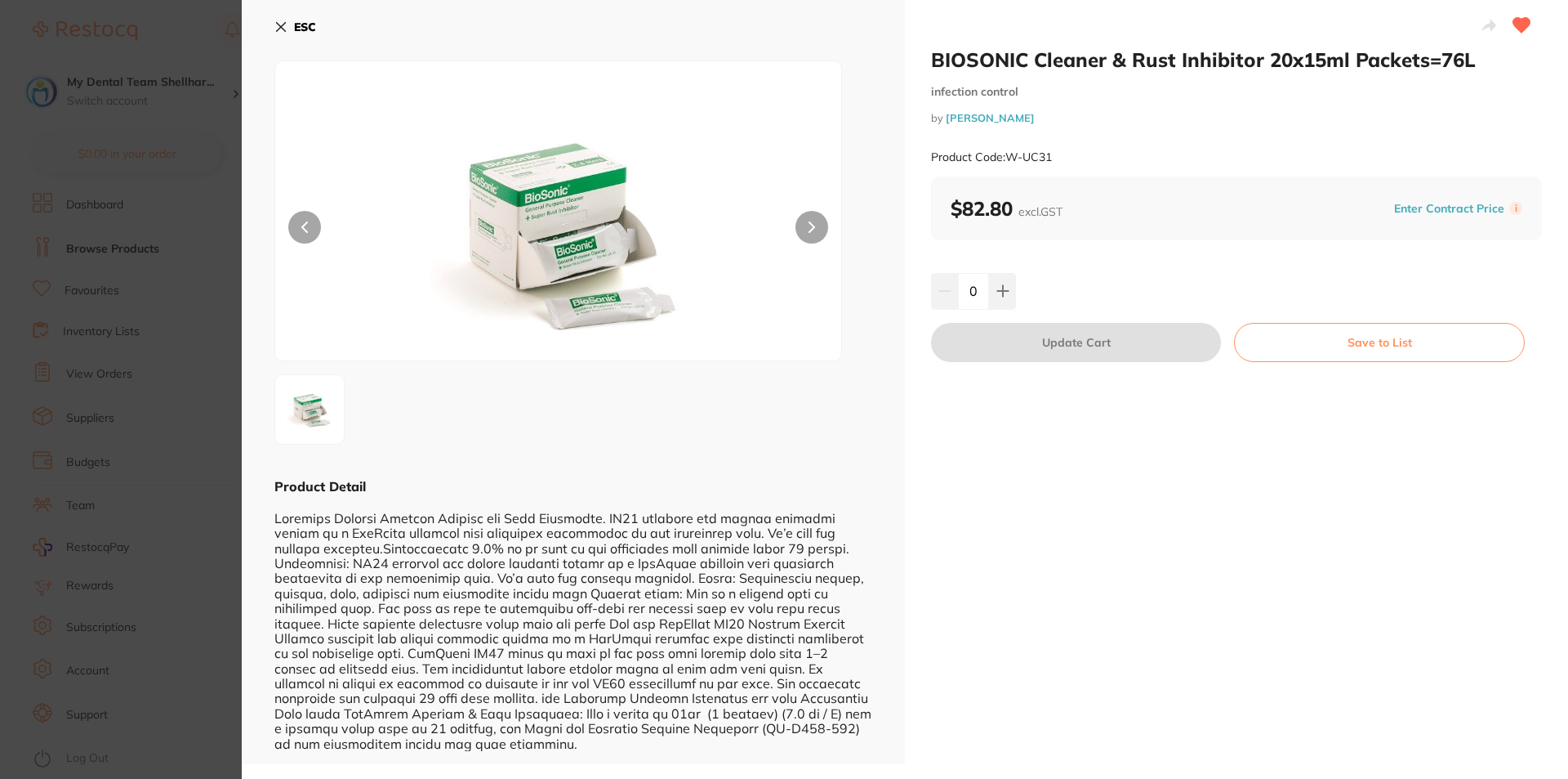
click at [283, 24] on icon at bounding box center [281, 27] width 13 height 13
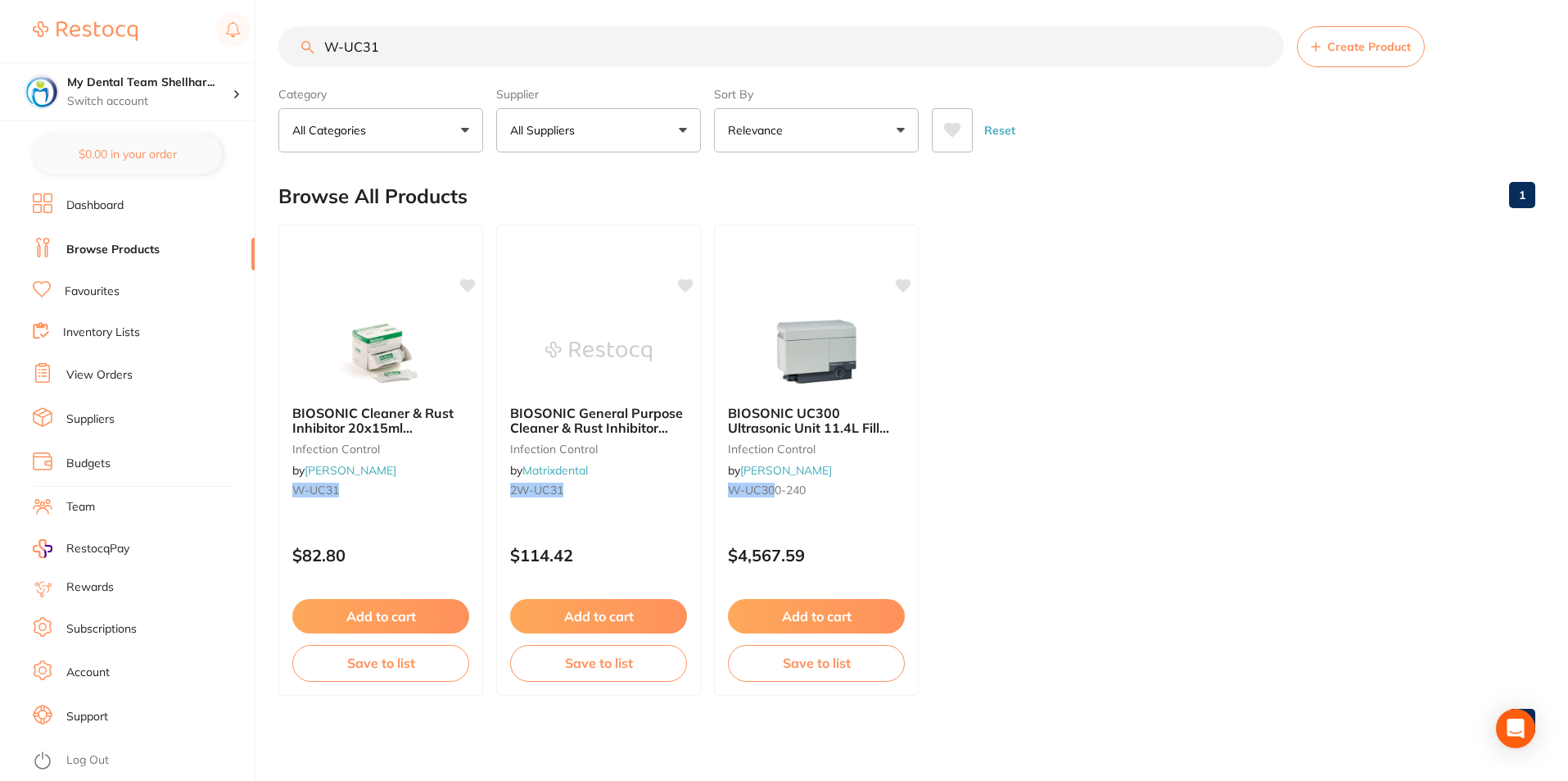
click at [497, 36] on input "W-UC31" at bounding box center [782, 46] width 1006 height 41
paste input "H210556"
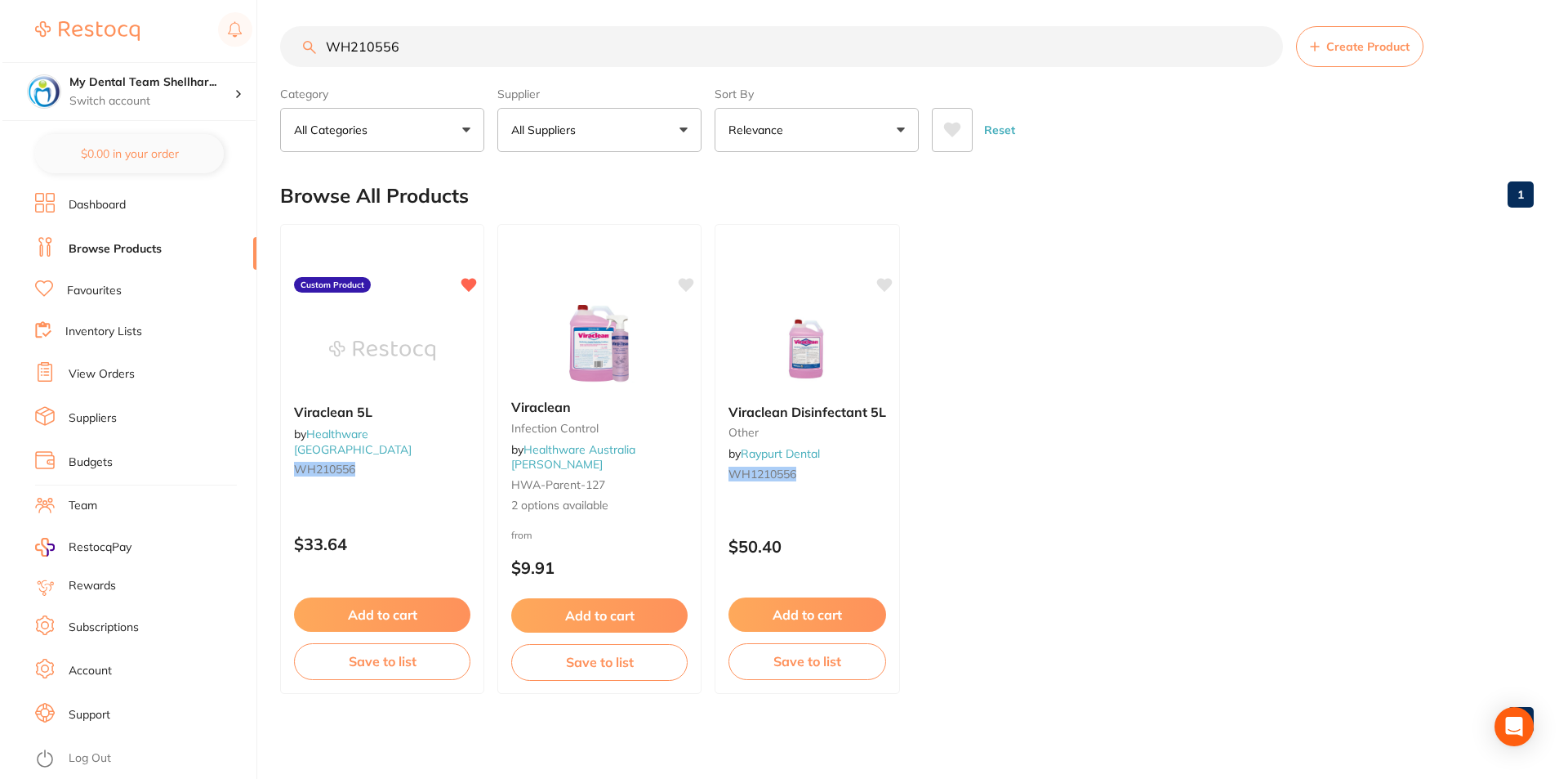
scroll to position [0, 0]
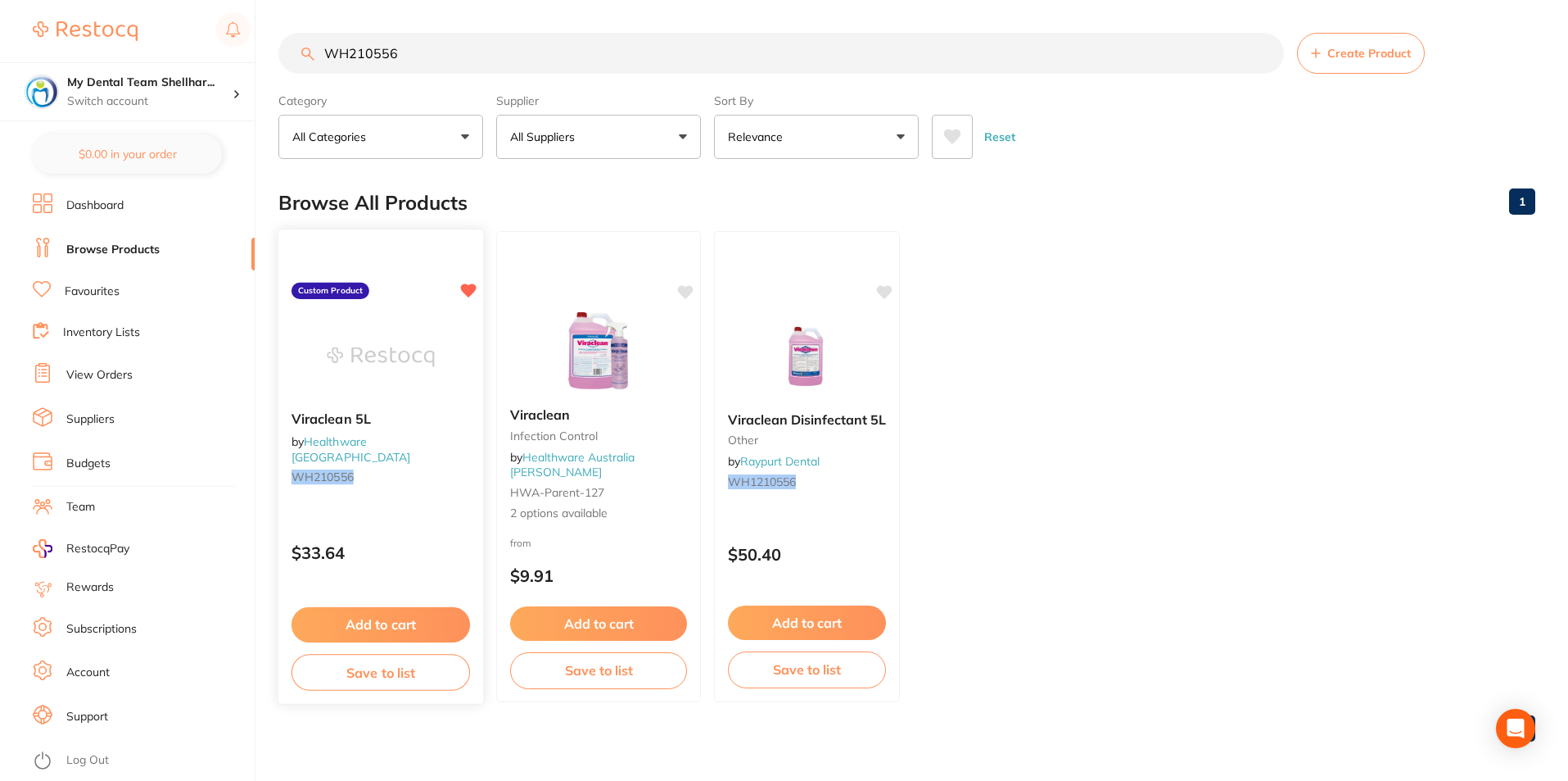
click at [430, 338] on div at bounding box center [381, 356] width 205 height 82
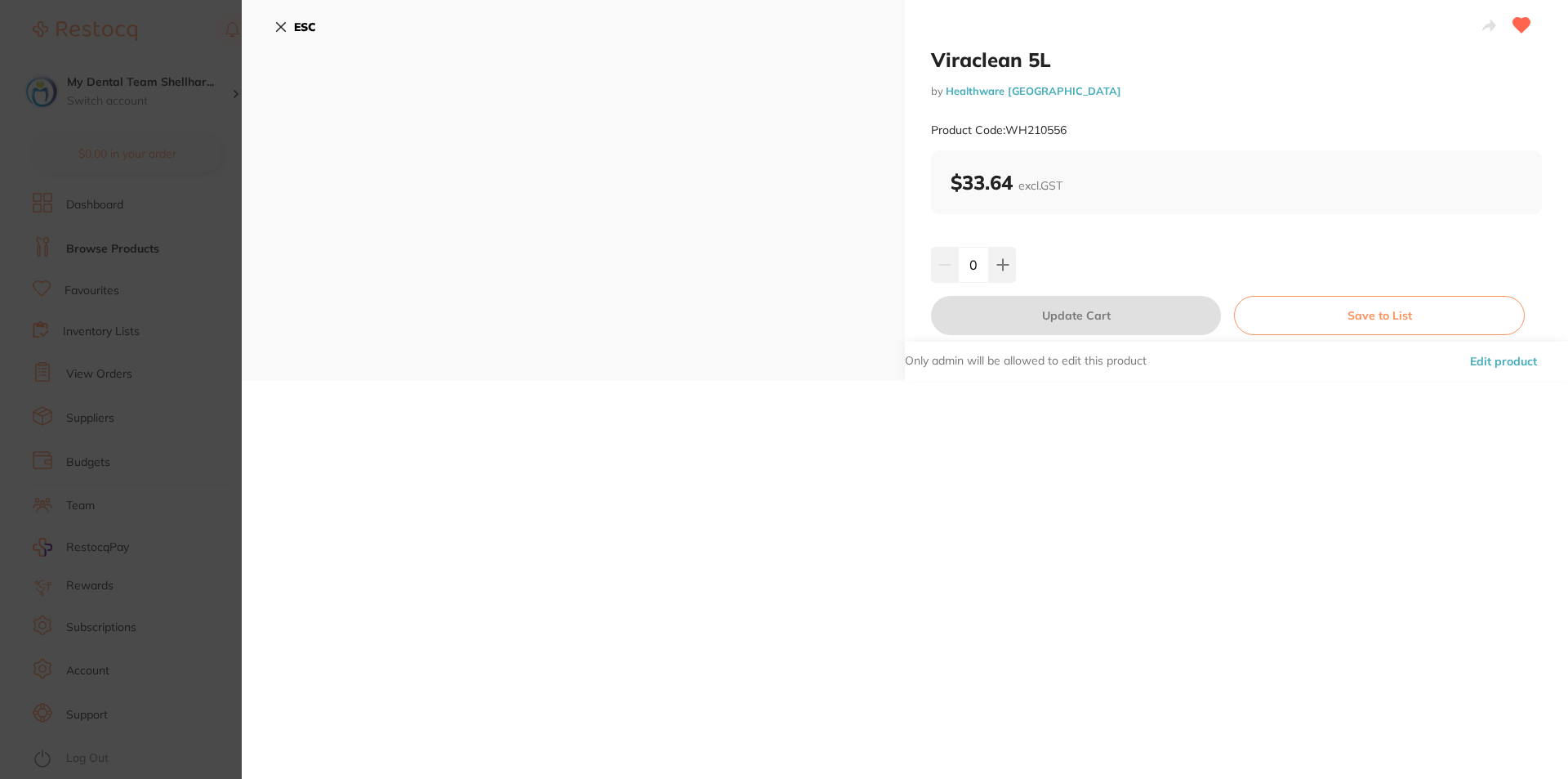
click at [284, 27] on icon at bounding box center [281, 27] width 13 height 13
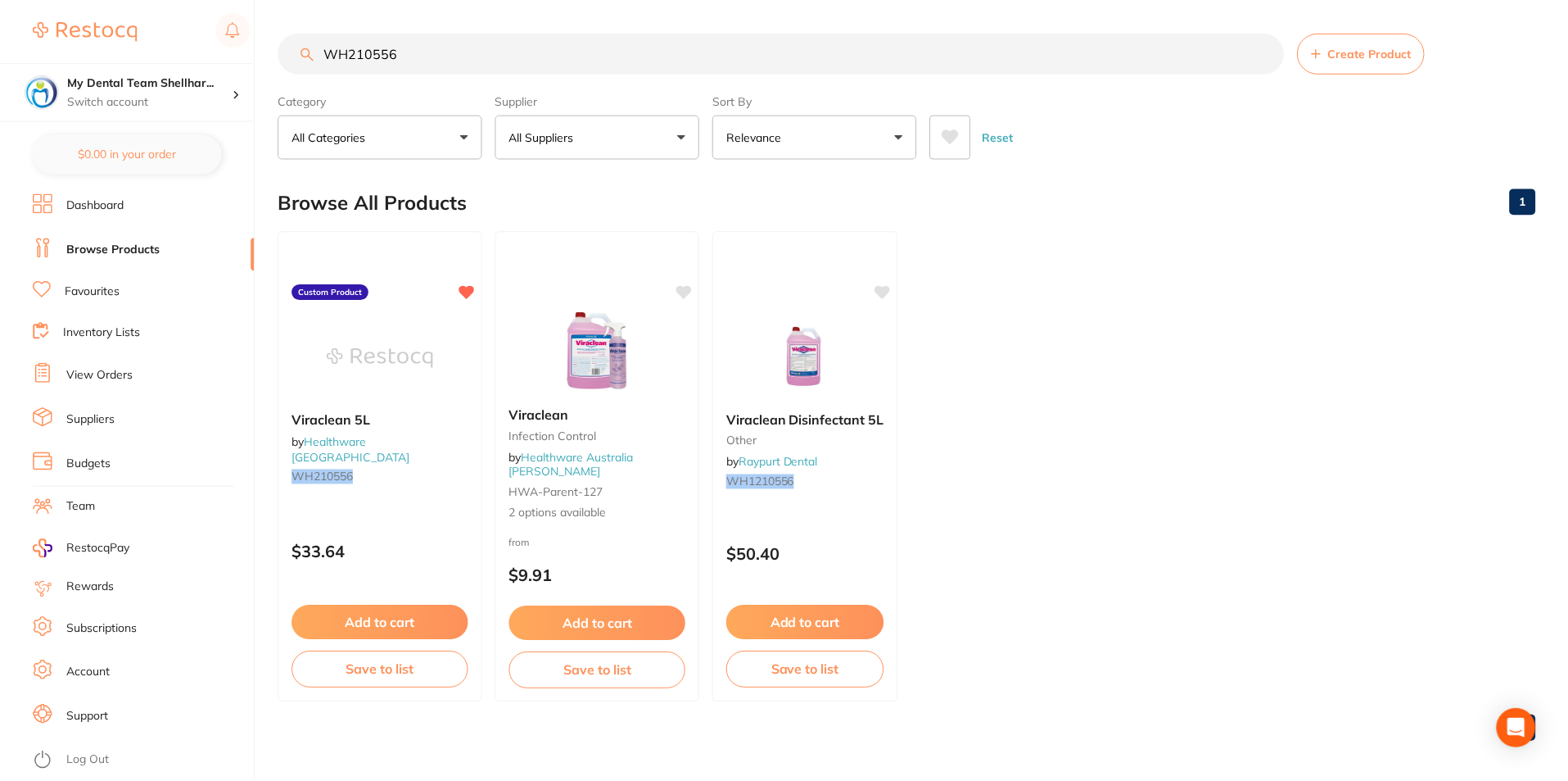
scroll to position [7, 0]
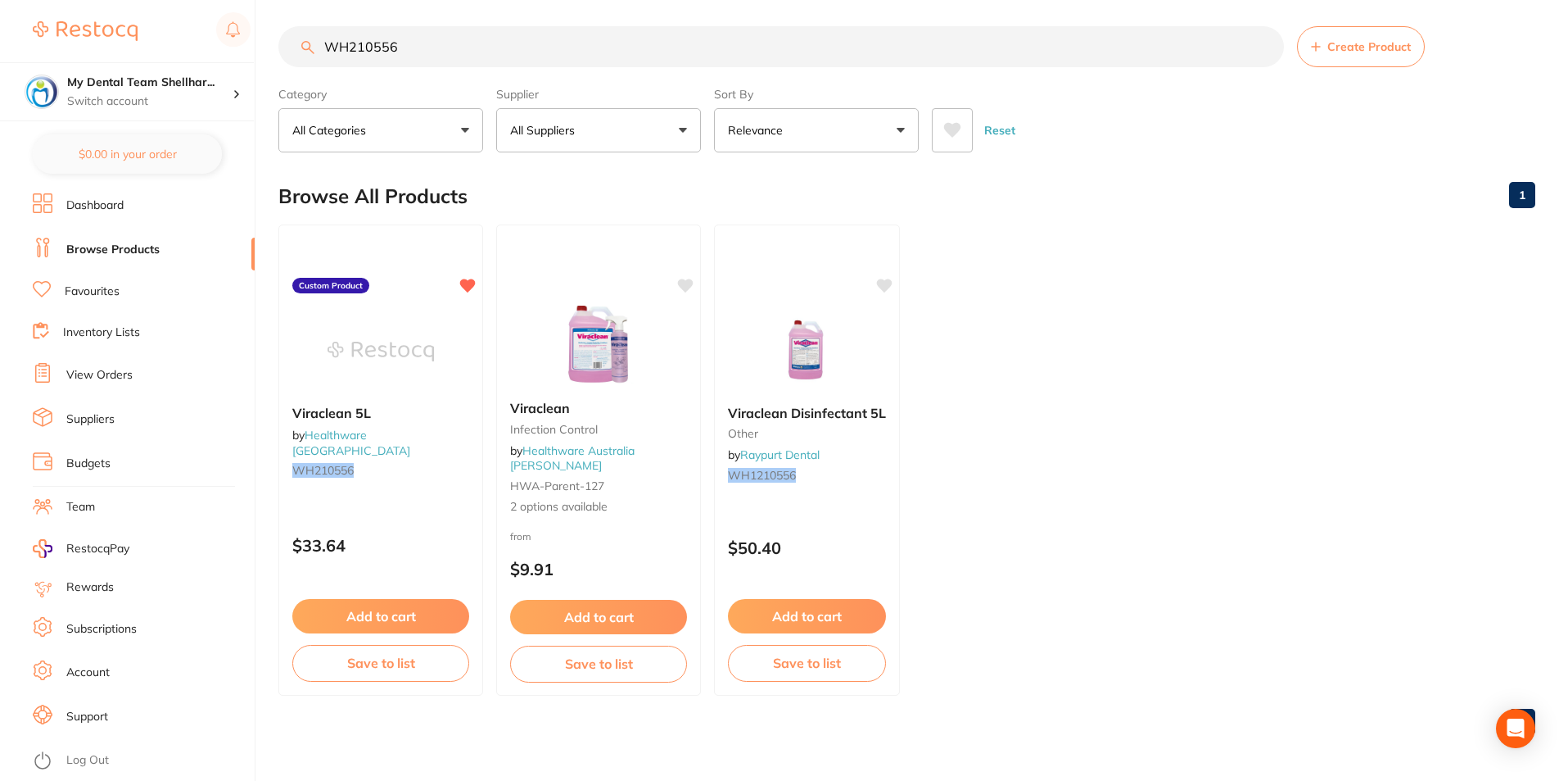
click at [538, 47] on input "WH210556" at bounding box center [782, 46] width 1006 height 41
paste input "DE2-DL5500"
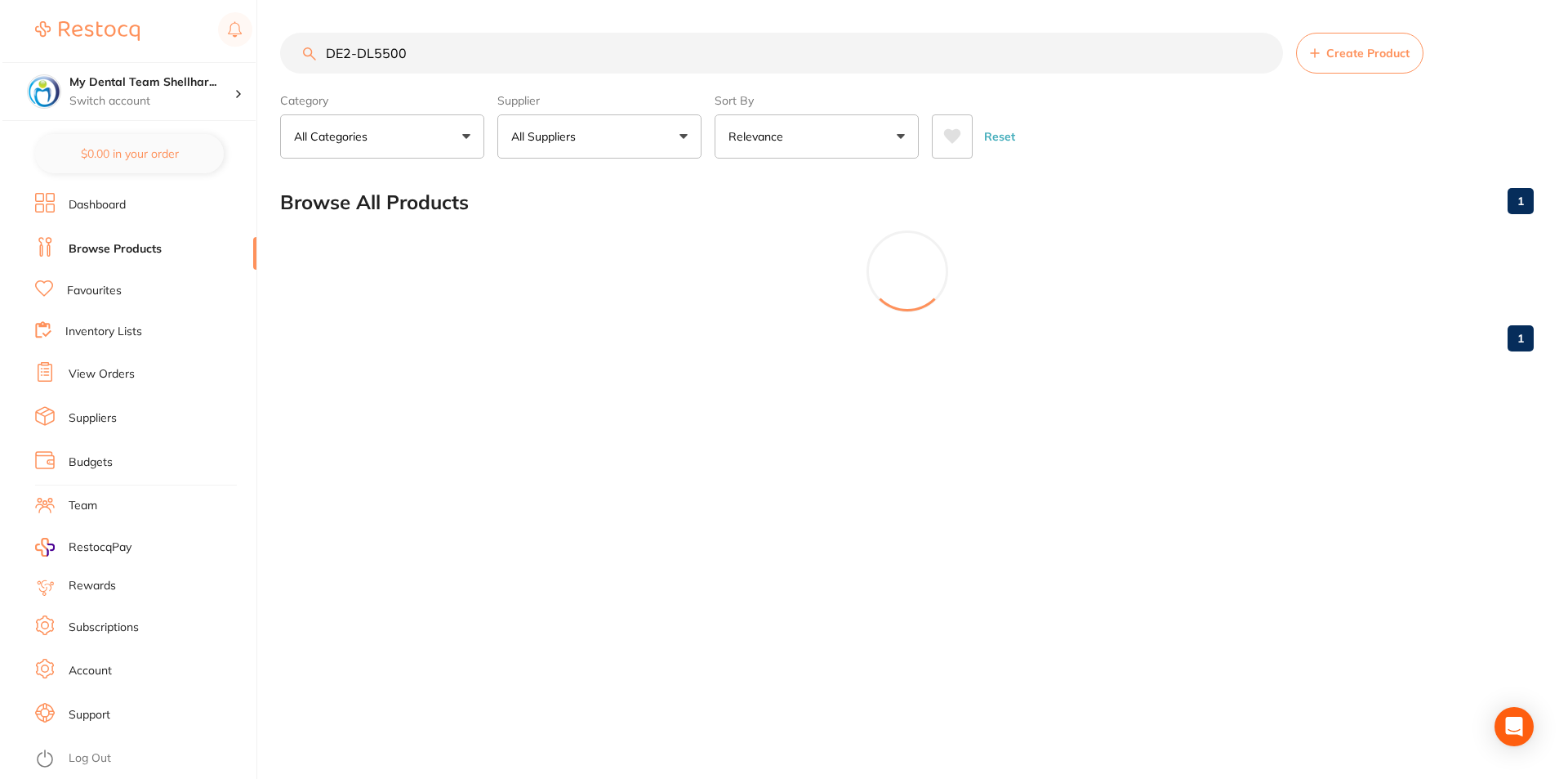
scroll to position [0, 0]
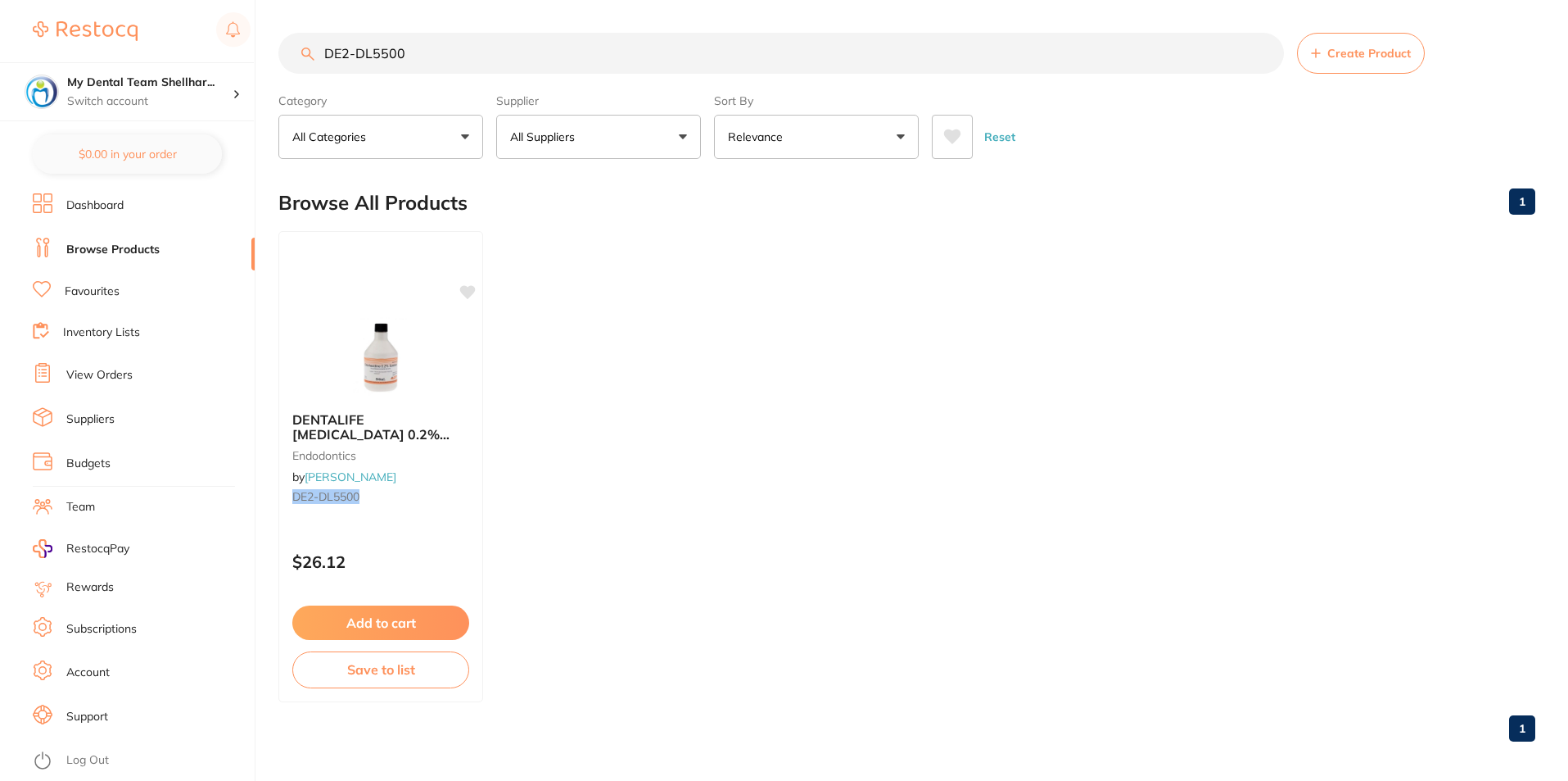
click at [413, 343] on img at bounding box center [380, 357] width 106 height 81
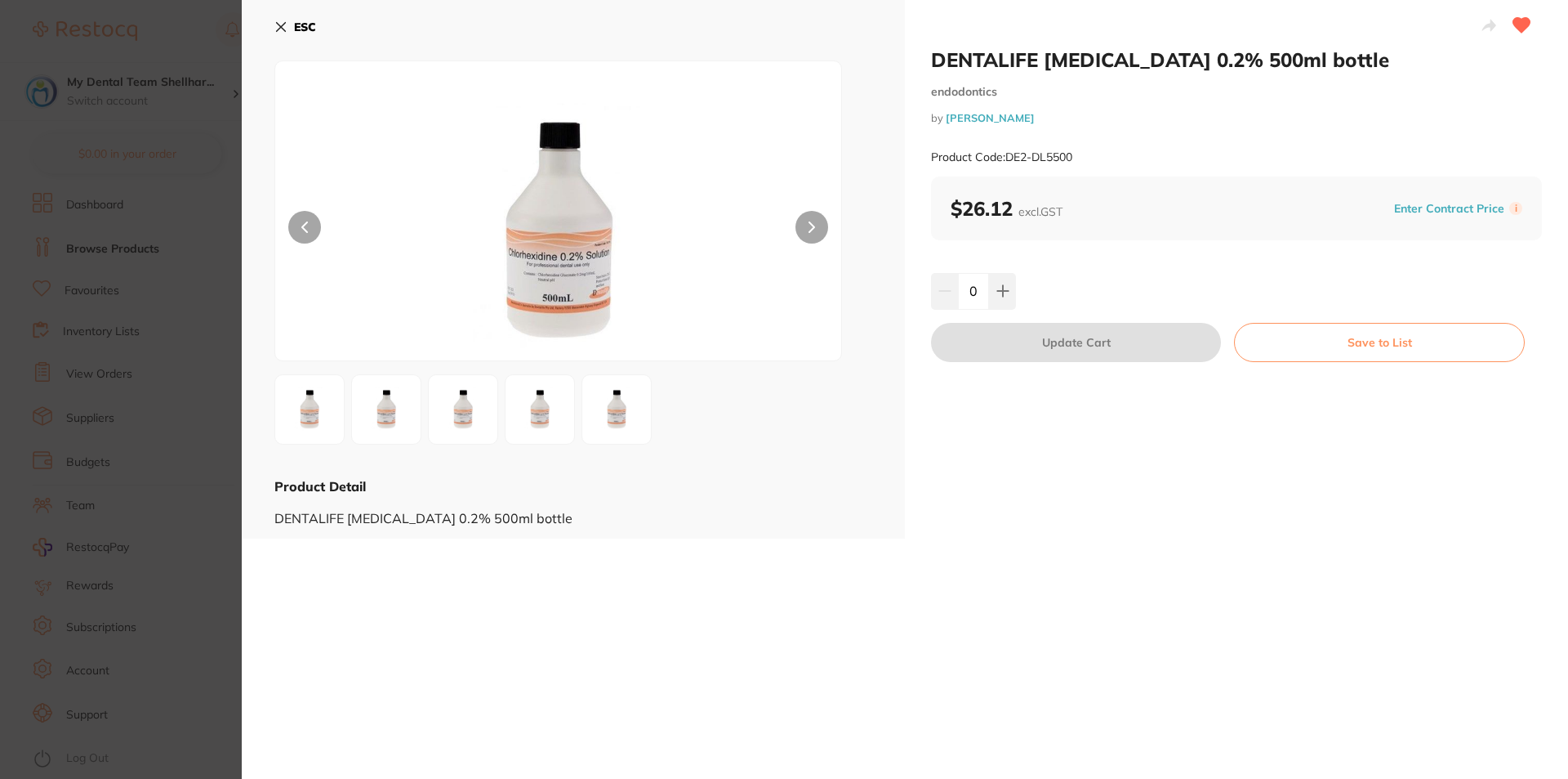
click at [284, 34] on button "ESC" at bounding box center [295, 27] width 42 height 28
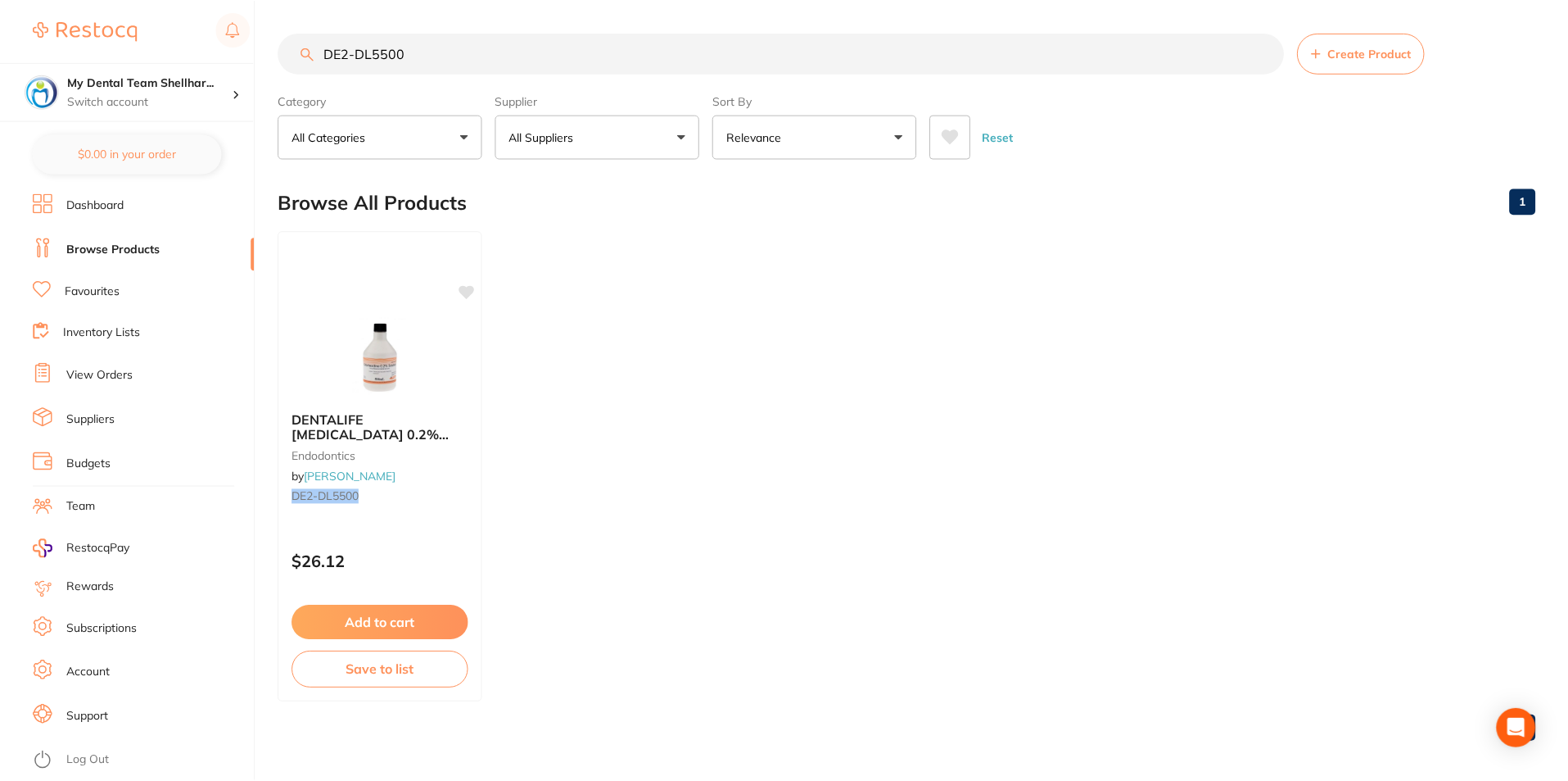
scroll to position [7, 0]
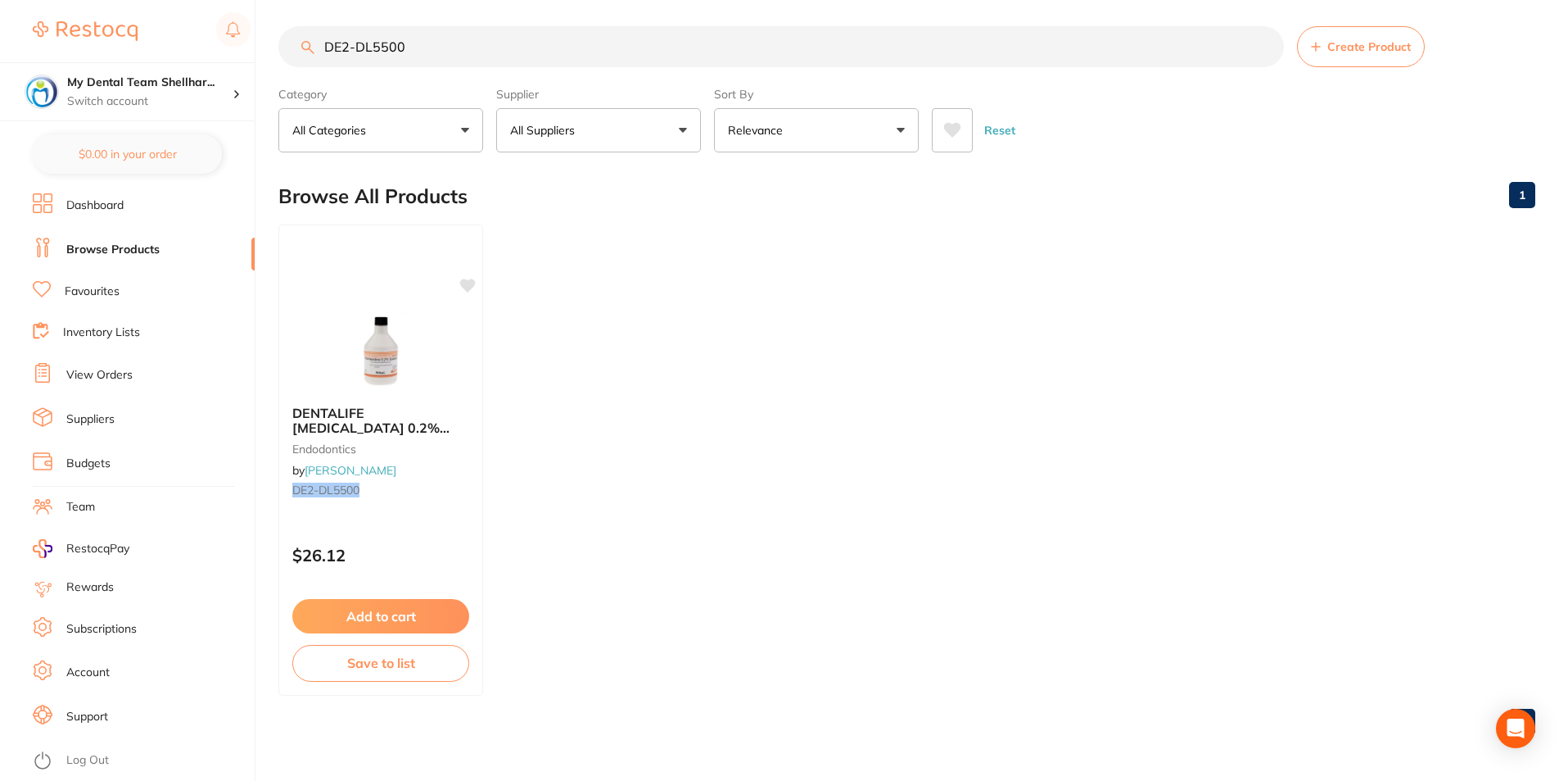
click at [480, 57] on input "DE2-DL5500" at bounding box center [782, 46] width 1006 height 41
paste input "IM461"
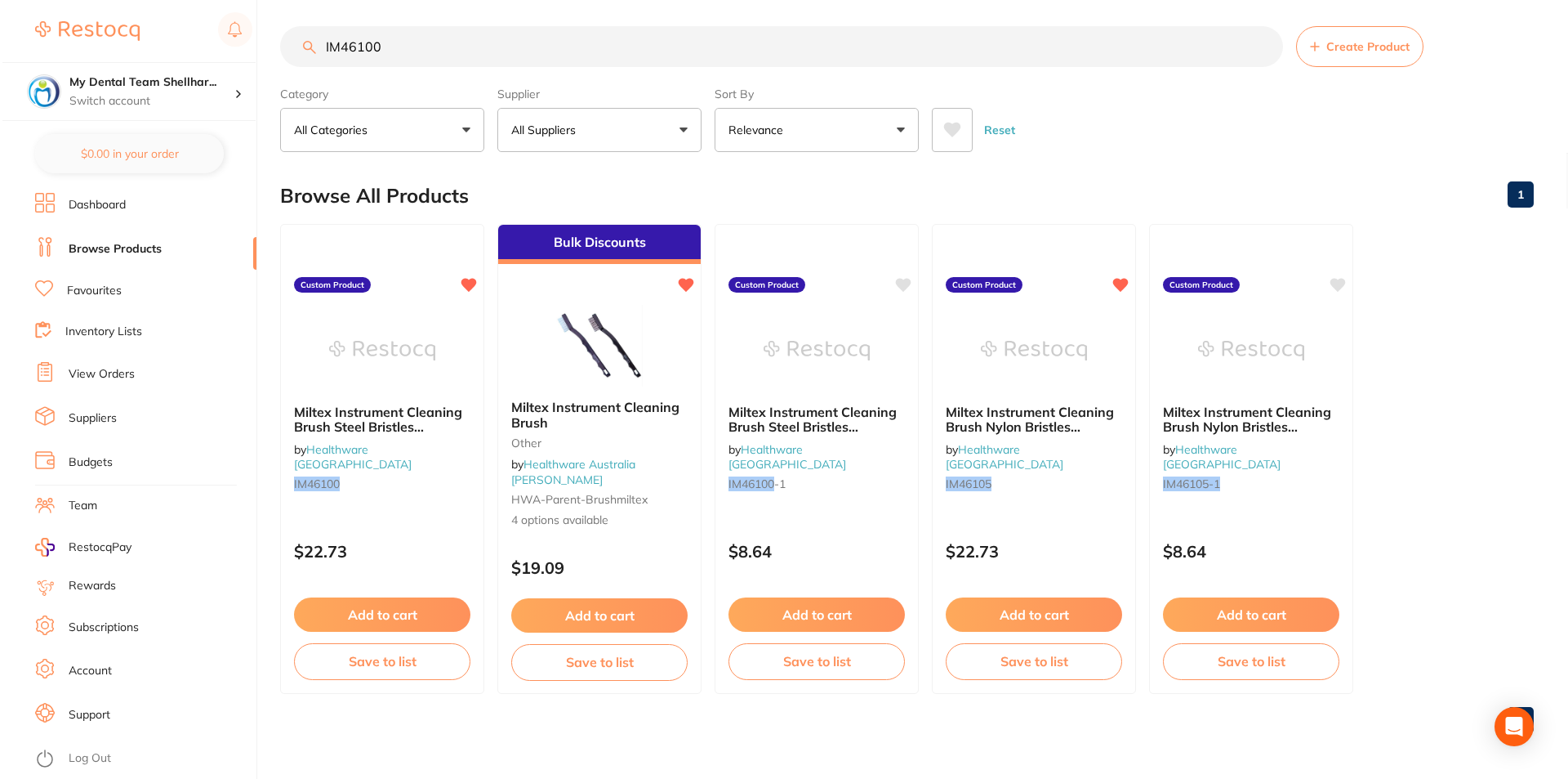
scroll to position [0, 0]
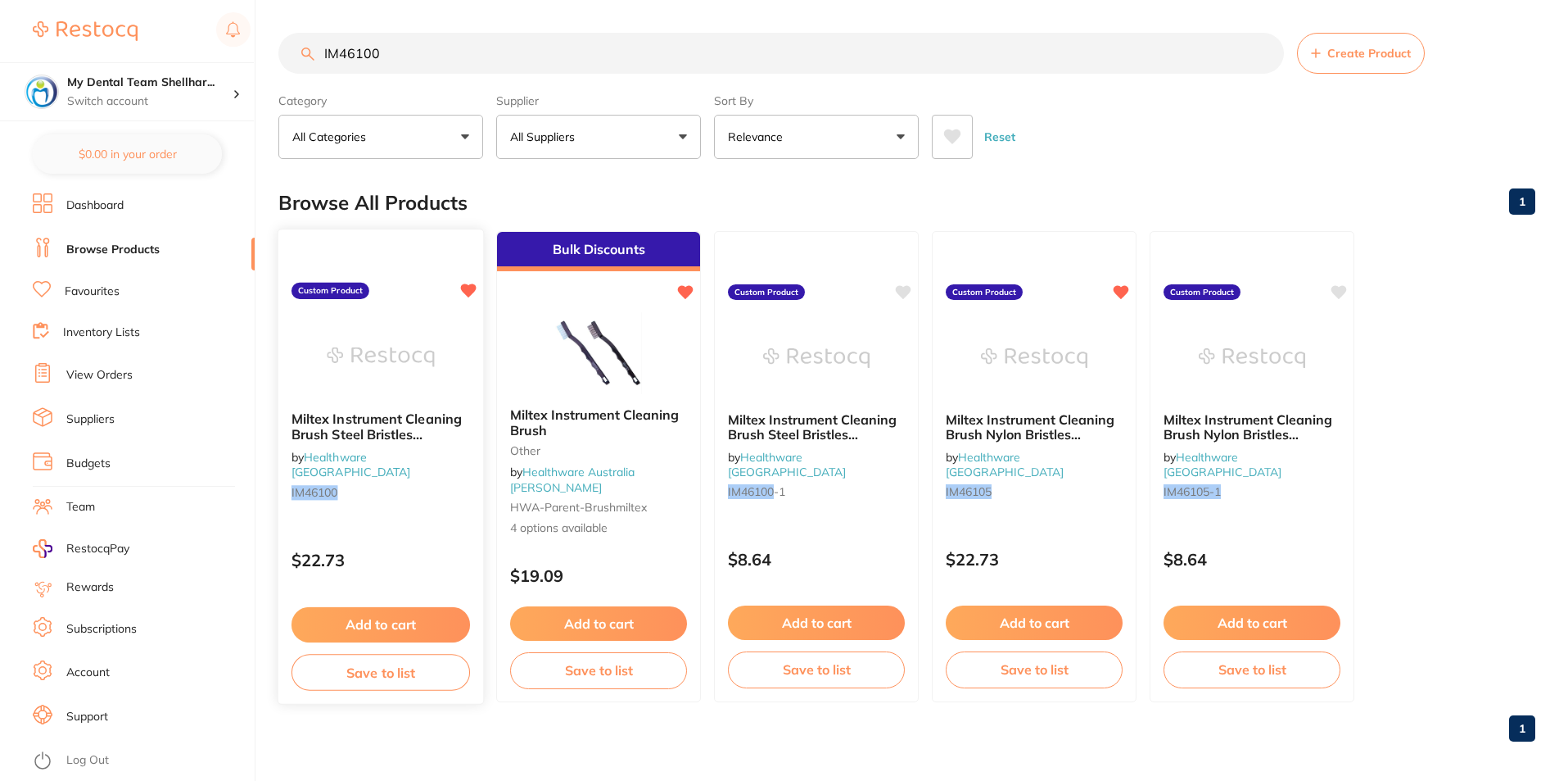
click at [419, 341] on img at bounding box center [380, 356] width 107 height 82
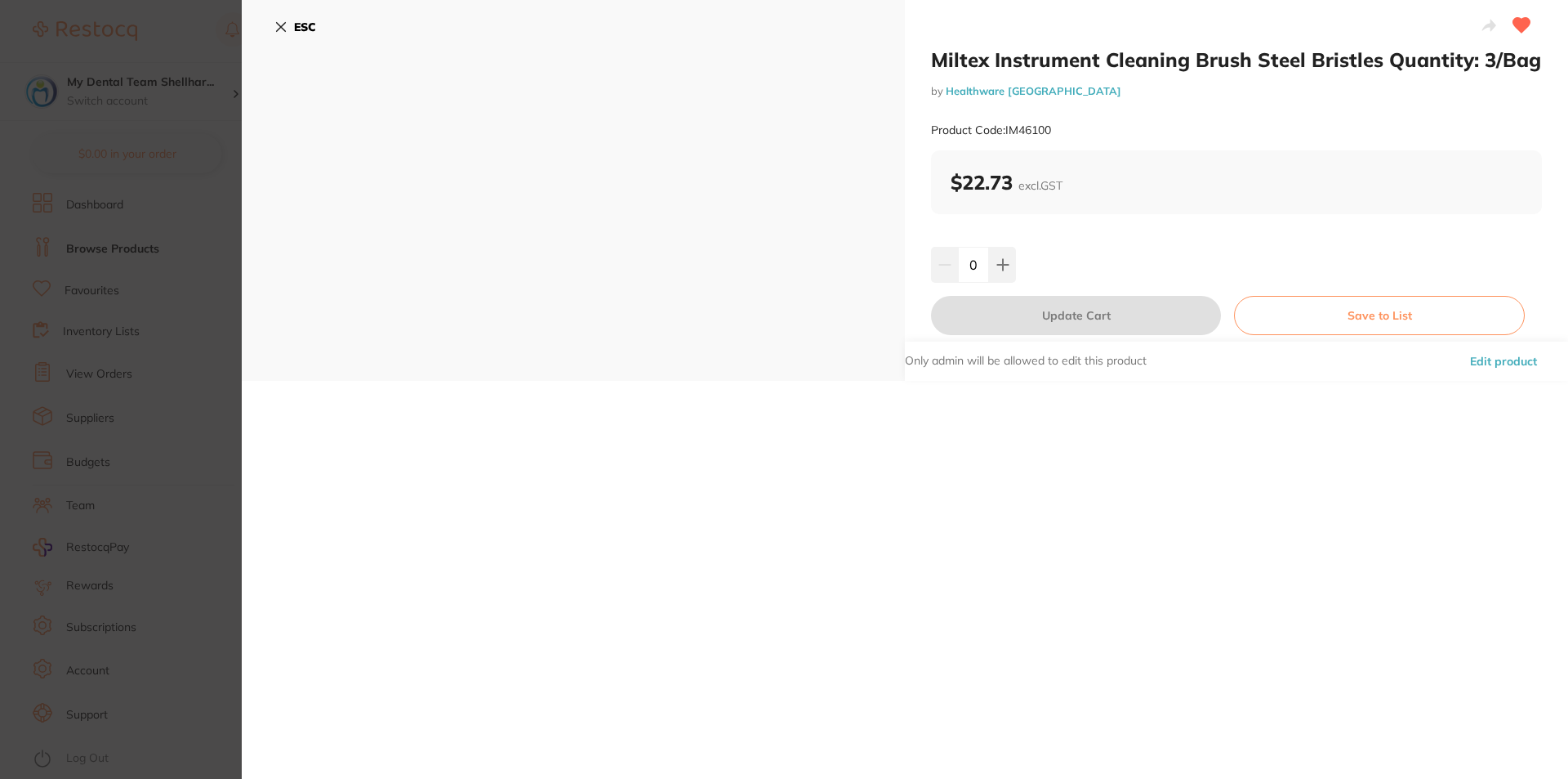
click at [140, 325] on section "Miltex Instrument Cleaning Brush Steel Bristles Quantity: 3/Bag by Healthware A…" at bounding box center [784, 389] width 1568 height 779
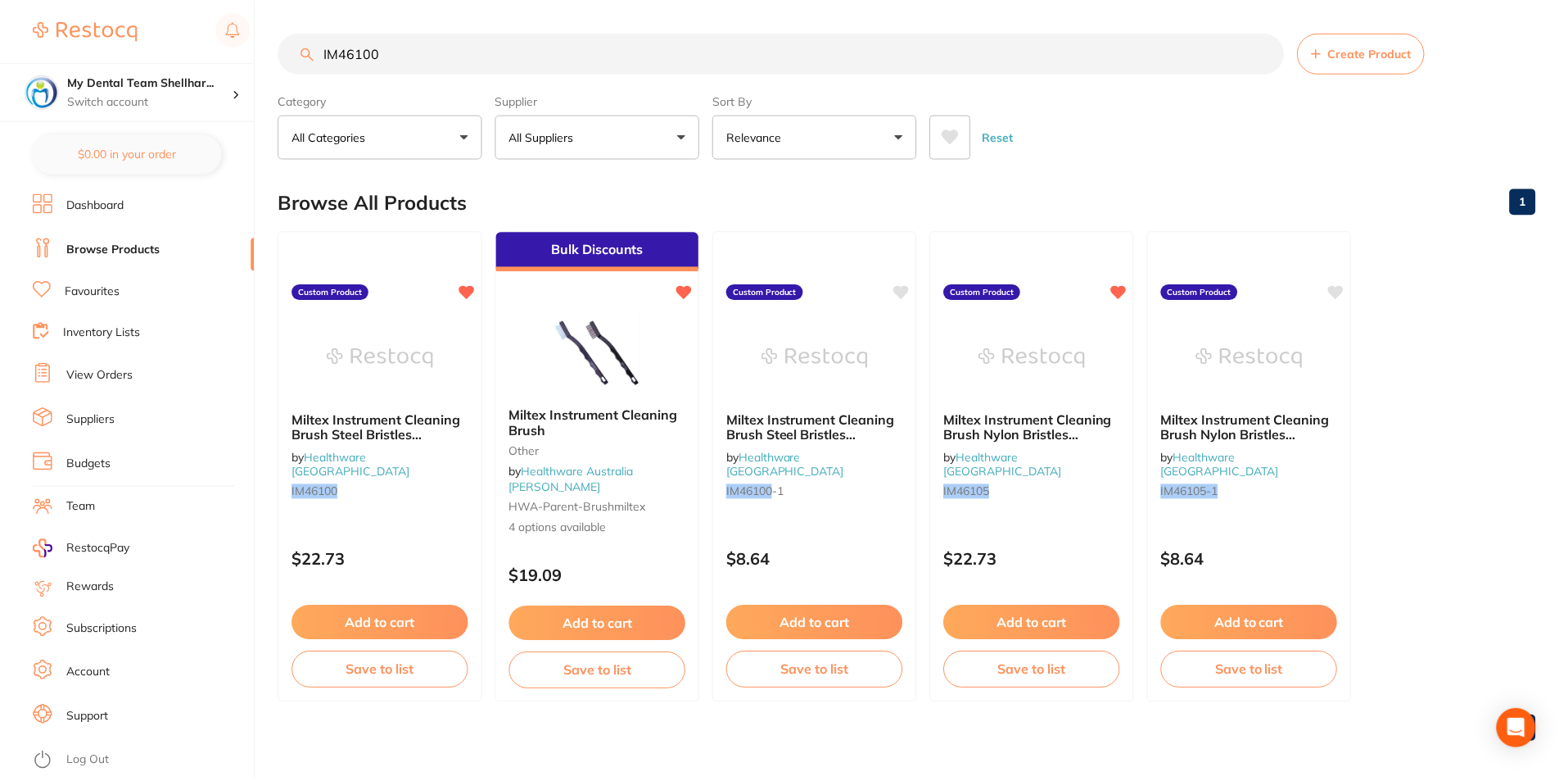
scroll to position [7, 0]
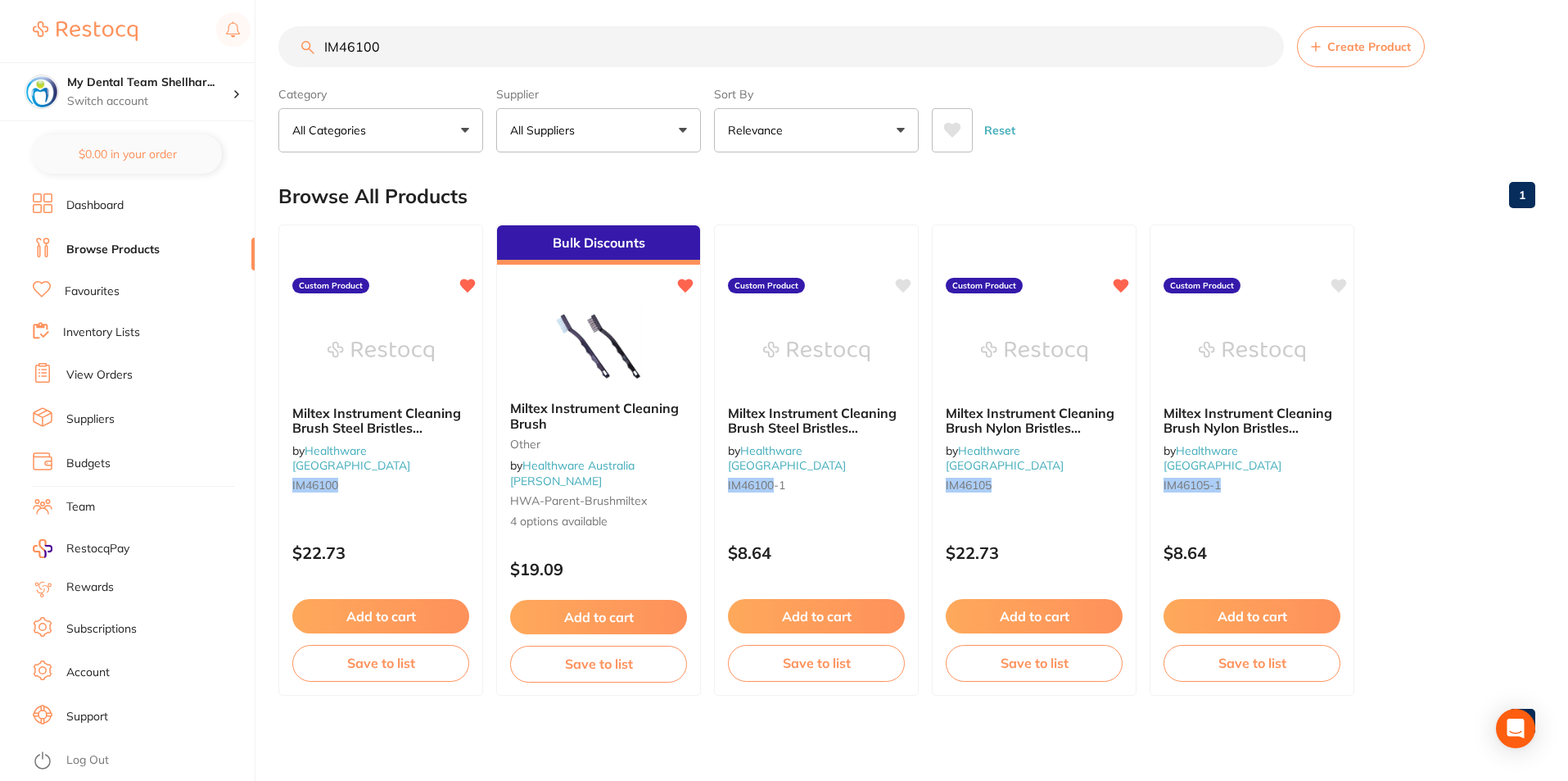
click at [463, 49] on input "IM46100" at bounding box center [782, 46] width 1006 height 41
paste input "5"
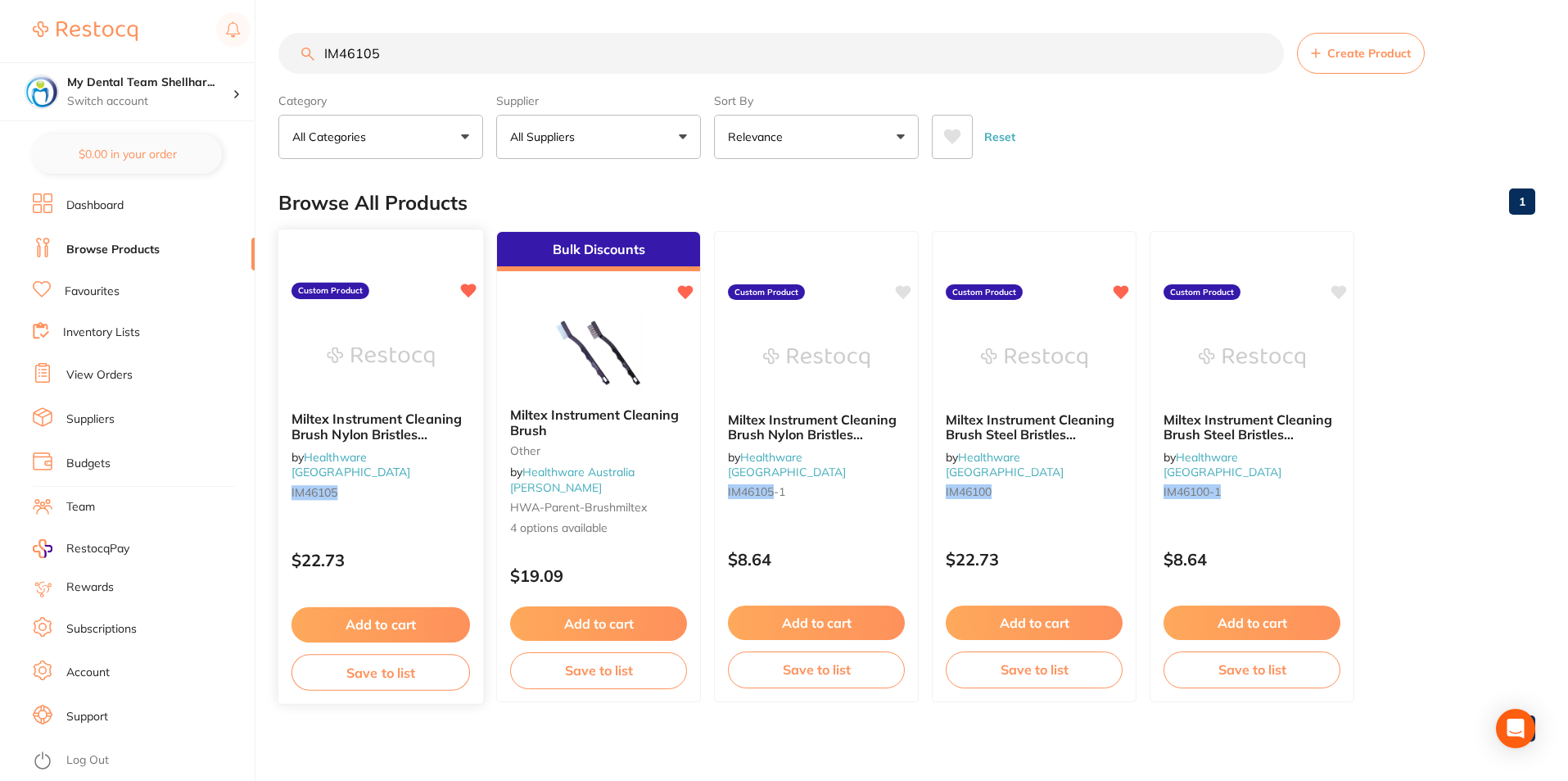
click at [376, 382] on img at bounding box center [380, 356] width 107 height 82
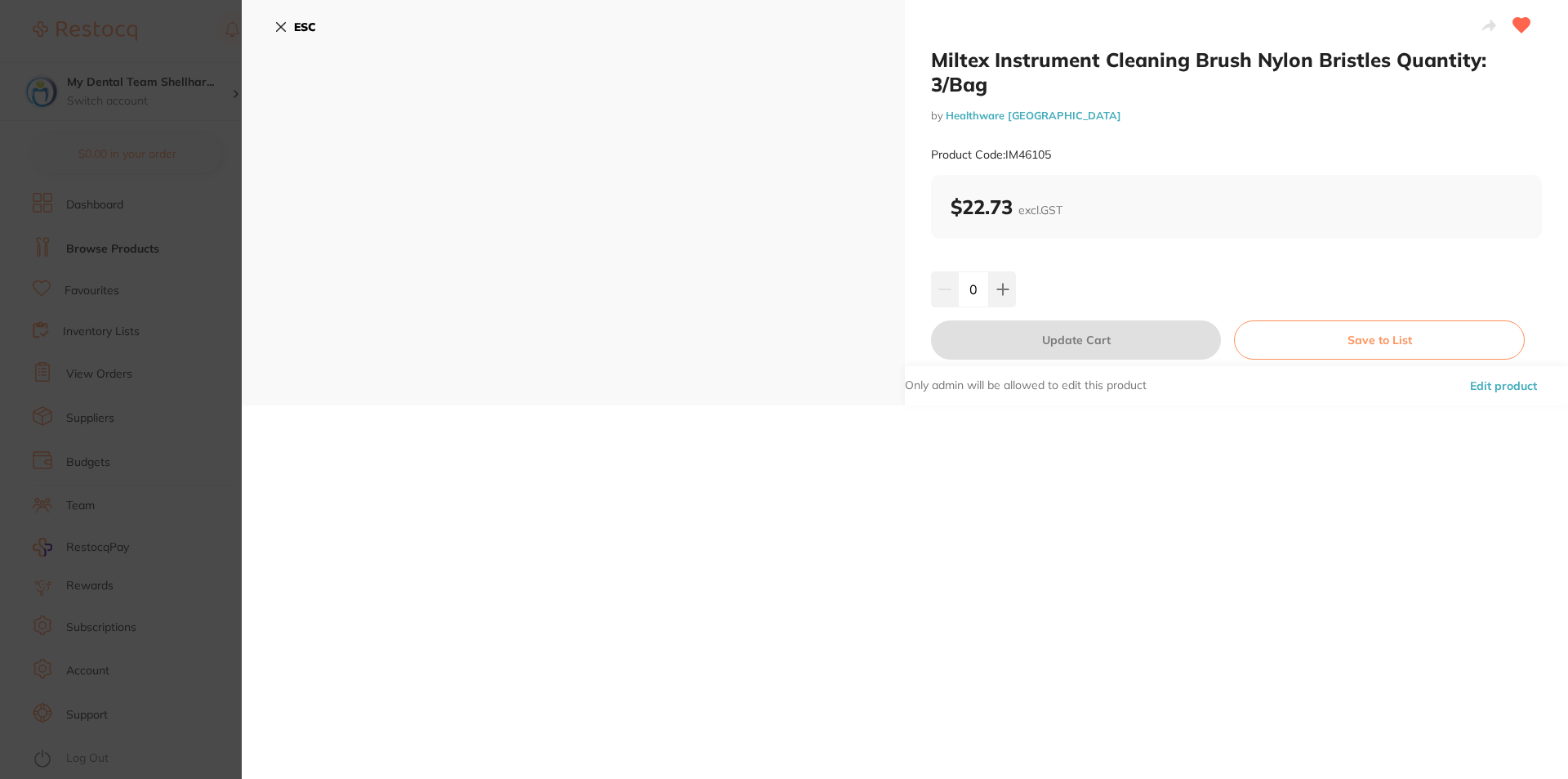
click at [203, 270] on section "Miltex Instrument Cleaning Brush Nylon Bristles Quantity: 3/Bag by Healthware A…" at bounding box center [784, 389] width 1568 height 779
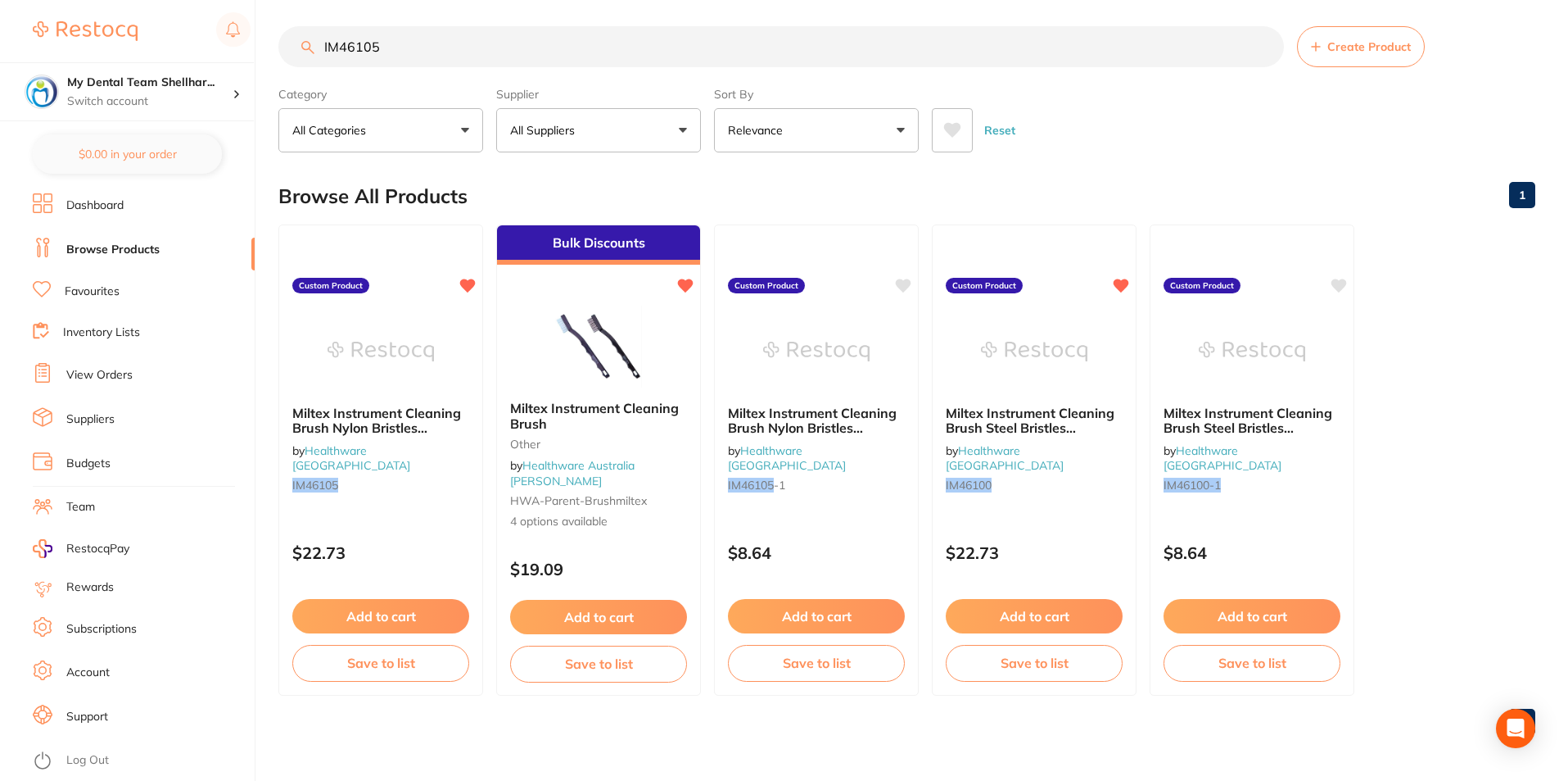
click at [349, 40] on input "IM46105" at bounding box center [782, 46] width 1006 height 41
paste input "SURGOB"
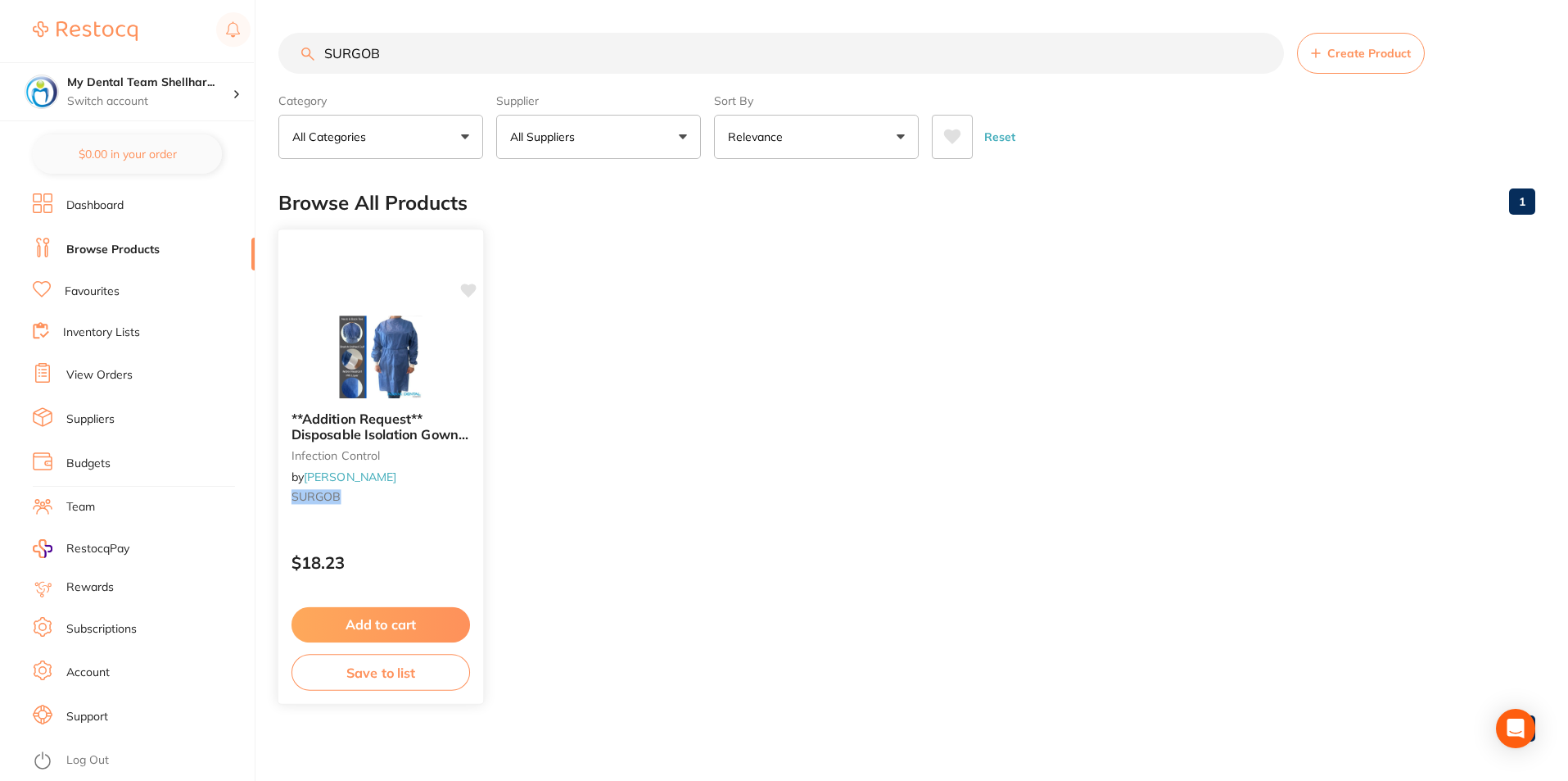
click at [395, 351] on img at bounding box center [380, 356] width 107 height 82
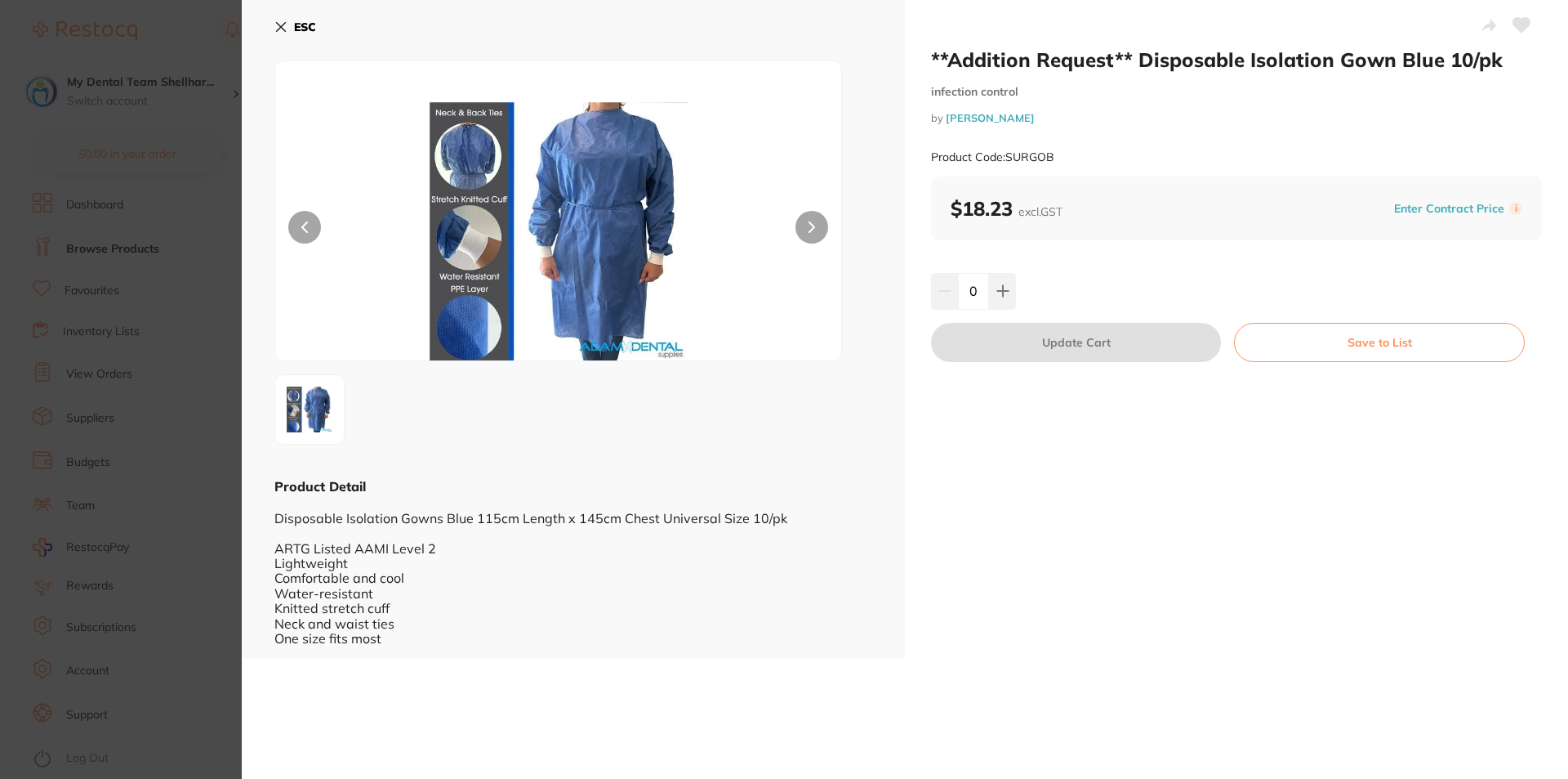
click at [186, 259] on section "**Addition Request** Disposable Isolation Gown Blue 10/pk infection control by …" at bounding box center [784, 389] width 1568 height 779
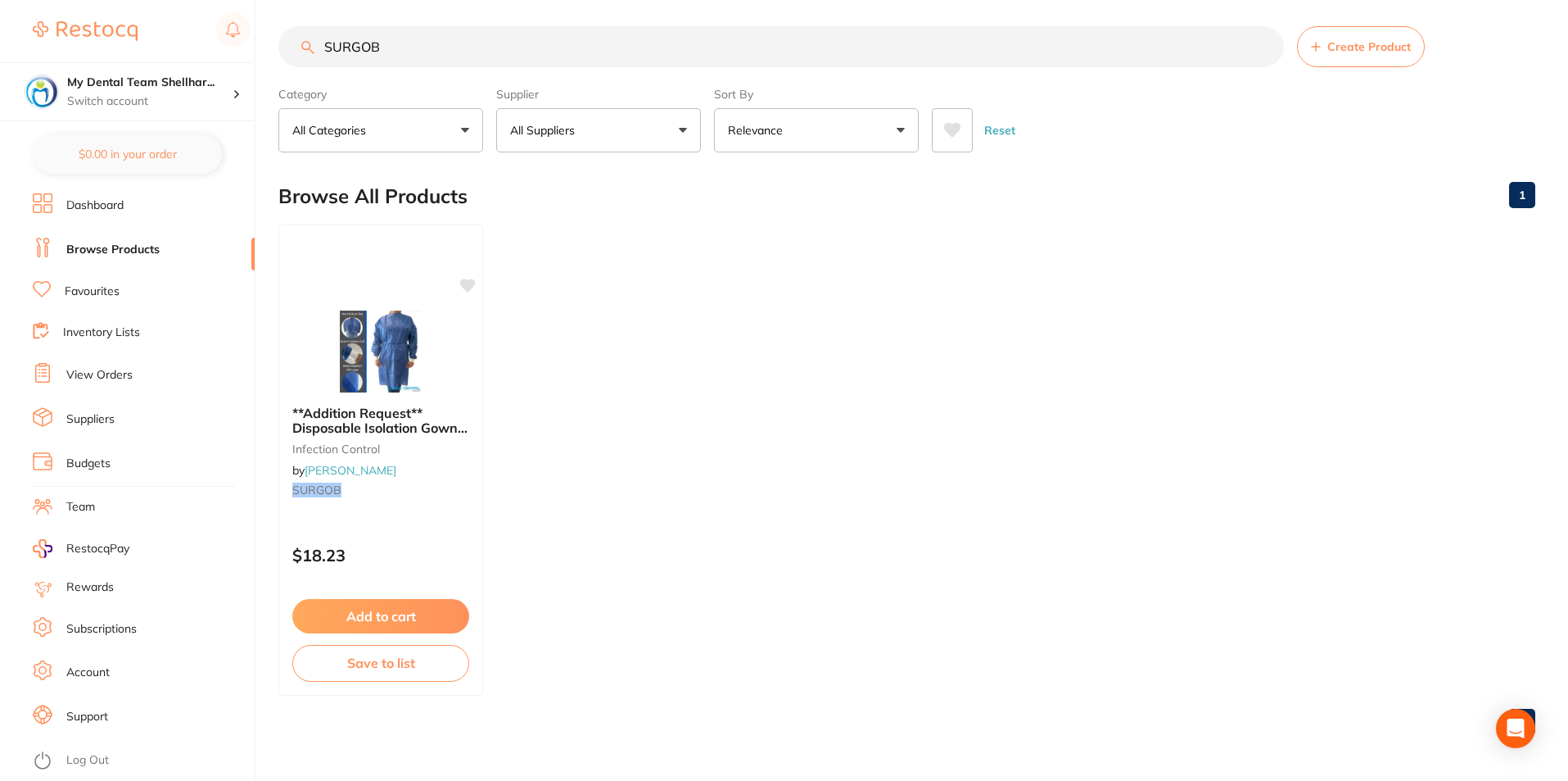
click at [386, 47] on input "SURGOB" at bounding box center [782, 46] width 1006 height 41
click at [386, 45] on input "SURGOB" at bounding box center [782, 46] width 1006 height 41
paste input "HSD-9792494"
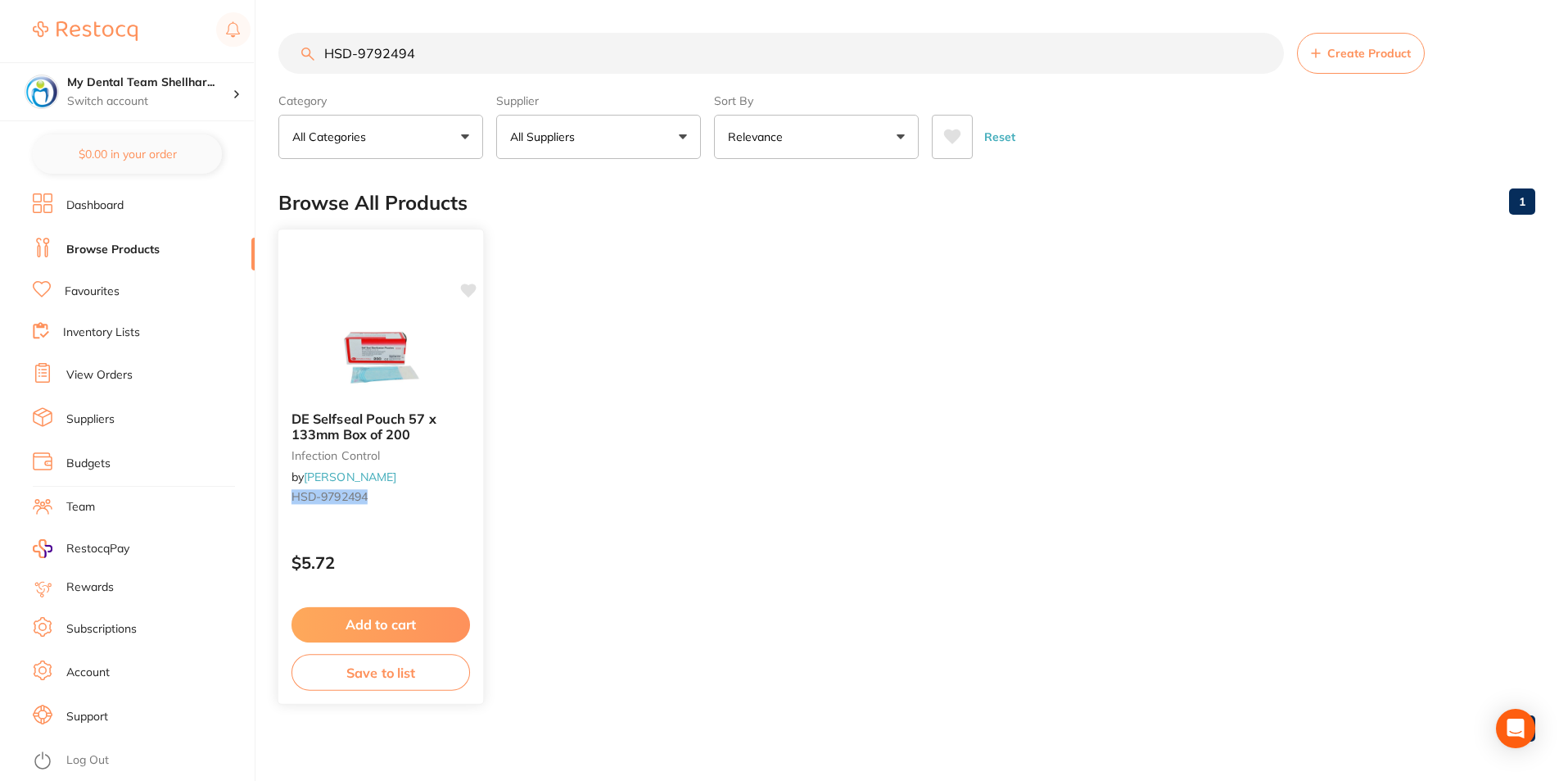
click at [403, 369] on img at bounding box center [380, 356] width 107 height 82
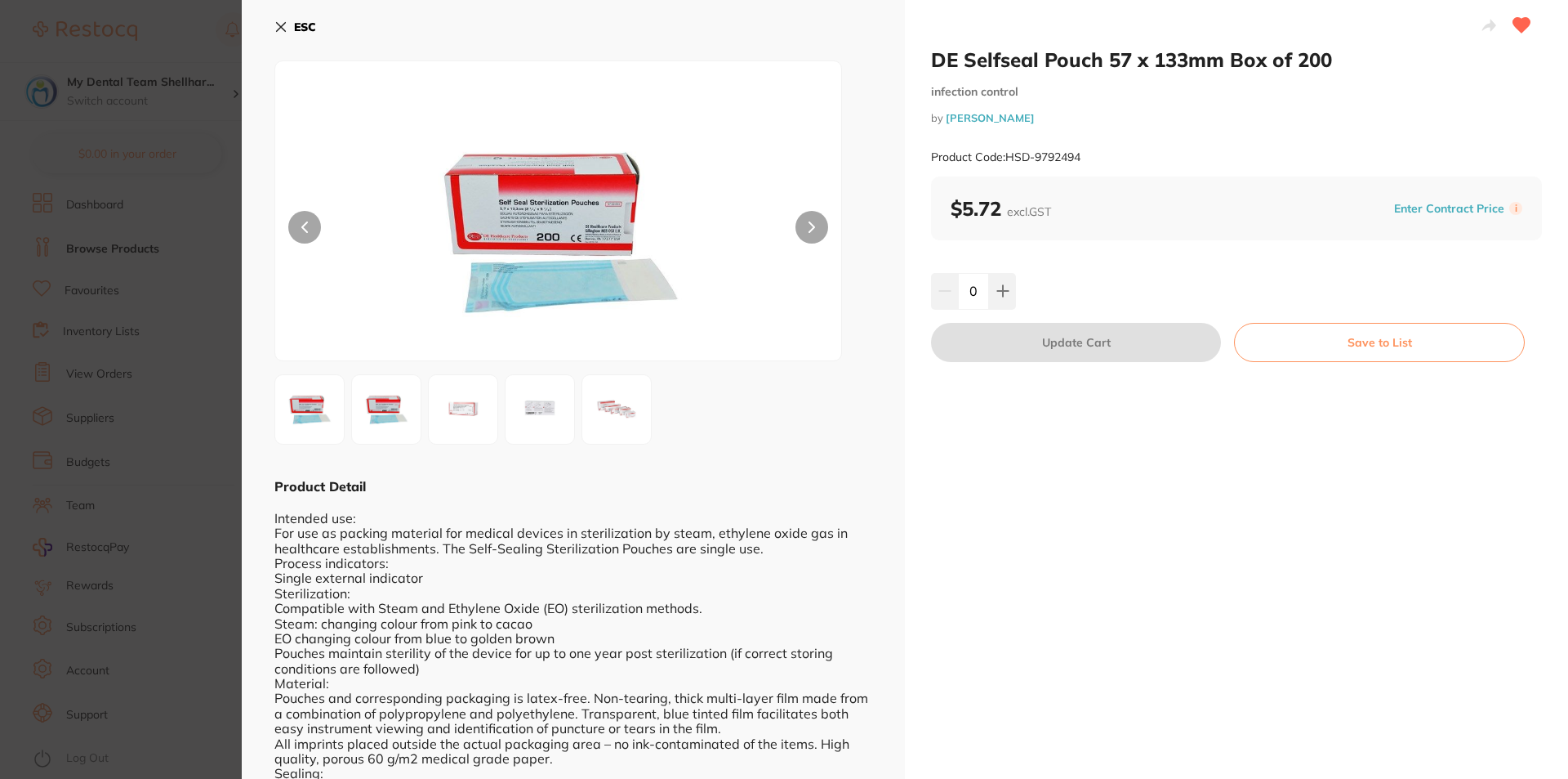
click at [283, 19] on button "ESC" at bounding box center [295, 27] width 42 height 28
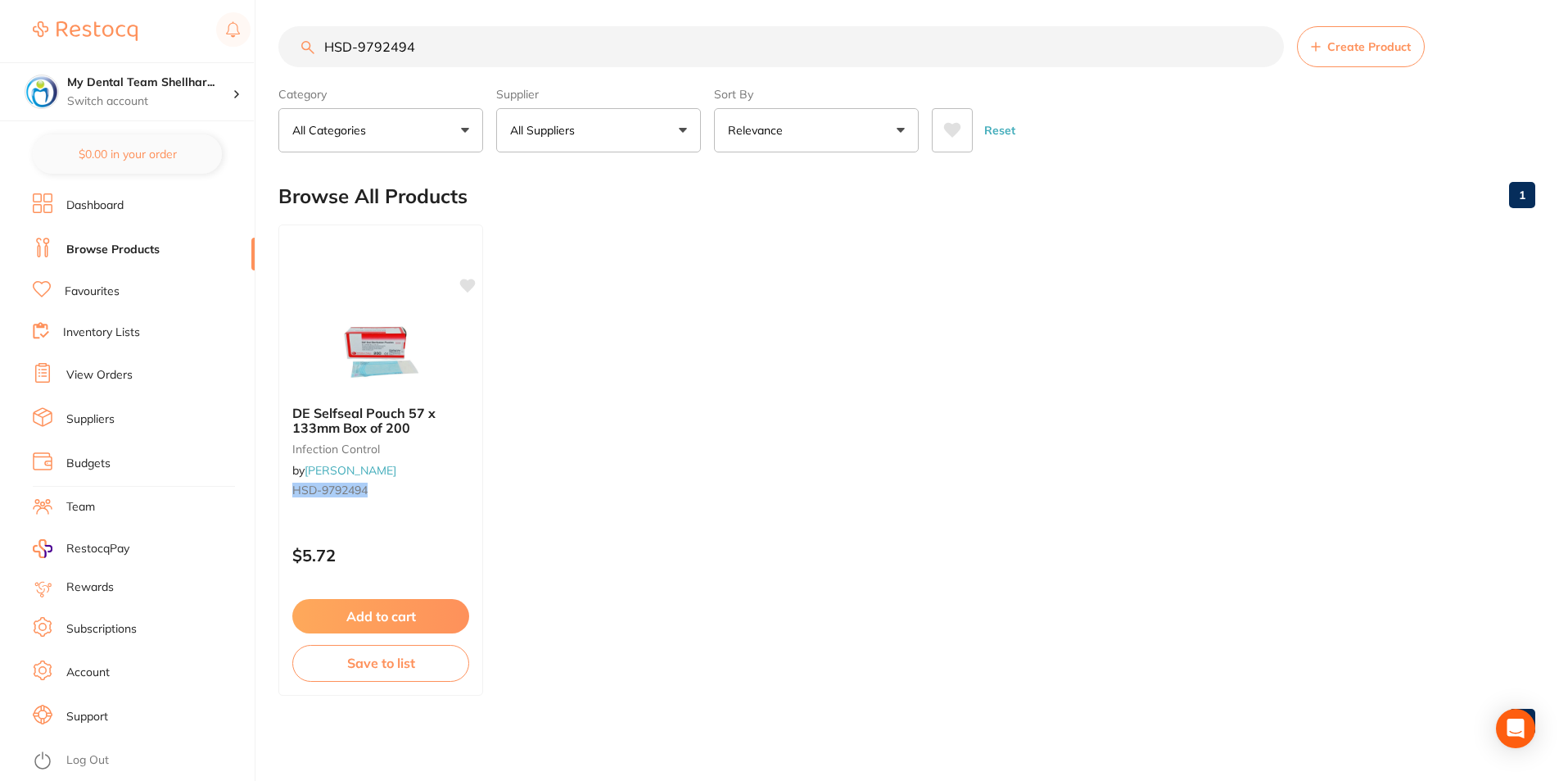
click at [474, 51] on input "HSD-9792494" at bounding box center [782, 46] width 1006 height 41
paste input "148"
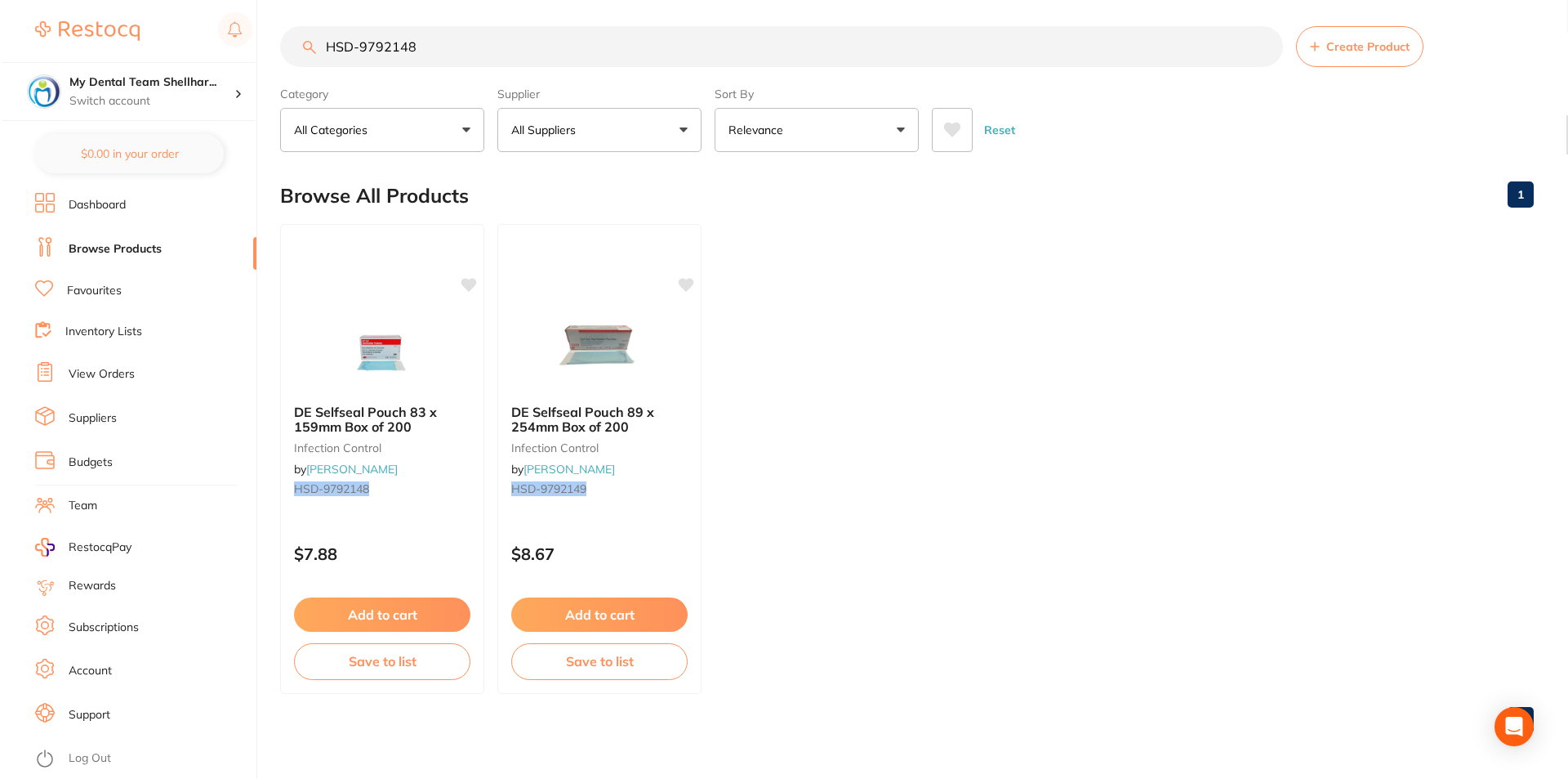
scroll to position [0, 0]
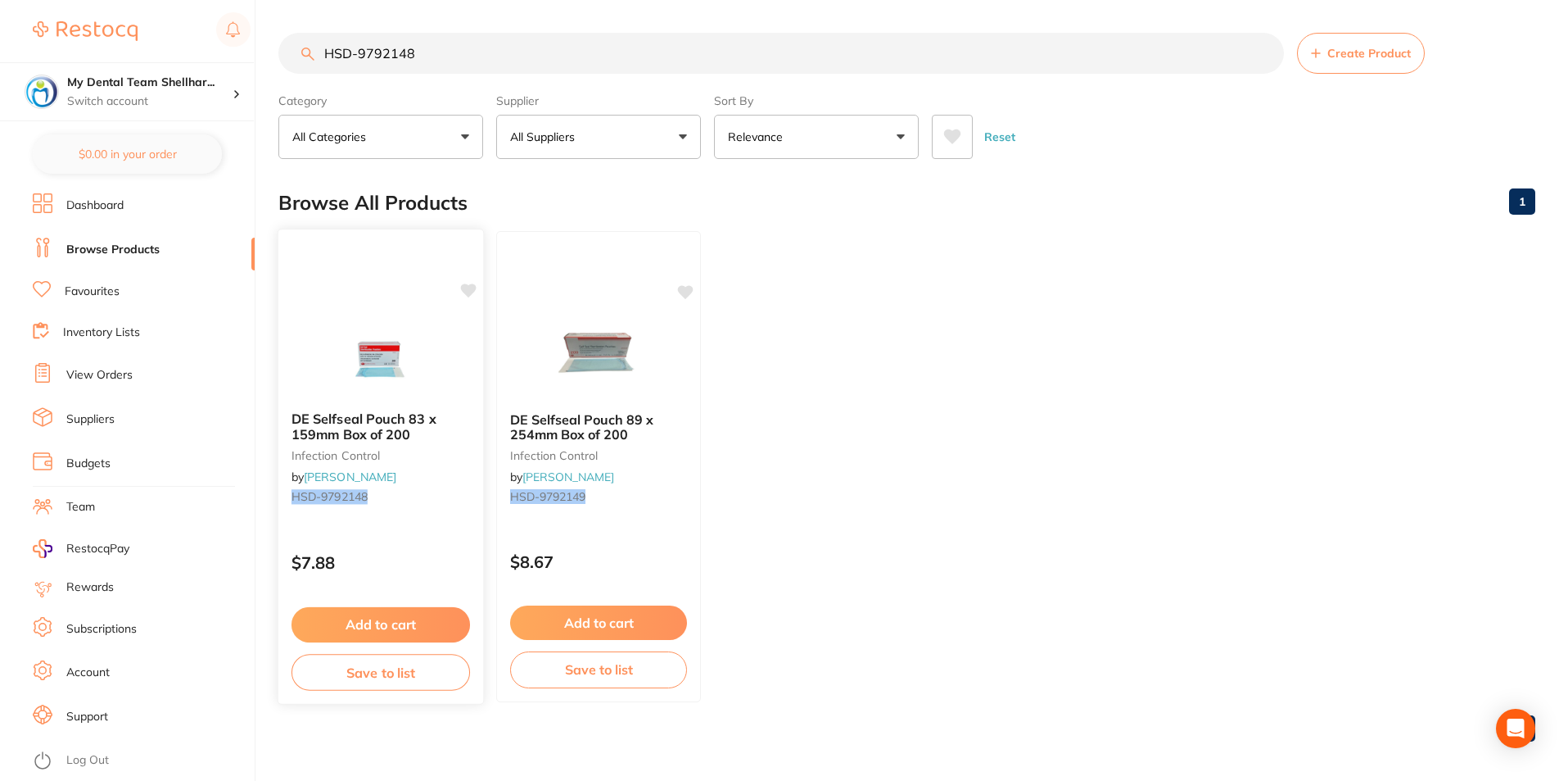
click at [369, 332] on img at bounding box center [380, 356] width 107 height 82
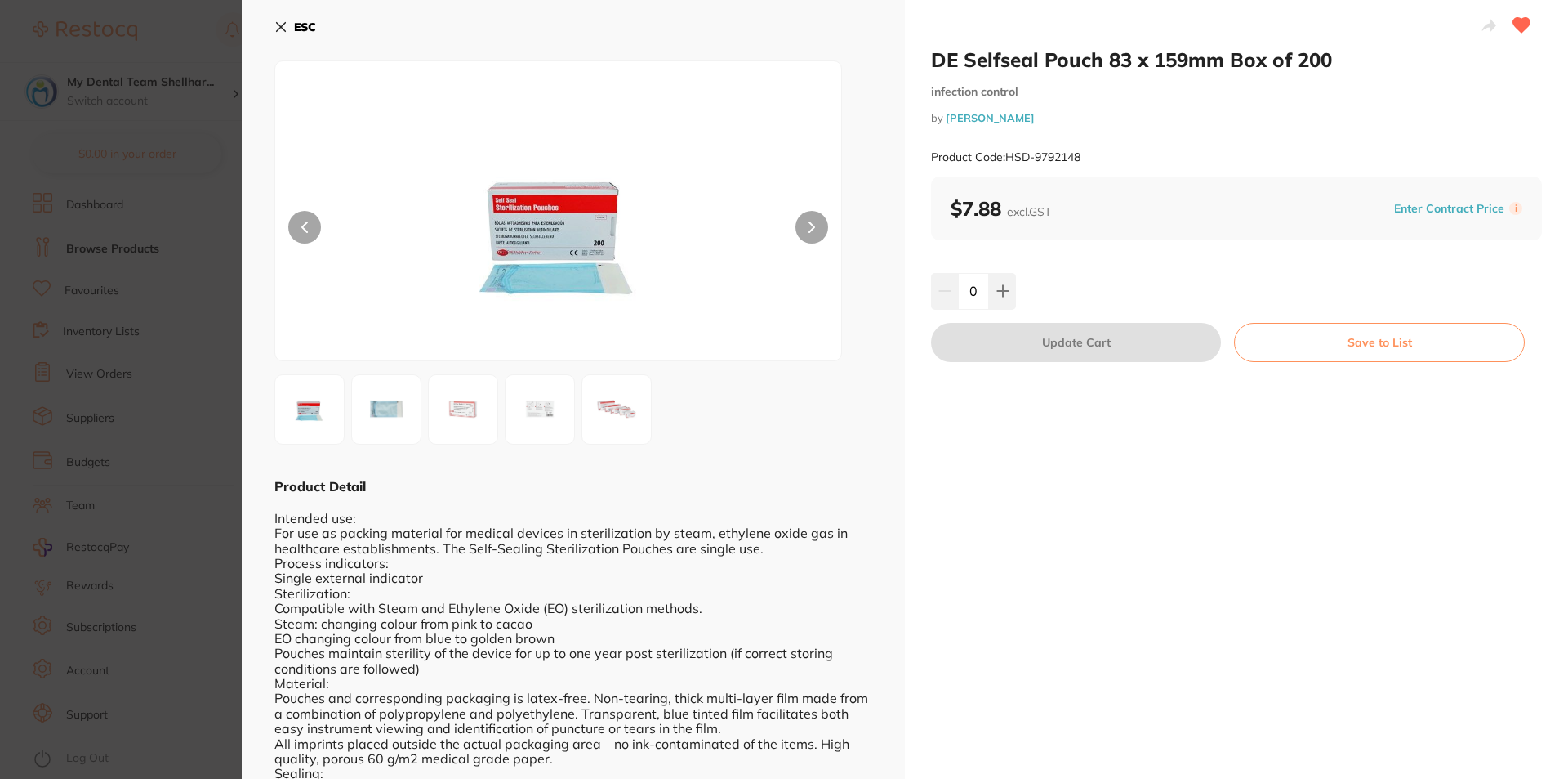
click at [289, 22] on button "ESC" at bounding box center [295, 27] width 42 height 28
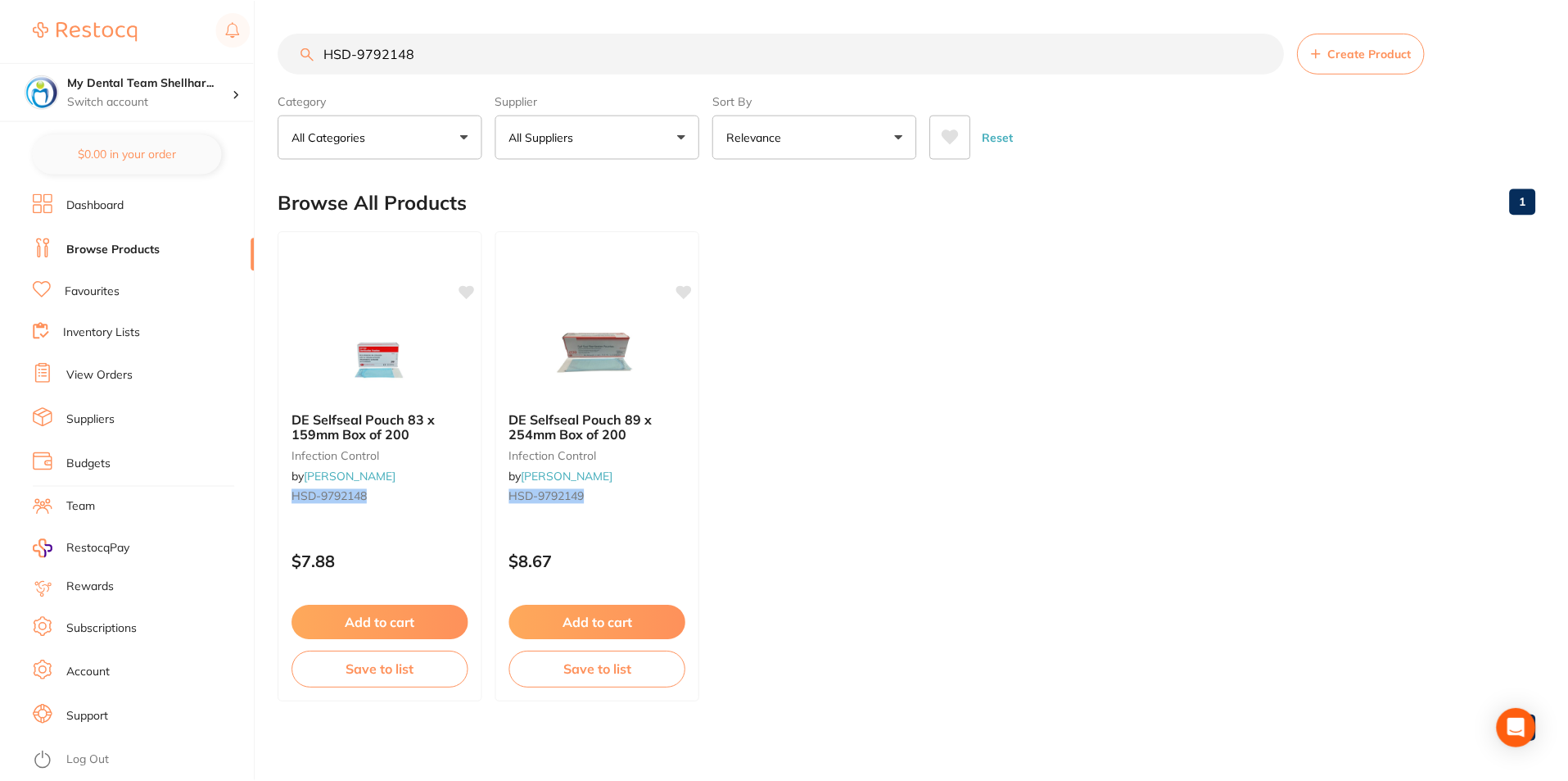
scroll to position [7, 0]
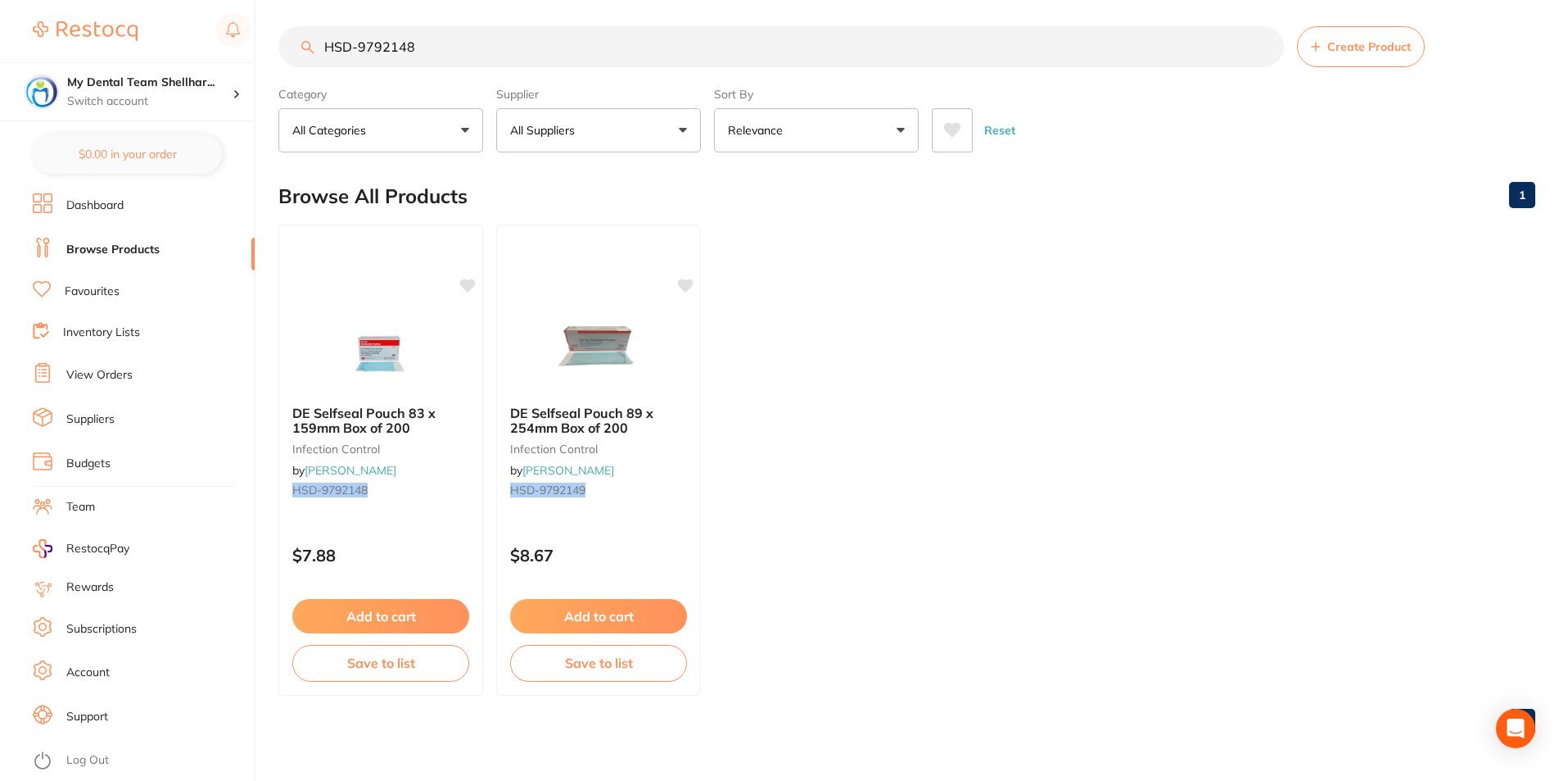
click at [448, 34] on input "HSD-9792148" at bounding box center [782, 46] width 1006 height 41
click at [443, 42] on input "HSD-9792148" at bounding box center [782, 46] width 1006 height 41
paste input "9"
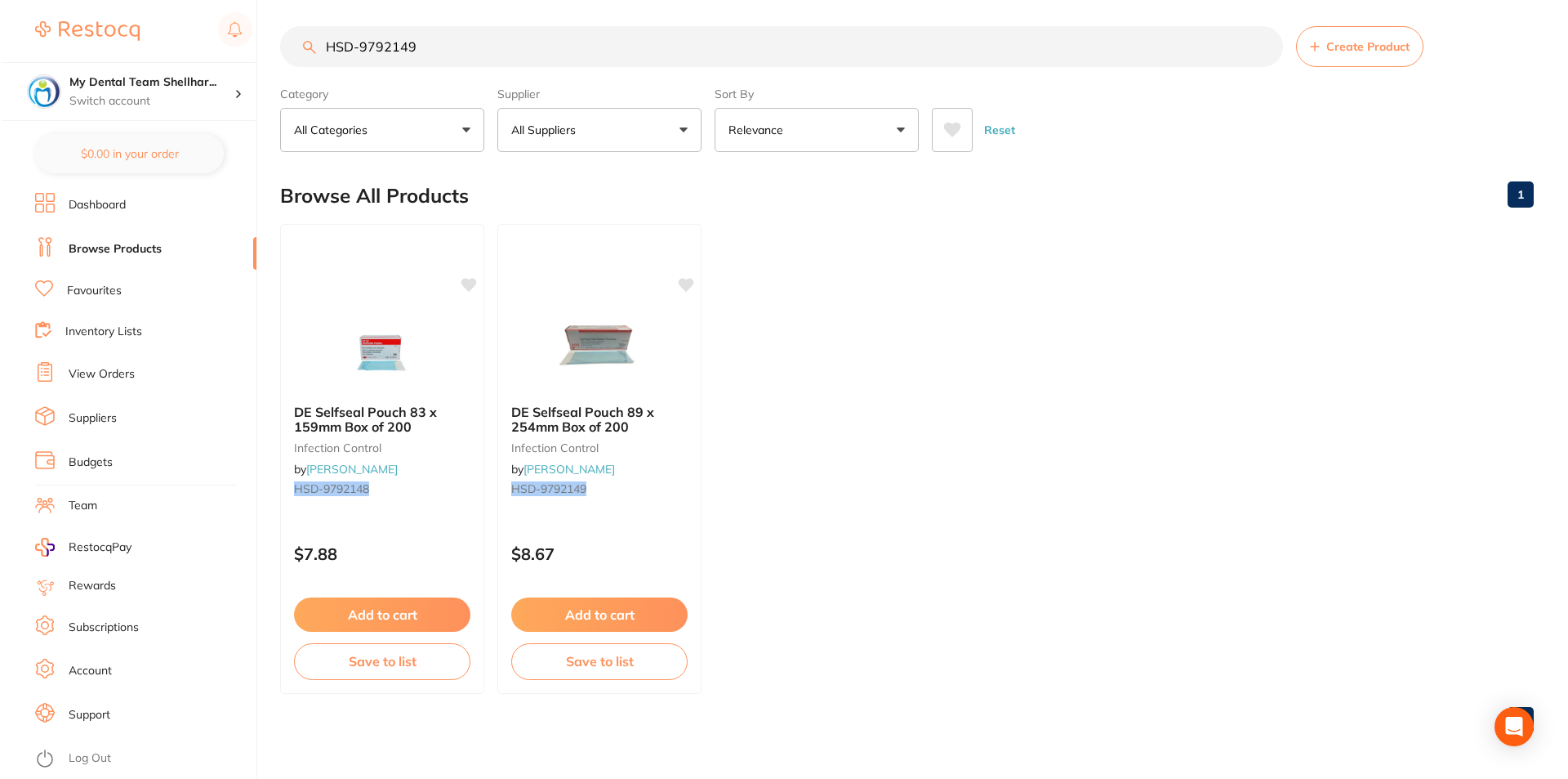
scroll to position [0, 0]
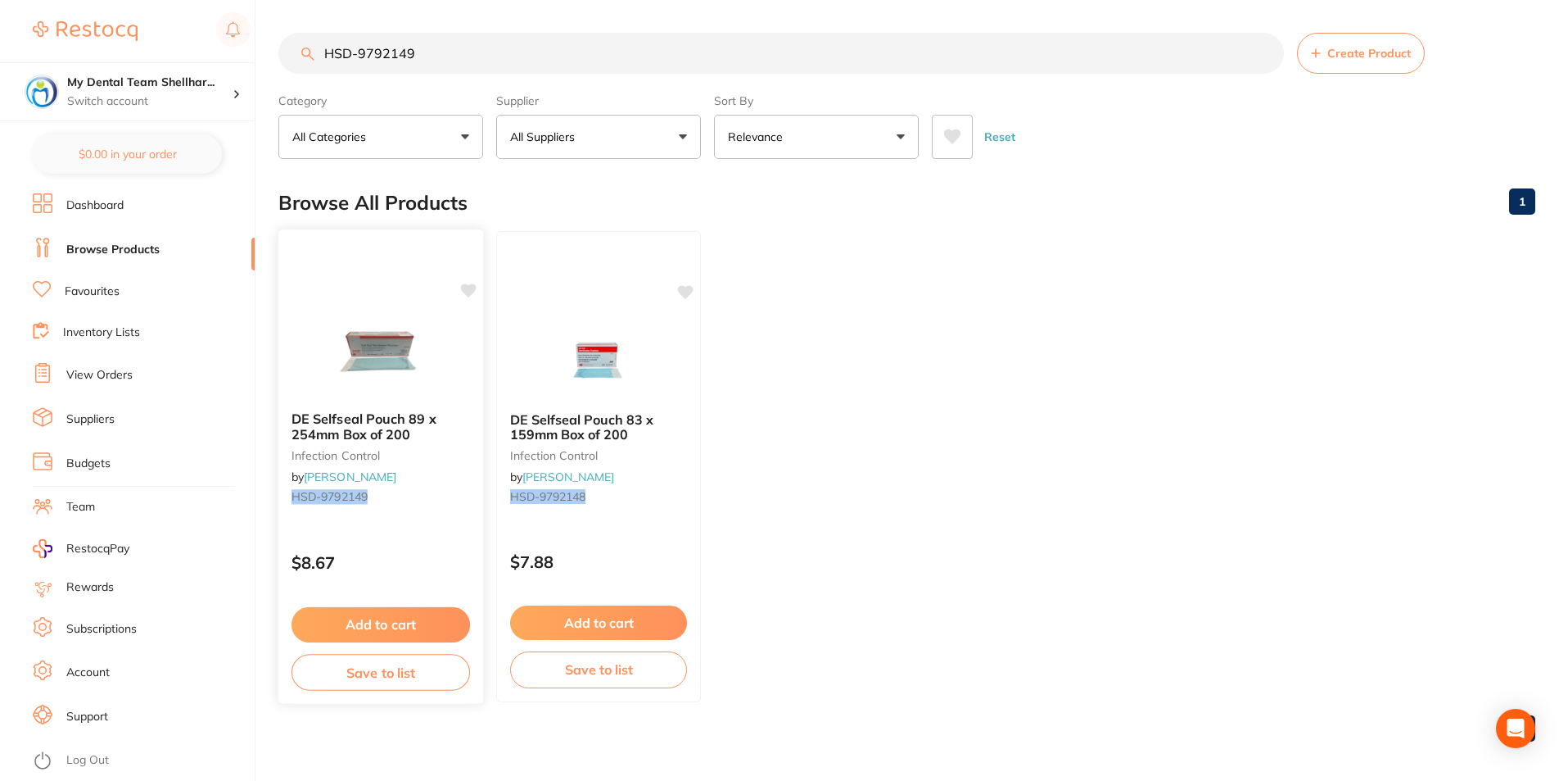
click at [377, 348] on img at bounding box center [380, 356] width 107 height 82
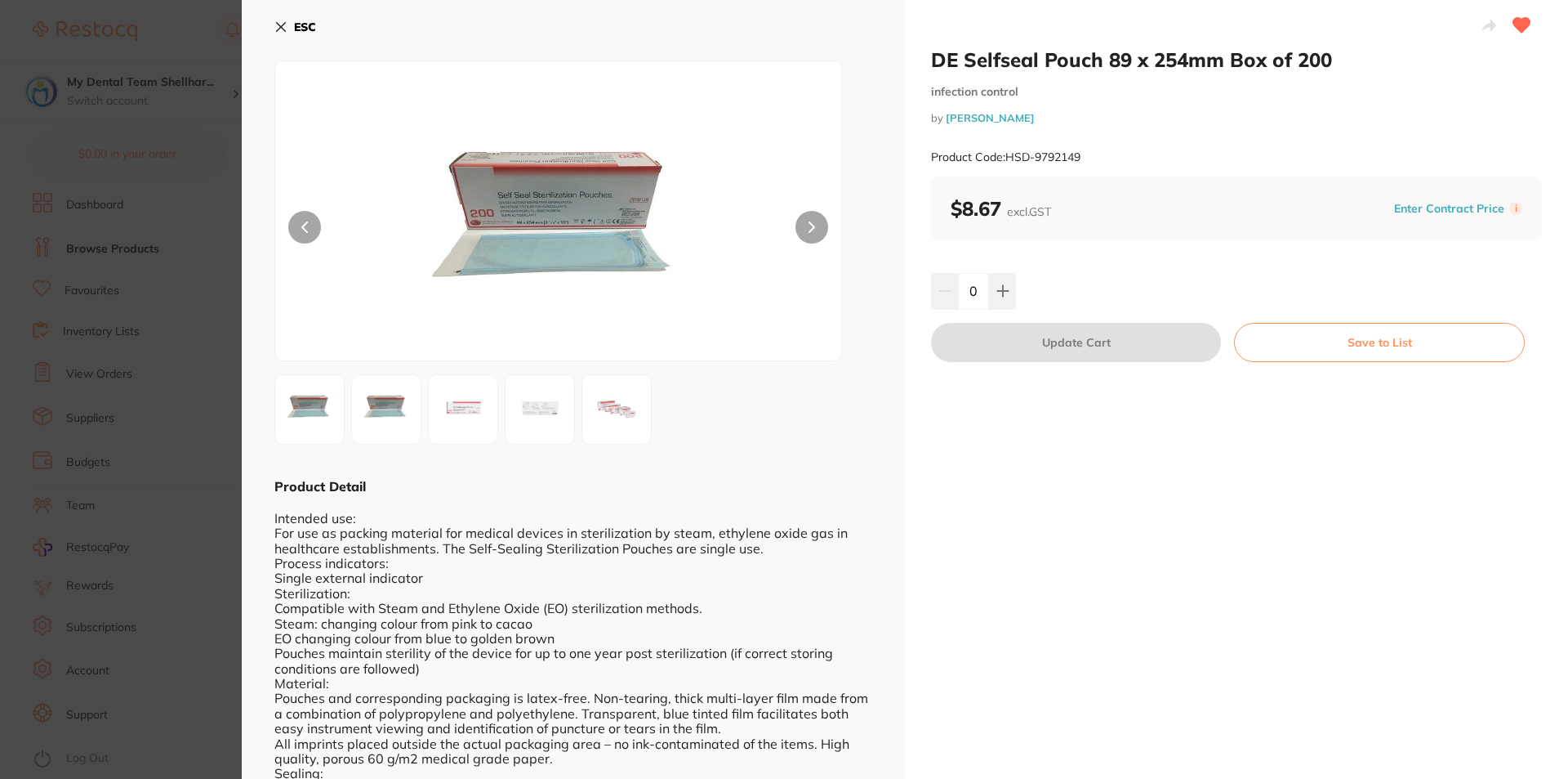
click at [279, 31] on icon at bounding box center [281, 27] width 13 height 13
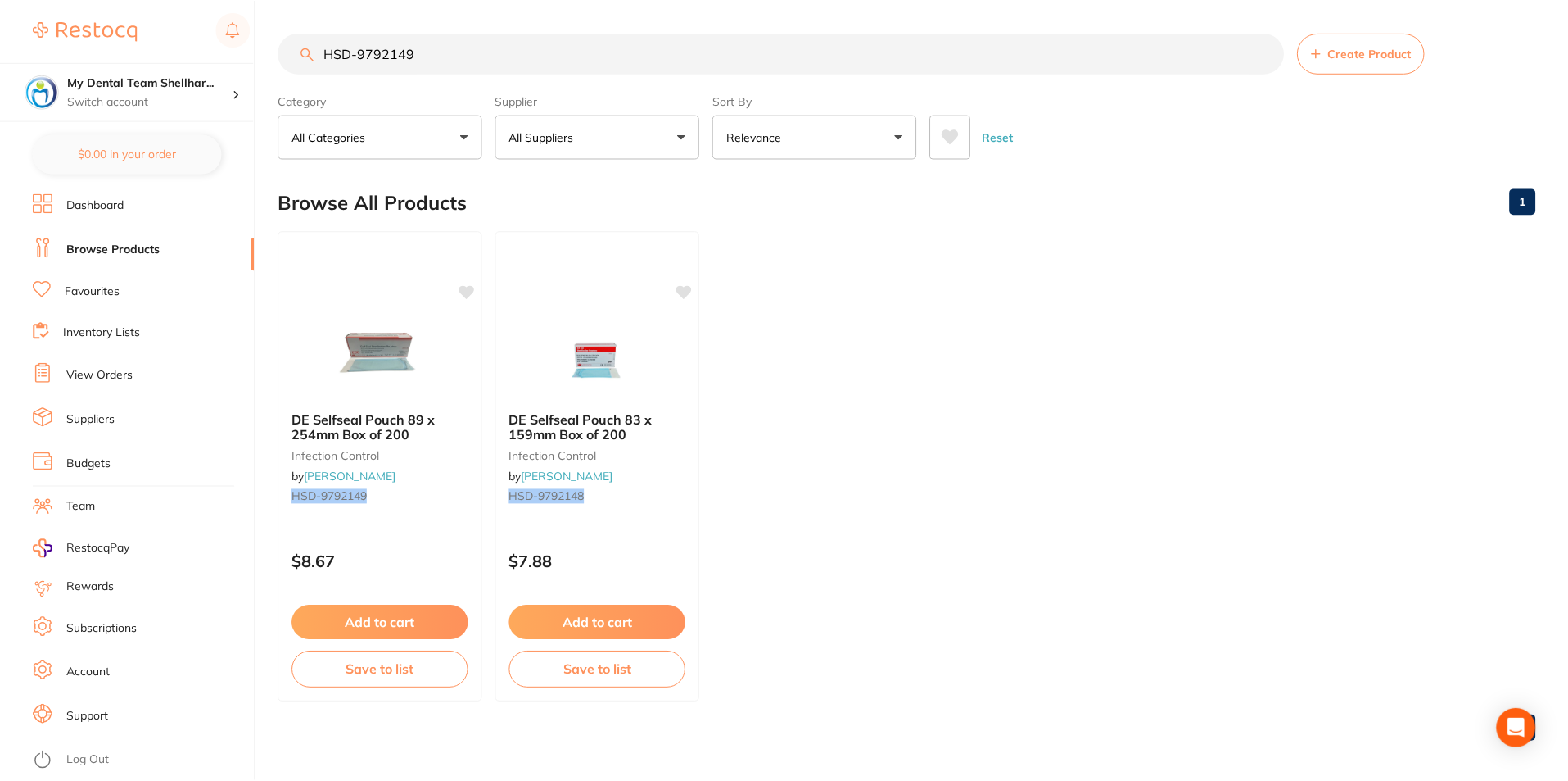
scroll to position [7, 0]
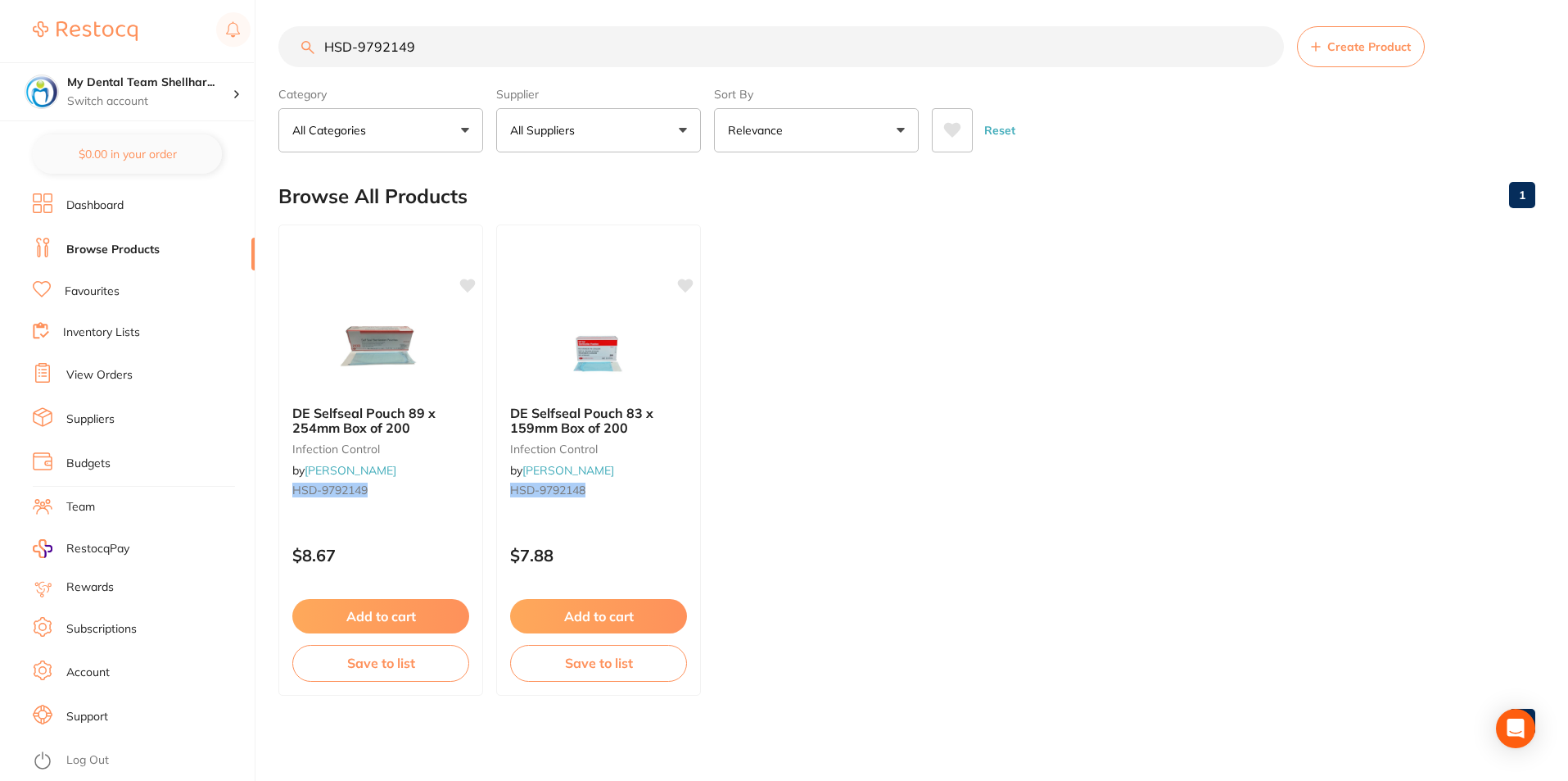
click at [467, 34] on input "HSD-9792149" at bounding box center [782, 46] width 1006 height 41
paste input "227"
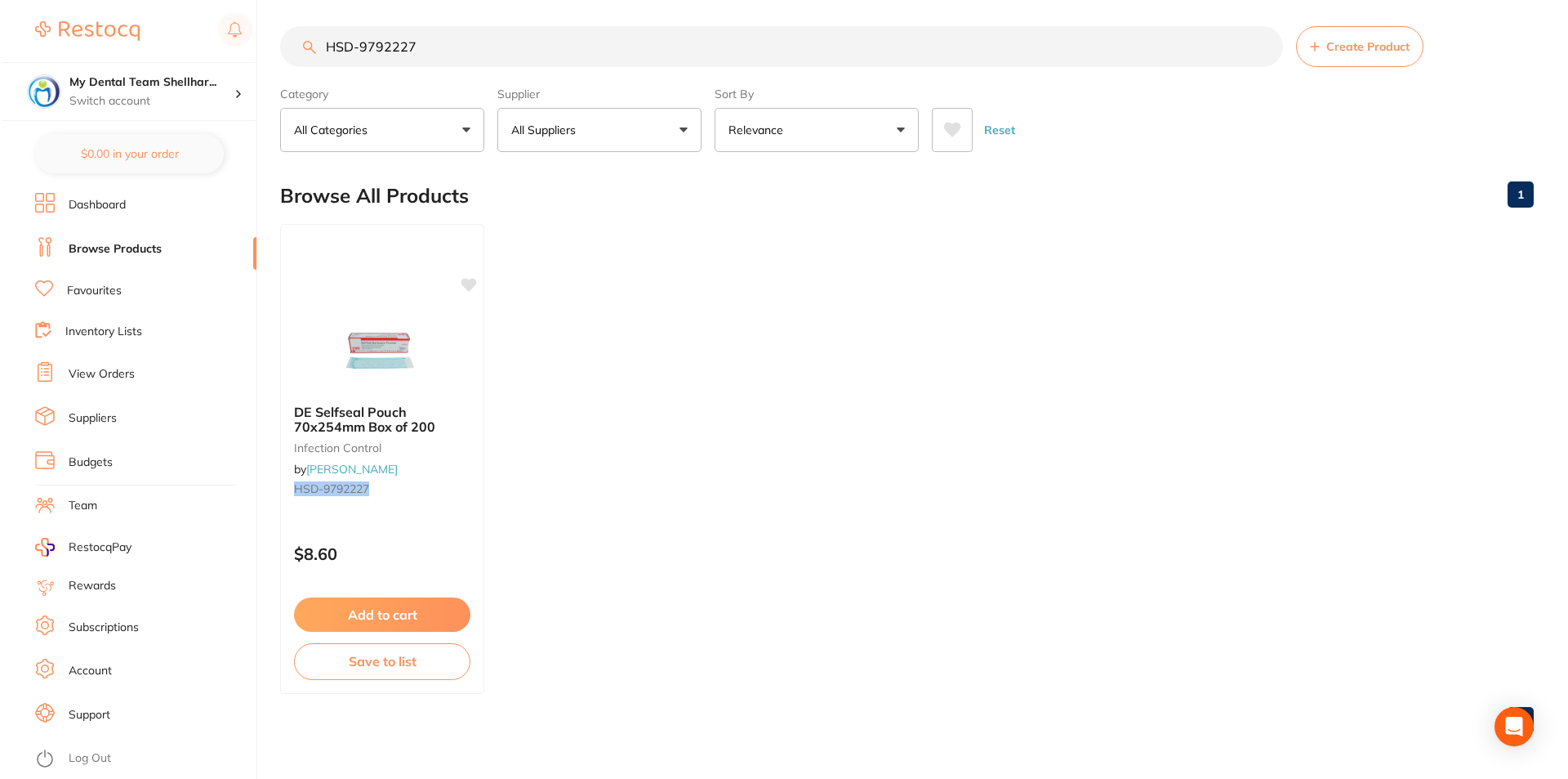
scroll to position [0, 0]
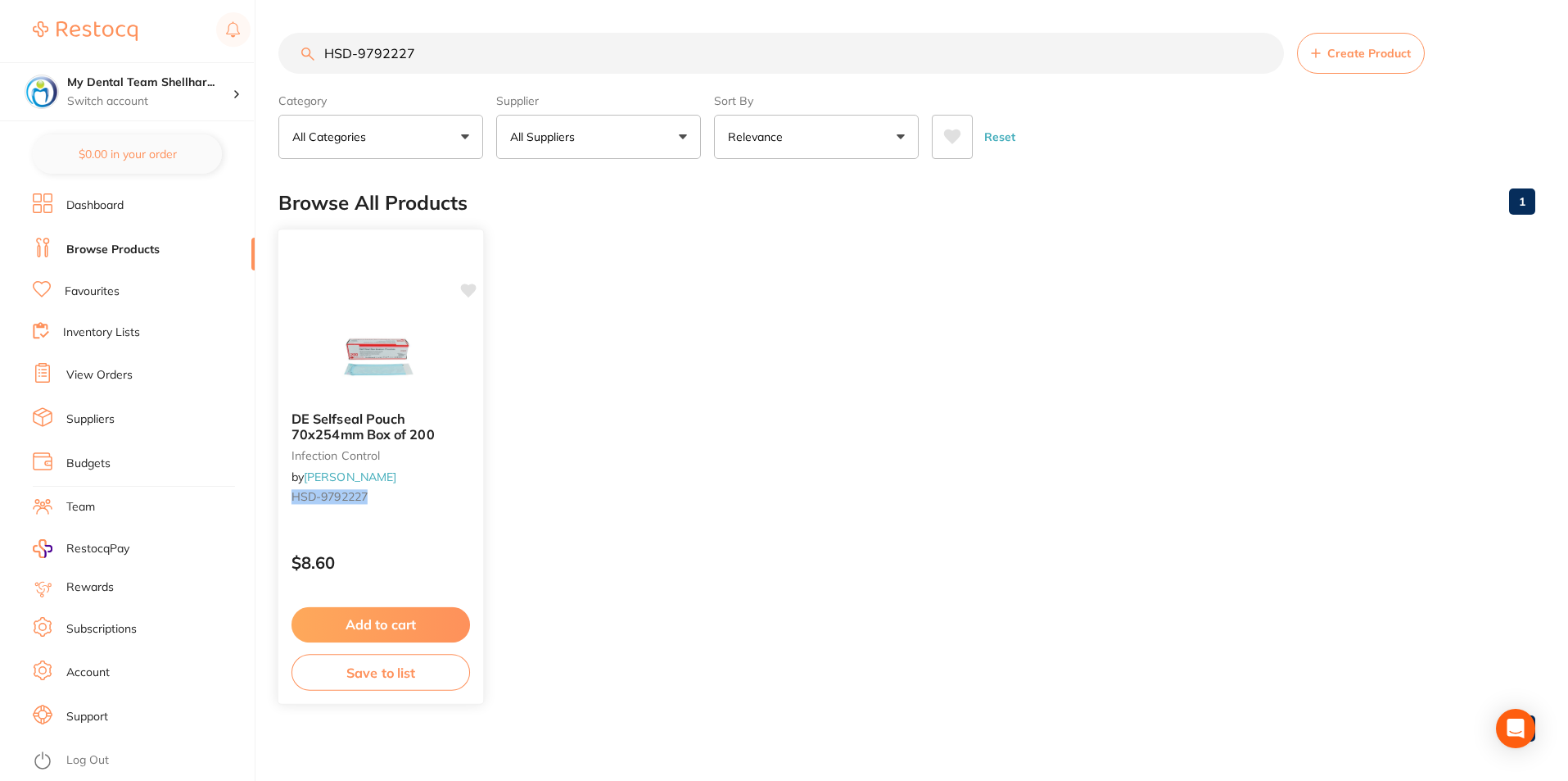
click at [407, 359] on img at bounding box center [380, 356] width 107 height 82
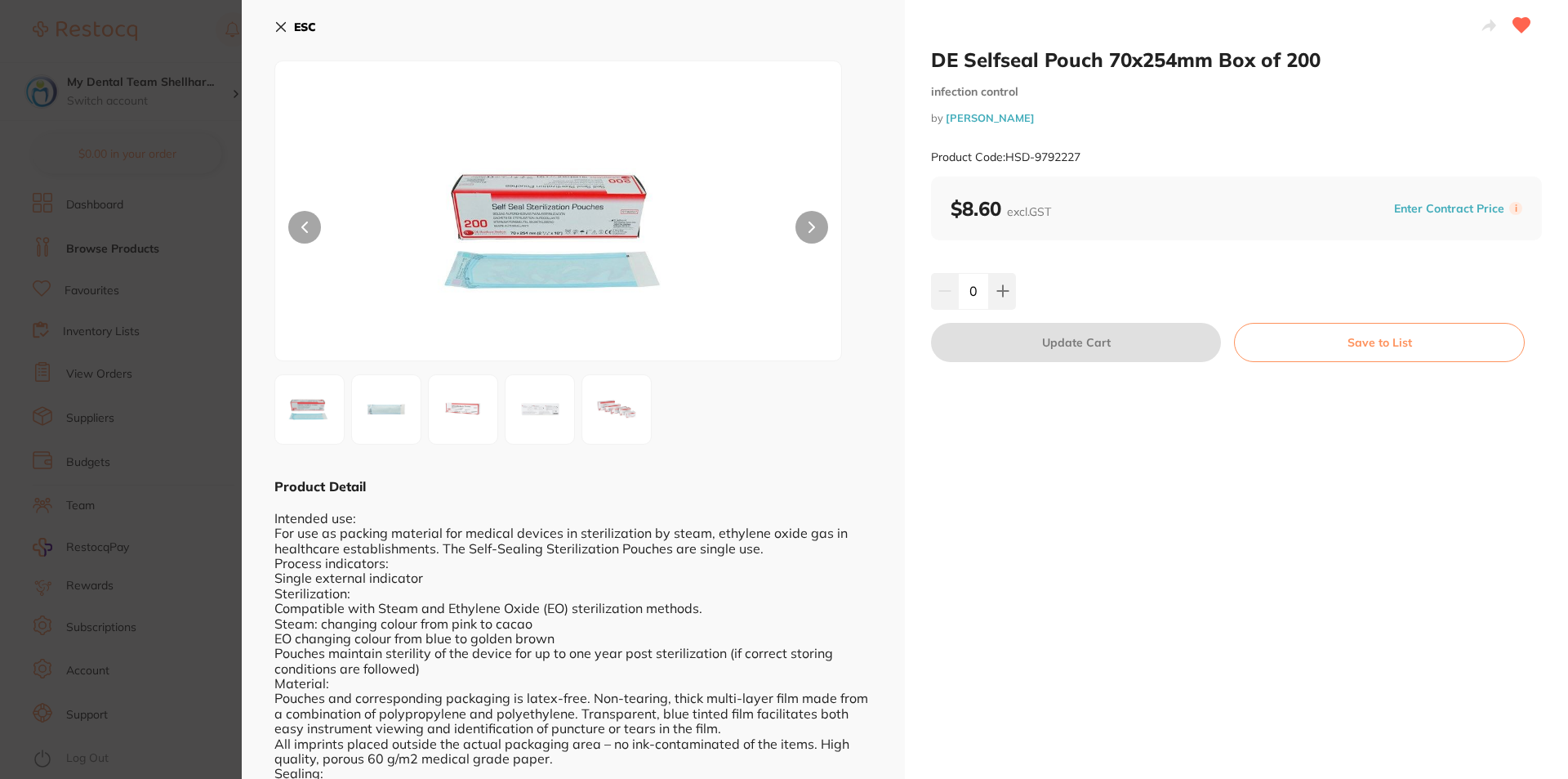
click at [305, 32] on b "ESC" at bounding box center [305, 27] width 22 height 14
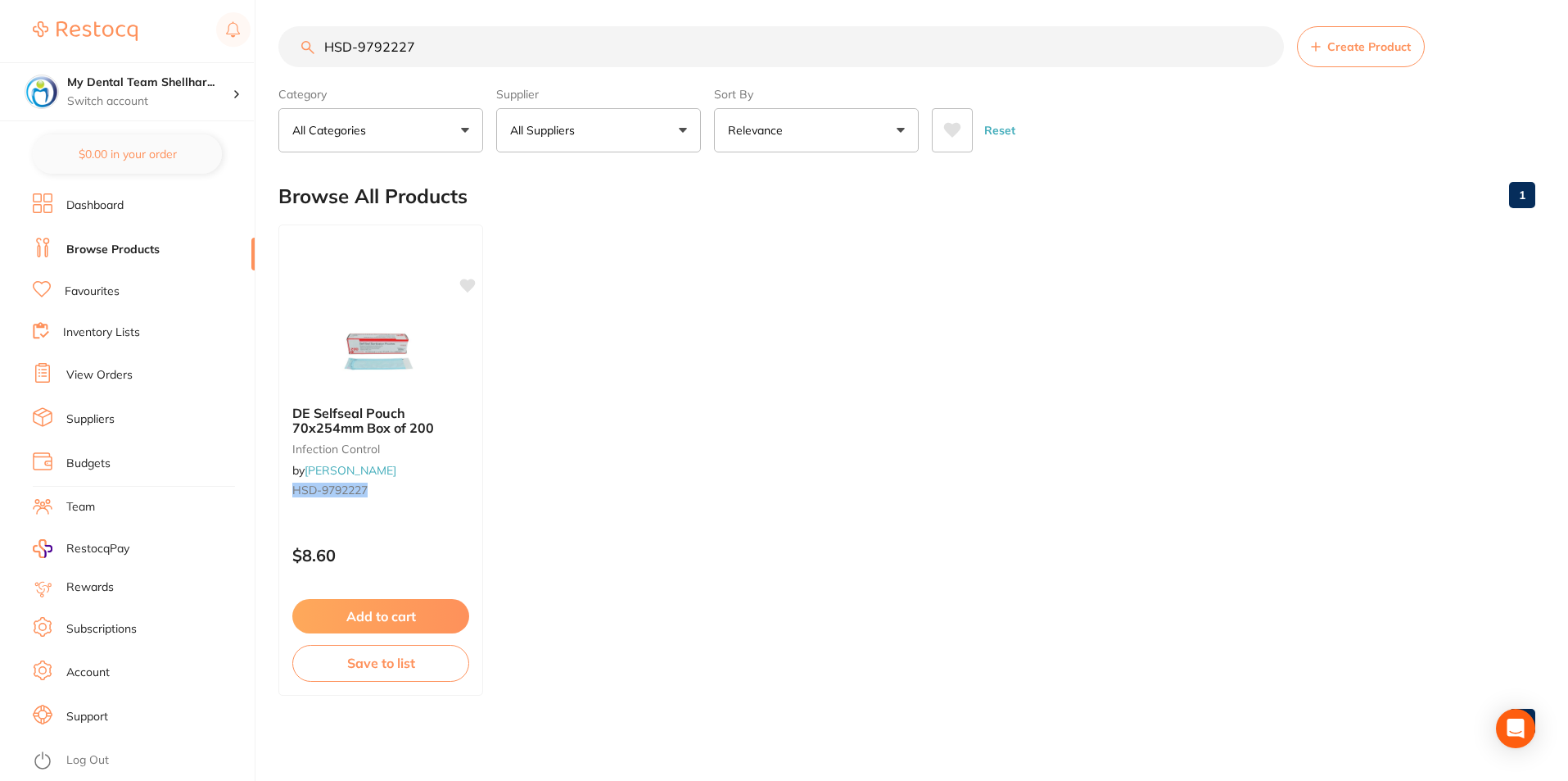
click at [597, 42] on input "HSD-9792227" at bounding box center [782, 46] width 1006 height 41
paste input "150"
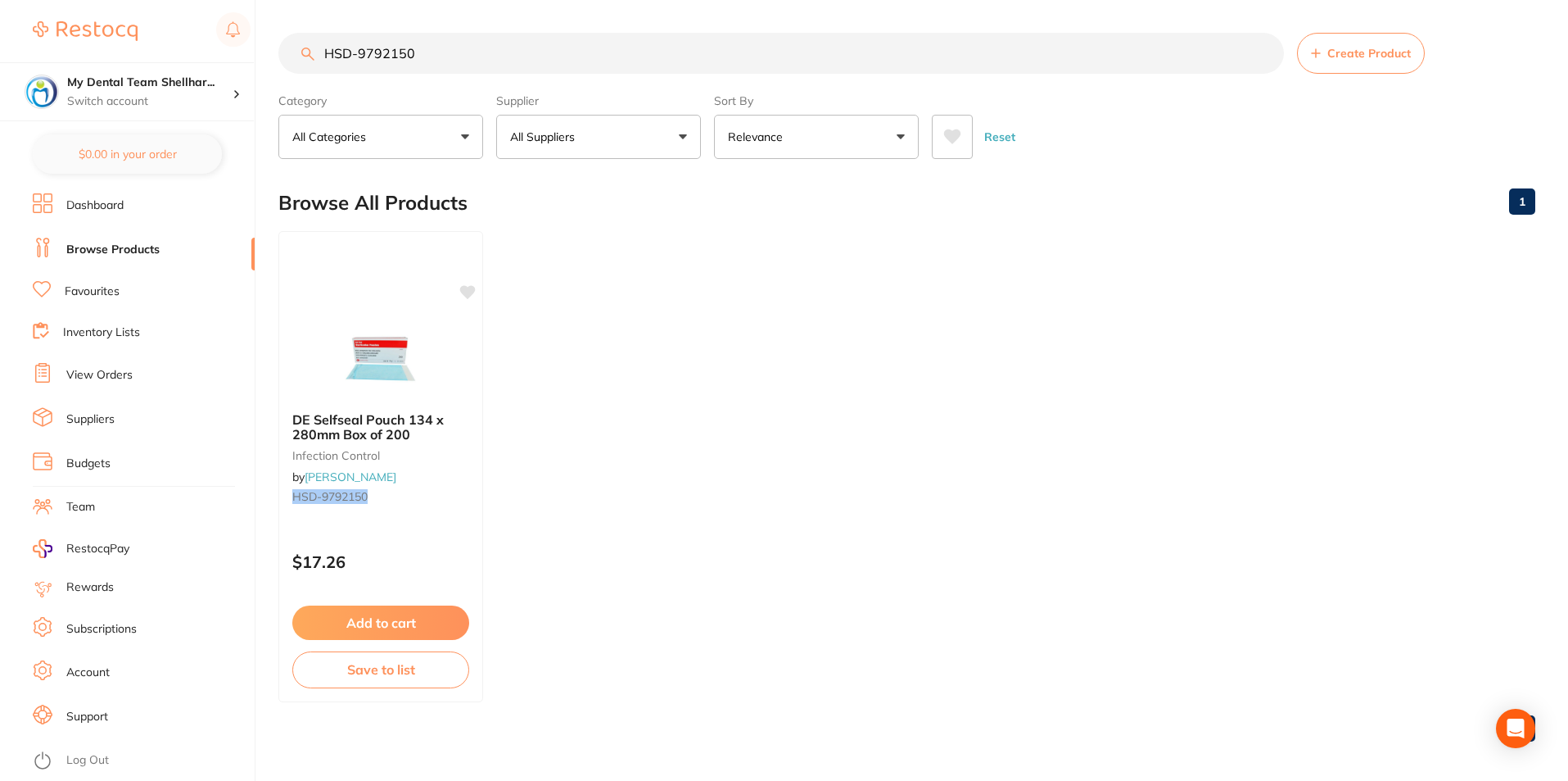
click at [479, 59] on input "HSD-9792150" at bounding box center [782, 53] width 1006 height 41
paste input "-9006158"
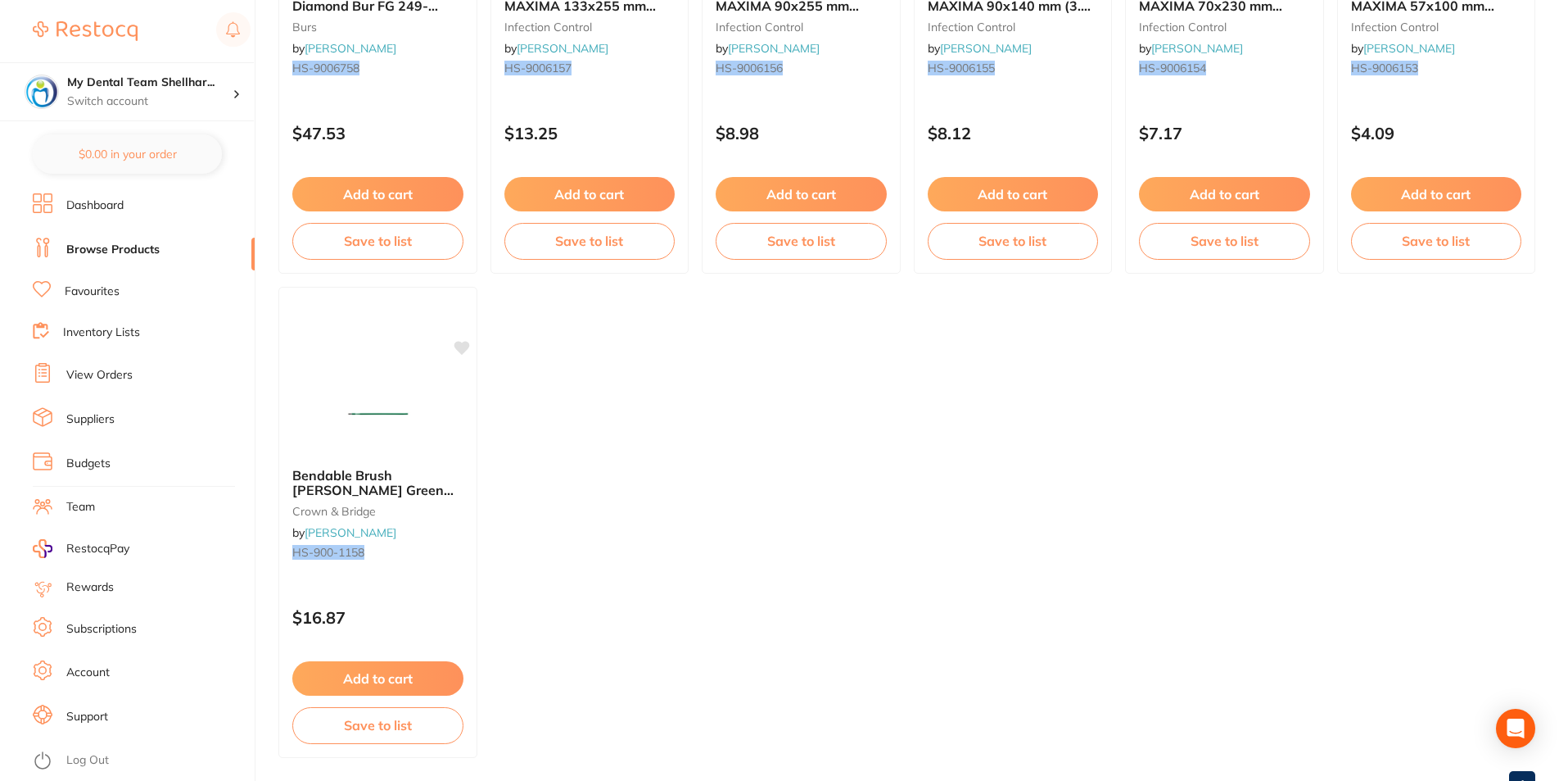
scroll to position [491, 0]
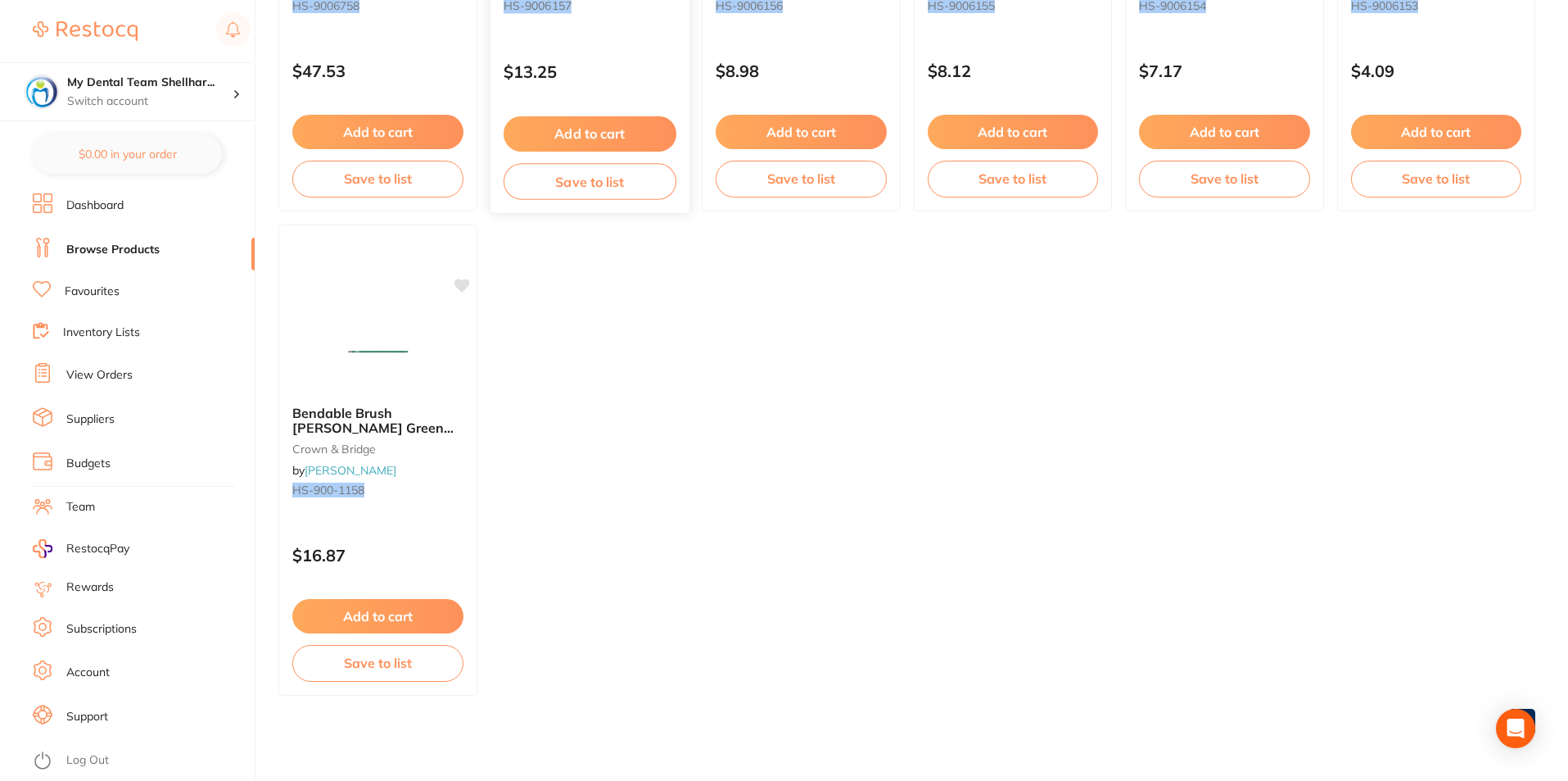
type input "HS-9006158"
